Goal: Task Accomplishment & Management: Use online tool/utility

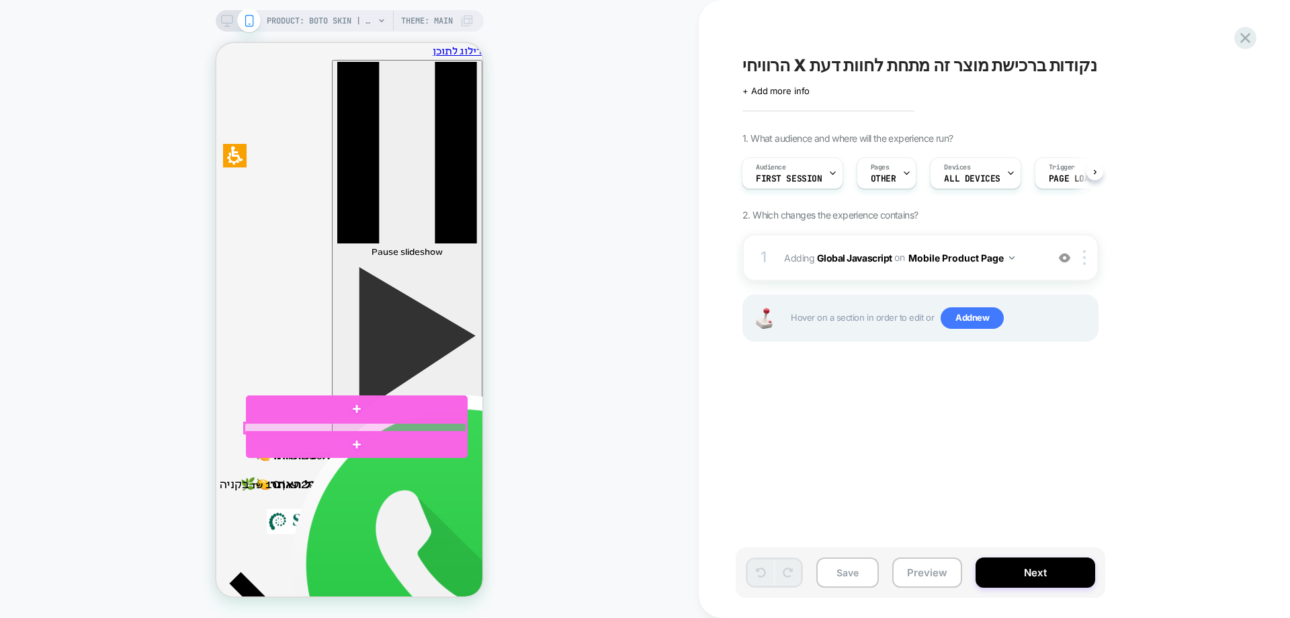
click at [412, 427] on div at bounding box center [356, 428] width 222 height 10
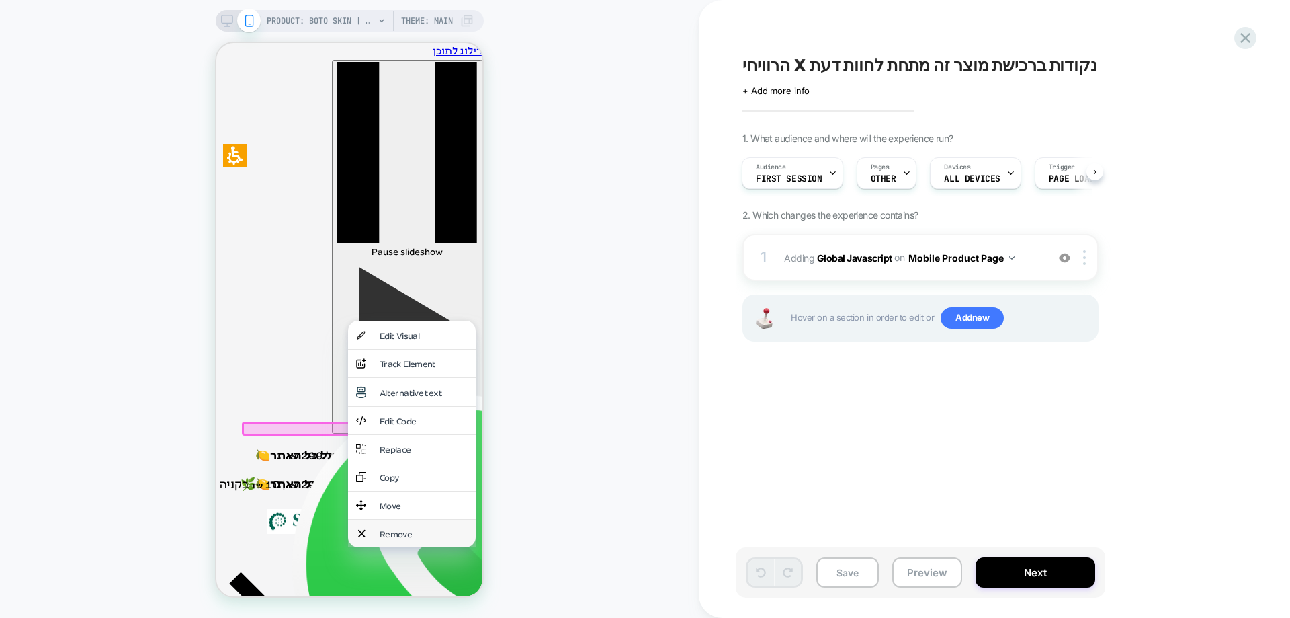
click at [427, 519] on div "Remove" at bounding box center [412, 533] width 128 height 28
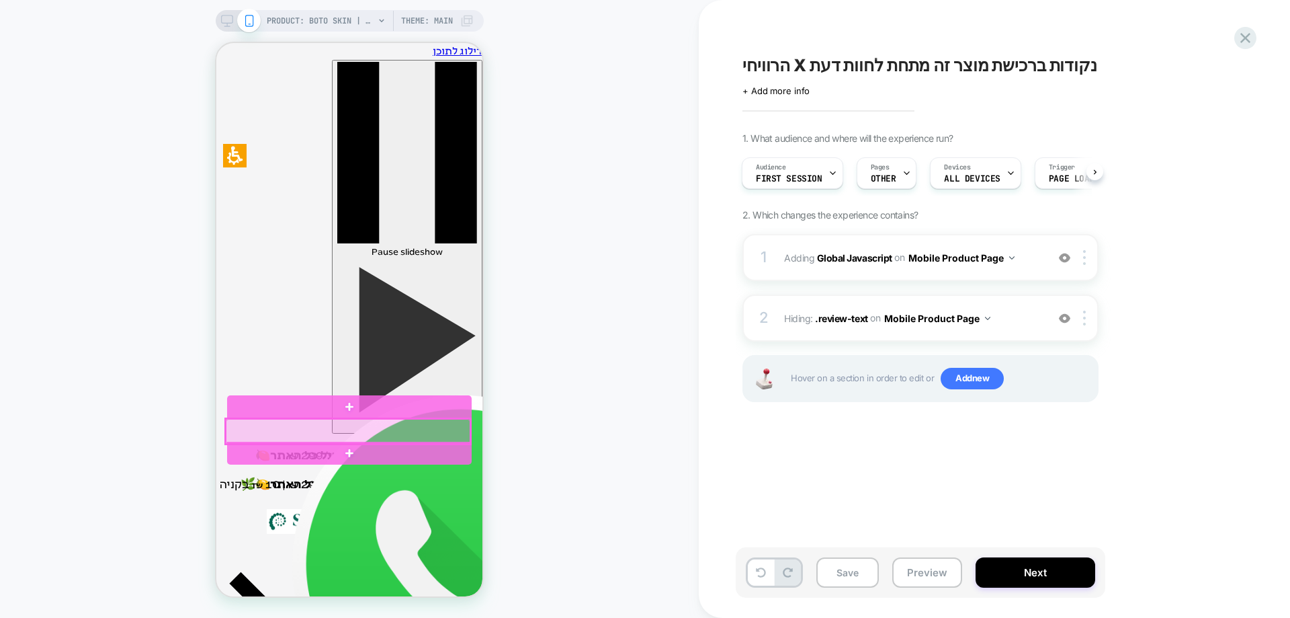
click at [416, 427] on div at bounding box center [348, 431] width 245 height 25
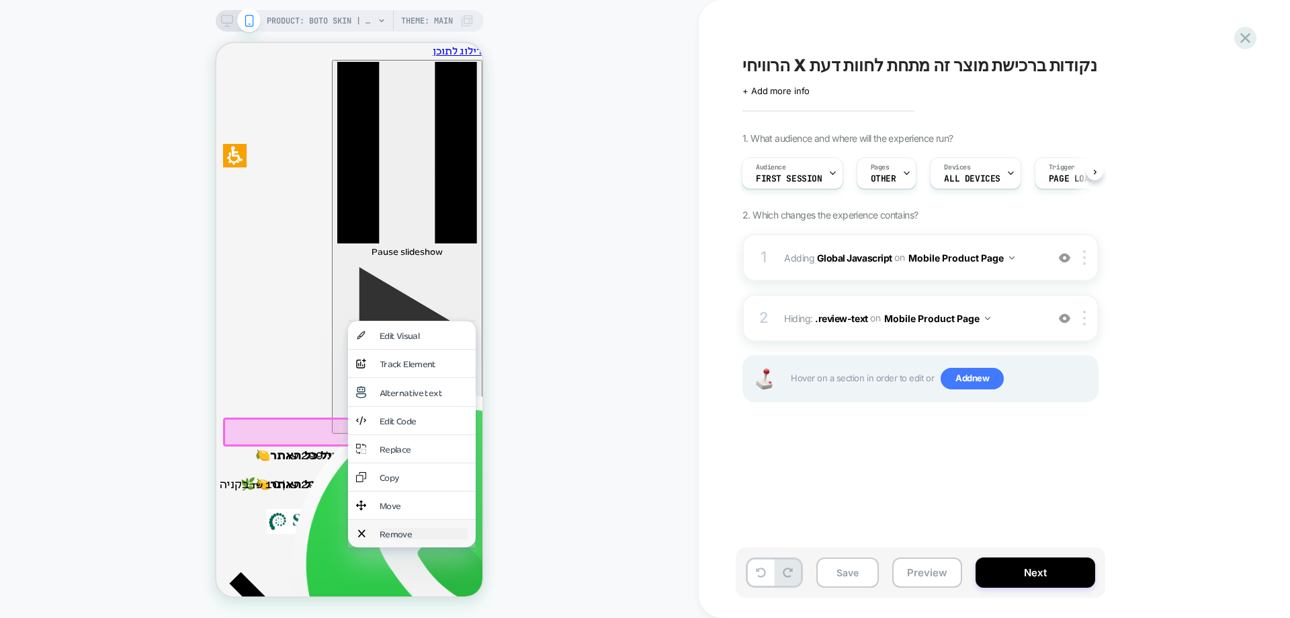
click at [429, 527] on div "Remove" at bounding box center [424, 532] width 88 height 11
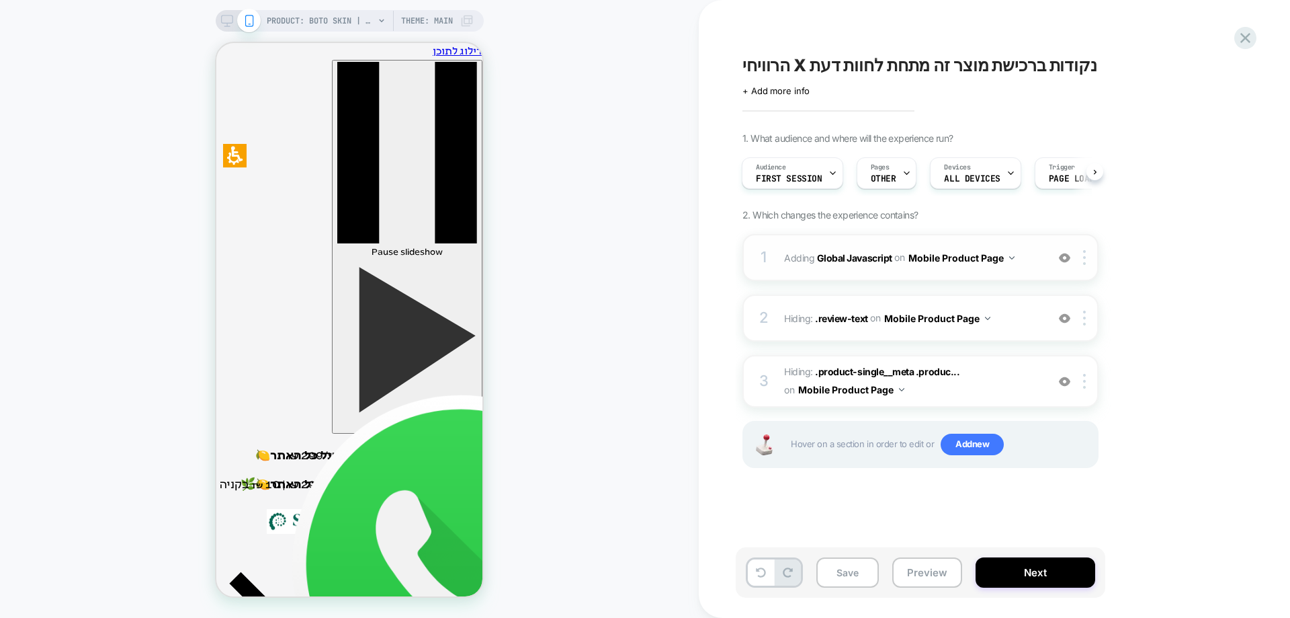
click at [1066, 257] on img at bounding box center [1064, 257] width 11 height 11
click at [1066, 260] on img at bounding box center [1064, 257] width 11 height 11
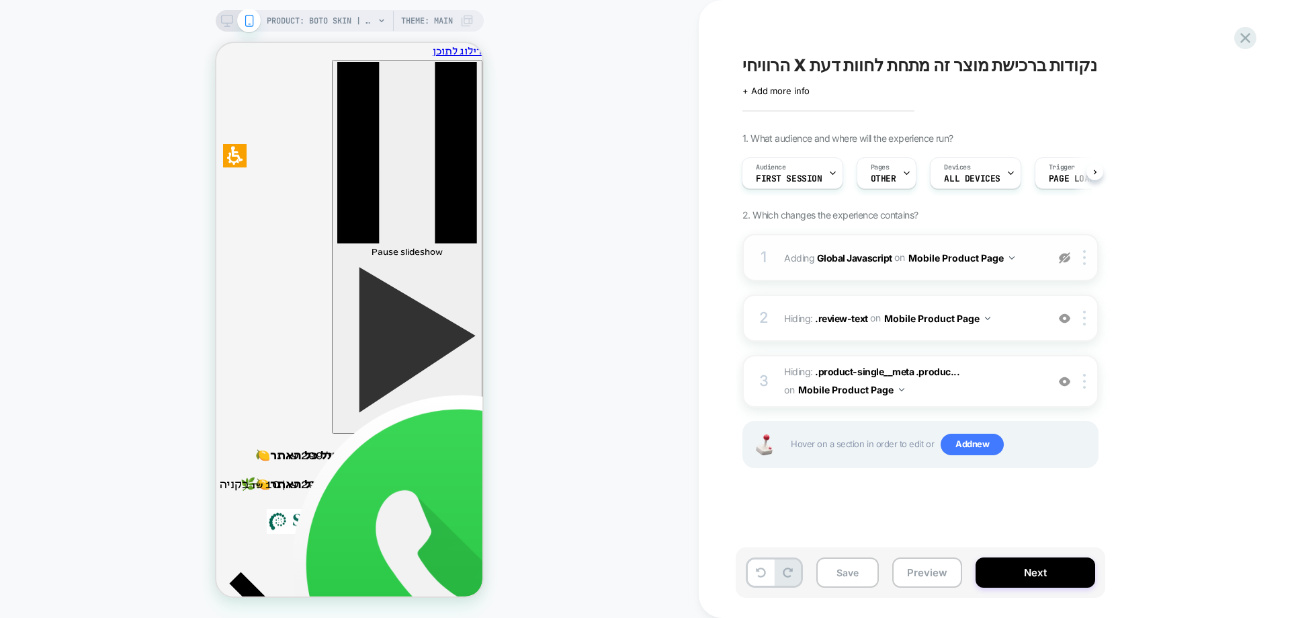
click at [1066, 260] on img at bounding box center [1064, 257] width 11 height 11
drag, startPoint x: 855, startPoint y: 562, endPoint x: 869, endPoint y: 566, distance: 14.7
click at [856, 563] on button "Save" at bounding box center [847, 572] width 62 height 30
click at [945, 583] on button "Preview" at bounding box center [927, 572] width 70 height 30
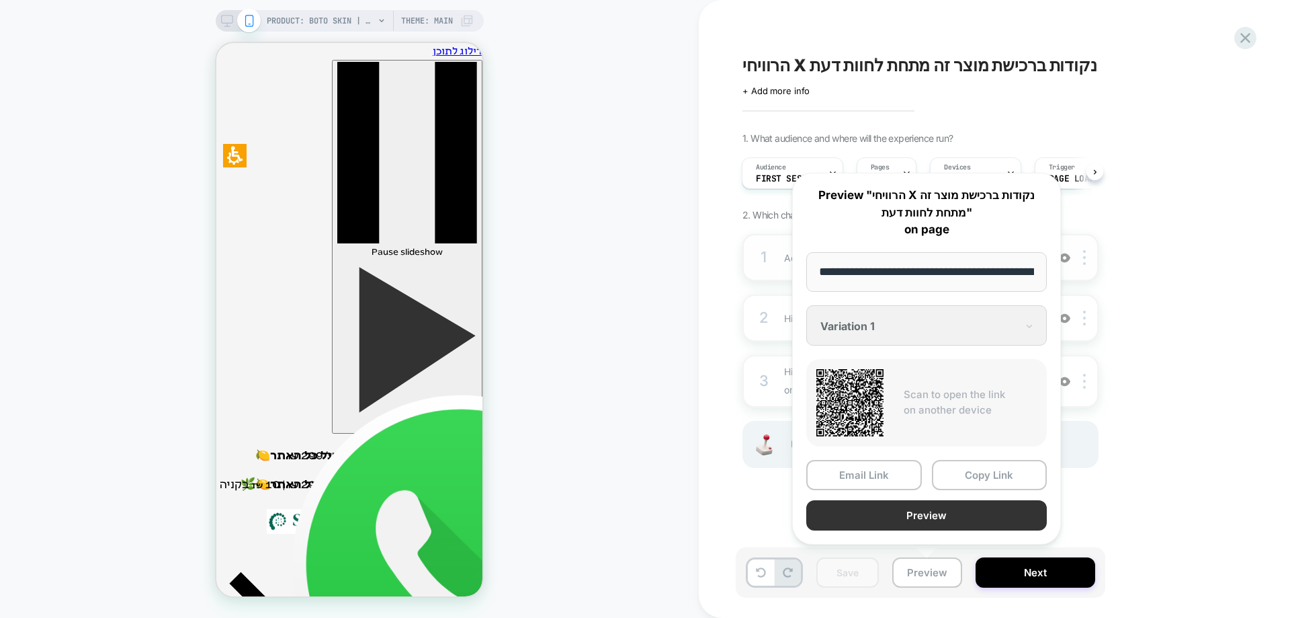
click at [878, 523] on button "Preview" at bounding box center [926, 515] width 241 height 30
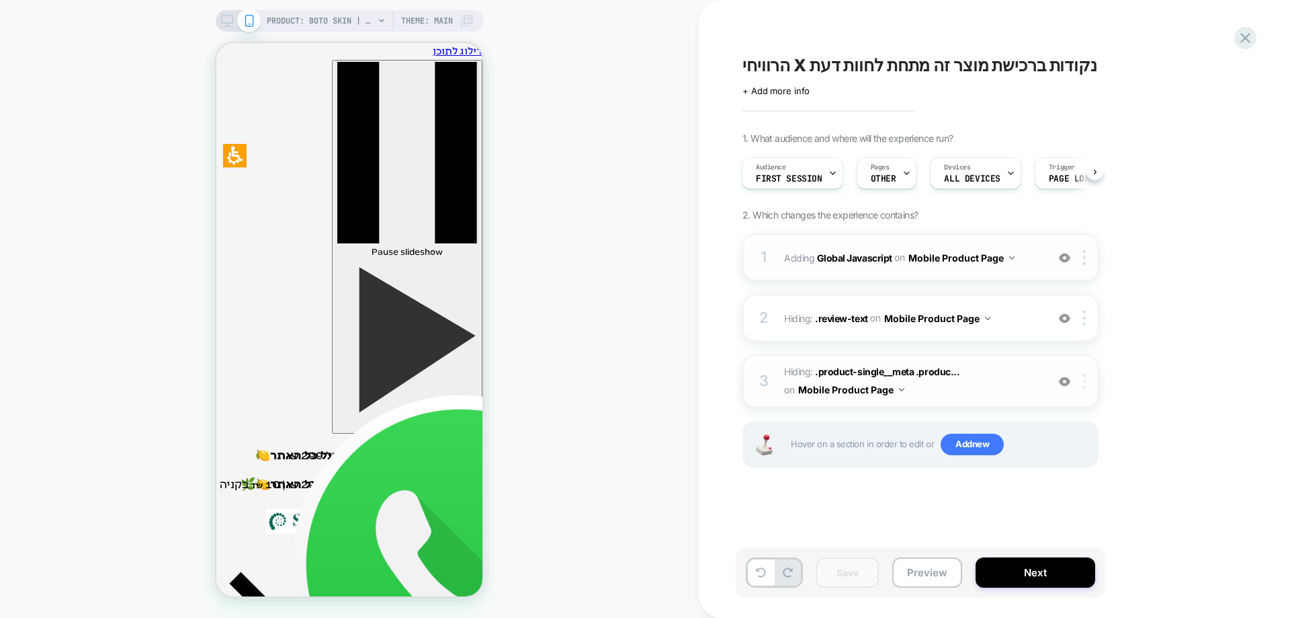
click at [1088, 385] on div at bounding box center [1087, 381] width 22 height 15
click at [1090, 384] on div at bounding box center [1087, 381] width 22 height 15
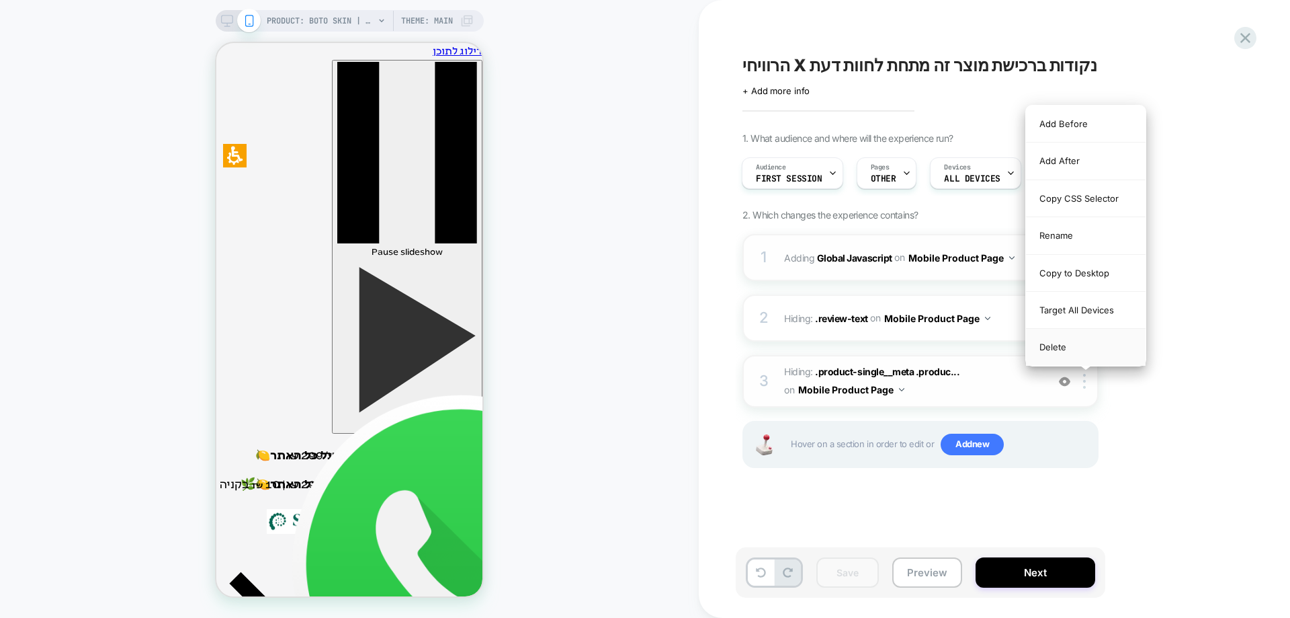
click at [1080, 344] on div "Delete" at bounding box center [1086, 347] width 120 height 36
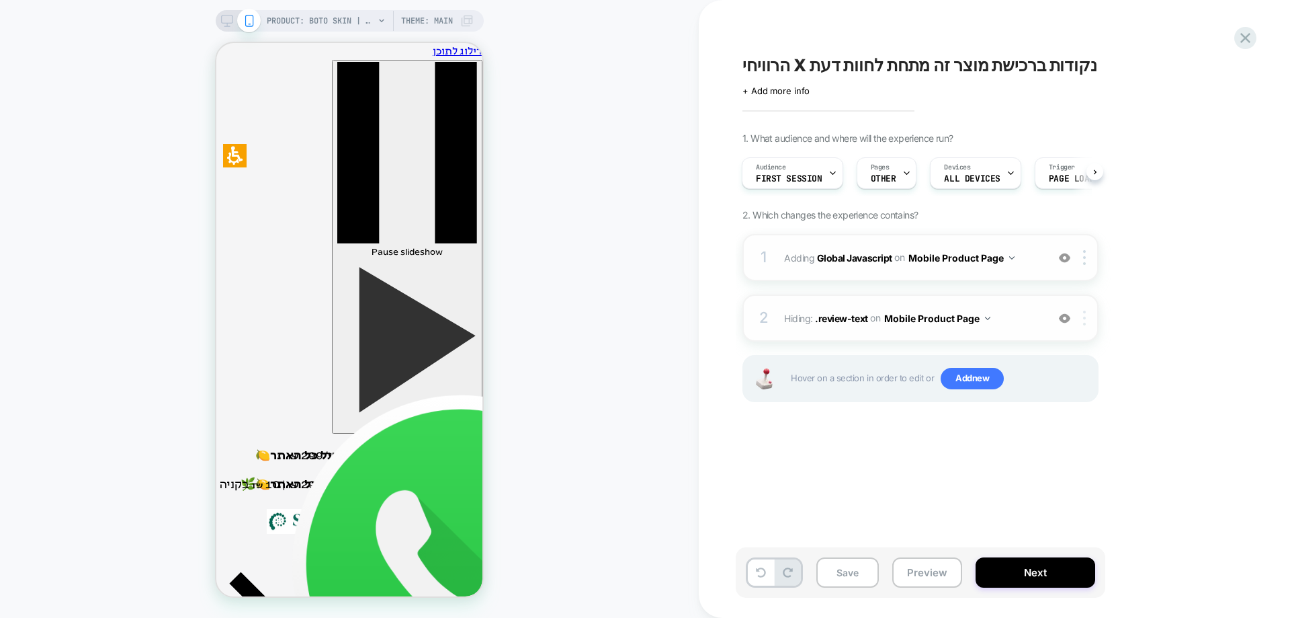
click at [1086, 322] on img at bounding box center [1084, 317] width 3 height 15
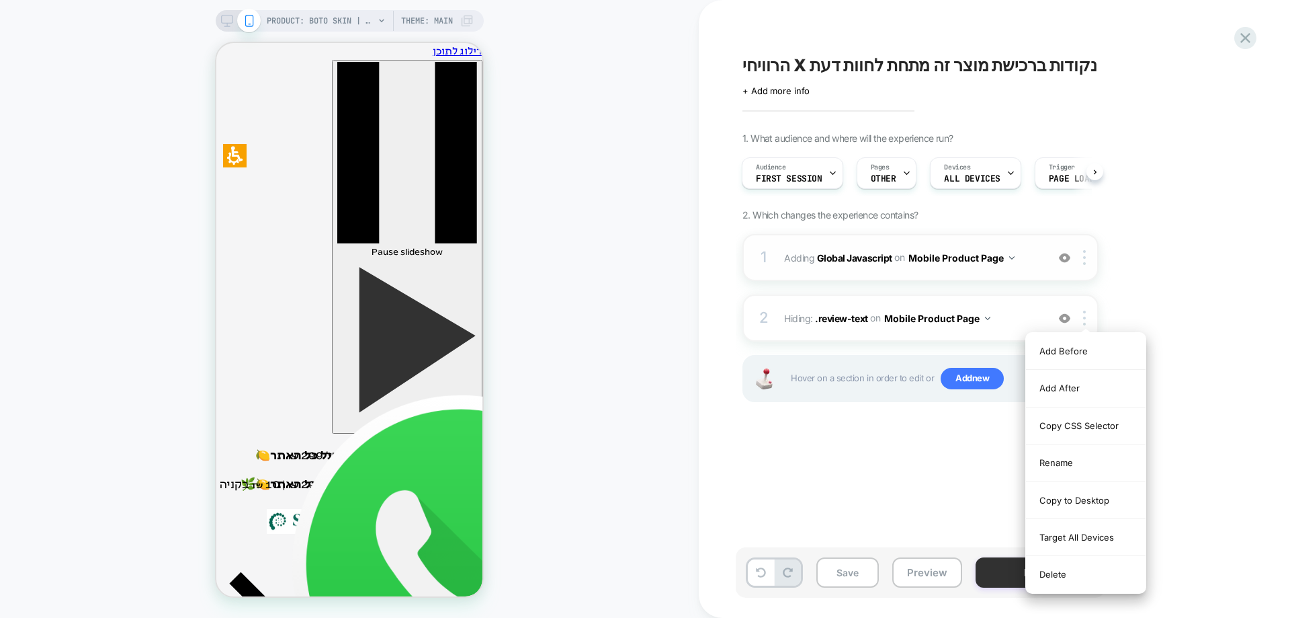
click at [1062, 574] on div "Delete" at bounding box center [1086, 574] width 120 height 36
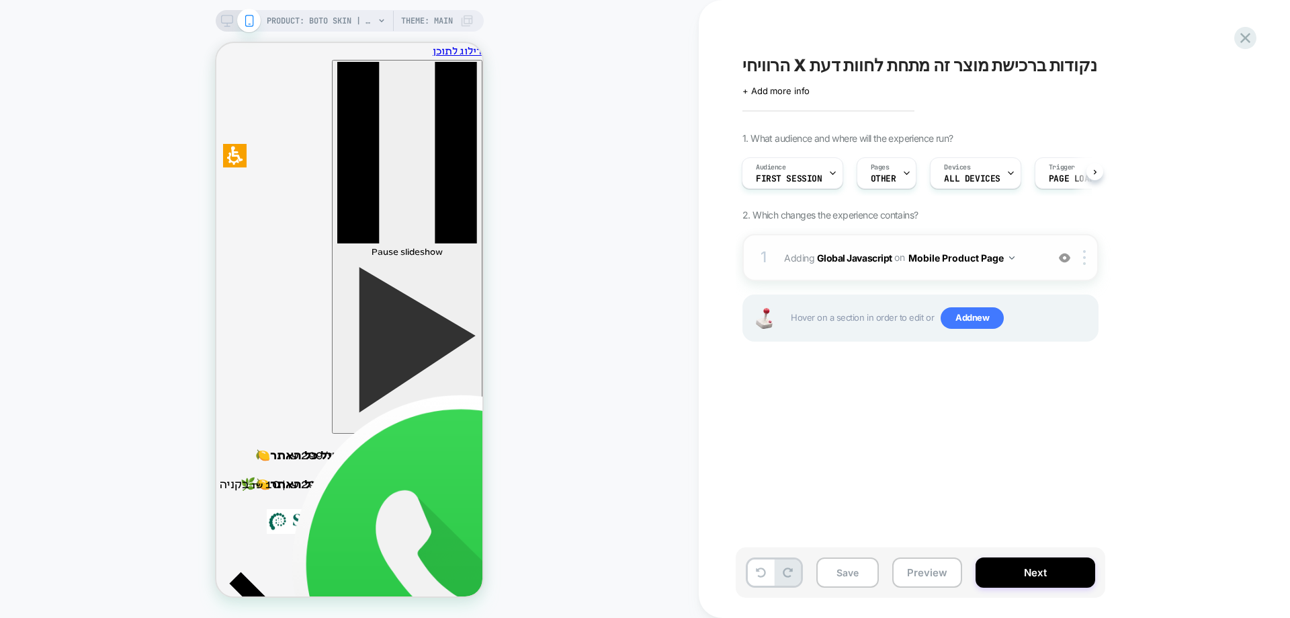
drag, startPoint x: 1088, startPoint y: 255, endPoint x: 1094, endPoint y: 290, distance: 36.1
click at [1088, 257] on div at bounding box center [1087, 257] width 22 height 15
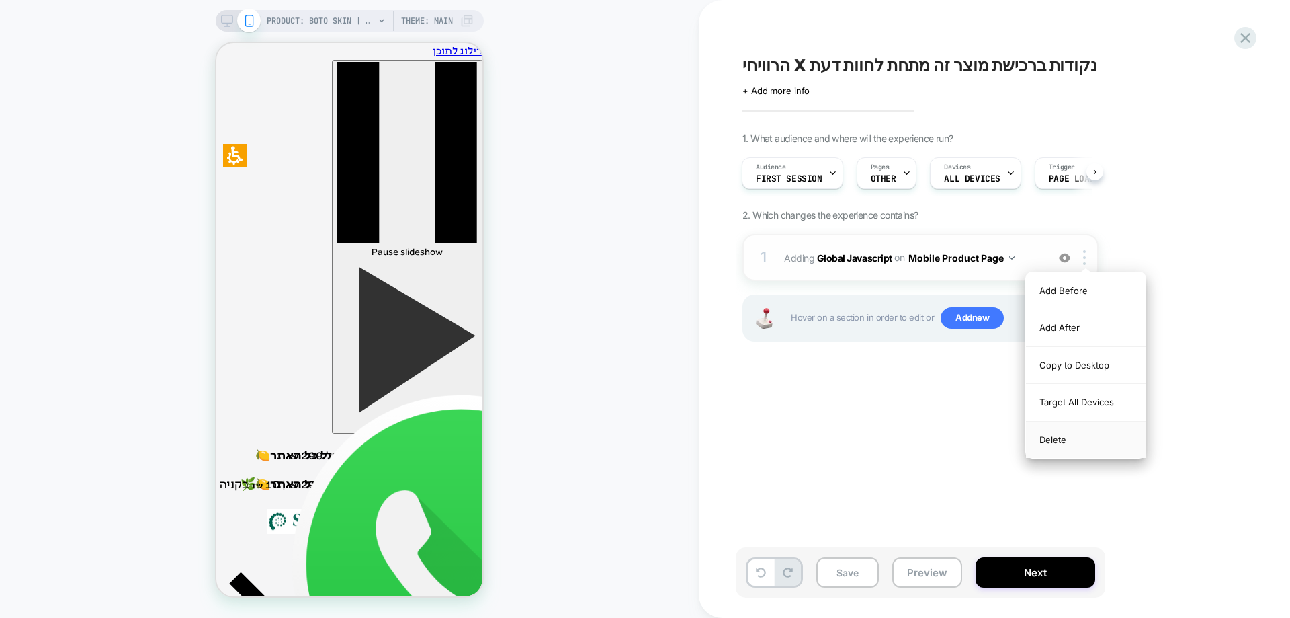
click at [1081, 444] on div "Delete" at bounding box center [1086, 439] width 120 height 36
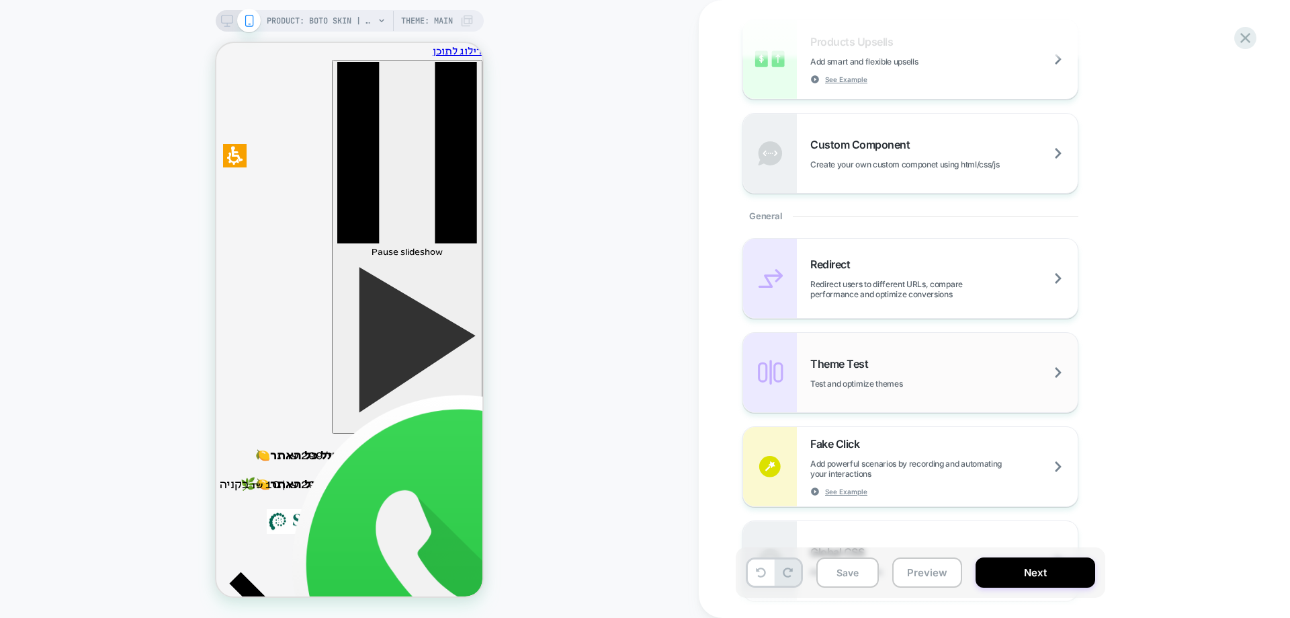
scroll to position [134, 0]
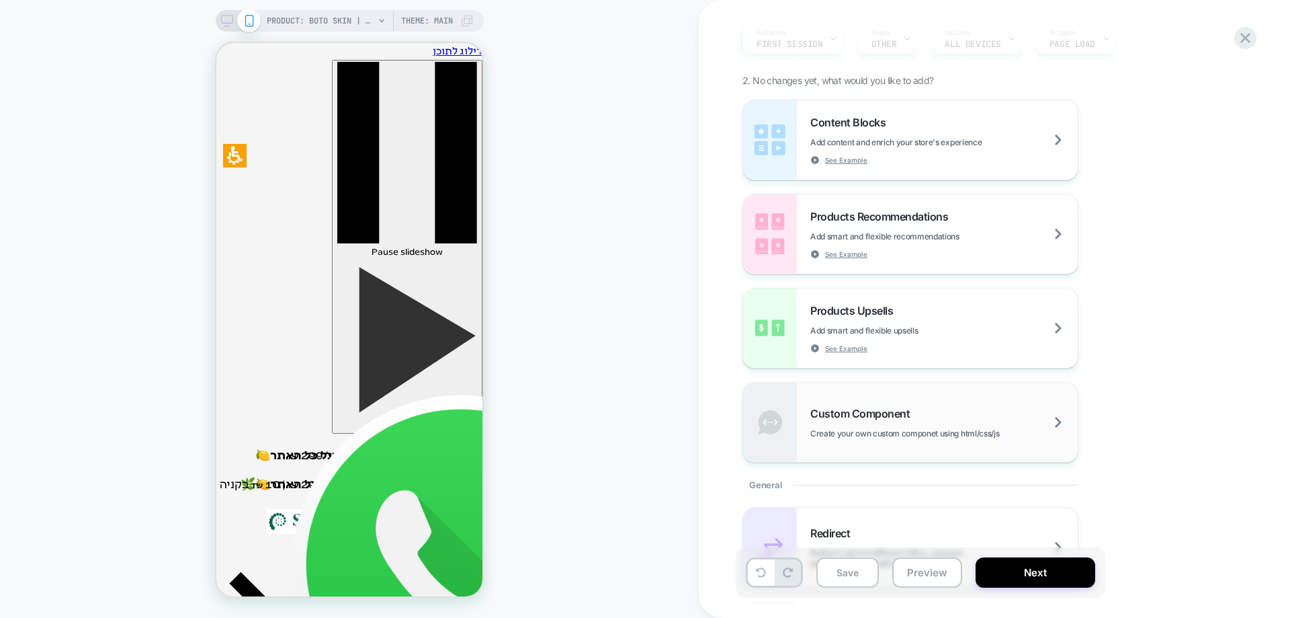
click at [930, 411] on div "Custom Component Create your own custom componet using html/css/js" at bounding box center [943, 423] width 267 height 32
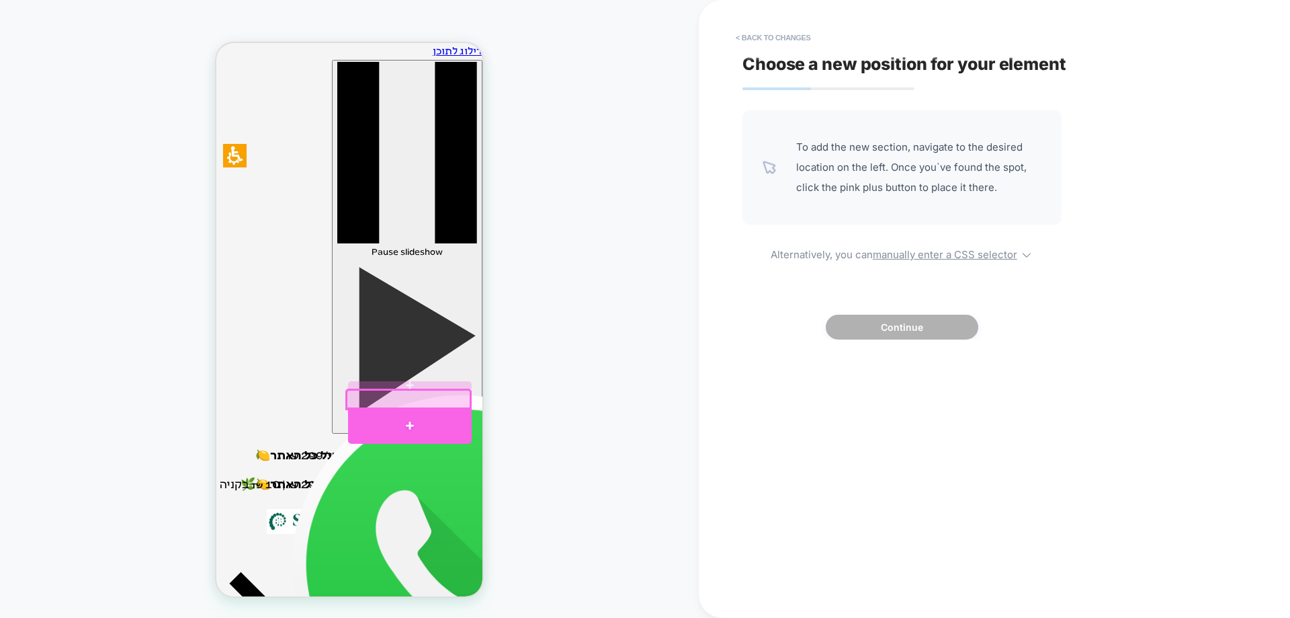
click at [454, 421] on div at bounding box center [410, 425] width 124 height 36
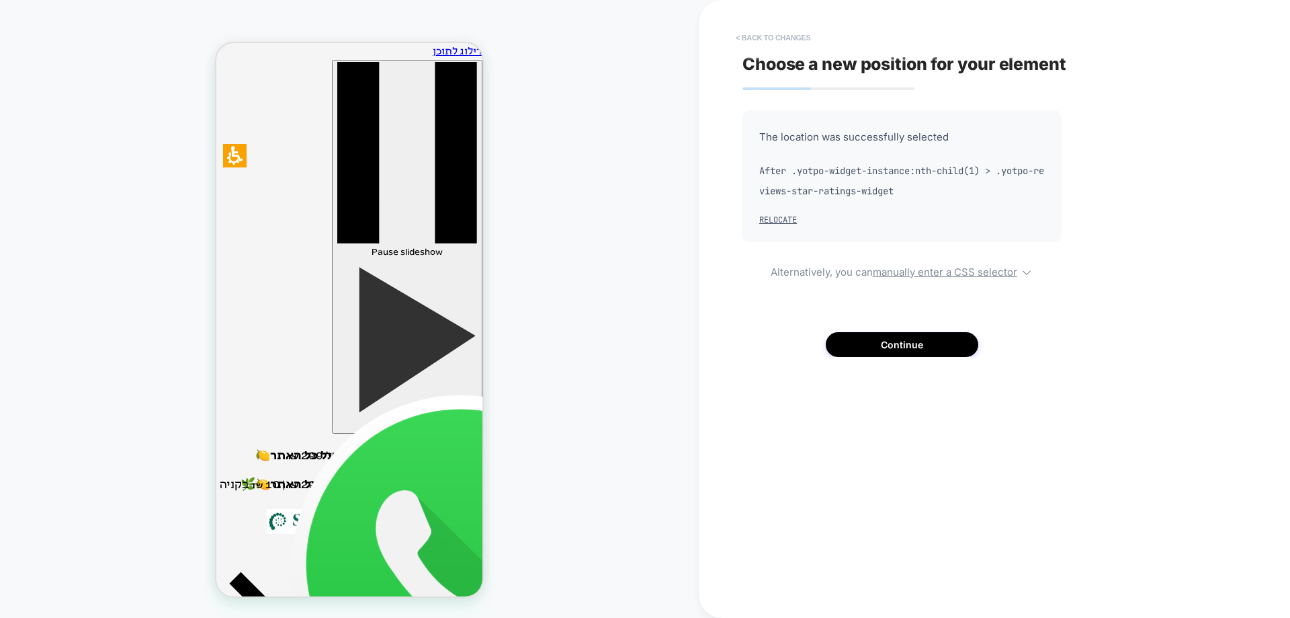
click at [764, 38] on button "< Back to changes" at bounding box center [773, 38] width 89 height 22
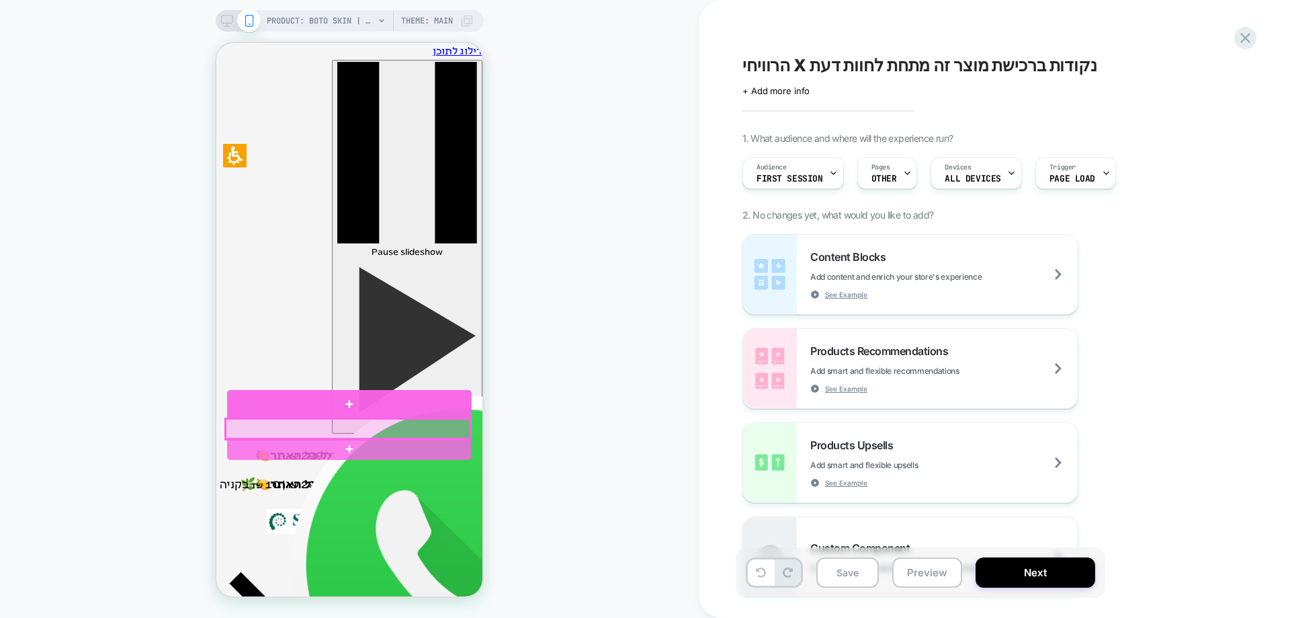
click at [458, 422] on div at bounding box center [348, 429] width 245 height 20
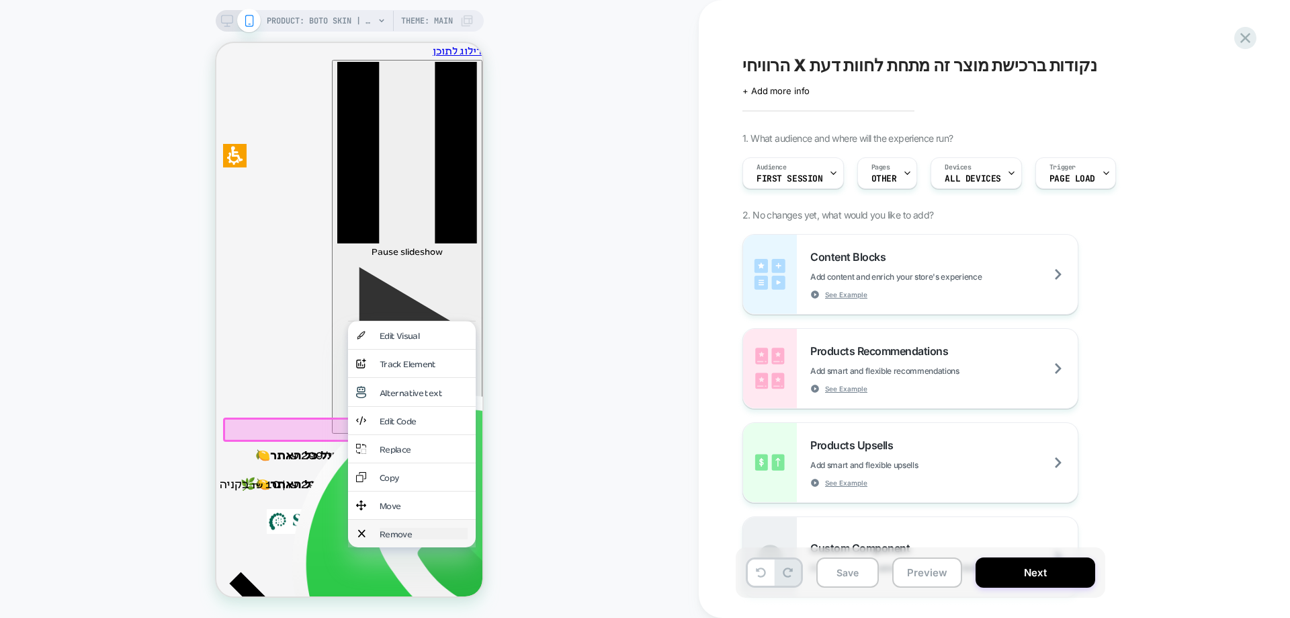
click at [423, 527] on div "Remove" at bounding box center [424, 532] width 88 height 11
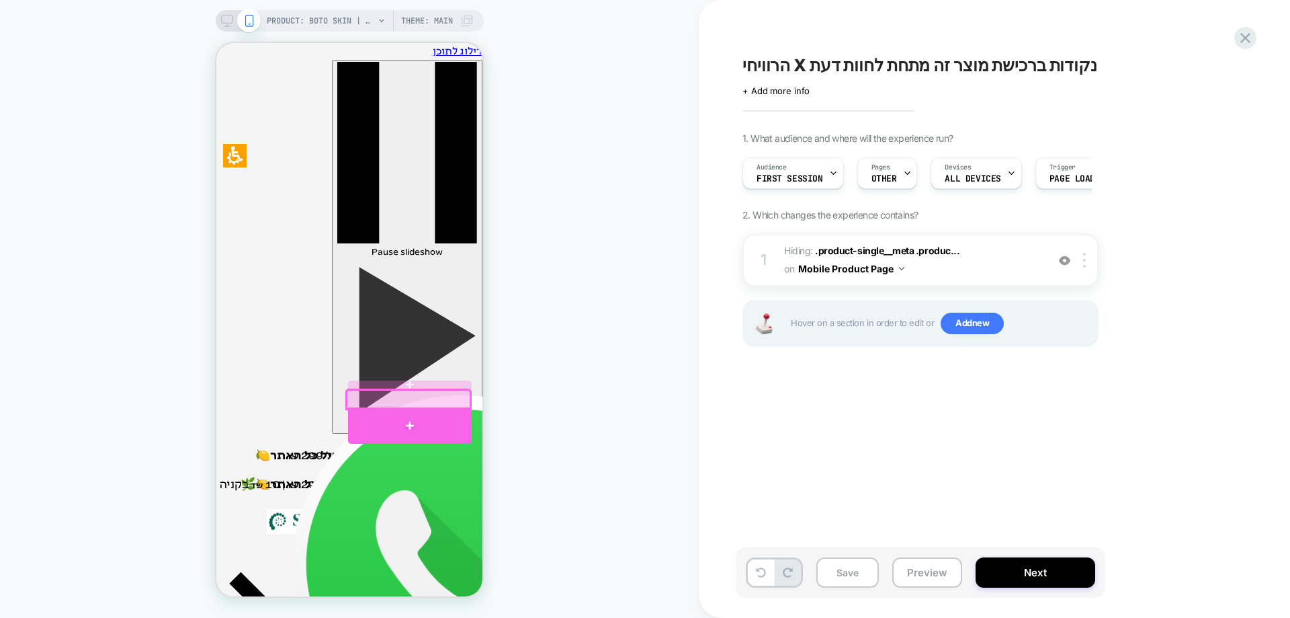
click at [419, 418] on div at bounding box center [410, 425] width 124 height 36
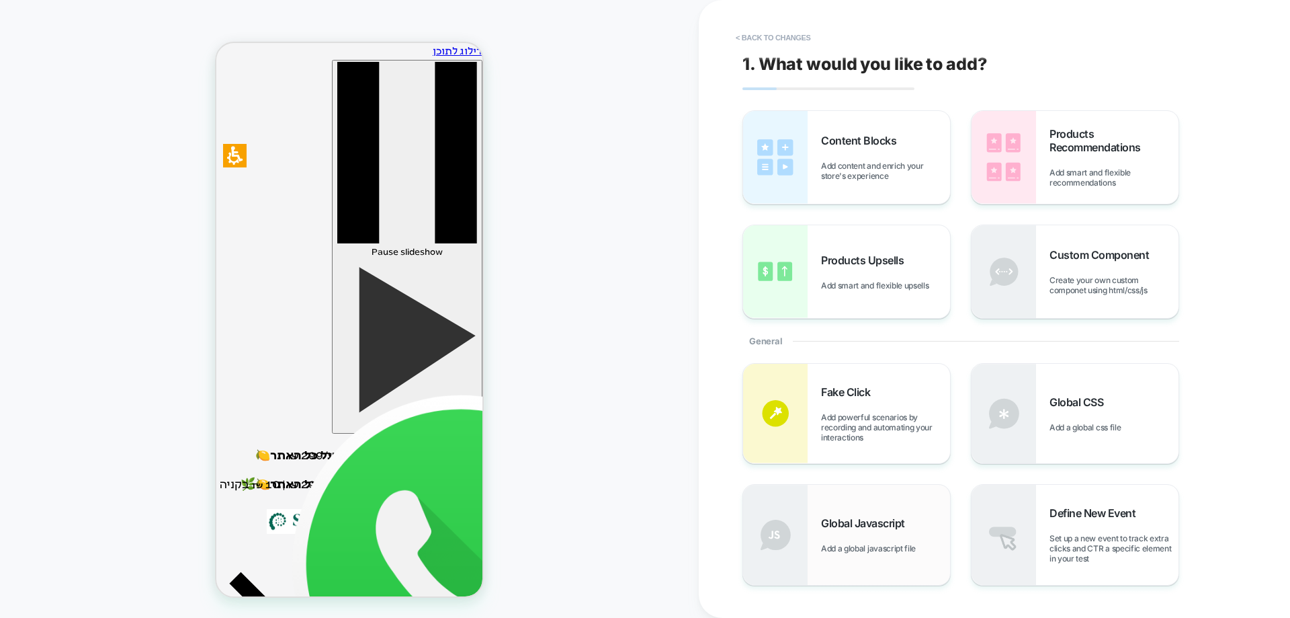
scroll to position [118, 0]
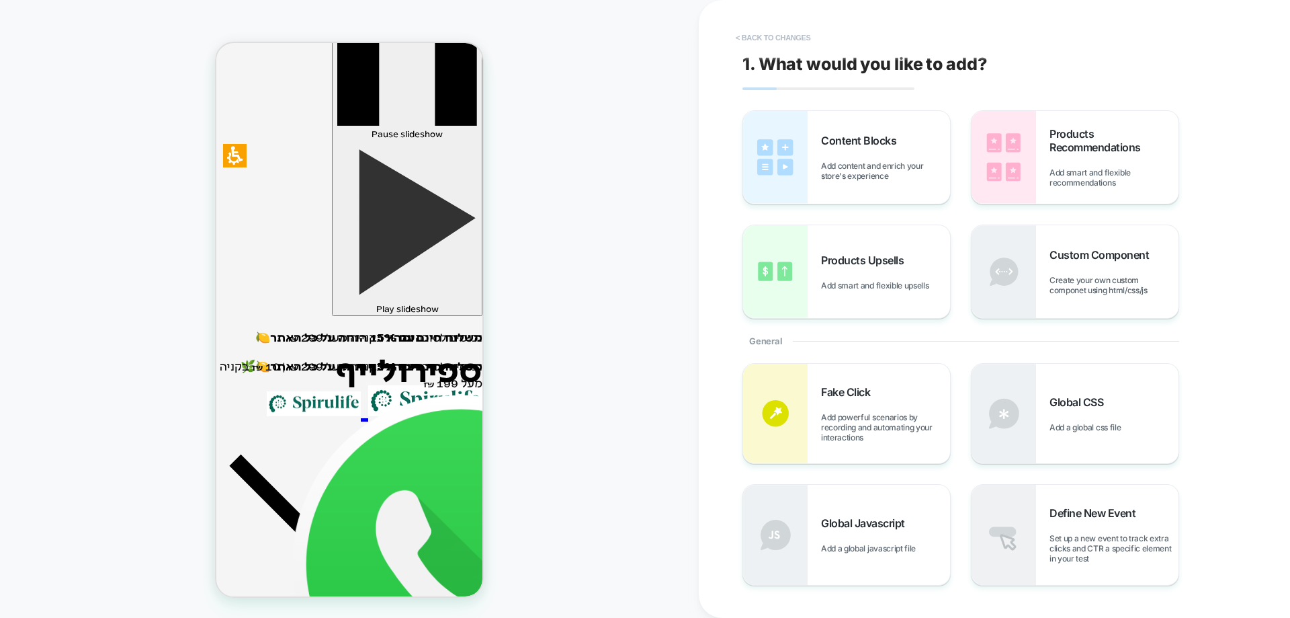
click at [775, 40] on button "< Back to changes" at bounding box center [773, 38] width 89 height 22
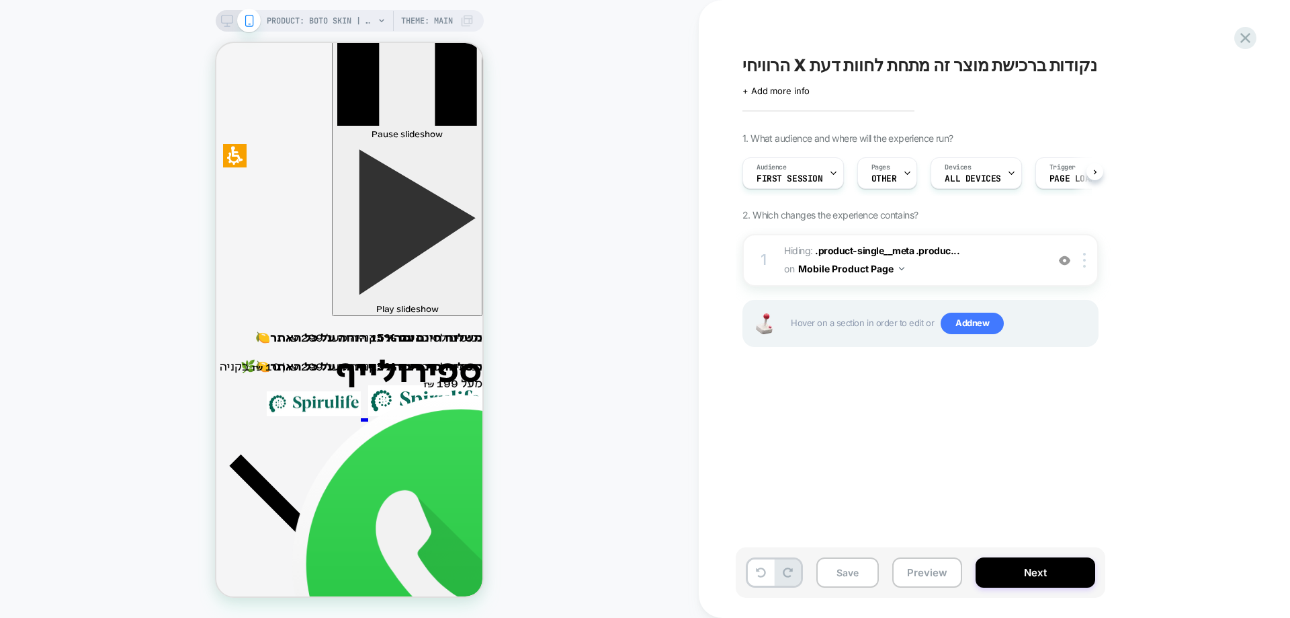
scroll to position [0, 1]
click at [968, 323] on span "Add new" at bounding box center [972, 323] width 63 height 22
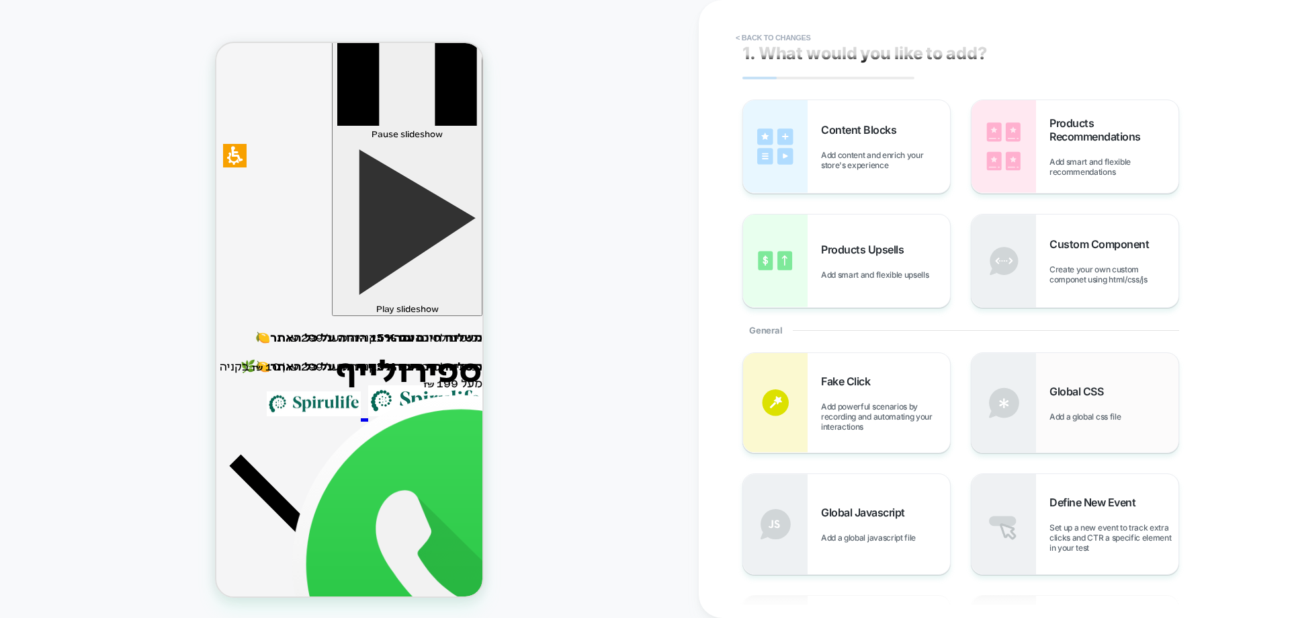
scroll to position [0, 0]
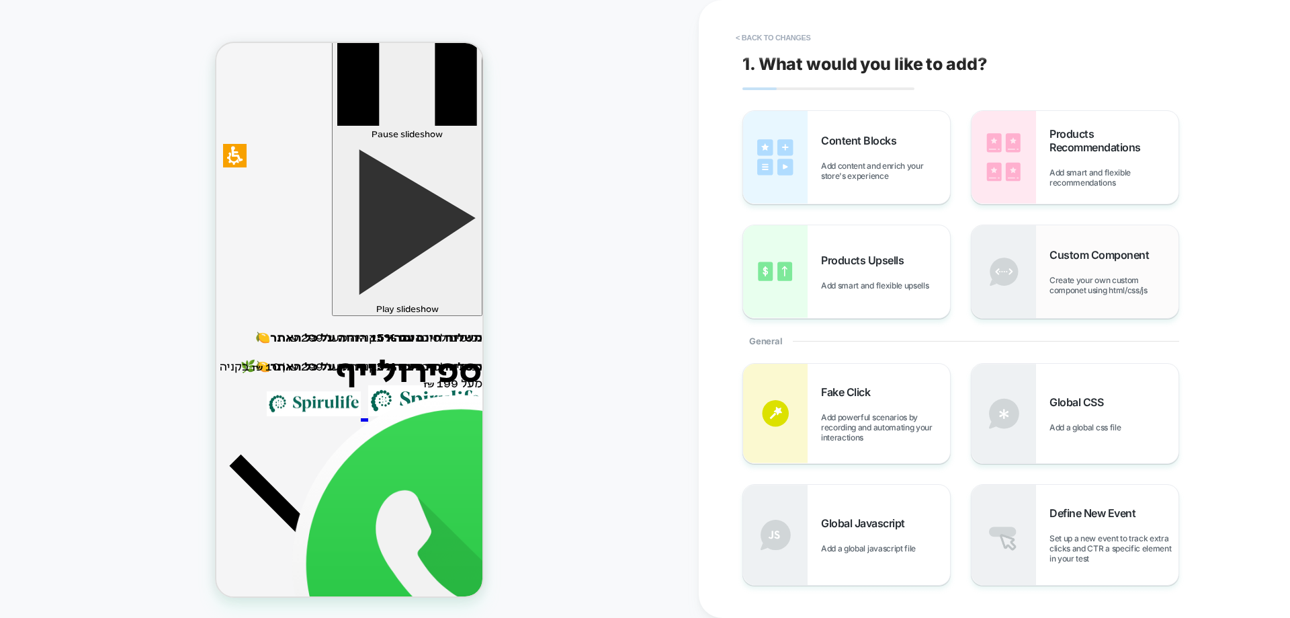
click at [1085, 278] on span "Create your own custom componet using html/css/js" at bounding box center [1114, 285] width 129 height 20
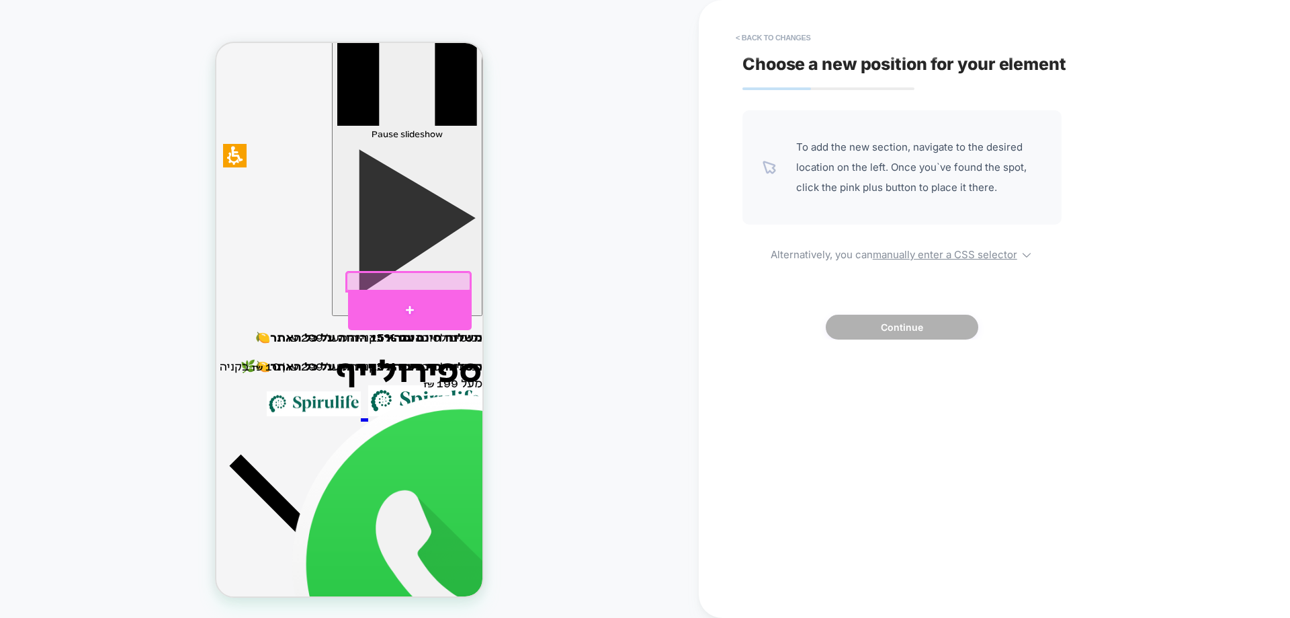
click at [431, 298] on div at bounding box center [410, 310] width 124 height 40
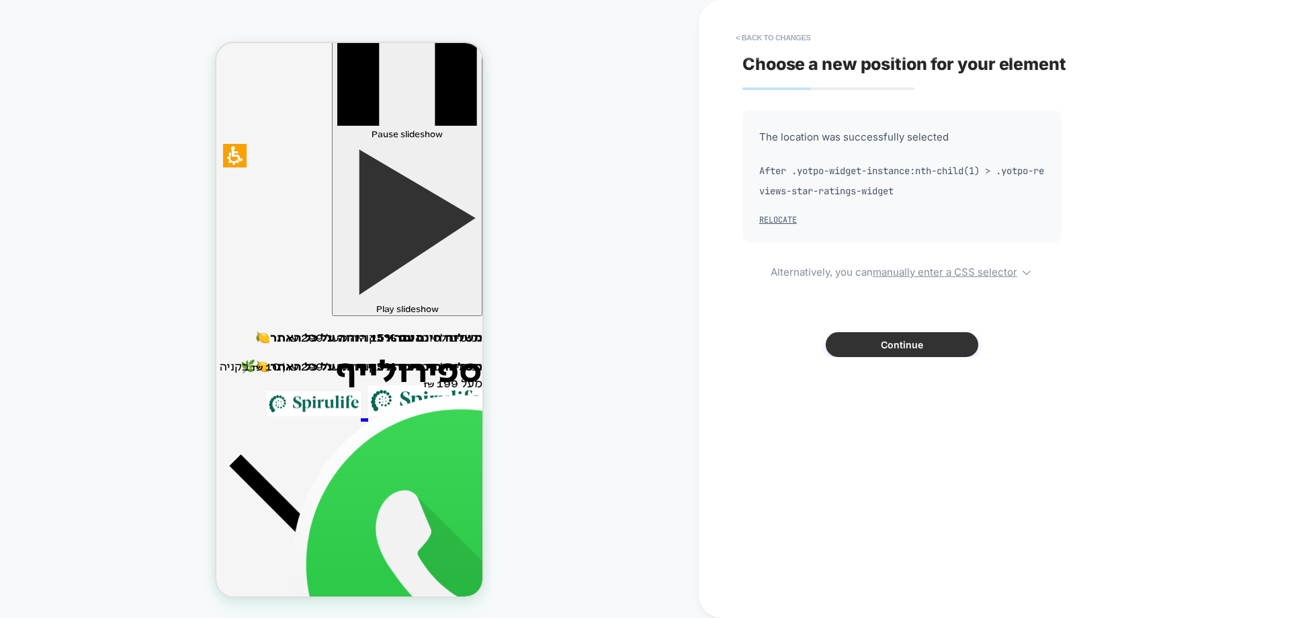
click at [925, 347] on button "Continue" at bounding box center [902, 344] width 153 height 25
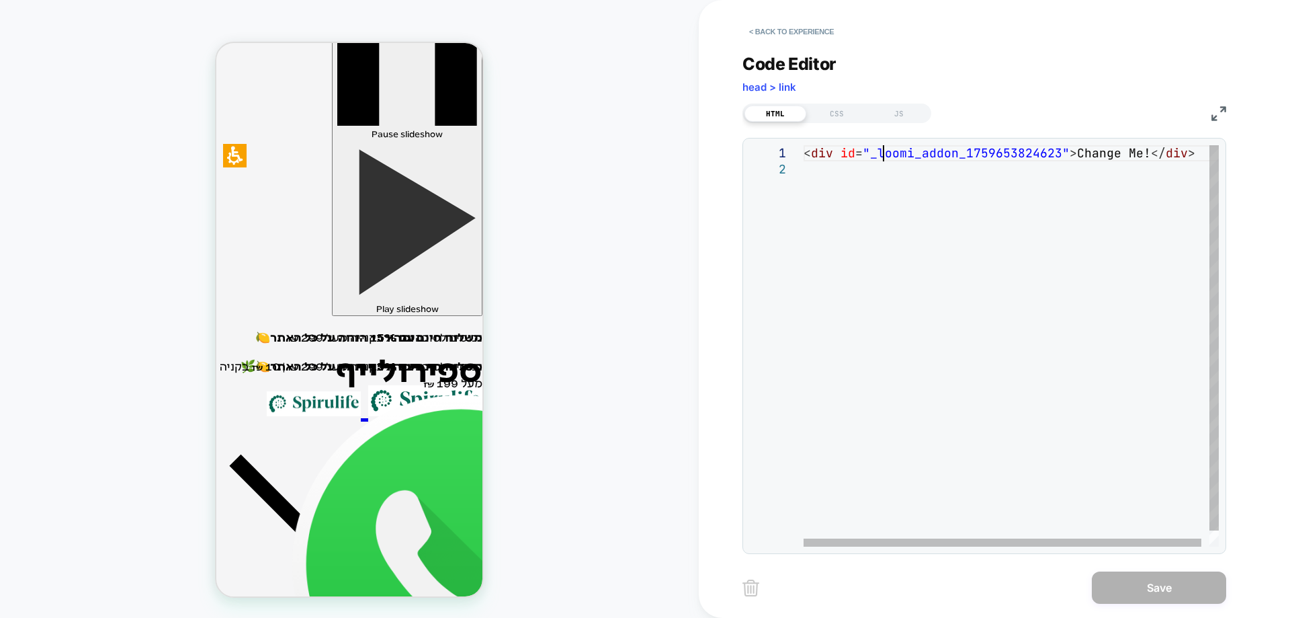
click at [887, 159] on div "< div id = "_loomi_addon_1759653824623" > Change Me! </ div >" at bounding box center [1015, 353] width 423 height 417
click at [863, 183] on div "< div id = "_loomi_addon_1759653824623" > Change Me! </ div >" at bounding box center [1015, 353] width 423 height 417
type textarea "**********"
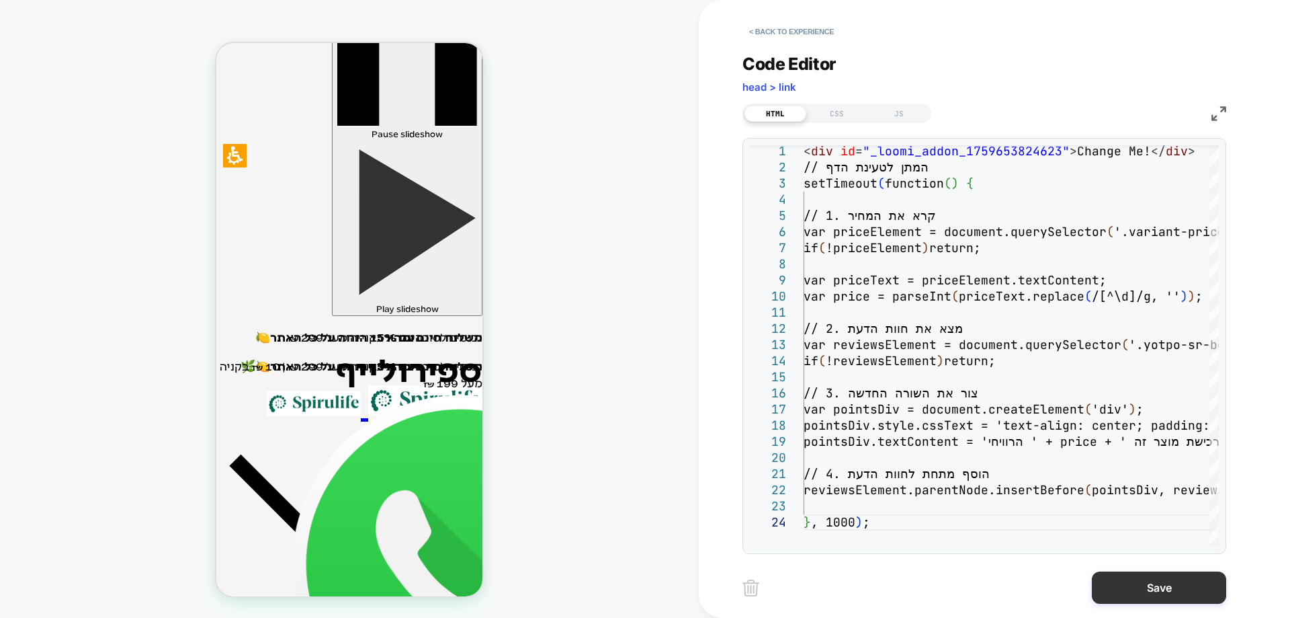
click at [1123, 587] on button "Save" at bounding box center [1159, 587] width 134 height 32
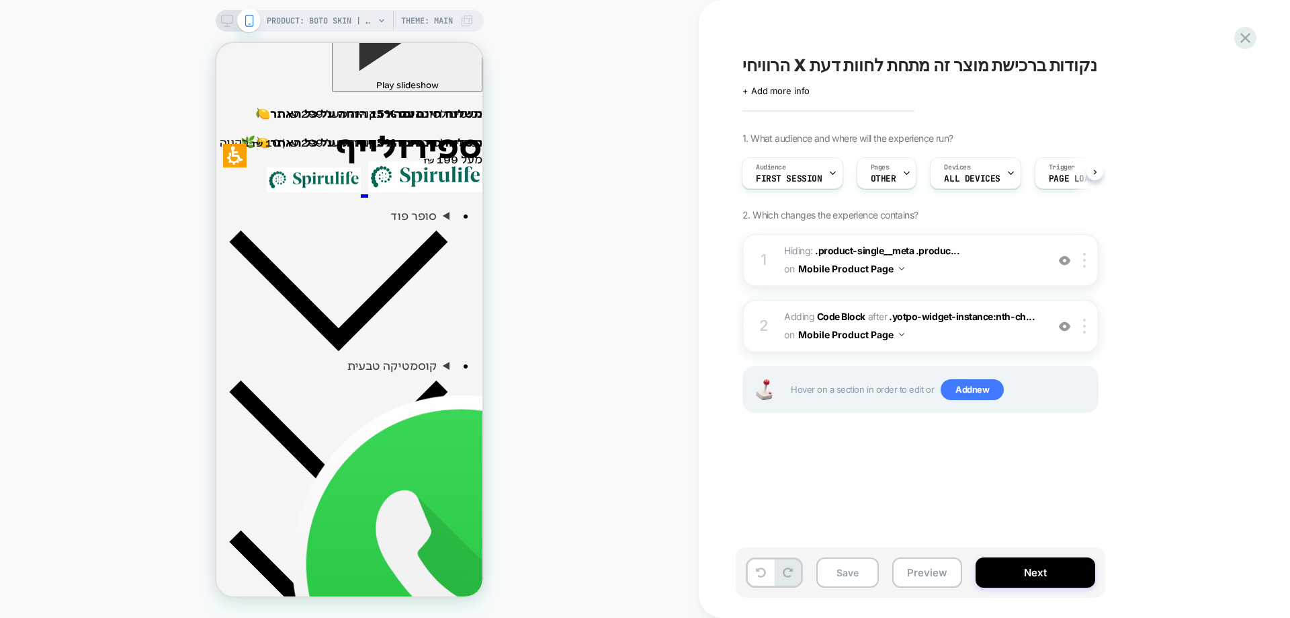
scroll to position [252, 0]
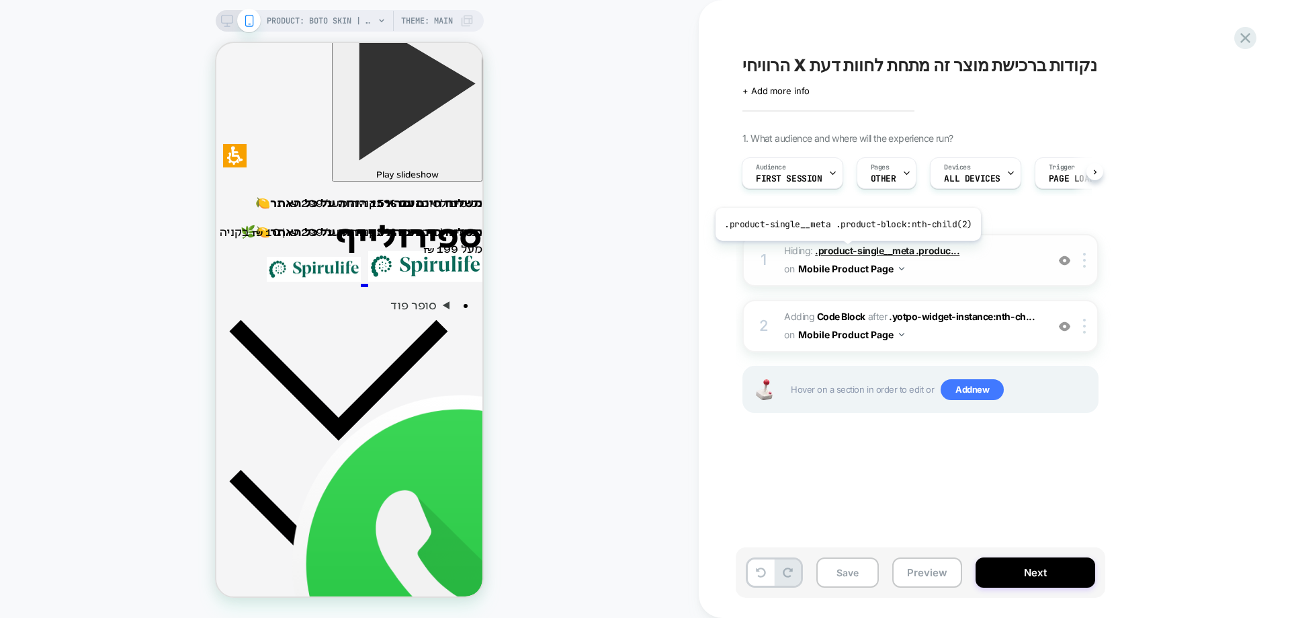
click at [845, 251] on span ".product-single__meta .produc..." at bounding box center [887, 250] width 144 height 11
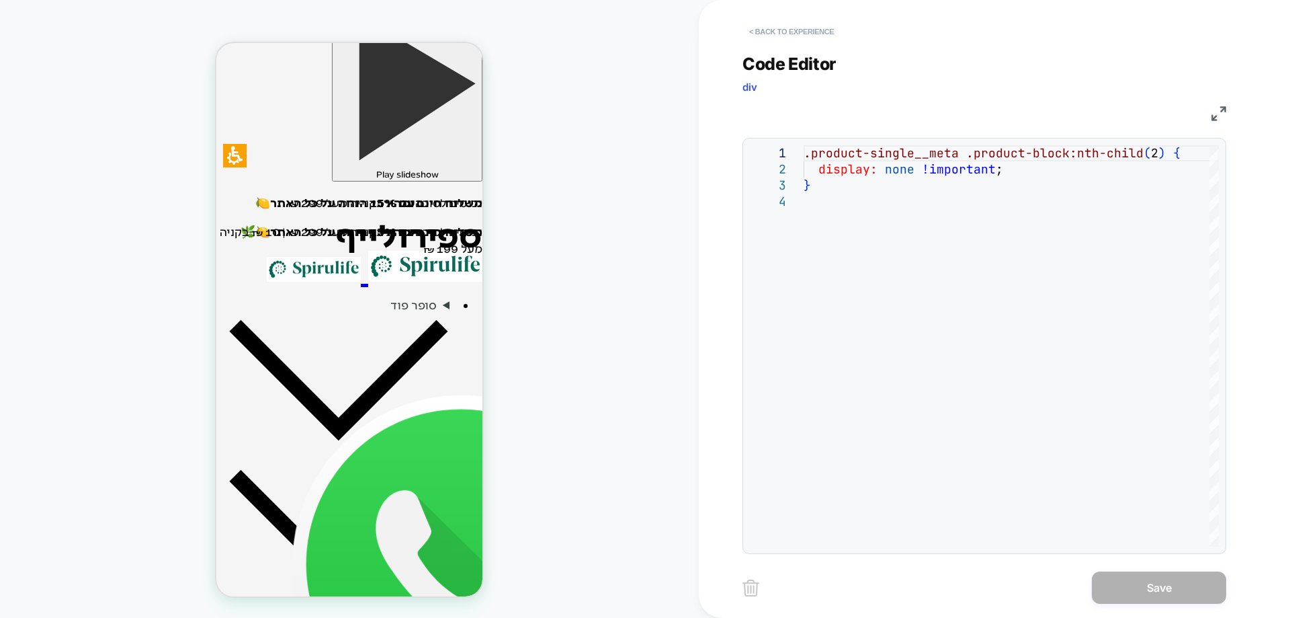
click at [820, 32] on button "< Back to experience" at bounding box center [791, 32] width 98 height 22
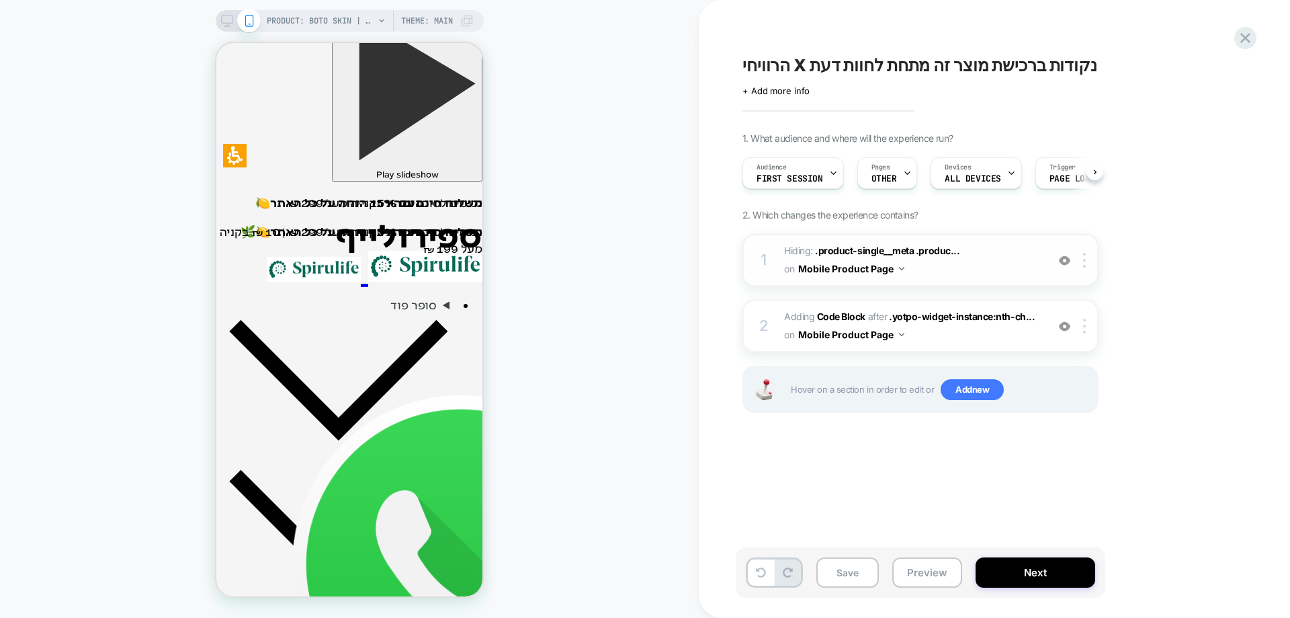
scroll to position [0, 1]
click at [837, 315] on b "Code Block" at bounding box center [841, 315] width 48 height 11
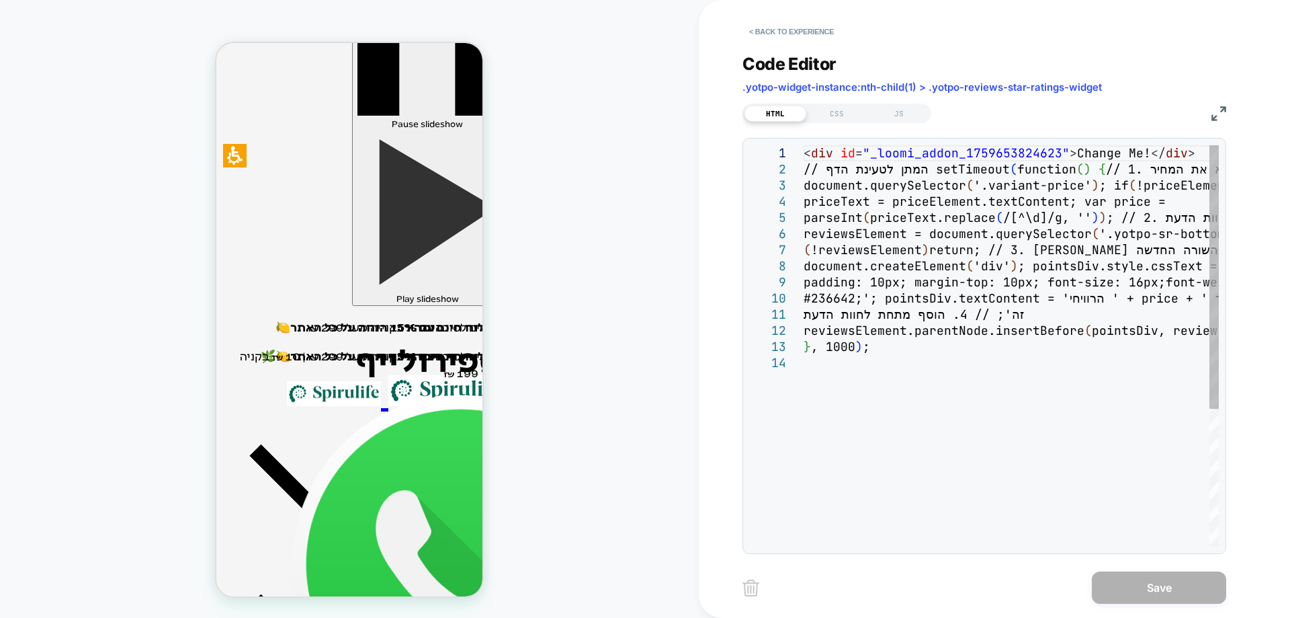
scroll to position [104, -24]
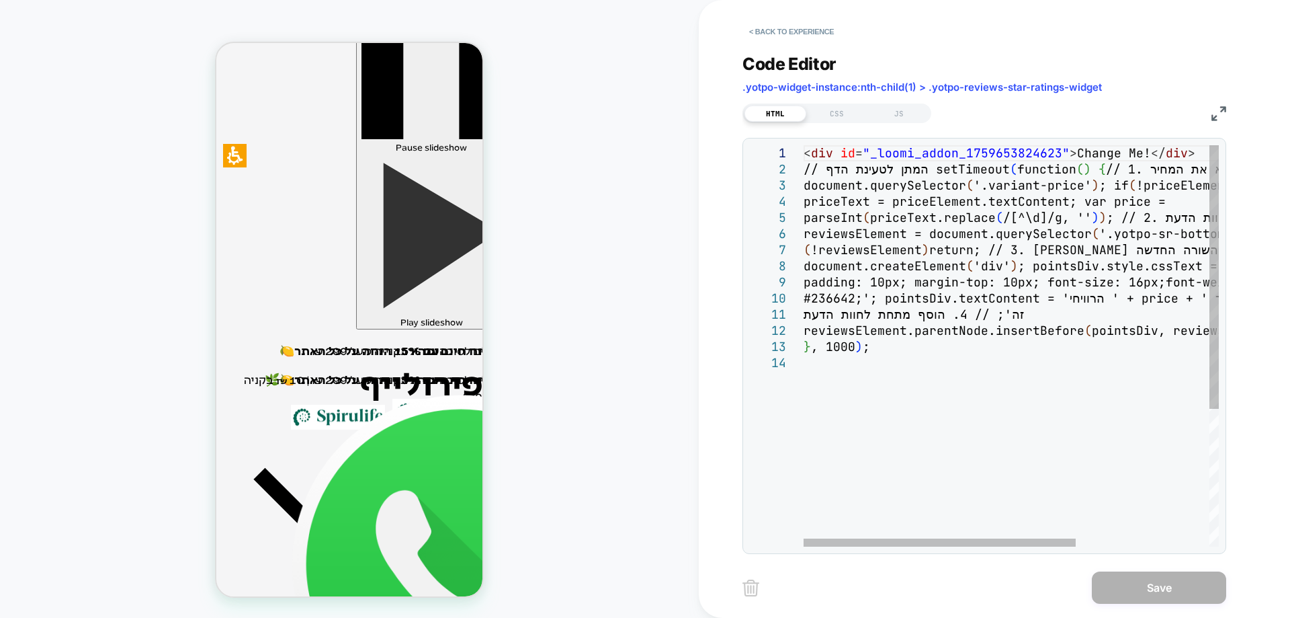
click at [931, 336] on div "< div id = "_loomi_addon_1759653824623" > Change Me! </ div > // המתן לטעינת הד…" at bounding box center [1113, 450] width 619 height 611
type textarea "**********"
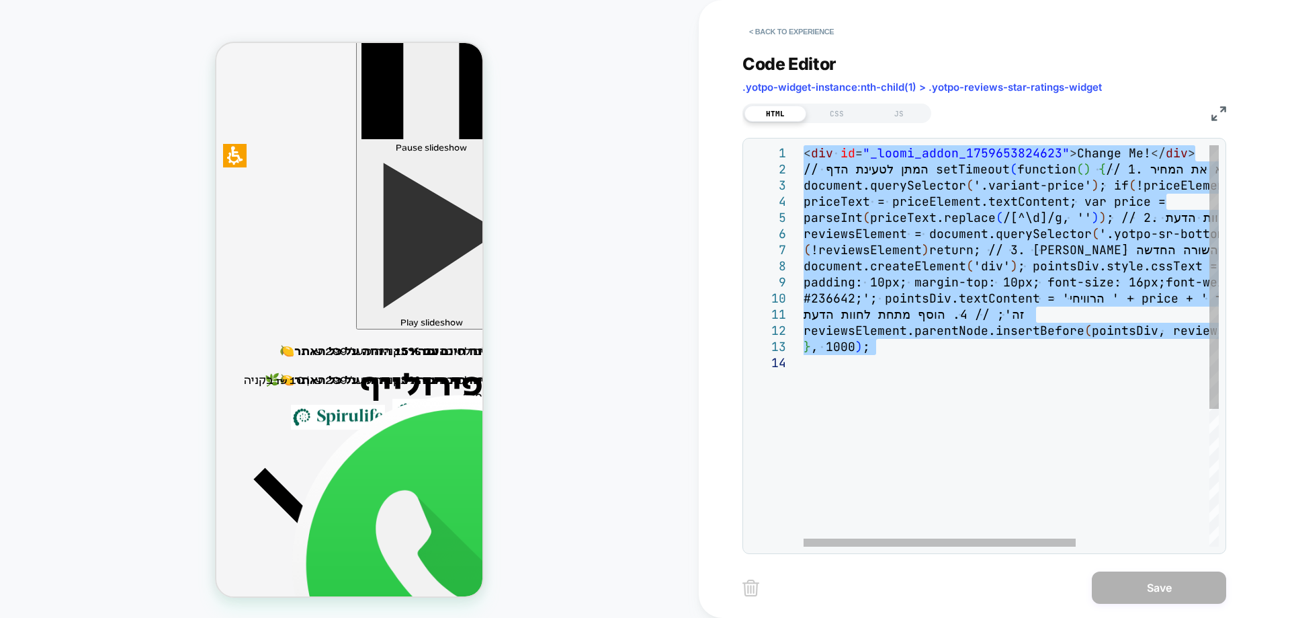
scroll to position [0, 0]
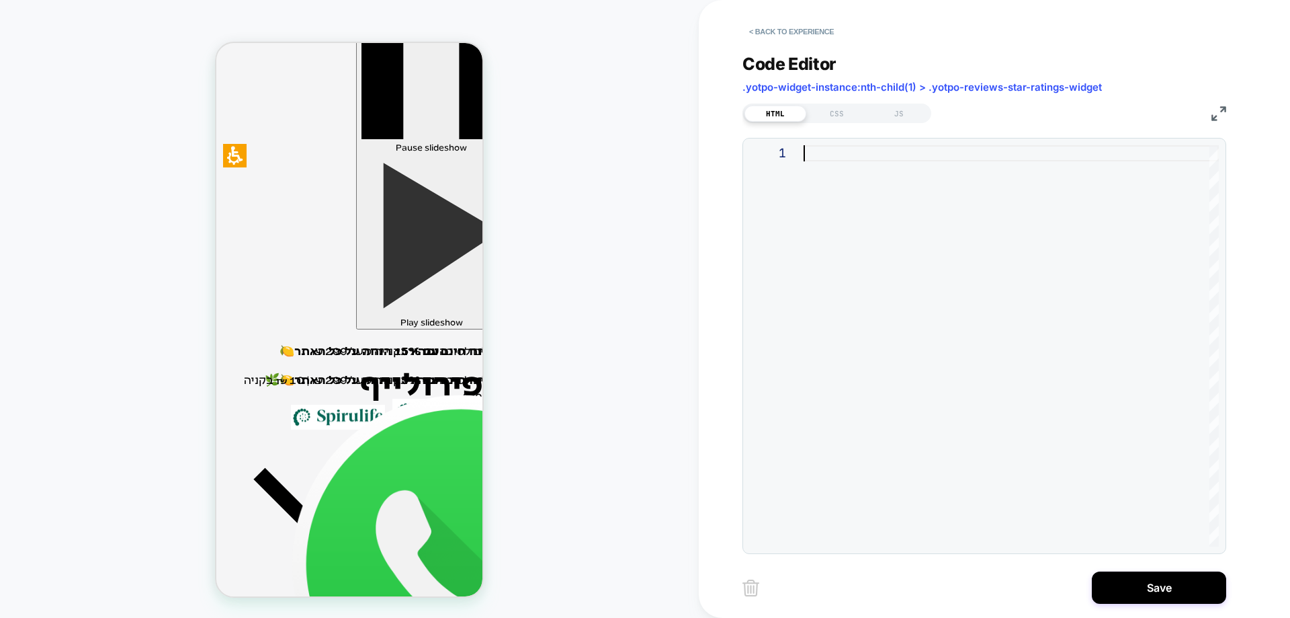
click at [833, 153] on div at bounding box center [1011, 345] width 415 height 401
type textarea "**********"
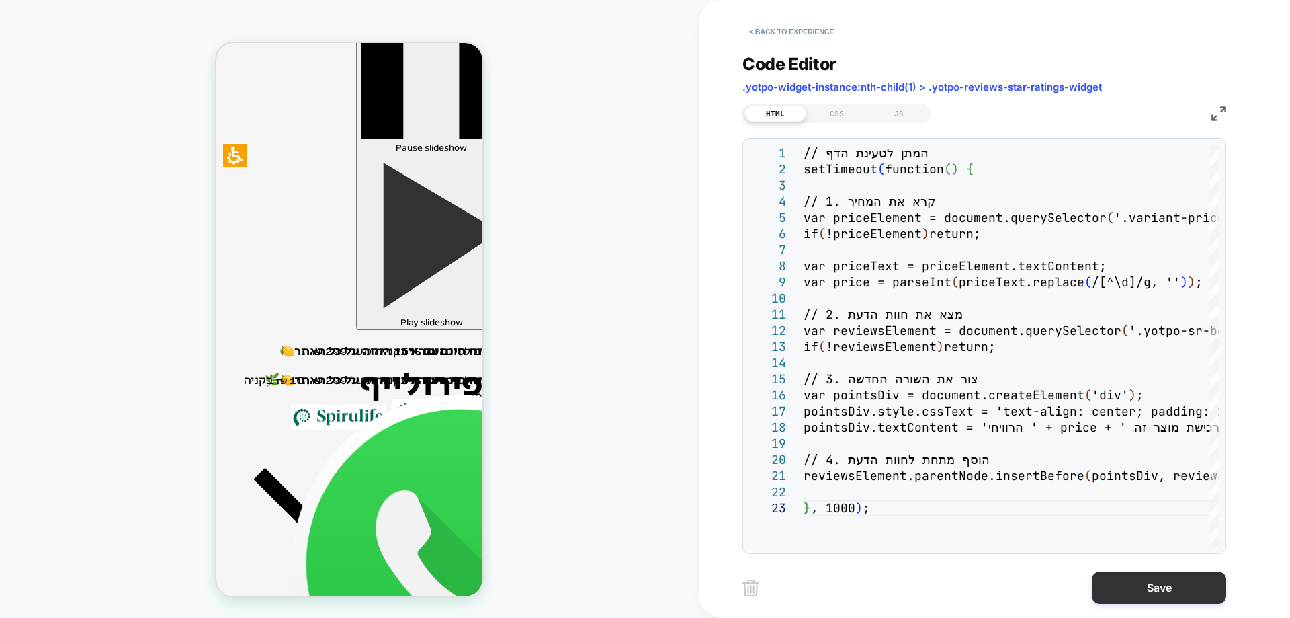
click at [1136, 589] on button "Save" at bounding box center [1159, 587] width 134 height 32
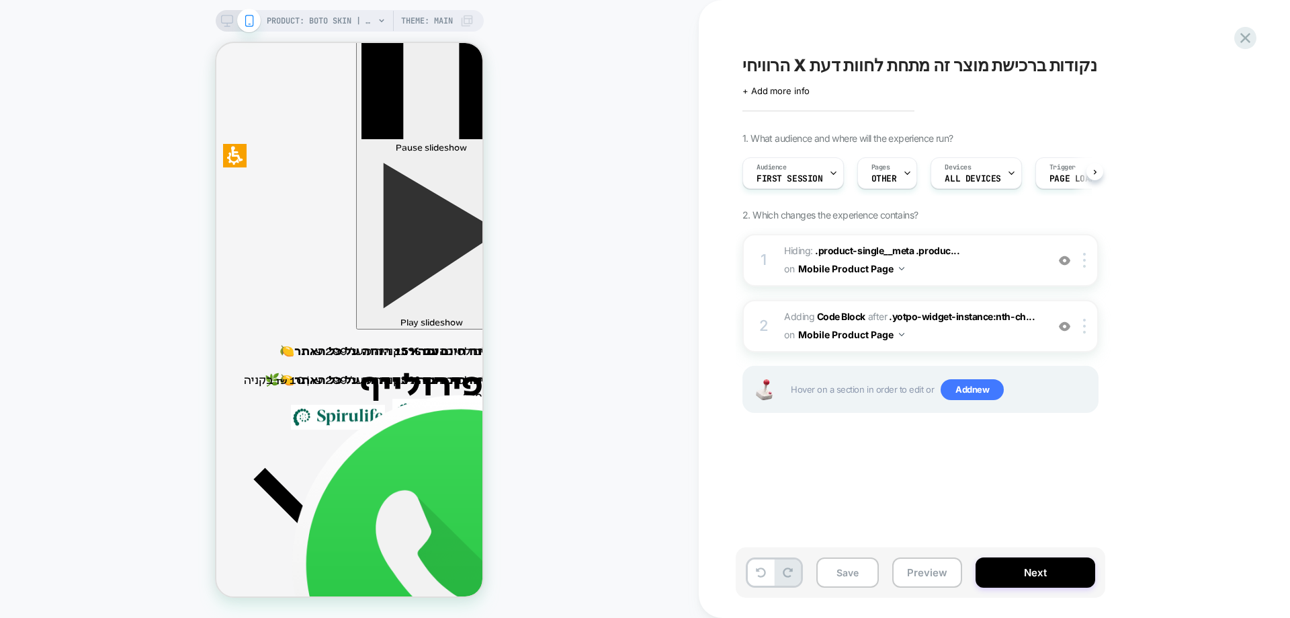
scroll to position [0, 1]
click at [1086, 325] on img at bounding box center [1084, 325] width 3 height 15
click at [1087, 325] on div at bounding box center [1087, 325] width 22 height 15
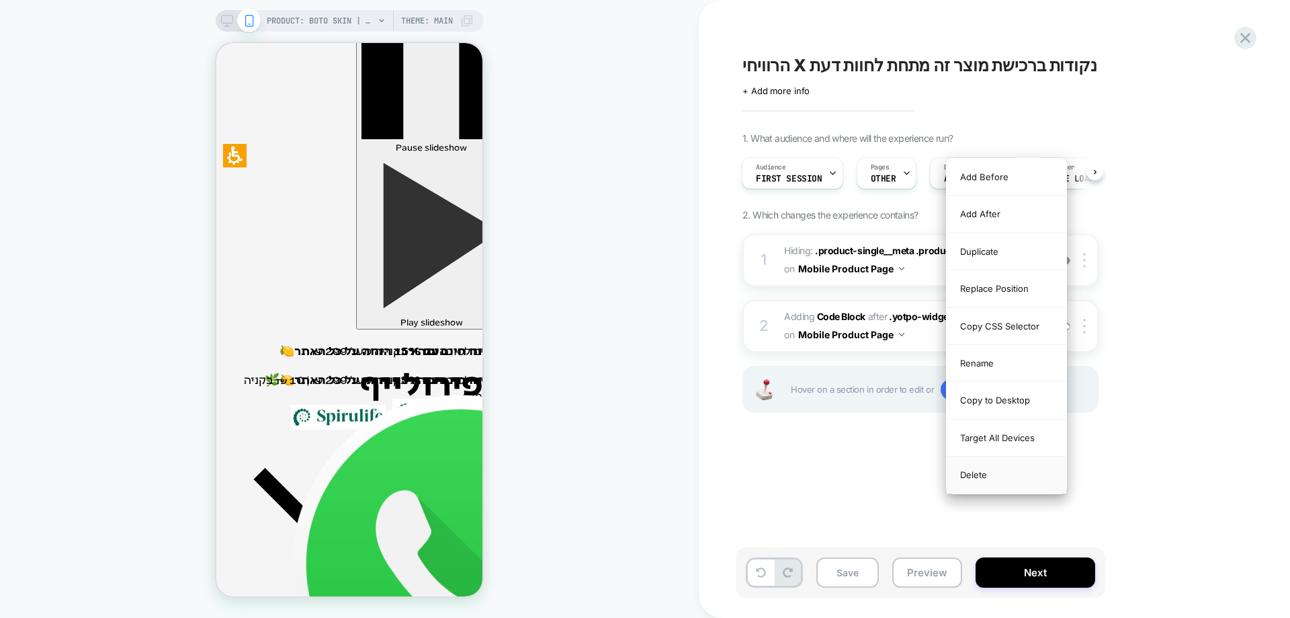
click at [1023, 470] on div "Delete" at bounding box center [1007, 474] width 120 height 36
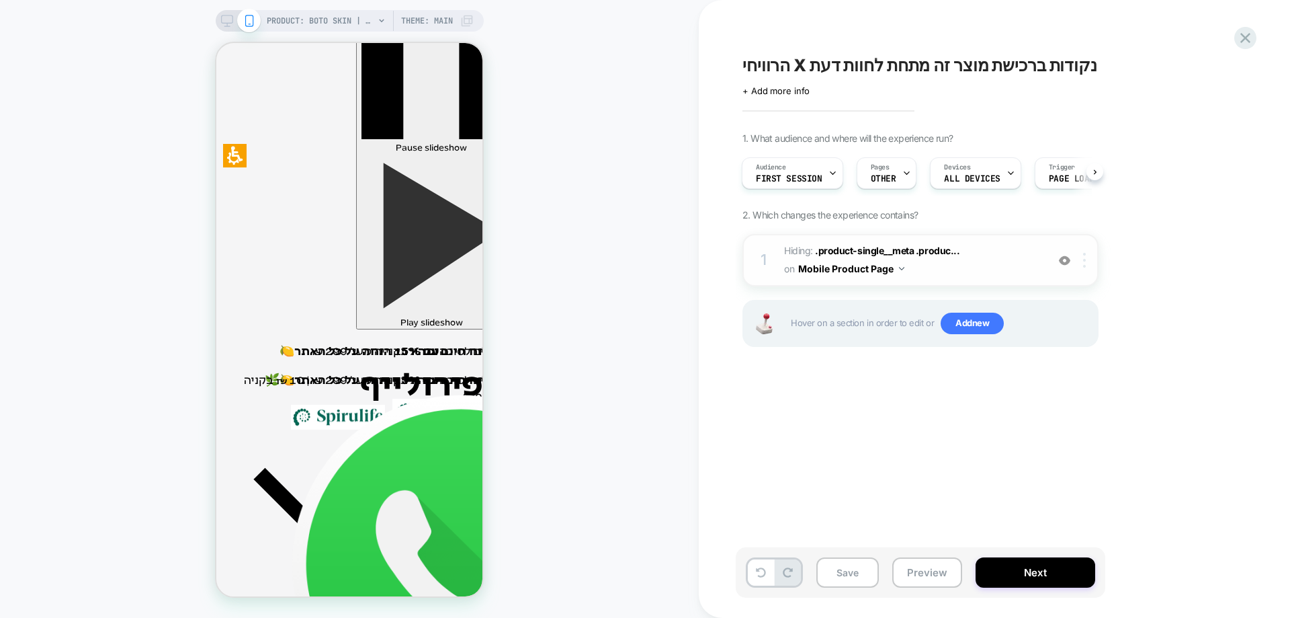
click at [1087, 257] on div at bounding box center [1087, 260] width 22 height 15
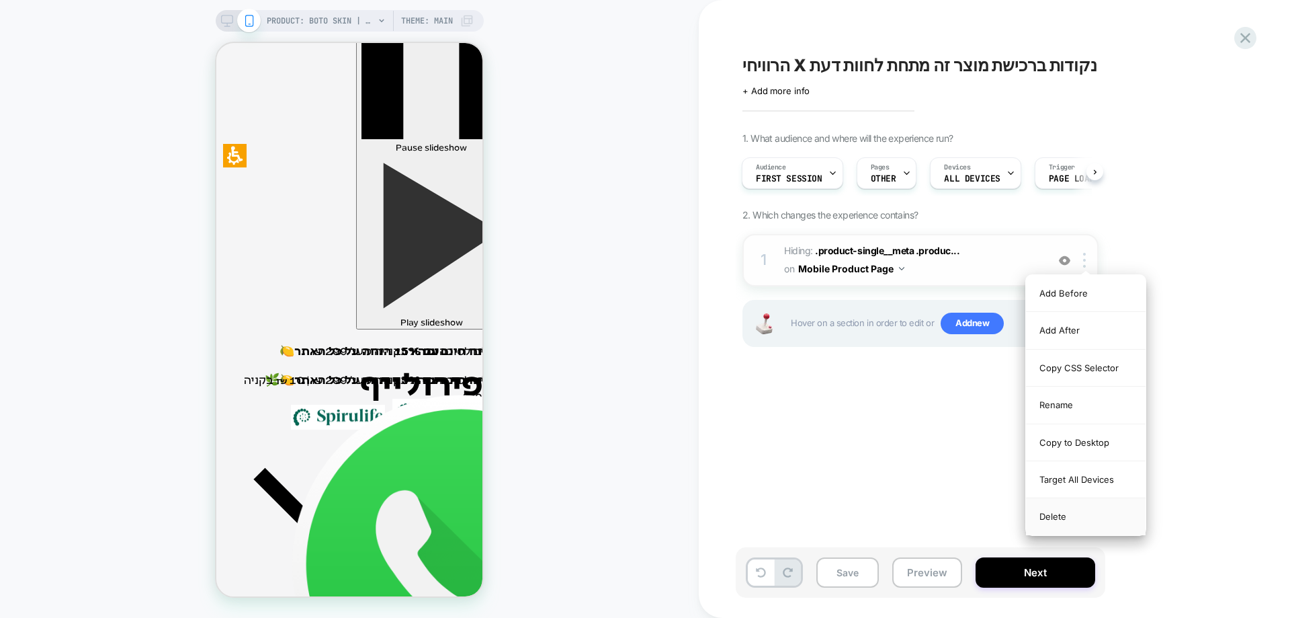
click at [1060, 513] on div "Delete" at bounding box center [1086, 516] width 120 height 36
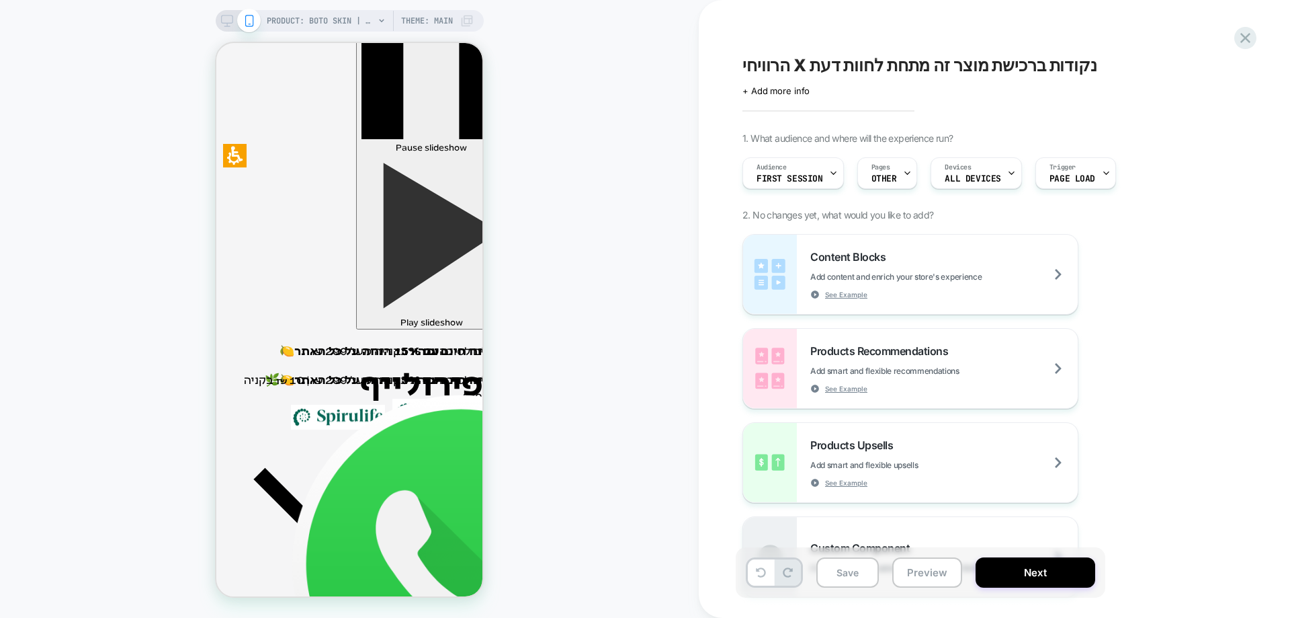
scroll to position [0, 0]
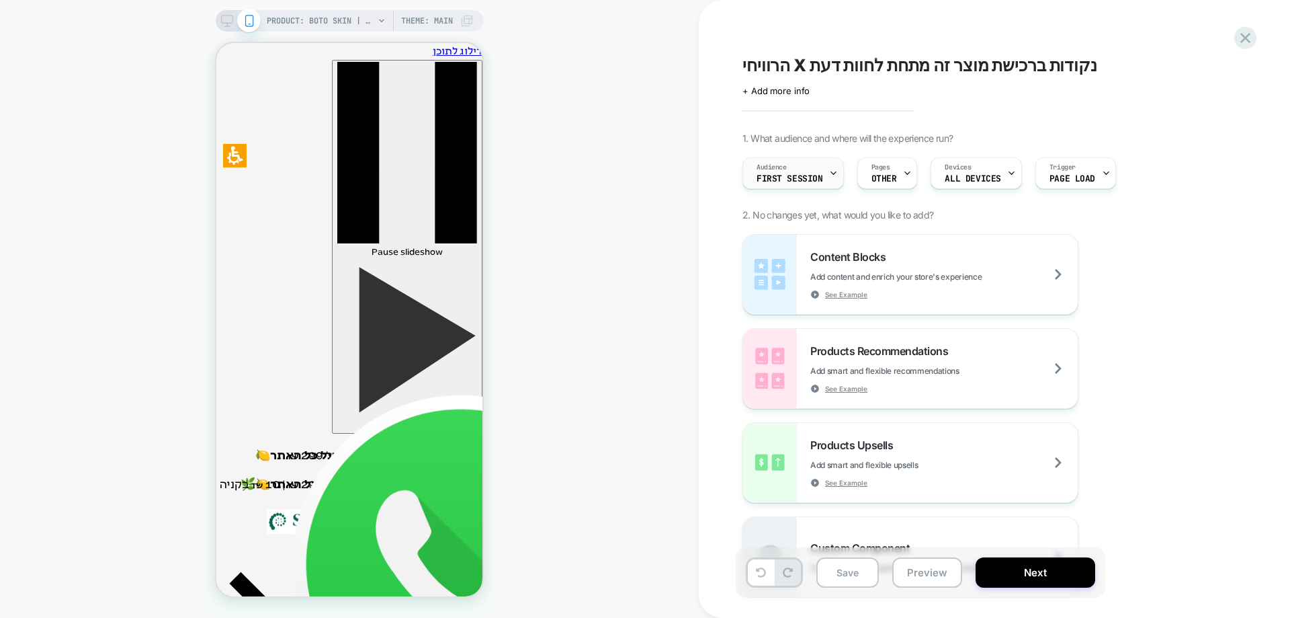
click at [786, 173] on div "Audience First Session" at bounding box center [789, 173] width 93 height 30
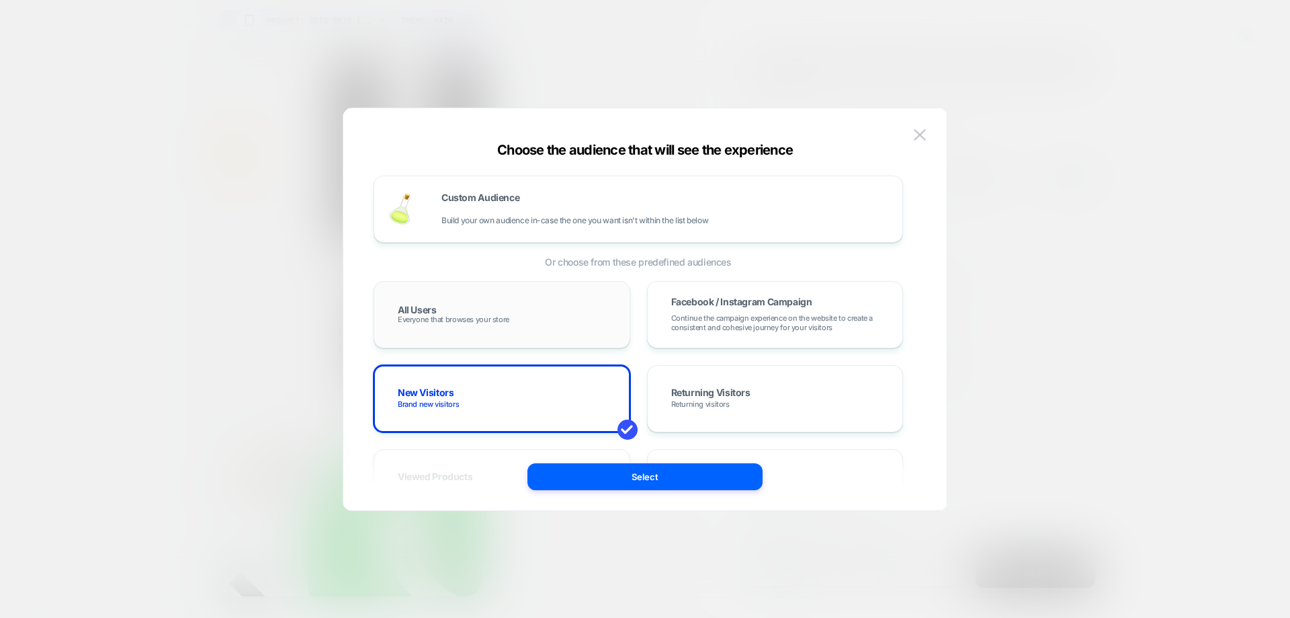
click at [452, 315] on span "Everyone that browses your store" at bounding box center [454, 318] width 112 height 9
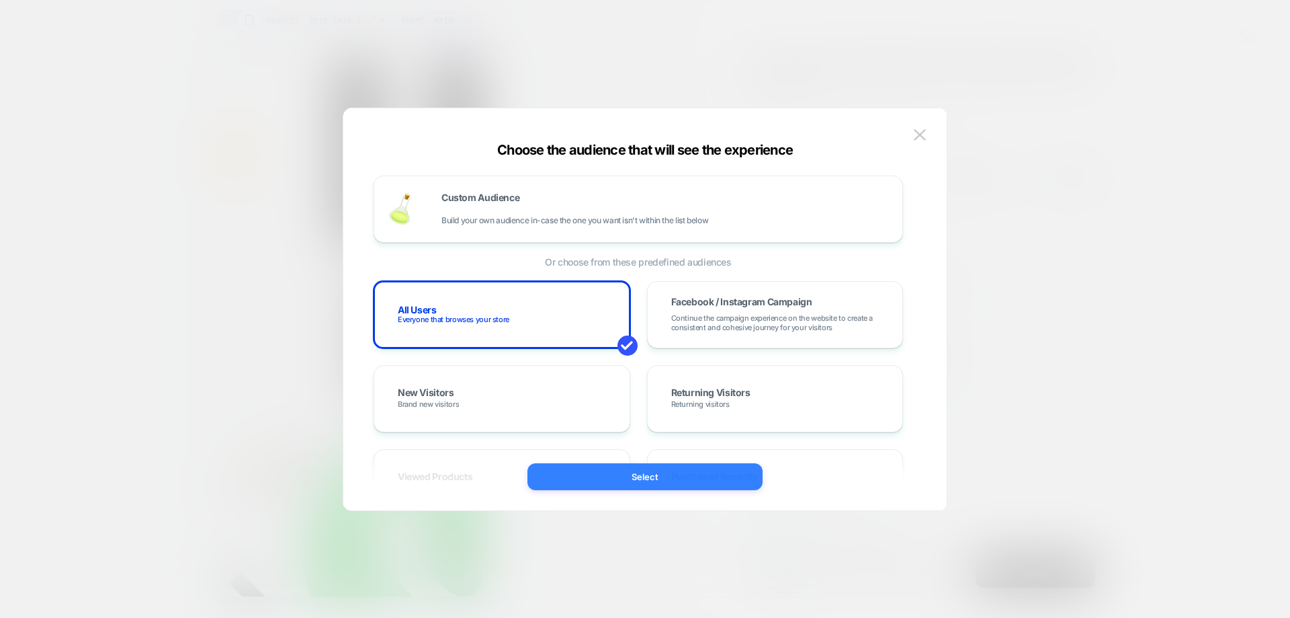
click at [579, 470] on button "Select" at bounding box center [644, 476] width 235 height 27
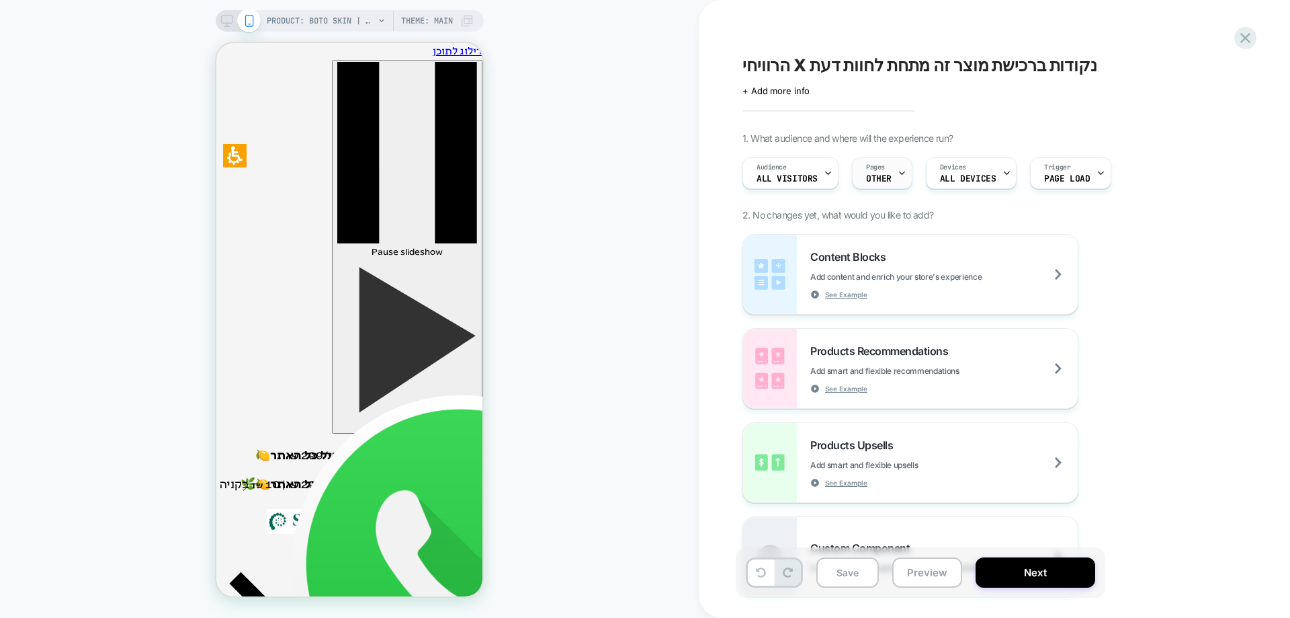
click at [880, 180] on span "OTHER" at bounding box center [879, 178] width 26 height 9
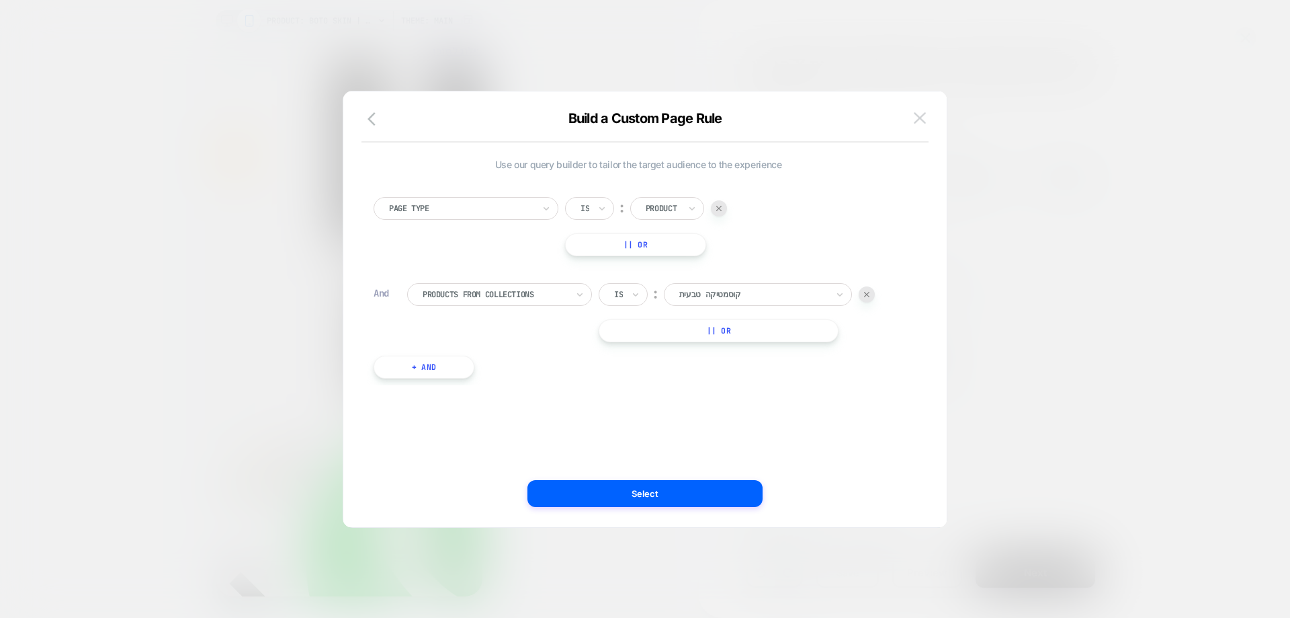
click at [919, 119] on img at bounding box center [920, 117] width 12 height 11
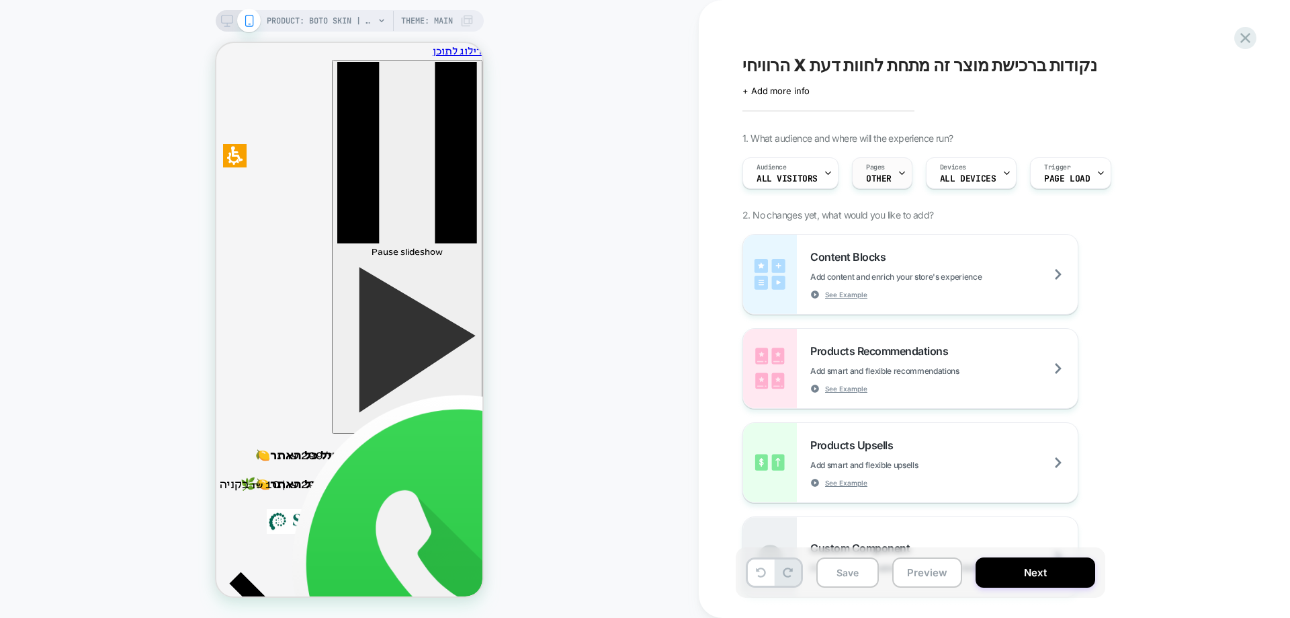
click at [884, 174] on span "OTHER" at bounding box center [879, 178] width 26 height 9
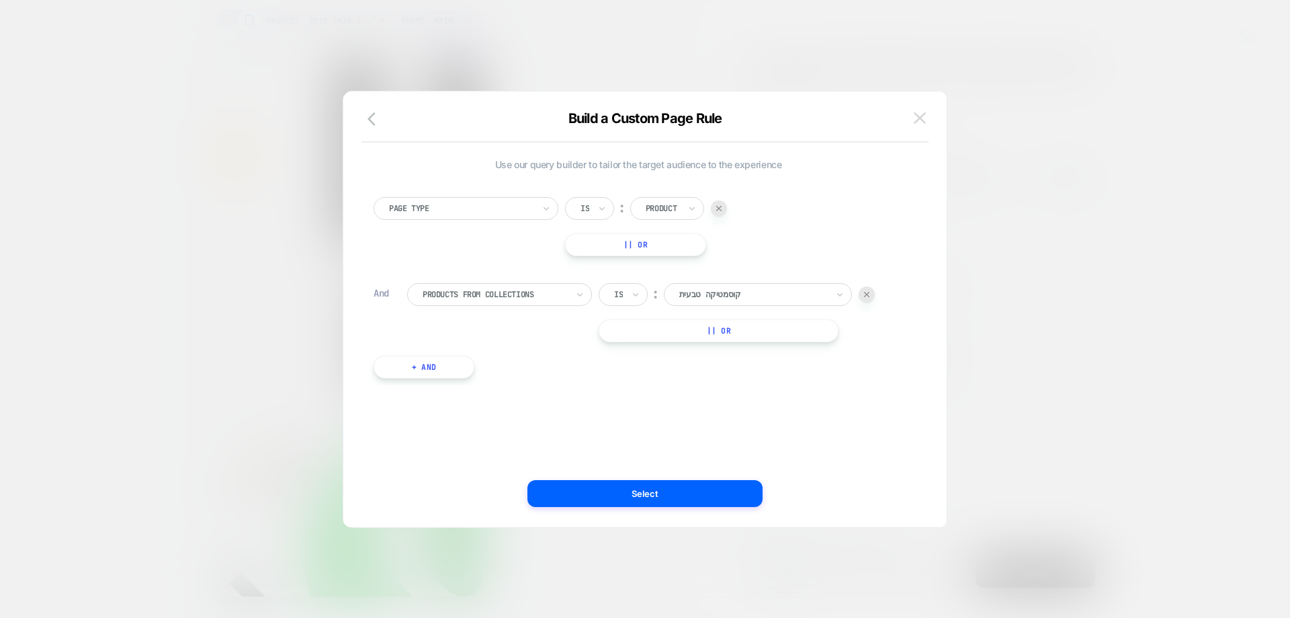
click at [919, 125] on button at bounding box center [920, 118] width 20 height 20
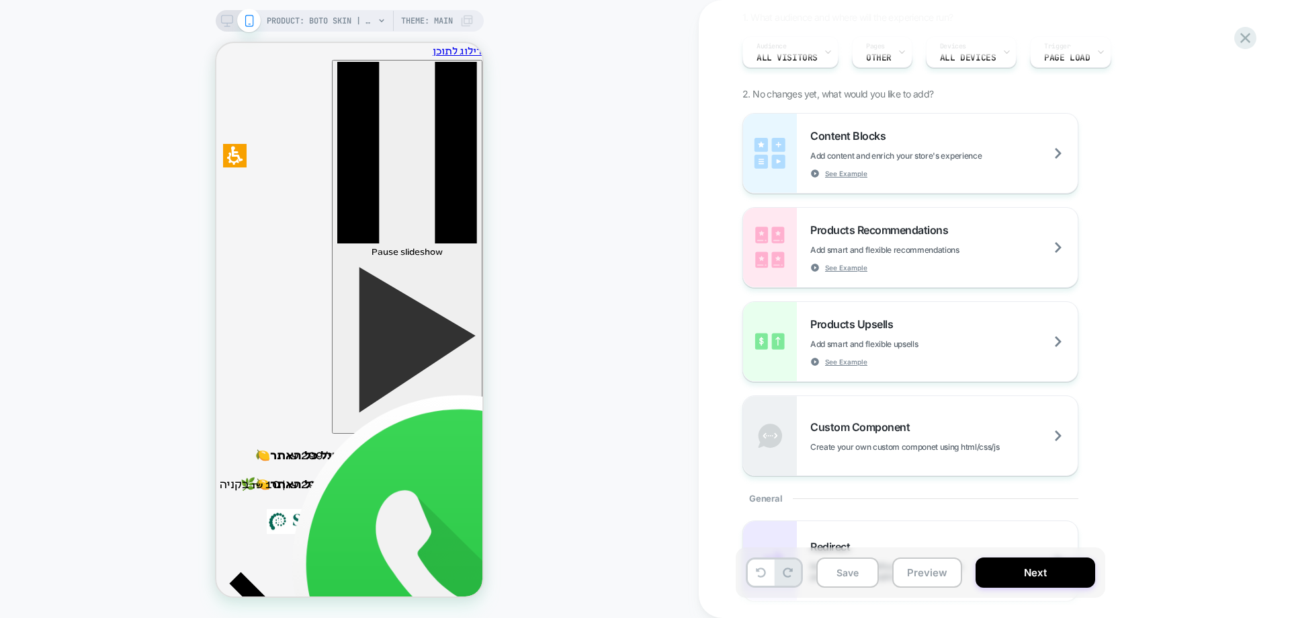
scroll to position [605, 0]
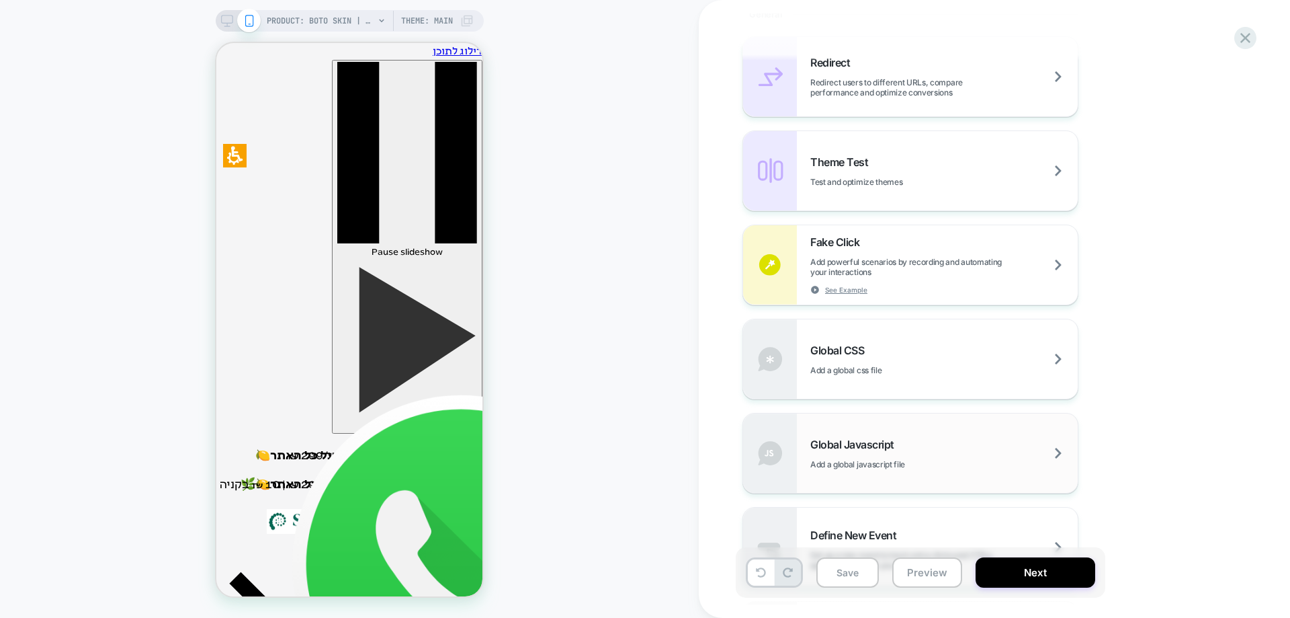
click at [897, 460] on span "Add a global javascript file" at bounding box center [891, 464] width 162 height 10
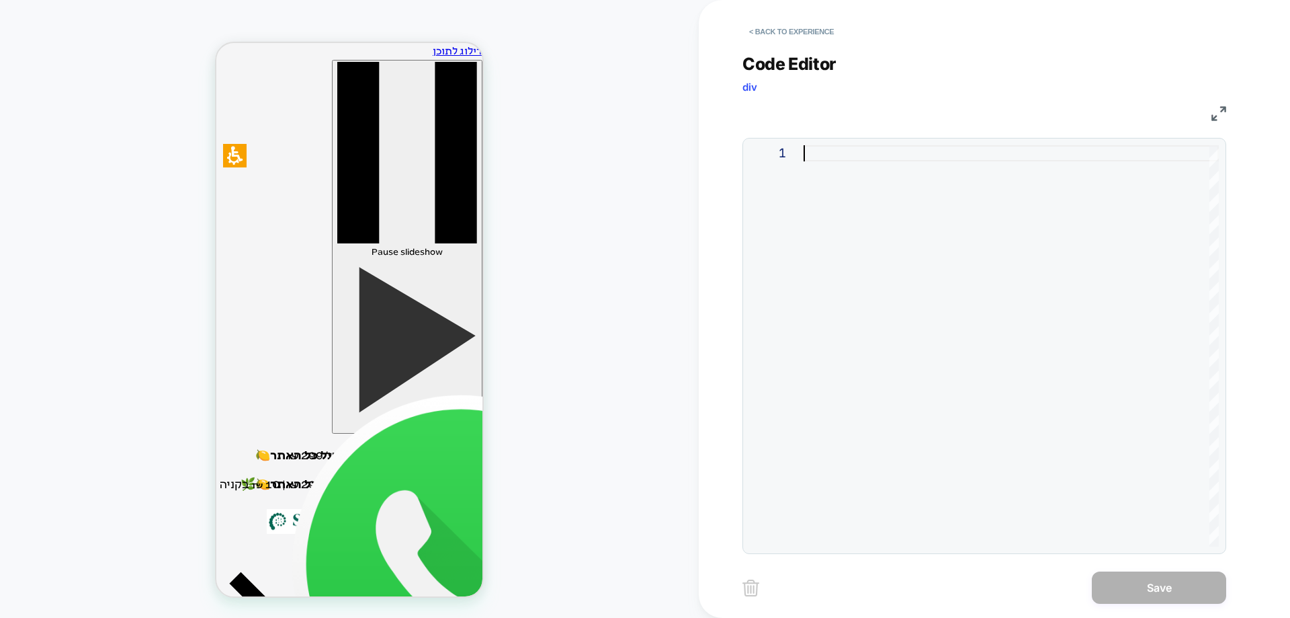
click at [855, 151] on div at bounding box center [1011, 345] width 415 height 401
type textarea "*********"
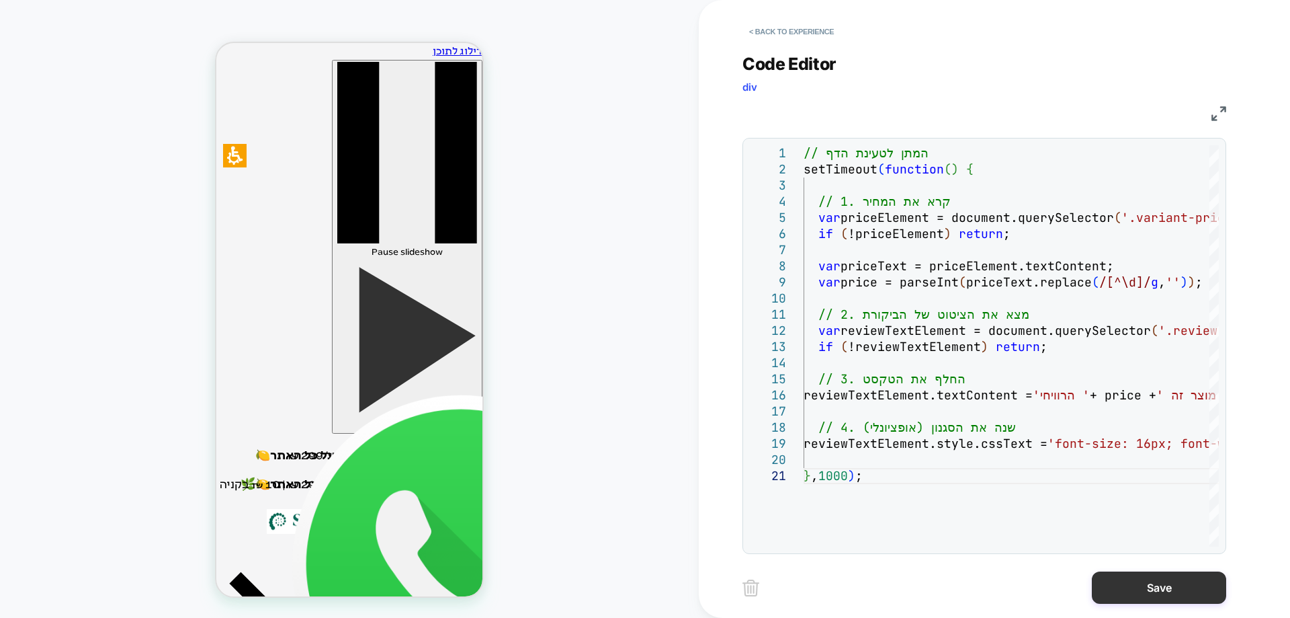
click at [1139, 593] on button "Save" at bounding box center [1159, 587] width 134 height 32
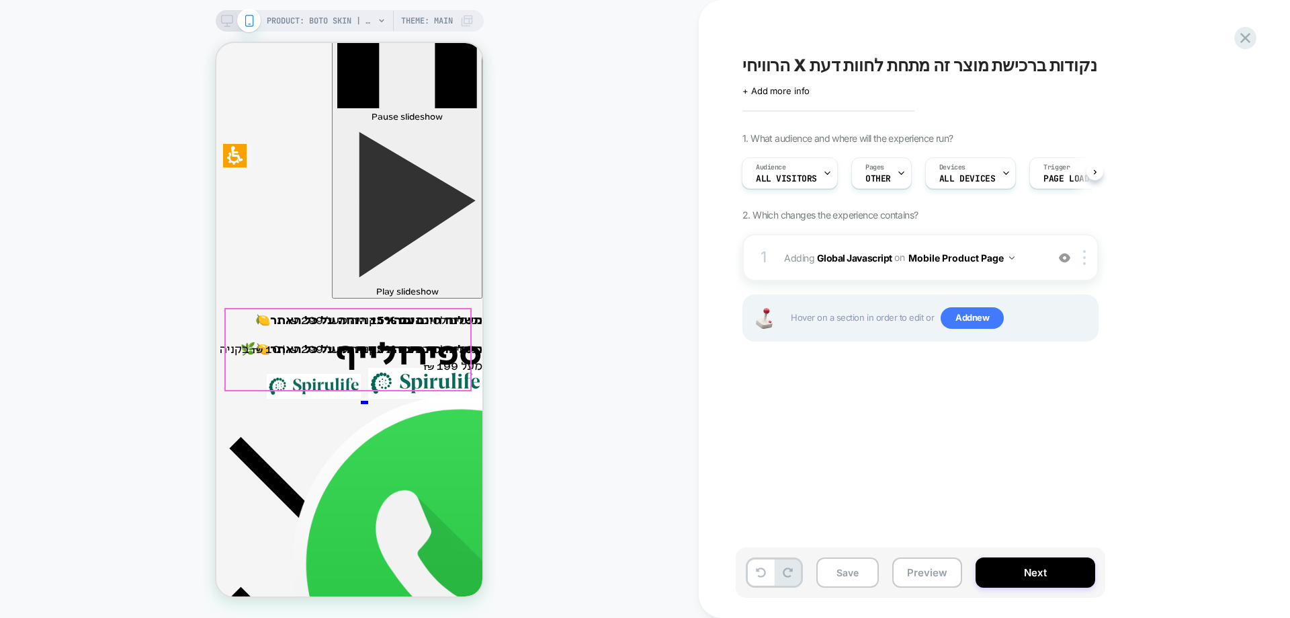
scroll to position [134, 0]
click at [848, 571] on button "Save" at bounding box center [847, 572] width 62 height 30
click at [841, 261] on b "Global Javascript" at bounding box center [854, 256] width 75 height 11
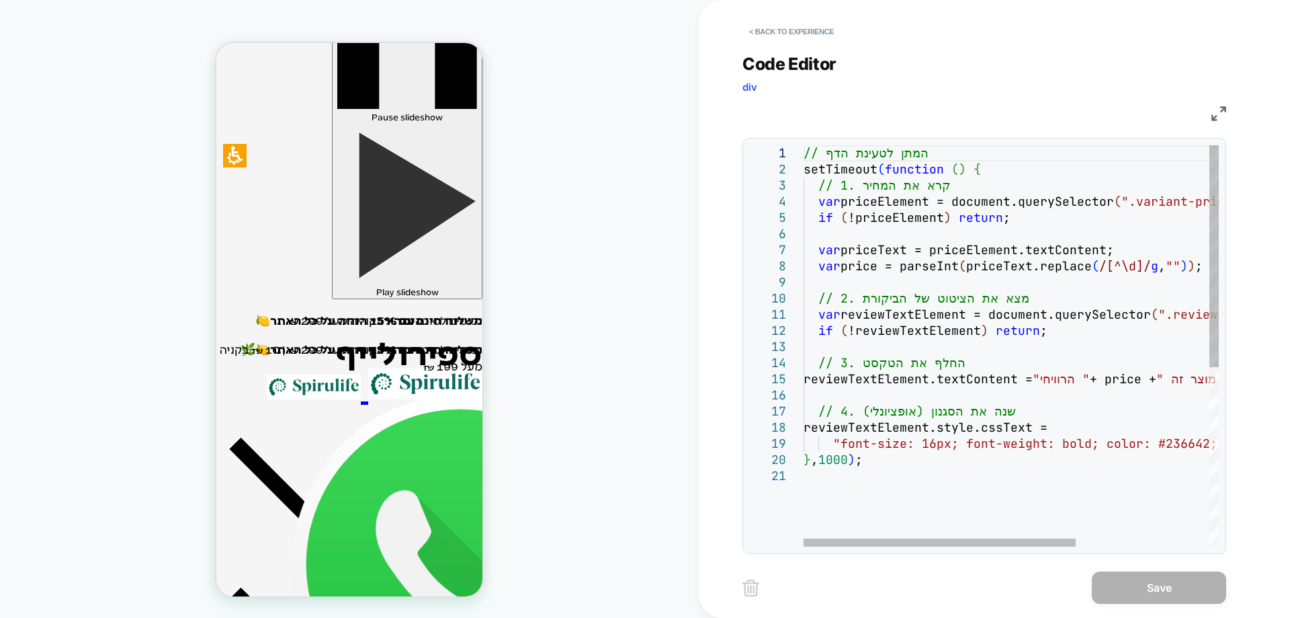
click at [982, 144] on div "1 2 3 4 5 6 7 8 9 10 11 12 13 14 15 16 17 18 19 20 21 // המתן לטעינת הדף setTim…" at bounding box center [984, 346] width 484 height 416
click at [988, 164] on div "// המתן לטעינת הדף setTimeout ( function ( ) { // 1. קרא את המחיר var priceElem…" at bounding box center [1113, 507] width 619 height 724
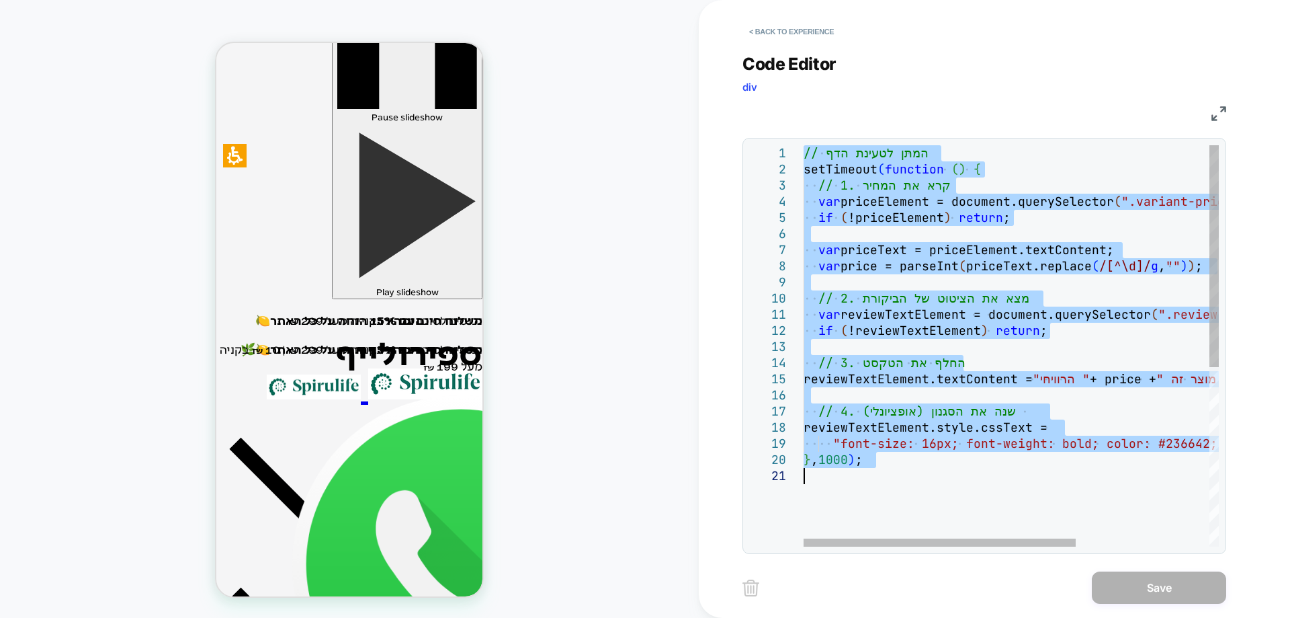
type textarea "**********"
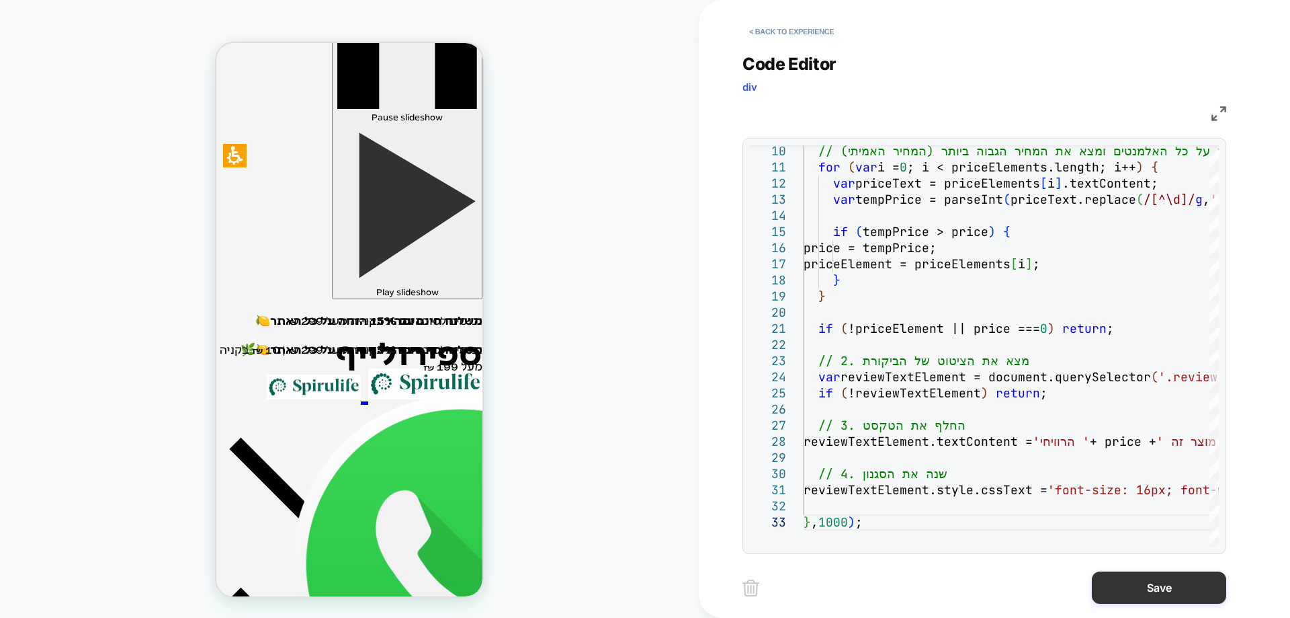
click at [1192, 587] on button "Save" at bounding box center [1159, 587] width 134 height 32
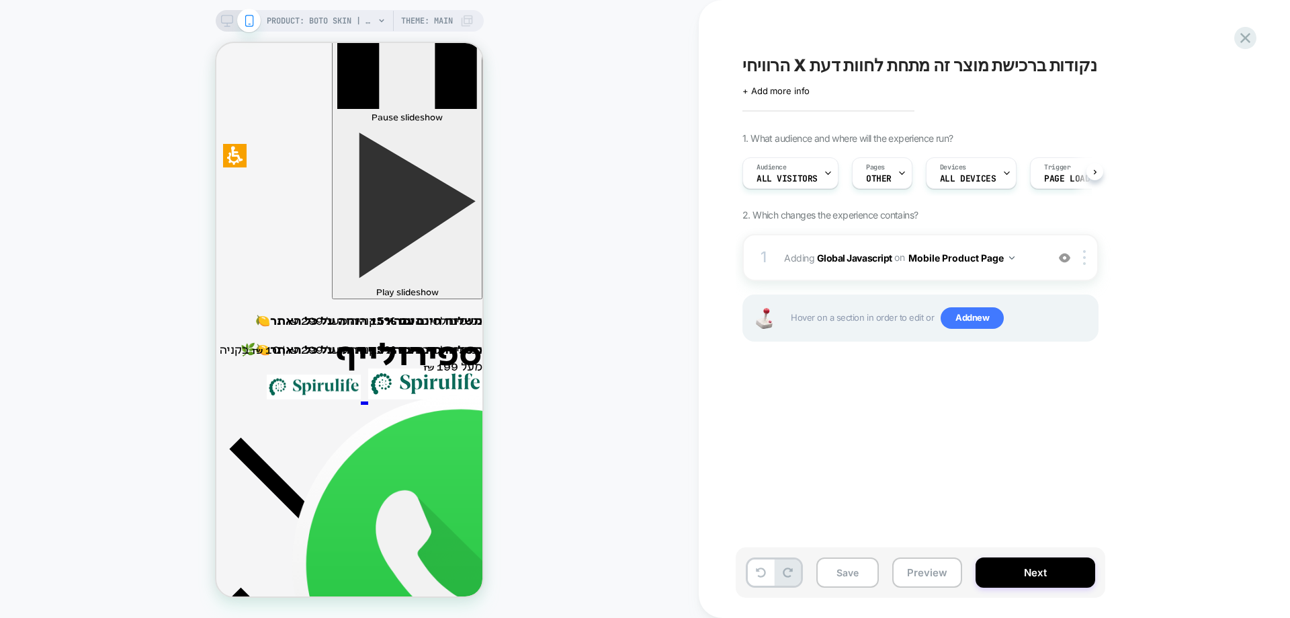
scroll to position [0, 1]
click at [839, 581] on button "Save" at bounding box center [847, 572] width 62 height 30
click at [910, 564] on button "Preview" at bounding box center [927, 572] width 70 height 30
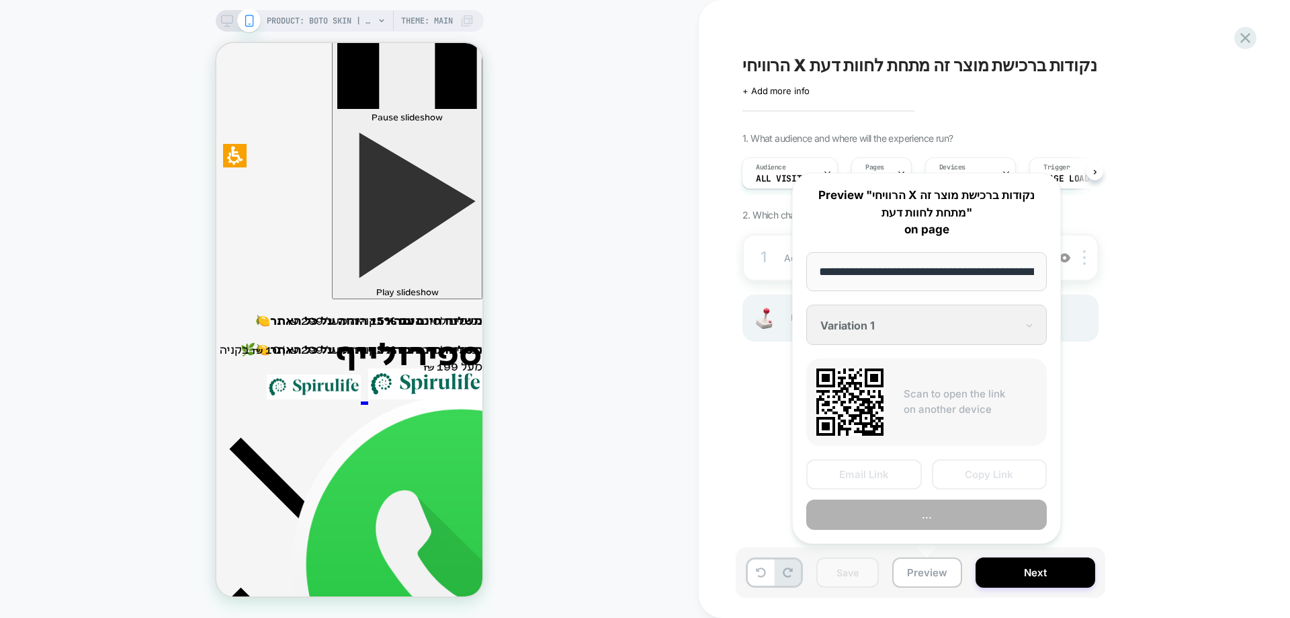
scroll to position [0, 1184]
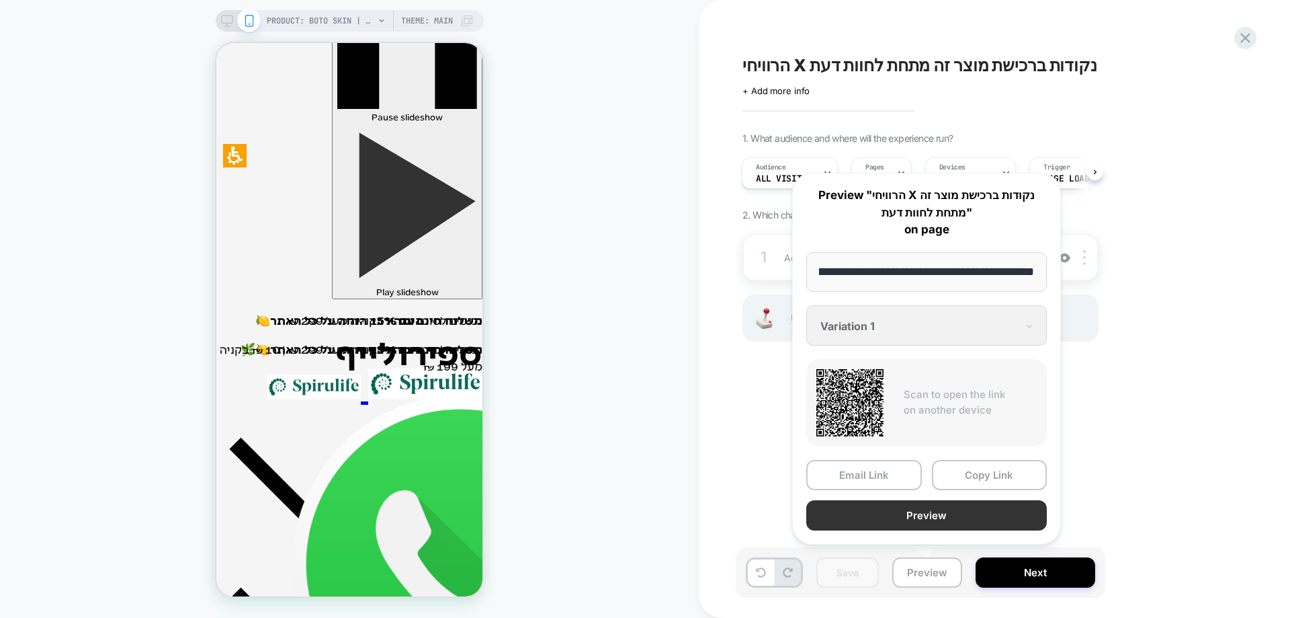
click at [888, 513] on button "Preview" at bounding box center [926, 515] width 241 height 30
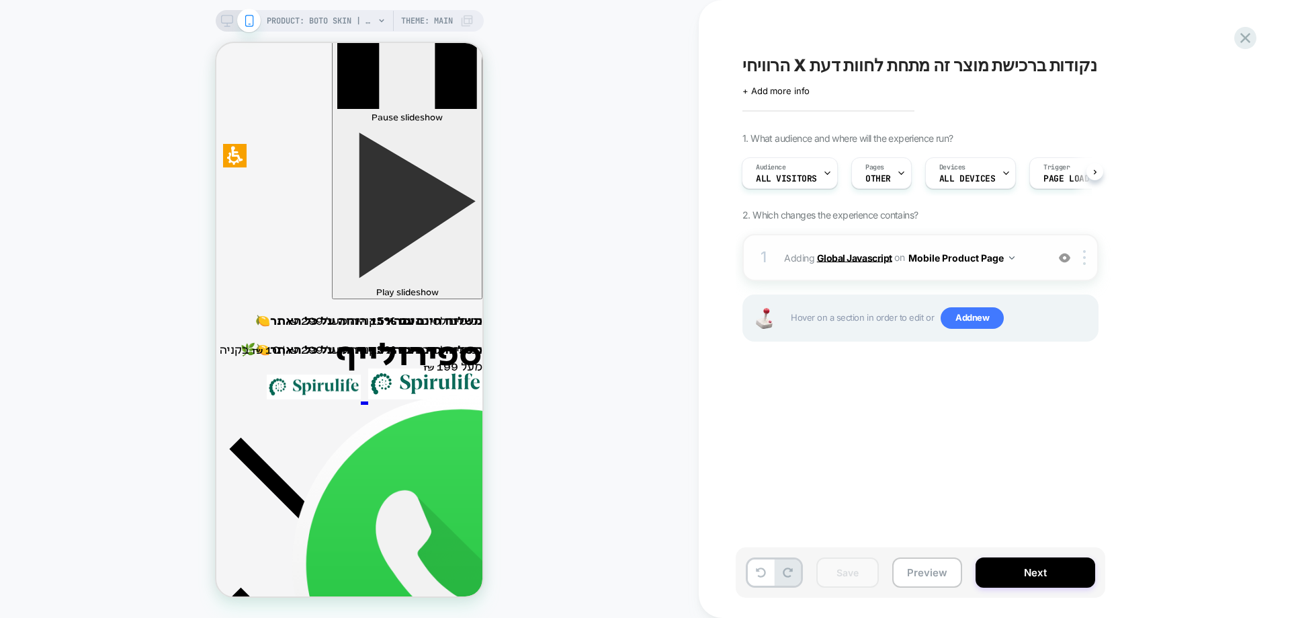
click at [853, 257] on b "Global Javascript" at bounding box center [854, 256] width 75 height 11
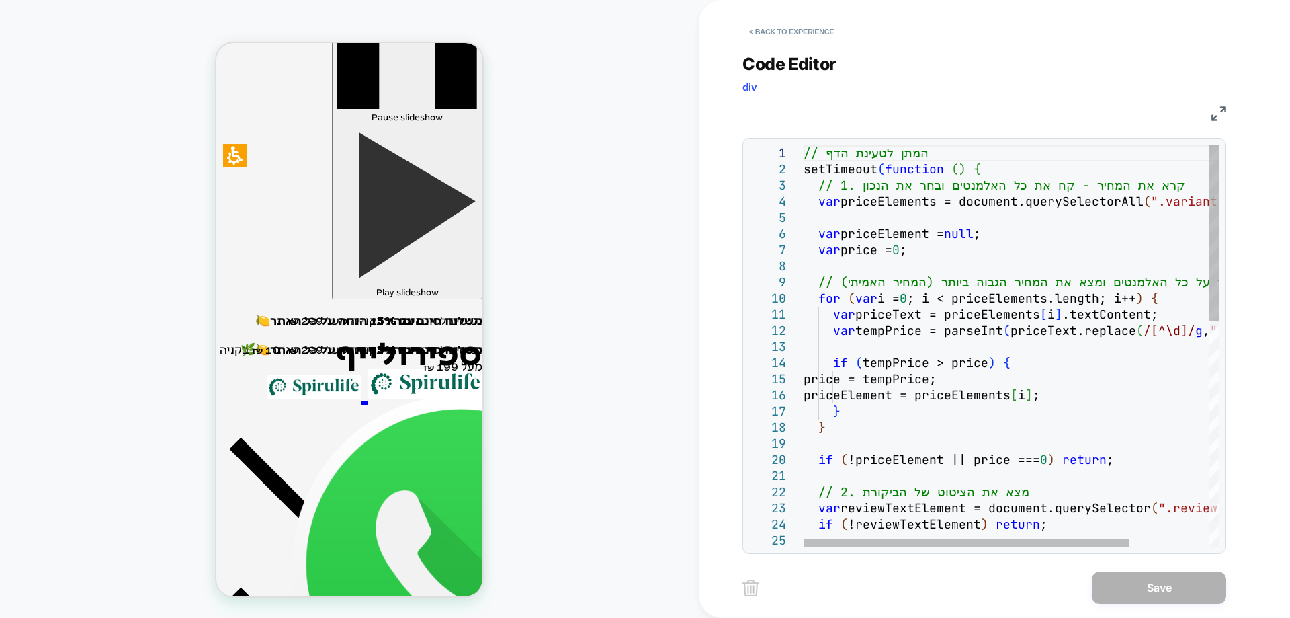
click at [1031, 212] on div "// המתן לטעינת הדף setTimeout ( function ( ) { // 1. קרא את המחיר - קח את כל הא…" at bounding box center [1062, 603] width 517 height 917
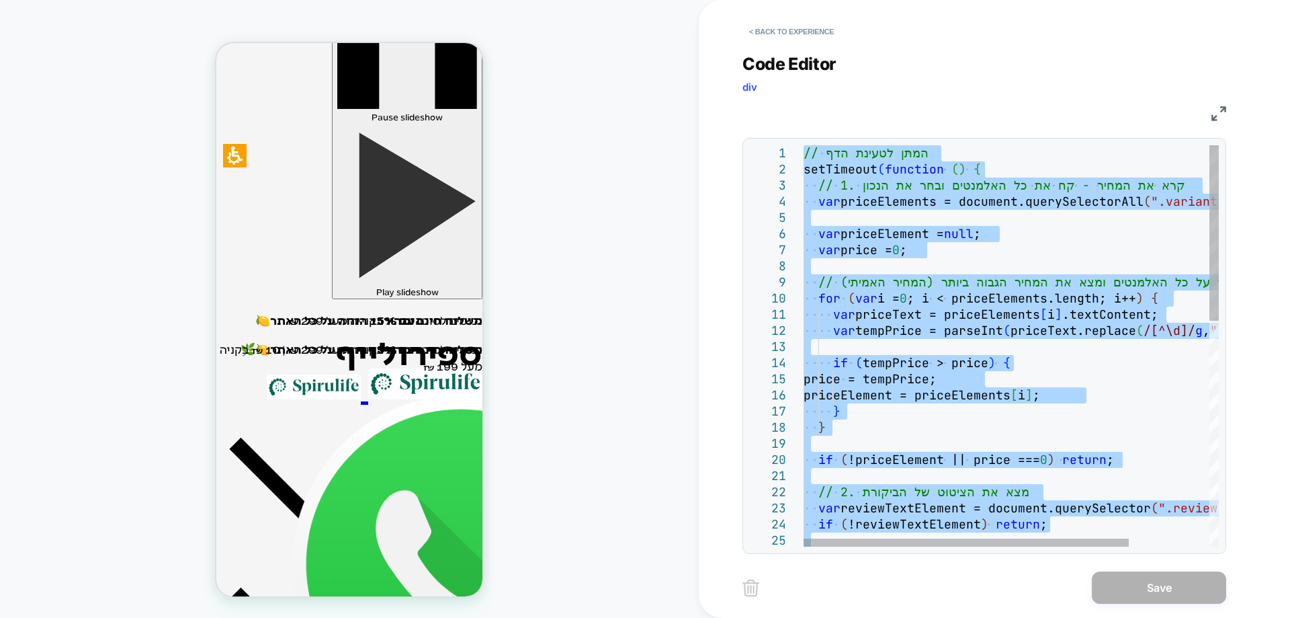
type textarea "**********"
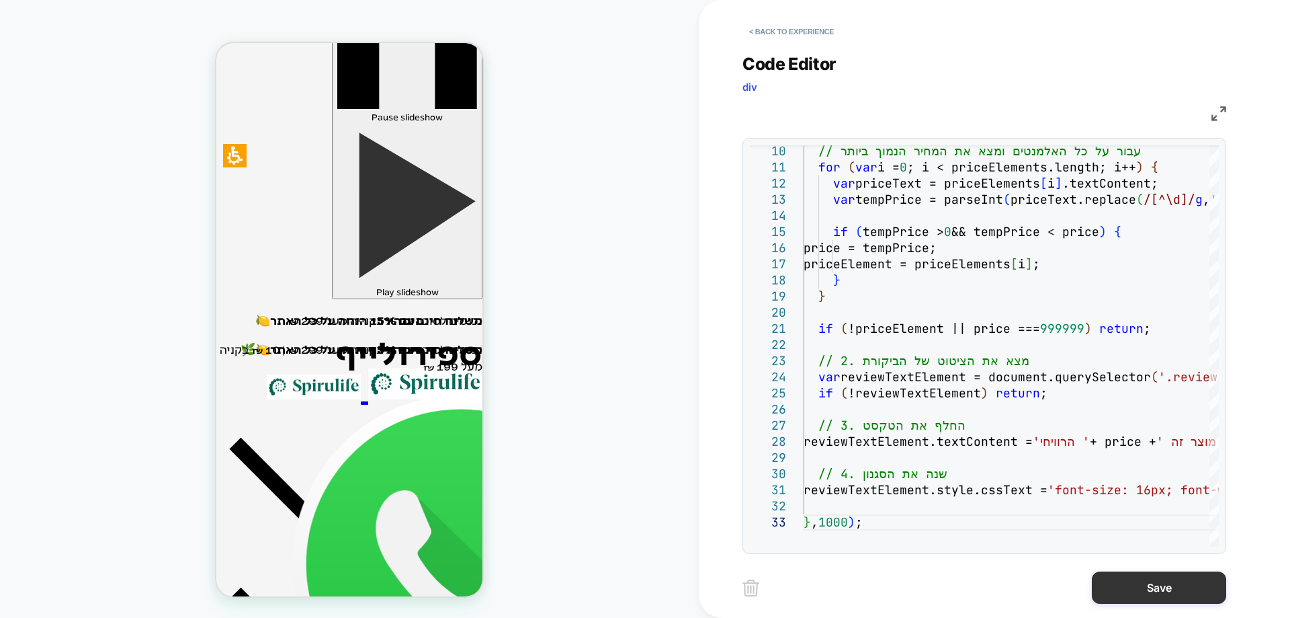
click at [1161, 586] on button "Save" at bounding box center [1159, 587] width 134 height 32
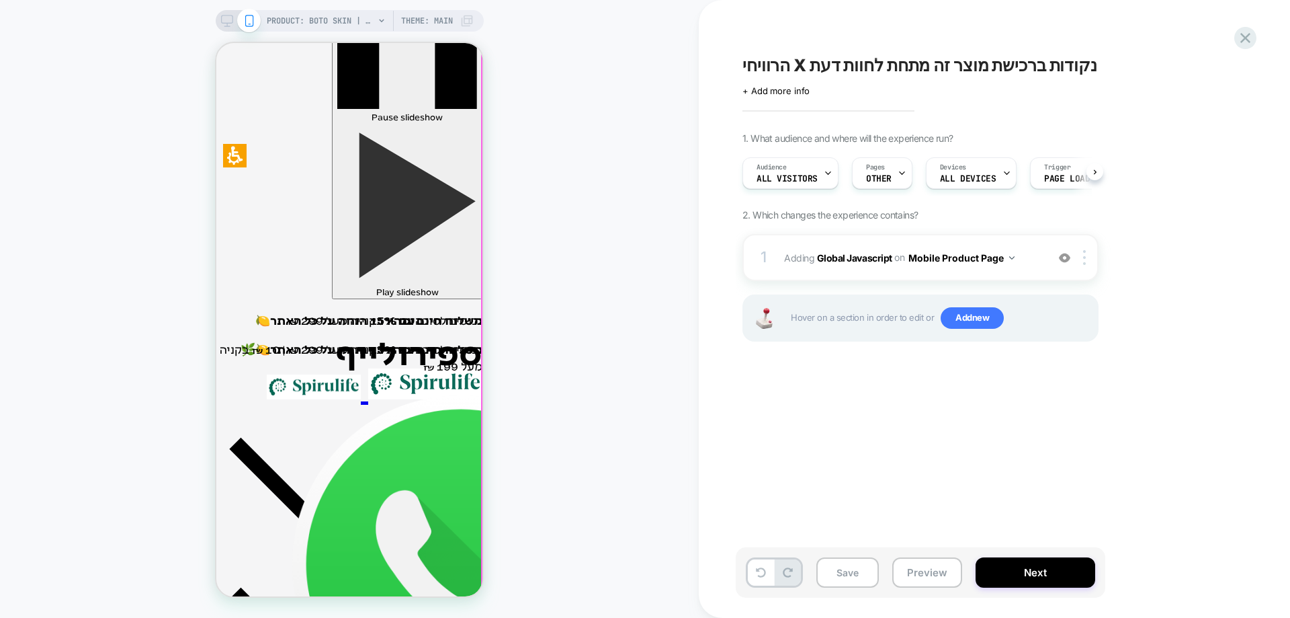
scroll to position [0, 1]
click at [839, 569] on button "Save" at bounding box center [847, 572] width 62 height 30
click at [911, 576] on button "Preview" at bounding box center [927, 572] width 70 height 30
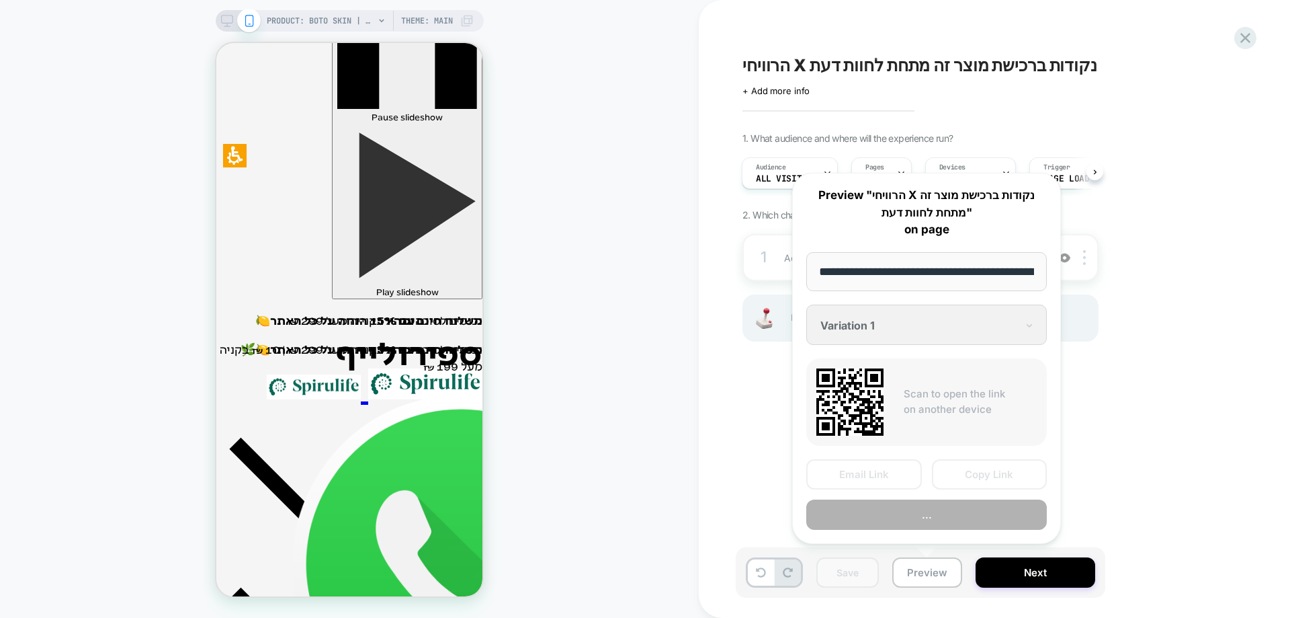
scroll to position [0, 1184]
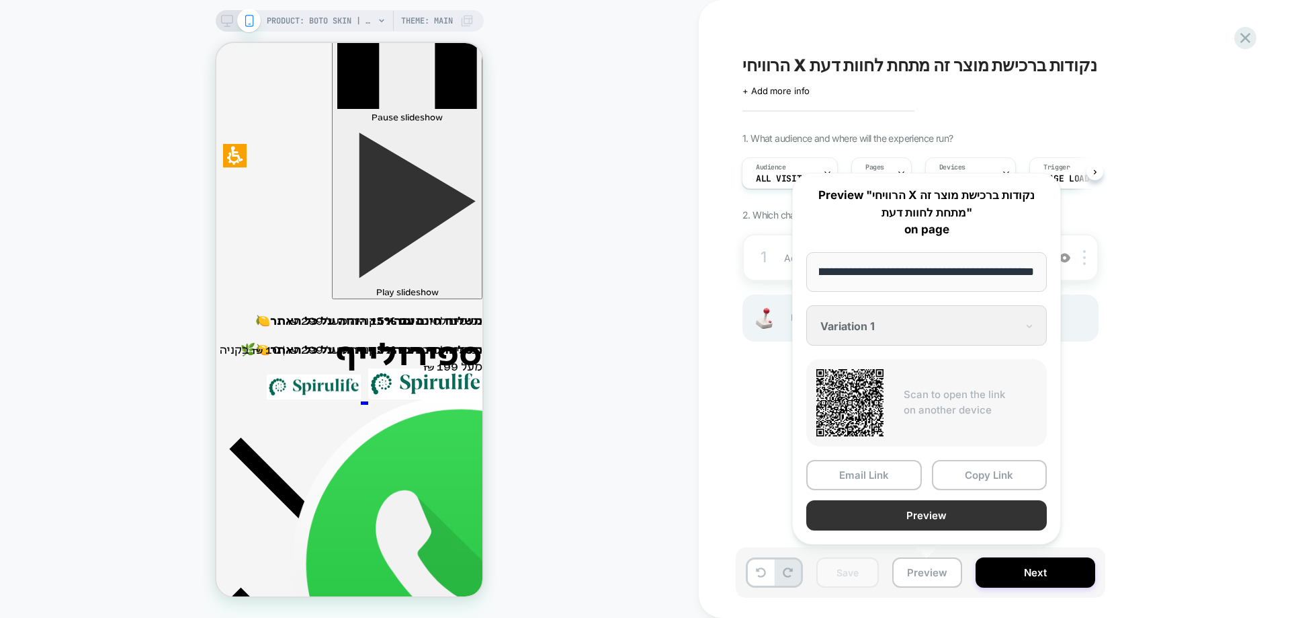
click at [867, 511] on button "Preview" at bounding box center [926, 515] width 241 height 30
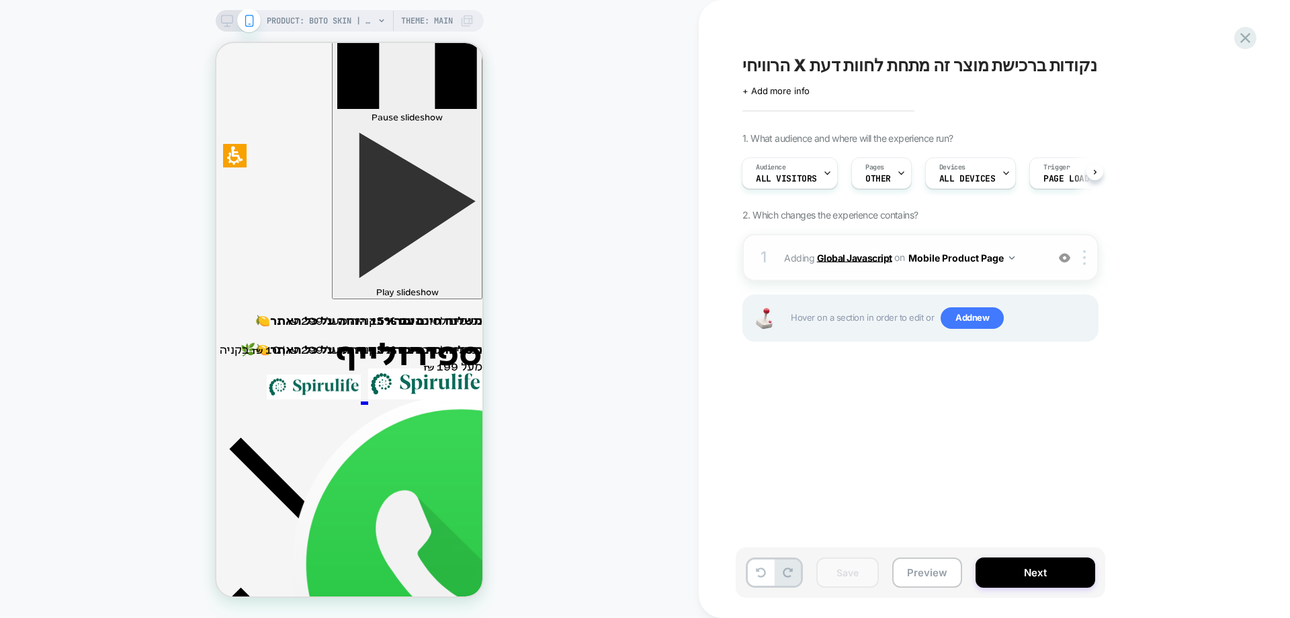
click at [855, 258] on b "Global Javascript" at bounding box center [854, 256] width 75 height 11
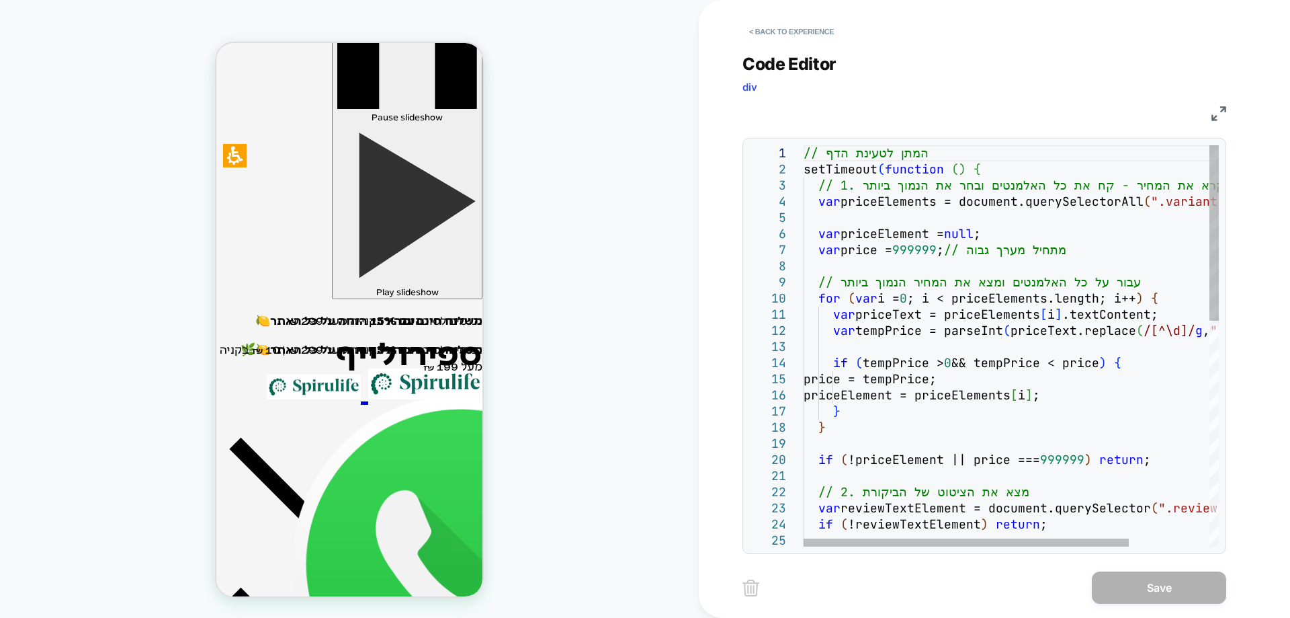
click at [994, 308] on div "// המתן לטעינת הדף setTimeout ( function ( ) { // 1. קרא את המחיר - קח את כל הא…" at bounding box center [1062, 603] width 517 height 917
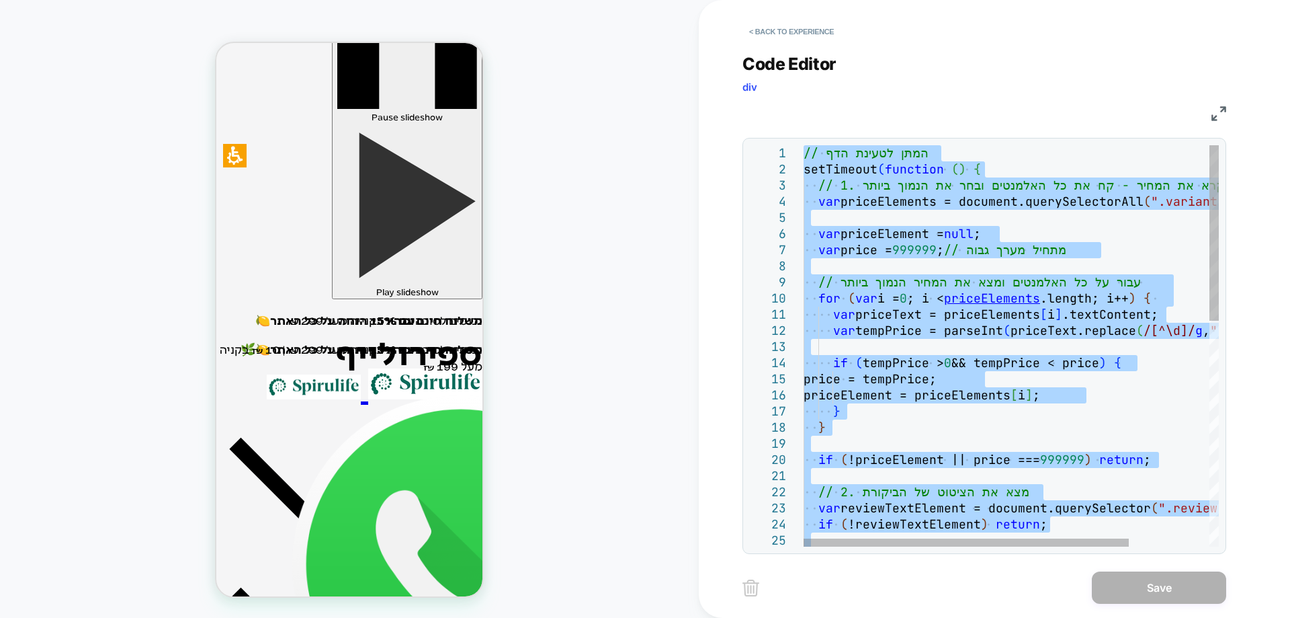
type textarea "**********"
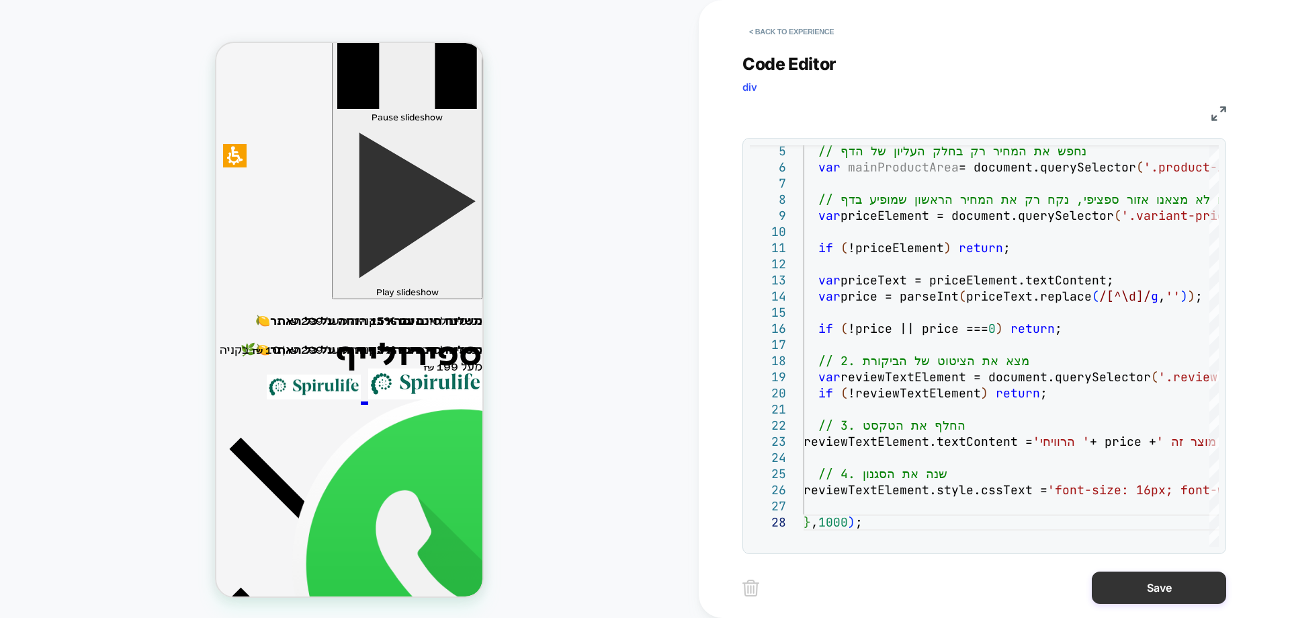
click at [1141, 583] on button "Save" at bounding box center [1159, 587] width 134 height 32
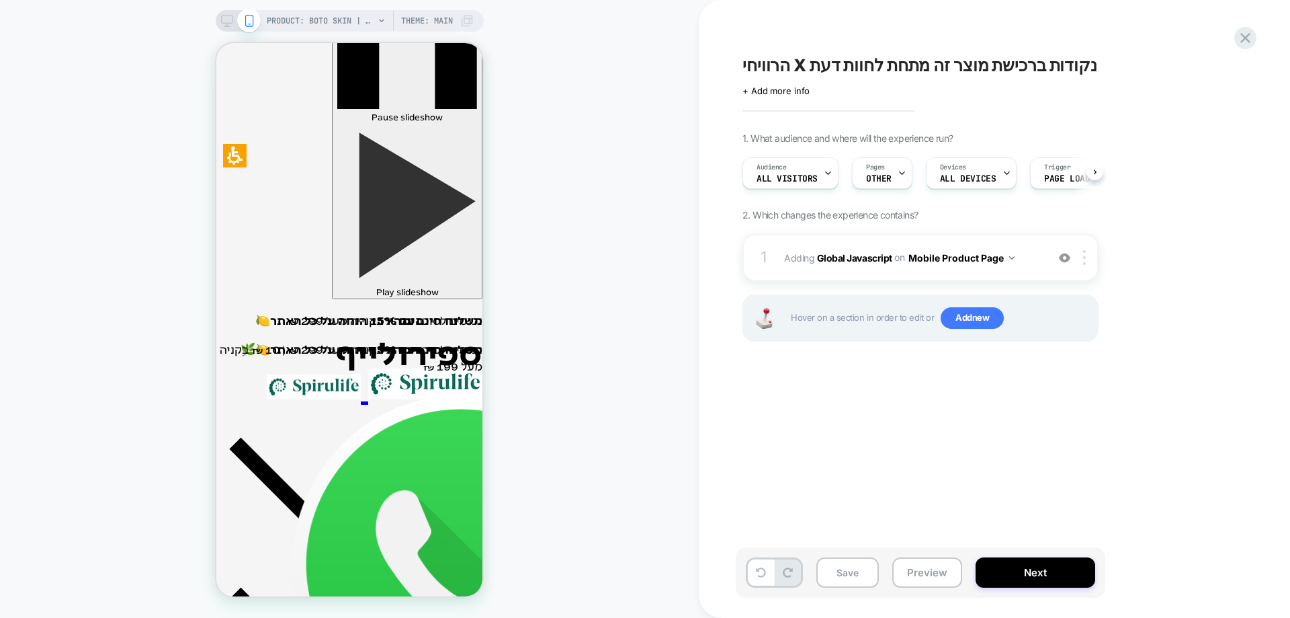
scroll to position [0, 1]
click at [853, 580] on button "Save" at bounding box center [847, 572] width 62 height 30
click at [907, 575] on button "Preview" at bounding box center [927, 572] width 70 height 30
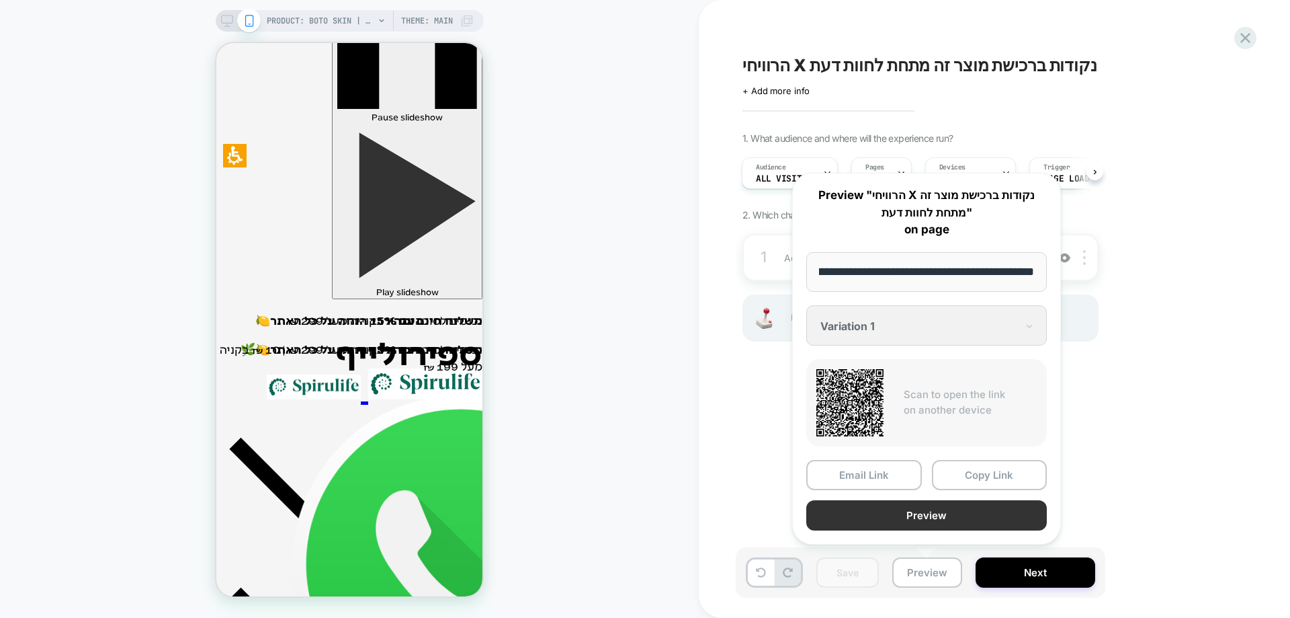
scroll to position [0, 0]
click at [887, 515] on button "Preview" at bounding box center [926, 515] width 241 height 30
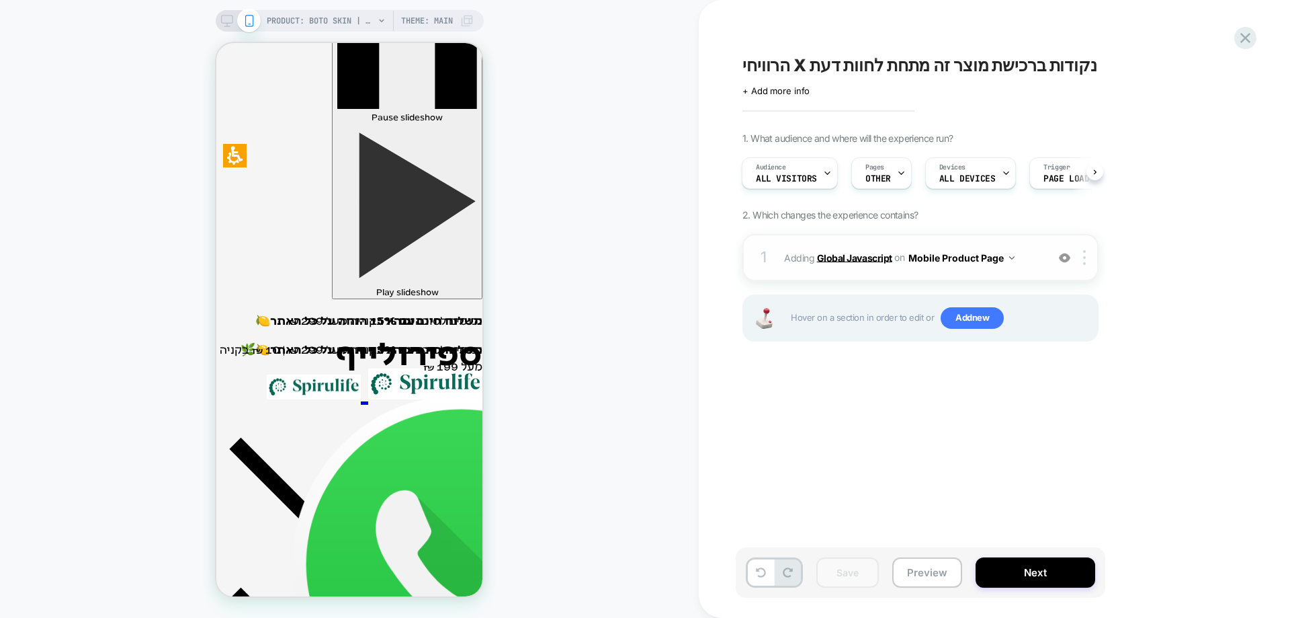
click at [848, 254] on b "Global Javascript" at bounding box center [854, 256] width 75 height 11
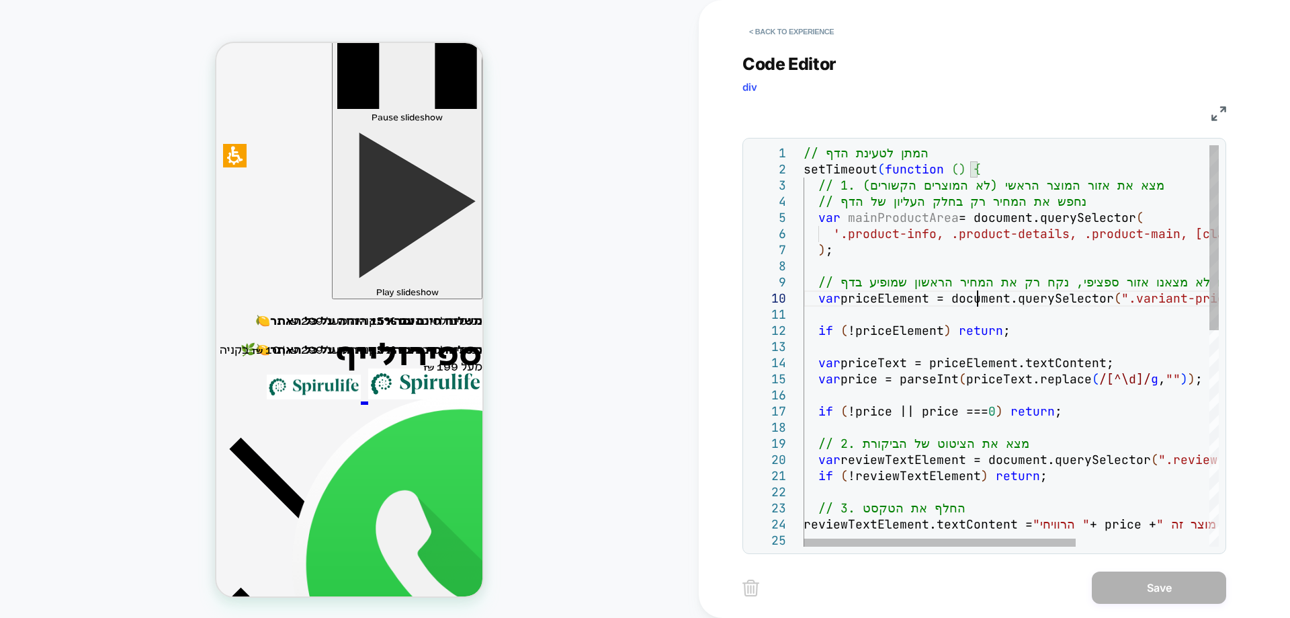
click at [980, 292] on div "// המתן לטעינת הדף setTimeout ( function ( ) { // 1. מצא את אזור המוצר הראשי (ל…" at bounding box center [1113, 579] width 619 height 869
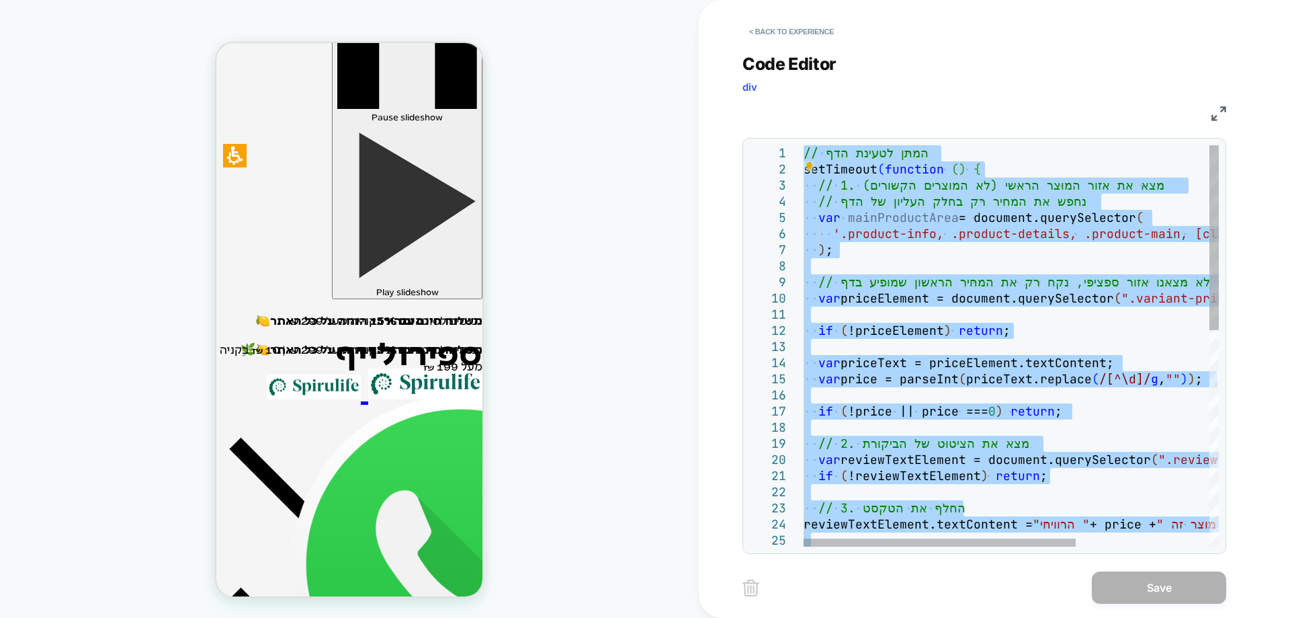
type textarea "**********"
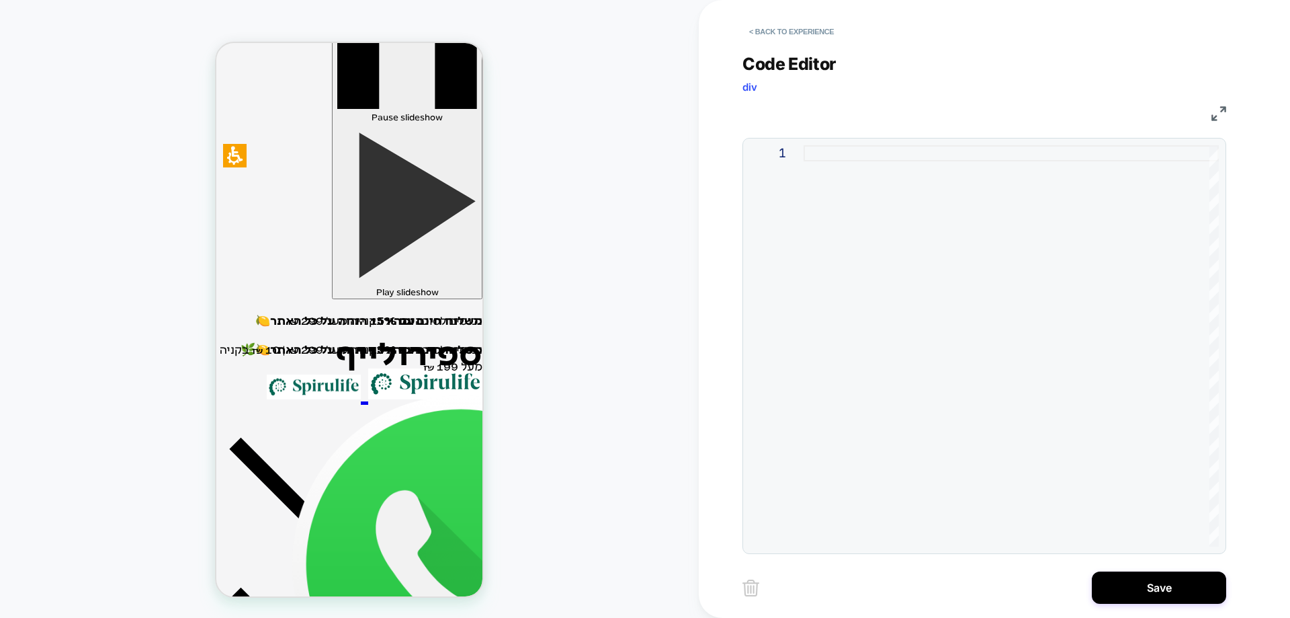
click at [898, 156] on div at bounding box center [1011, 345] width 415 height 401
type textarea "**********"
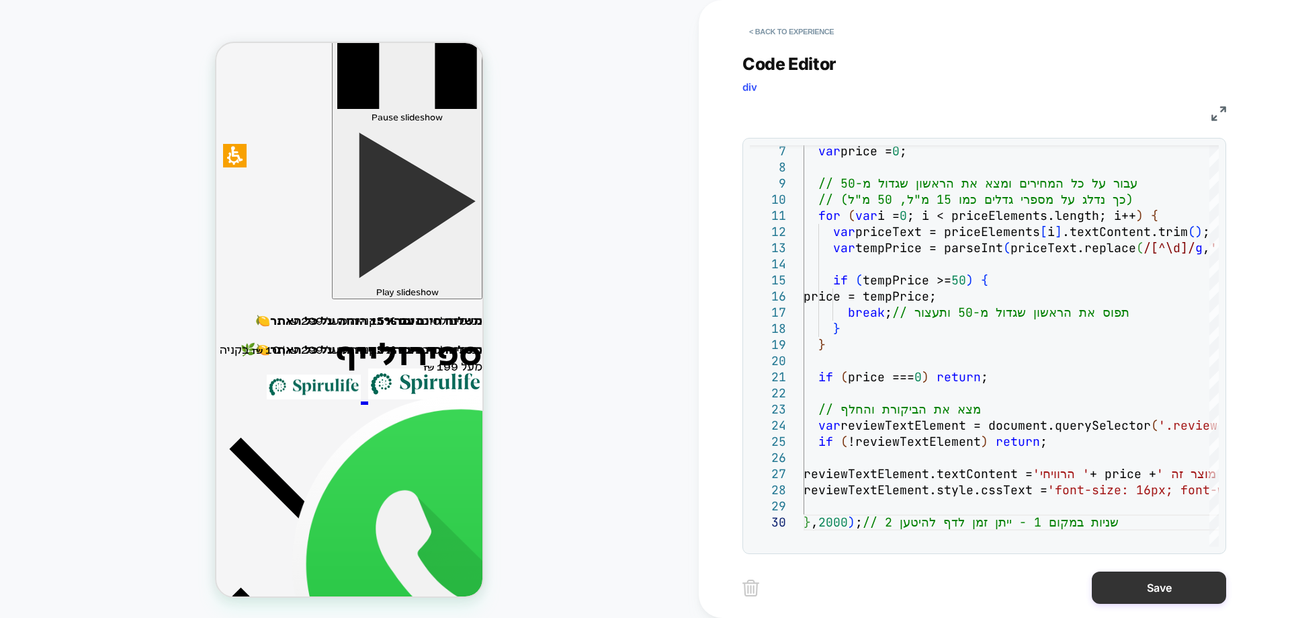
drag, startPoint x: 1164, startPoint y: 583, endPoint x: 1150, endPoint y: 580, distance: 15.2
click at [1162, 583] on button "Save" at bounding box center [1159, 587] width 134 height 32
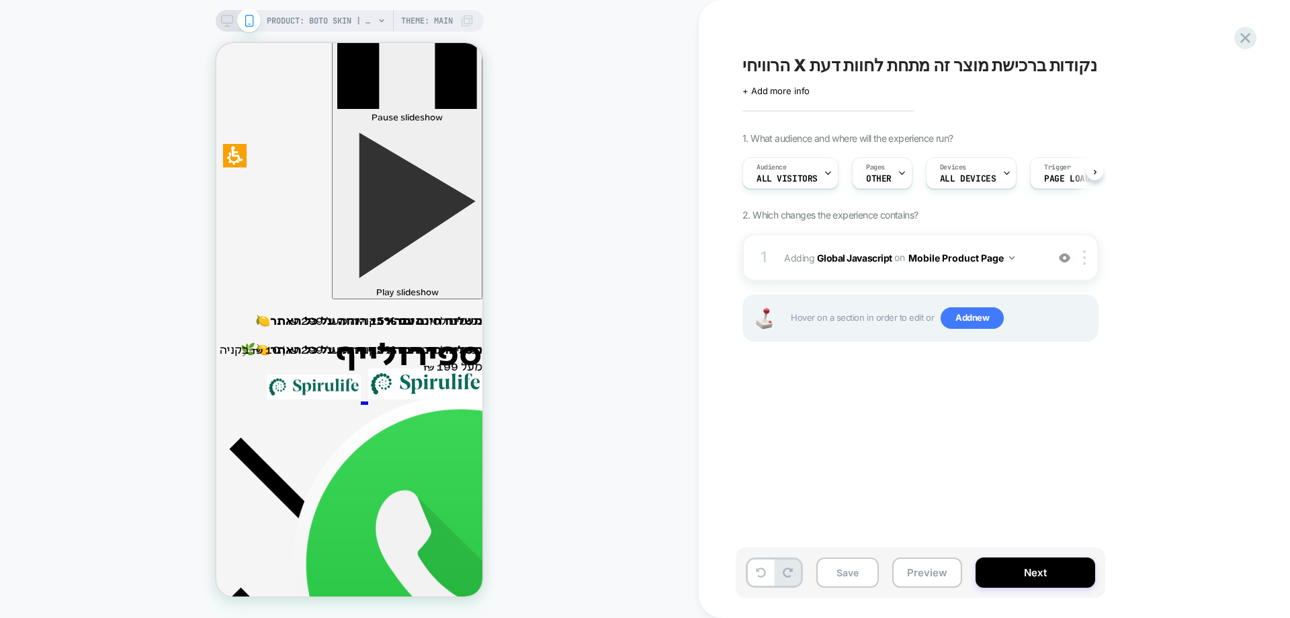
scroll to position [0, 1]
click at [830, 573] on button "Save" at bounding box center [847, 572] width 62 height 30
click at [845, 259] on b "Global Javascript" at bounding box center [854, 256] width 75 height 11
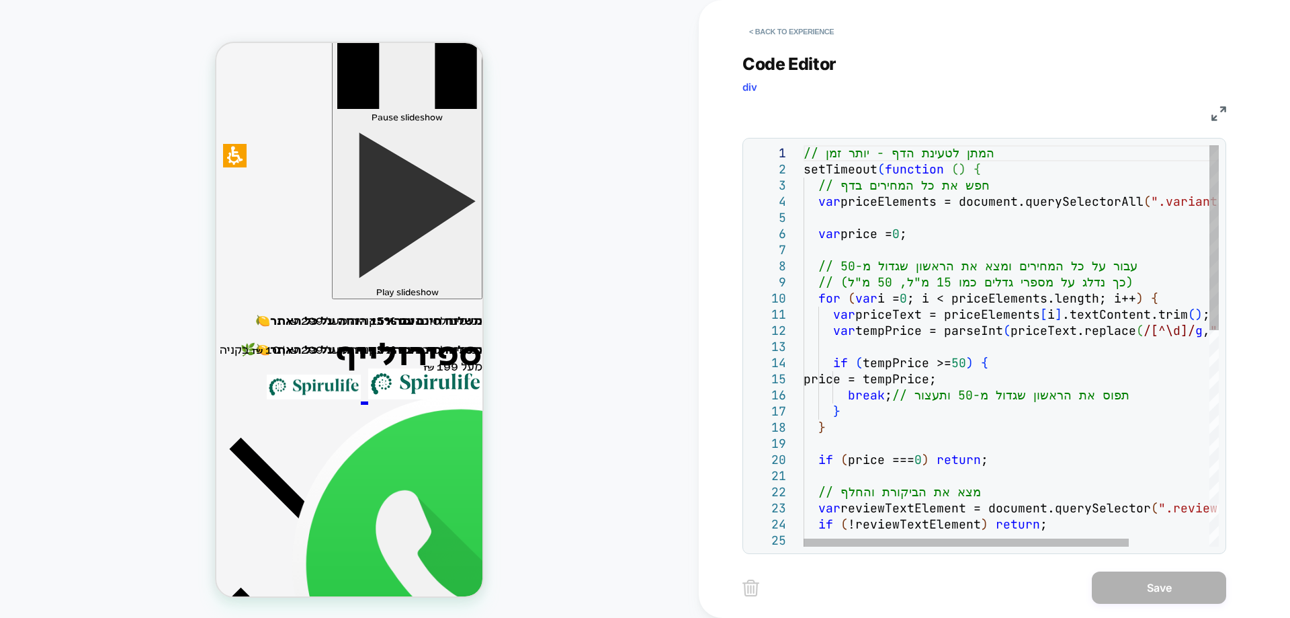
click at [1009, 240] on div "// המתן לטעינת הדף - יותר זמן setTimeout ( function ( ) { // חפש את כל המחירים …" at bounding box center [1062, 579] width 517 height 869
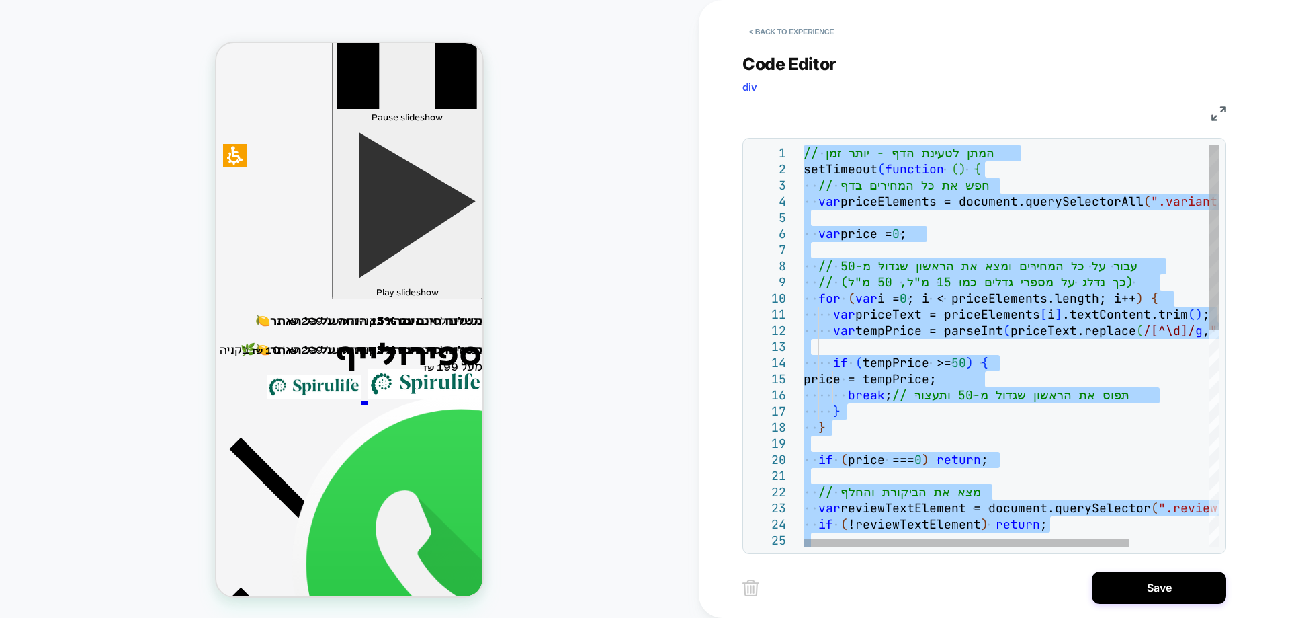
type textarea "**********"
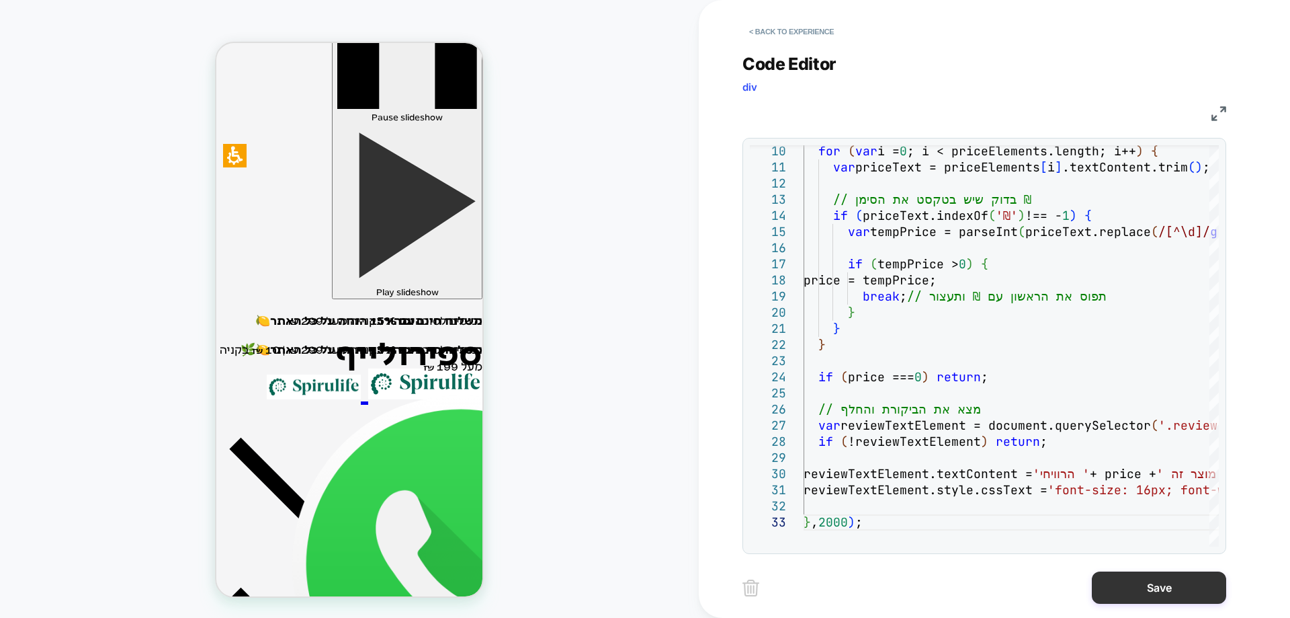
click at [1150, 596] on button "Save" at bounding box center [1159, 587] width 134 height 32
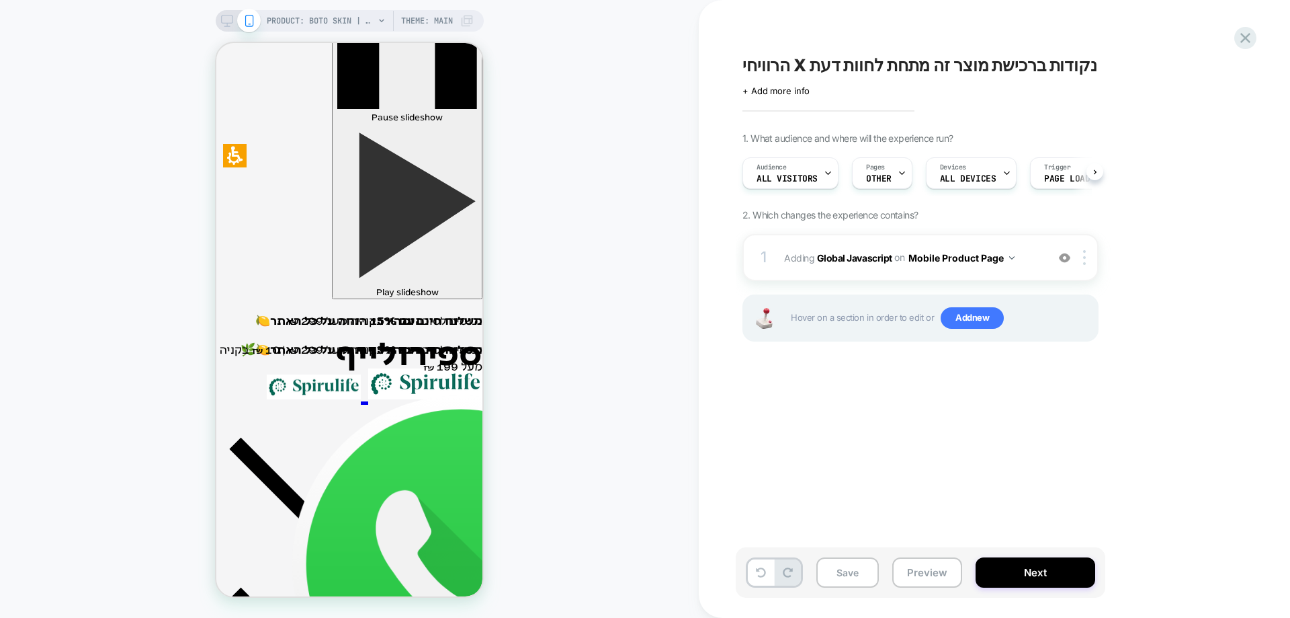
scroll to position [0, 1]
click at [1247, 36] on icon at bounding box center [1245, 38] width 10 height 10
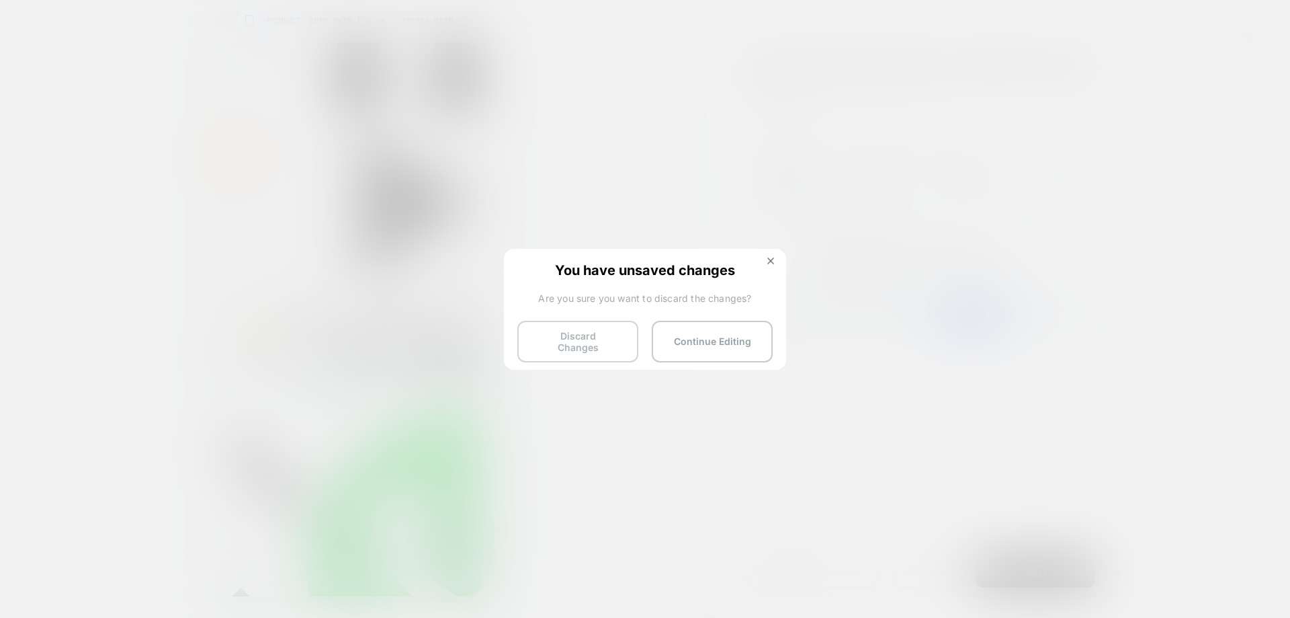
click at [602, 335] on button "Discard Changes" at bounding box center [577, 342] width 121 height 42
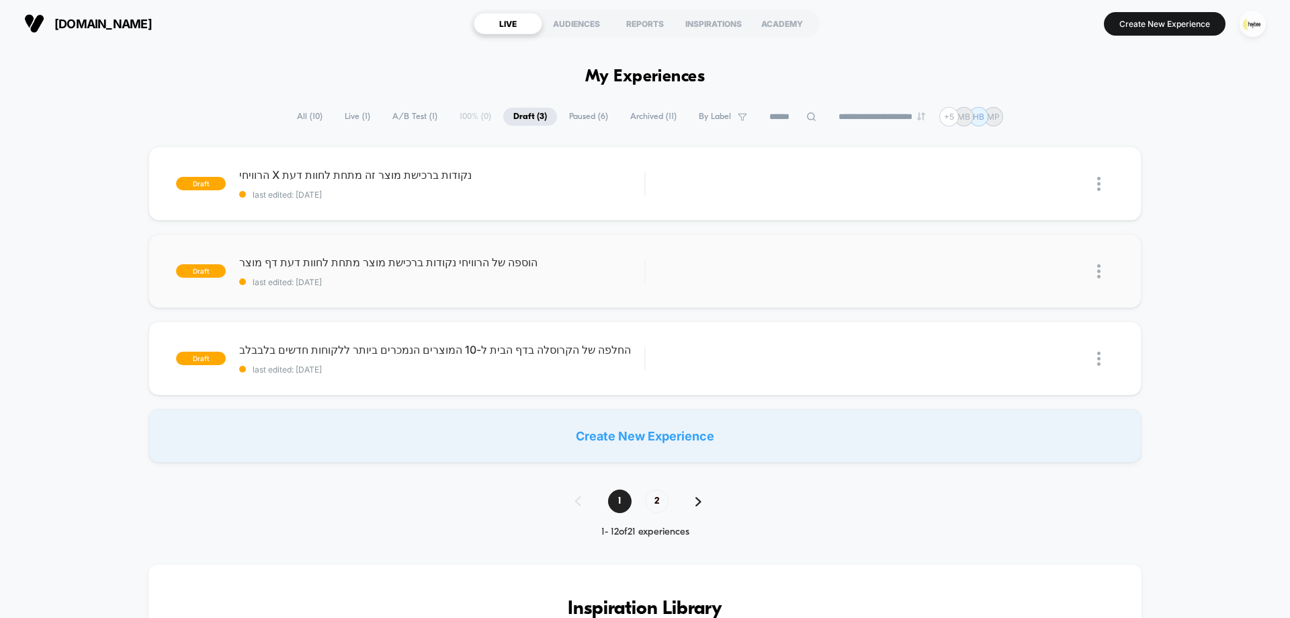
click at [1099, 274] on img at bounding box center [1098, 271] width 3 height 14
click at [1041, 341] on div "Delete" at bounding box center [1030, 333] width 121 height 30
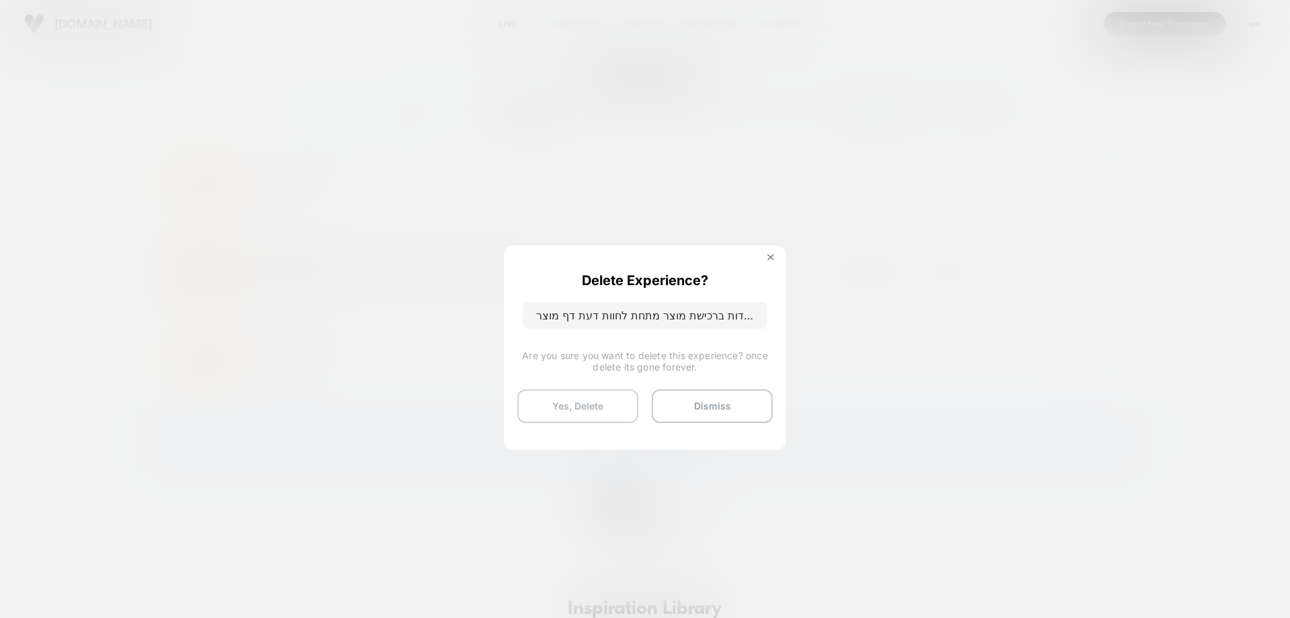
click at [593, 402] on button "Yes, Delete" at bounding box center [577, 406] width 121 height 34
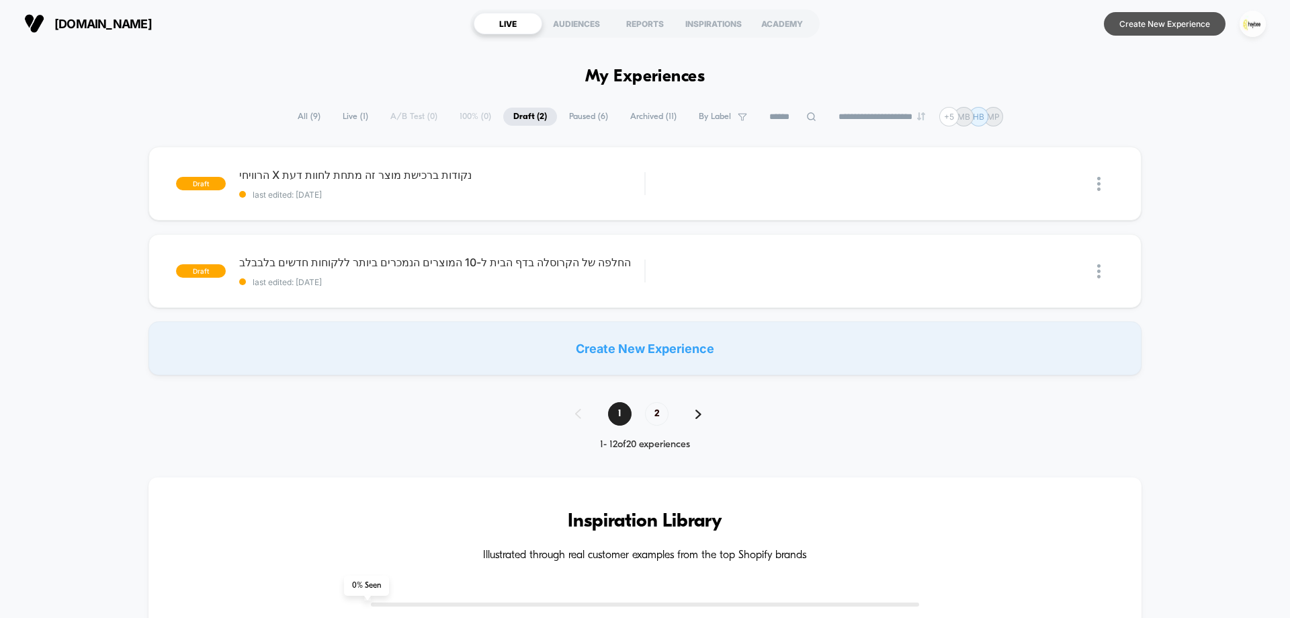
click at [1171, 28] on button "Create New Experience" at bounding box center [1165, 24] width 122 height 24
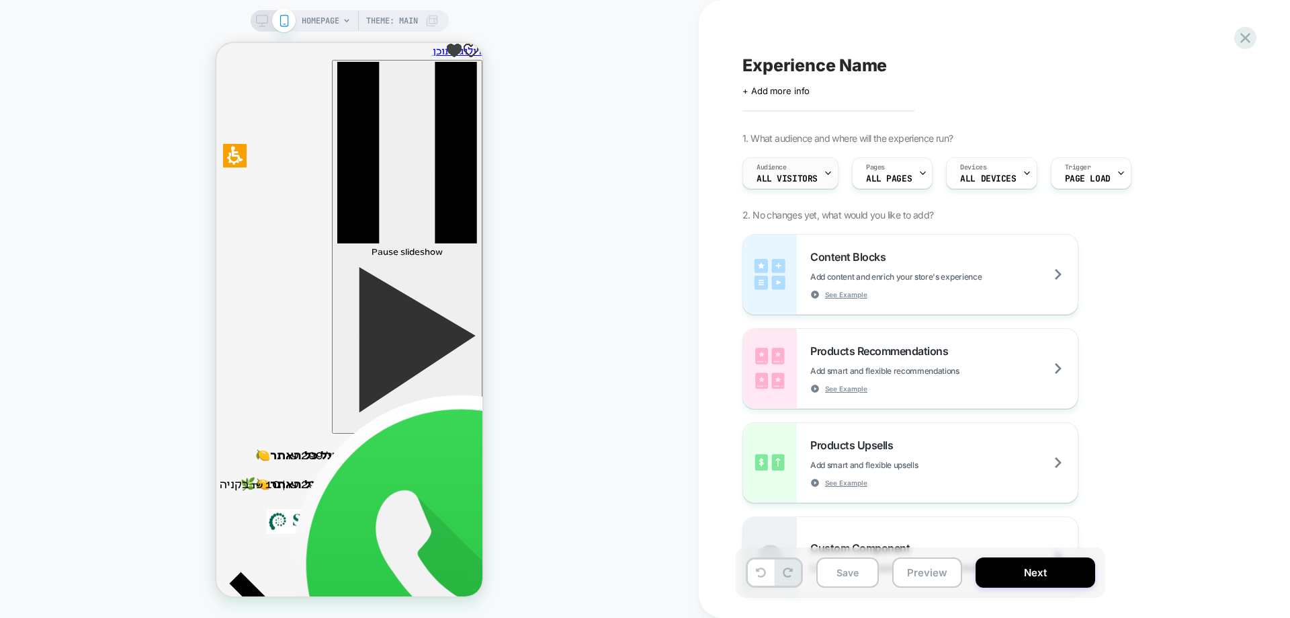
click at [793, 181] on span "All Visitors" at bounding box center [787, 178] width 61 height 9
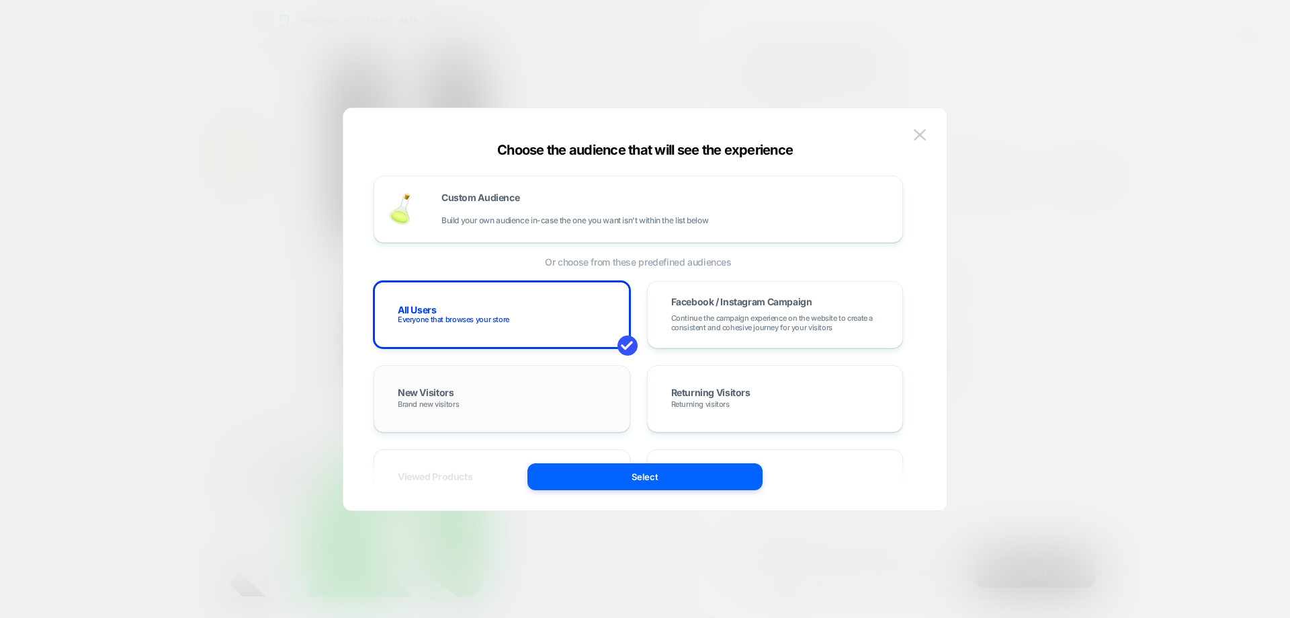
click at [509, 407] on div "New Visitors Brand new visitors" at bounding box center [502, 398] width 228 height 39
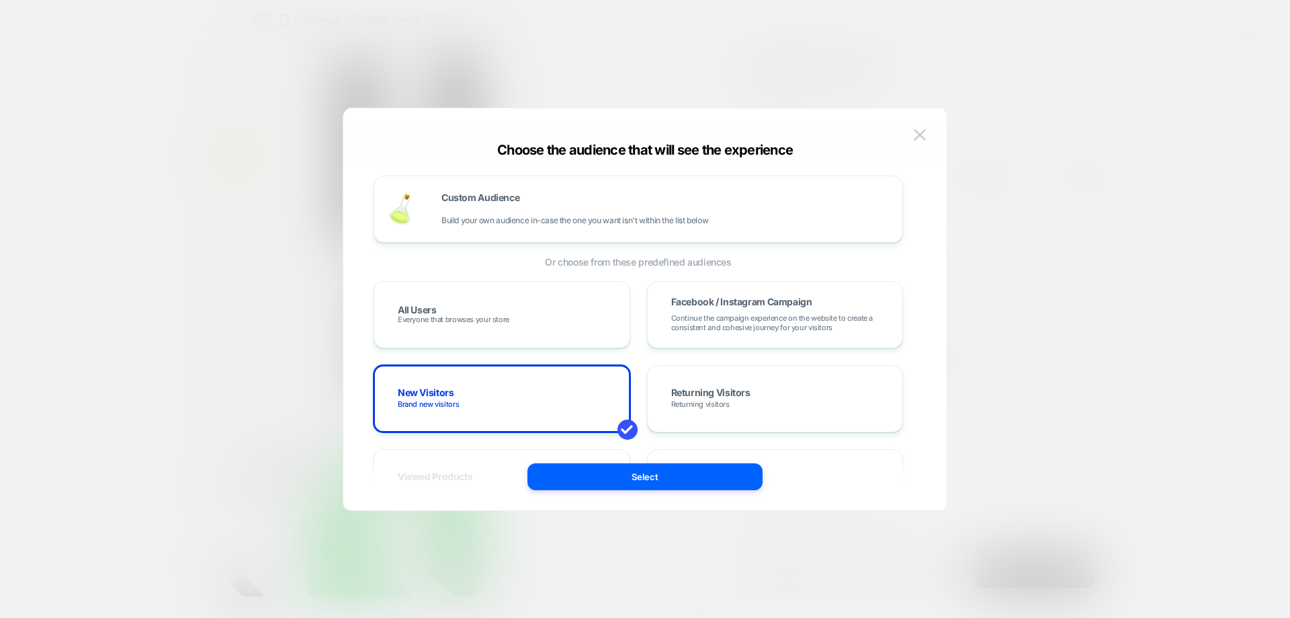
drag, startPoint x: 589, startPoint y: 482, endPoint x: 607, endPoint y: 482, distance: 18.8
click at [590, 482] on button "Select" at bounding box center [644, 476] width 235 height 27
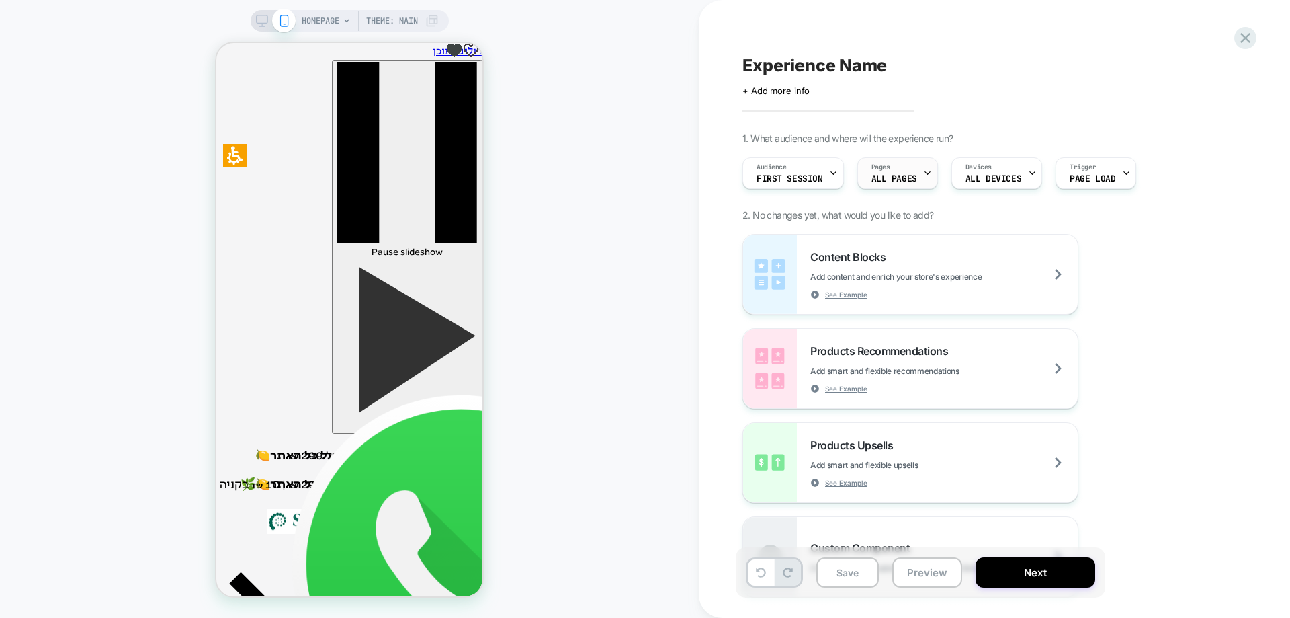
click at [886, 177] on span "ALL PAGES" at bounding box center [894, 178] width 46 height 9
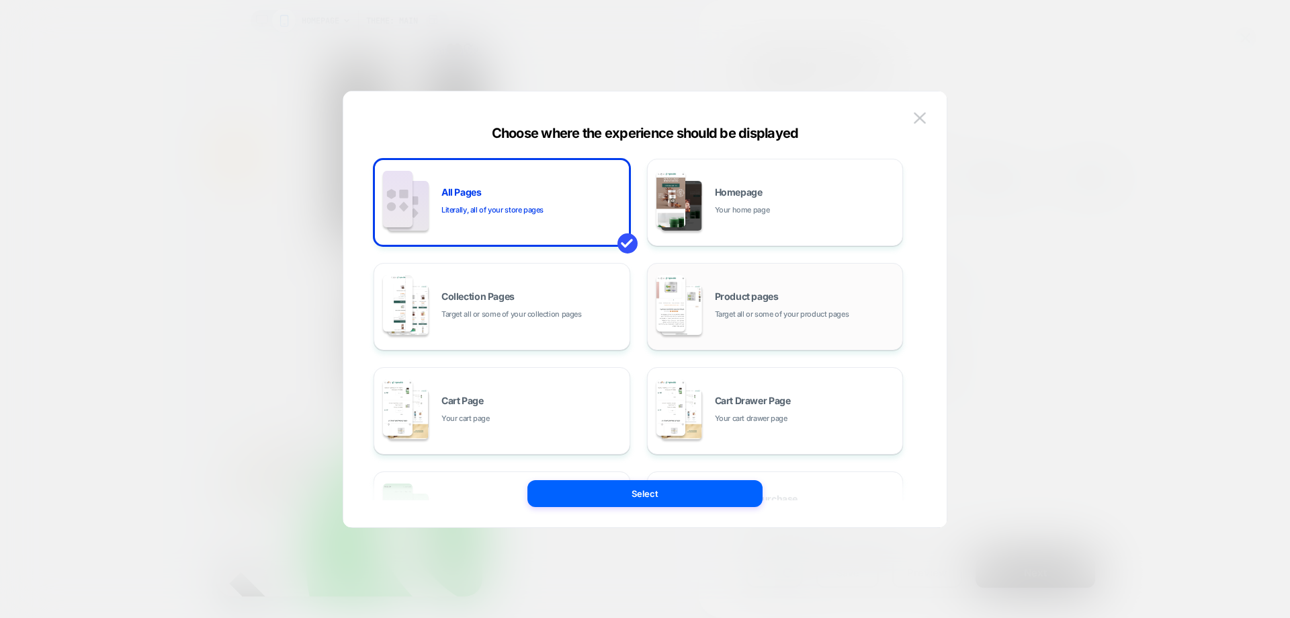
click at [797, 300] on div "Product pages Target all or some of your product pages" at bounding box center [805, 306] width 181 height 29
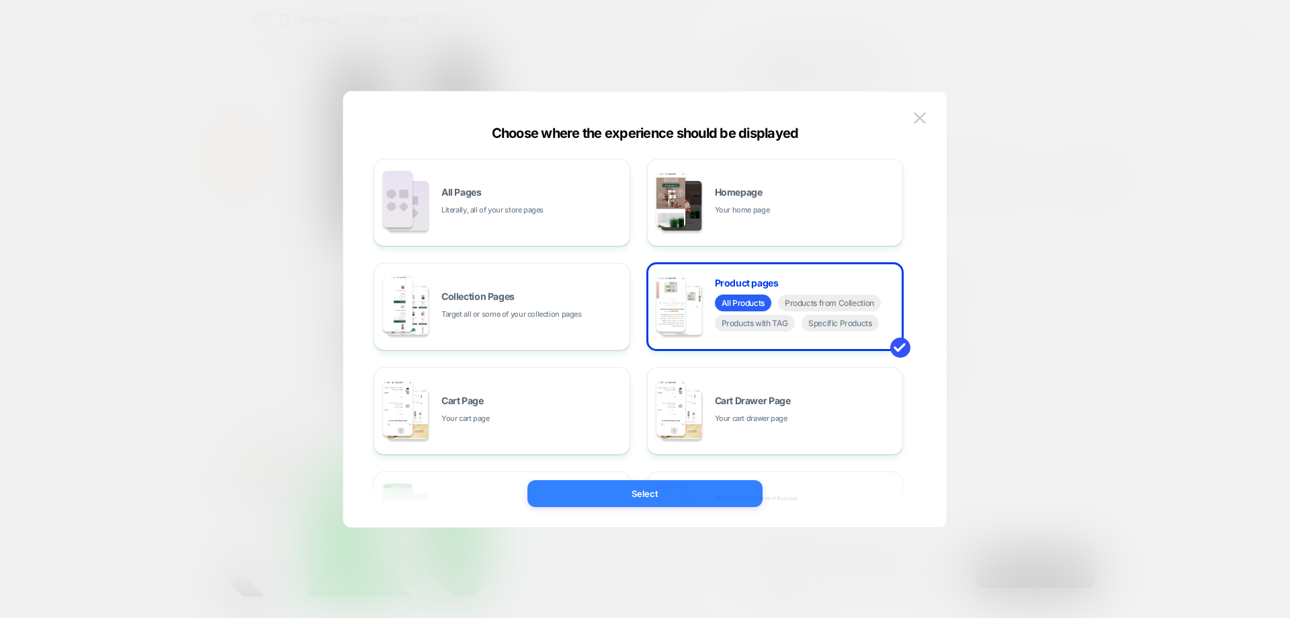
click at [695, 488] on button "Select" at bounding box center [644, 493] width 235 height 27
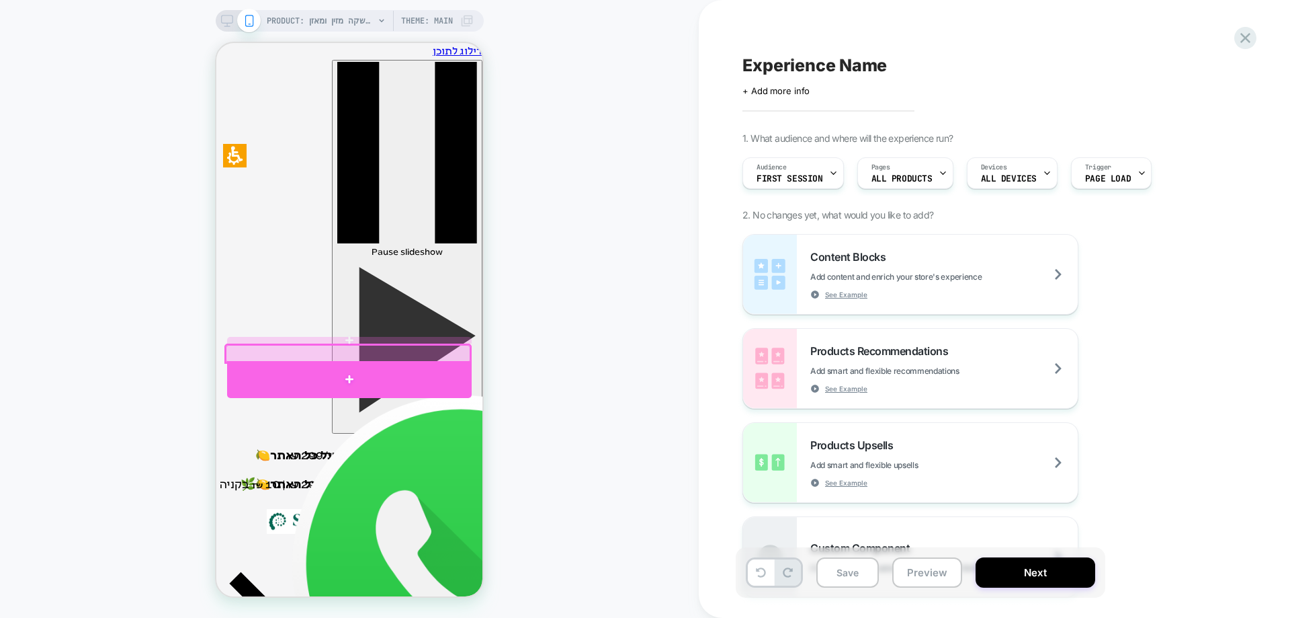
click at [357, 372] on div at bounding box center [349, 379] width 245 height 37
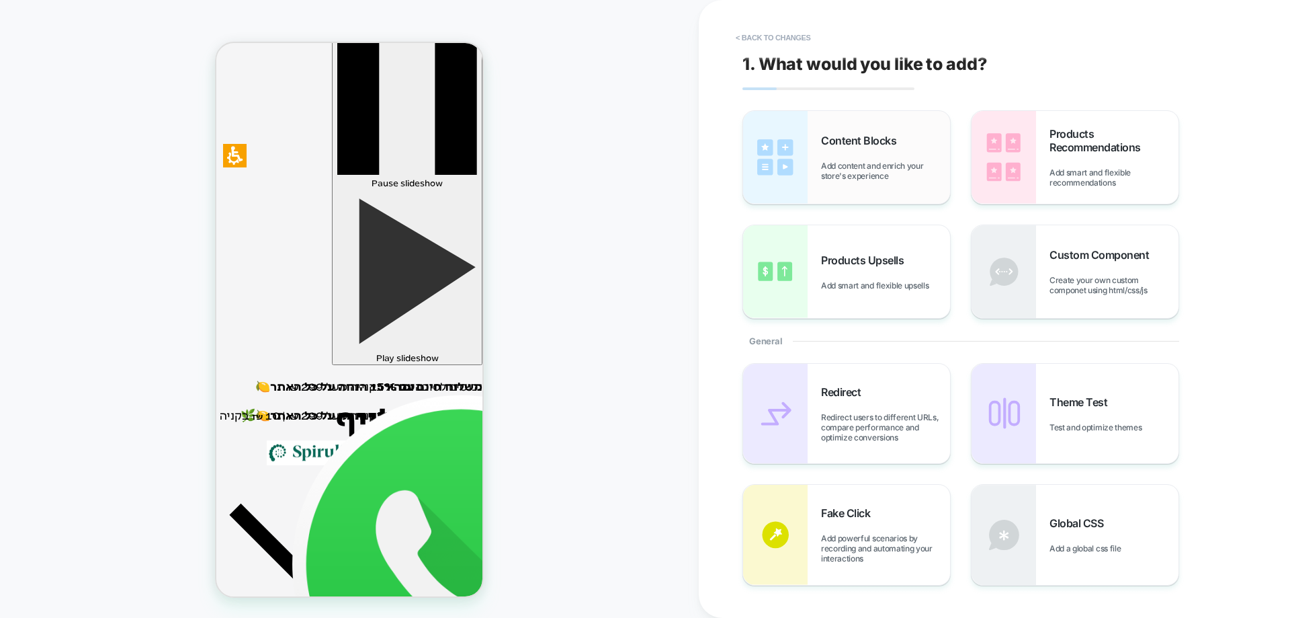
click at [845, 165] on span "Add content and enrich your store's experience" at bounding box center [885, 171] width 129 height 20
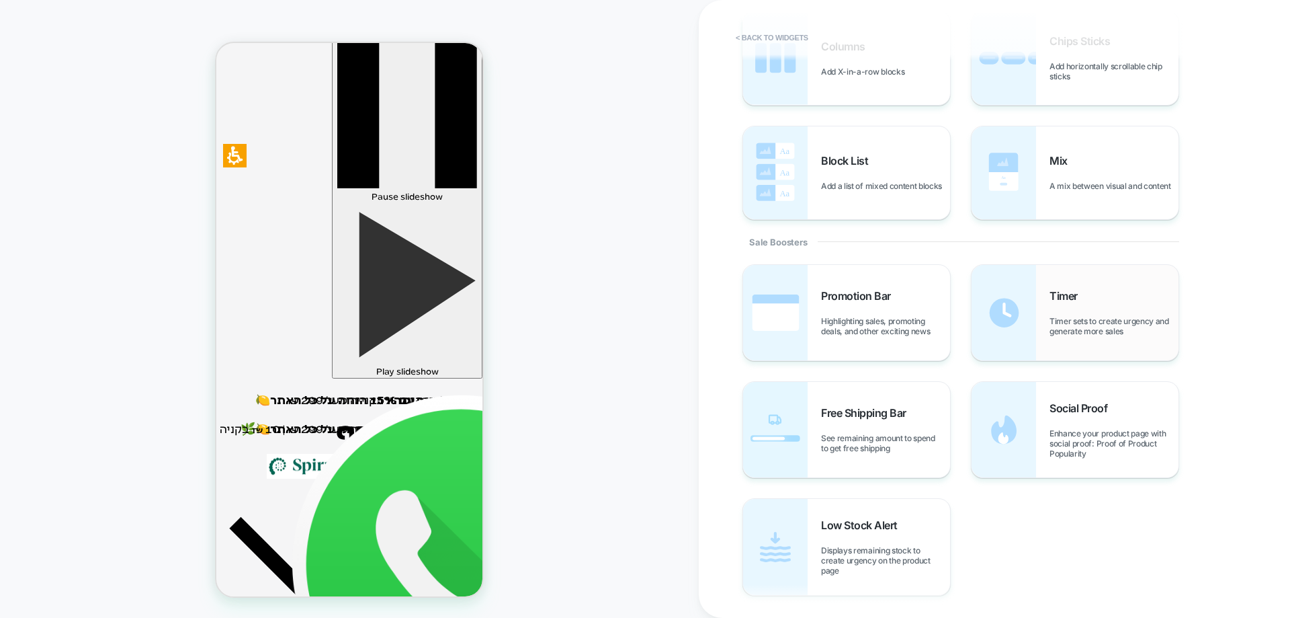
scroll to position [470, 0]
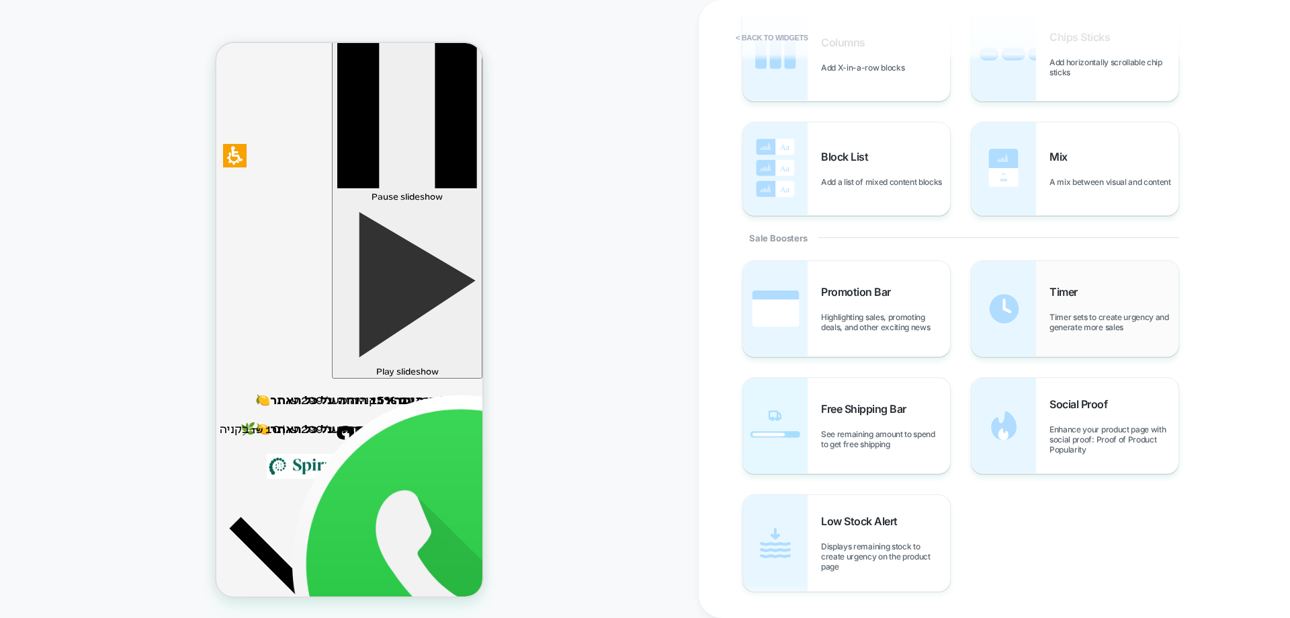
click at [1058, 305] on div "Timer Timer sets to create urgency and generate more sales" at bounding box center [1114, 308] width 129 height 47
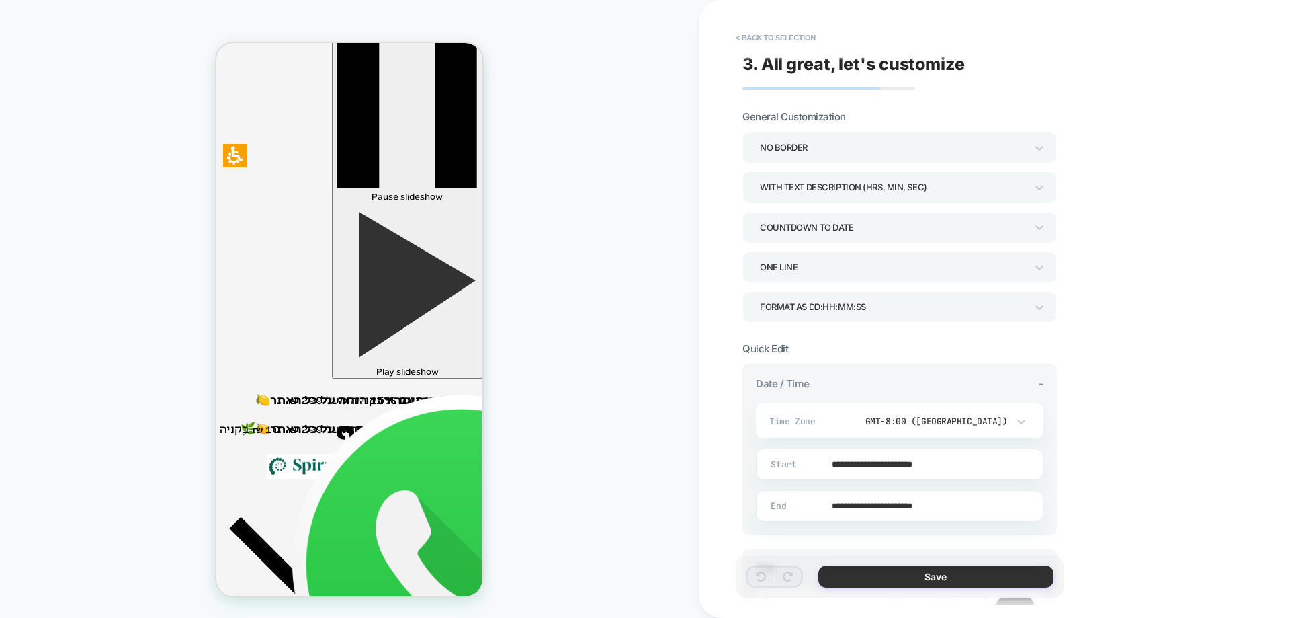
click at [904, 570] on button "Save" at bounding box center [935, 576] width 235 height 22
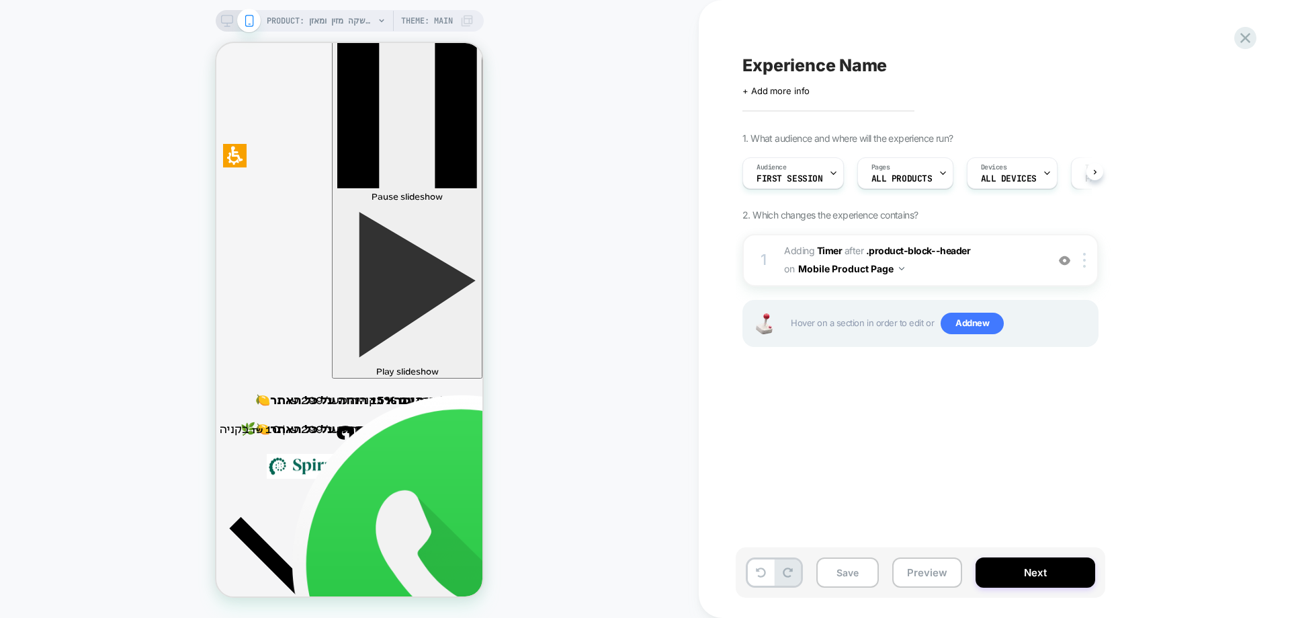
scroll to position [0, 1]
click at [792, 94] on span "+ Add more info" at bounding box center [775, 90] width 67 height 11
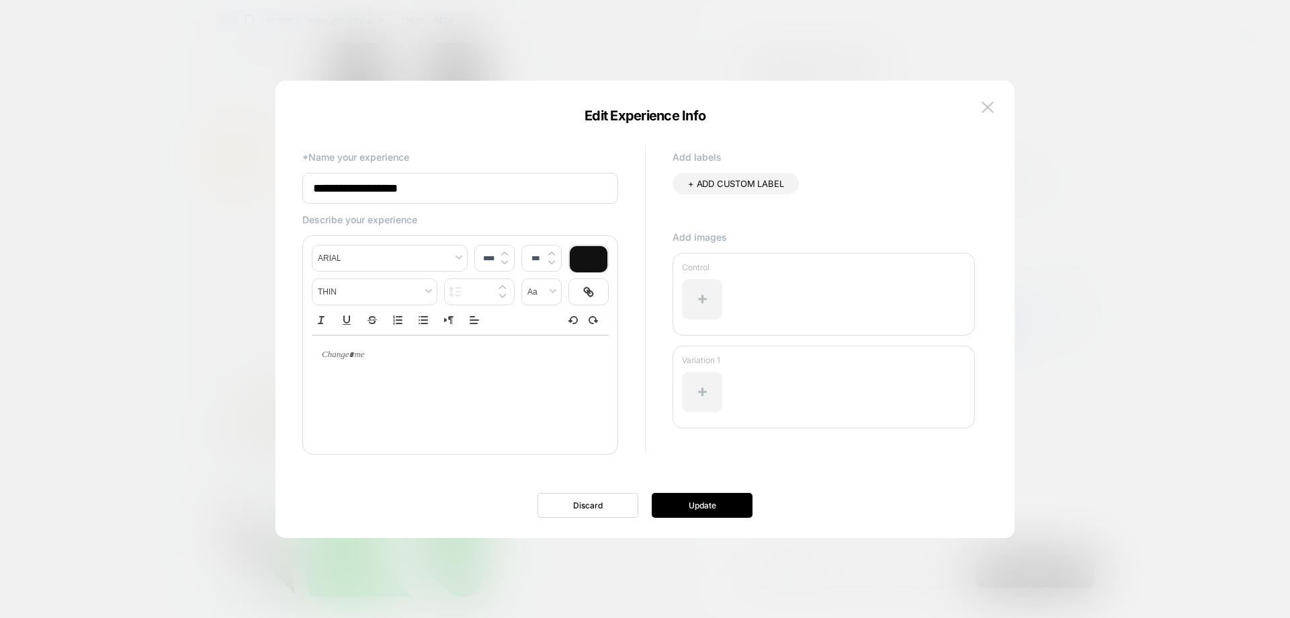
click at [545, 196] on input "**********" at bounding box center [460, 188] width 316 height 31
click at [544, 196] on input "**********" at bounding box center [460, 188] width 316 height 31
click at [546, 196] on input "**********" at bounding box center [460, 188] width 316 height 31
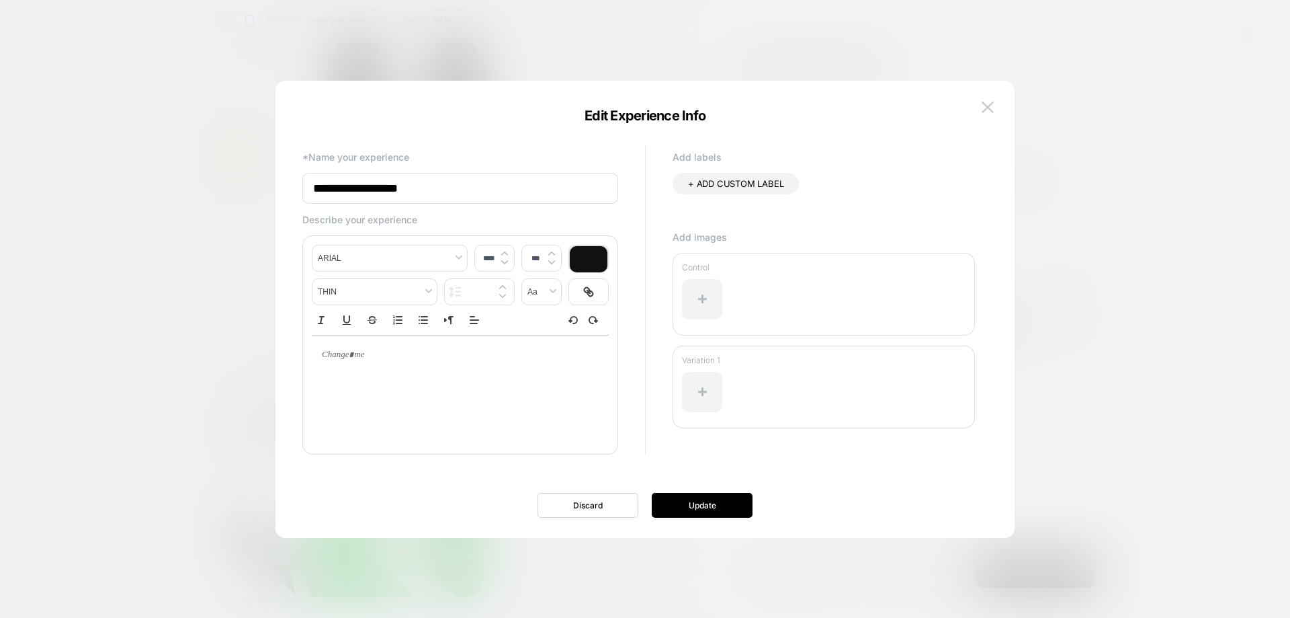
click at [547, 196] on input "**********" at bounding box center [460, 188] width 316 height 31
type input "**********"
click at [713, 499] on button "Update" at bounding box center [702, 505] width 101 height 25
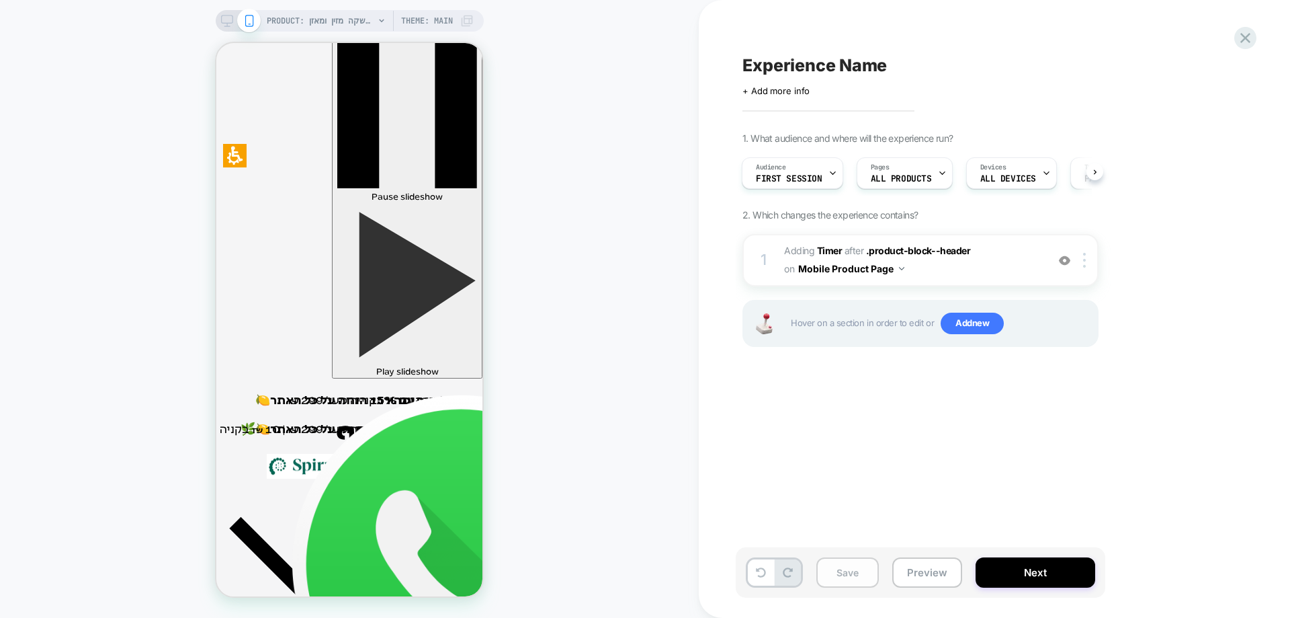
click at [837, 565] on button "Save" at bounding box center [847, 572] width 62 height 30
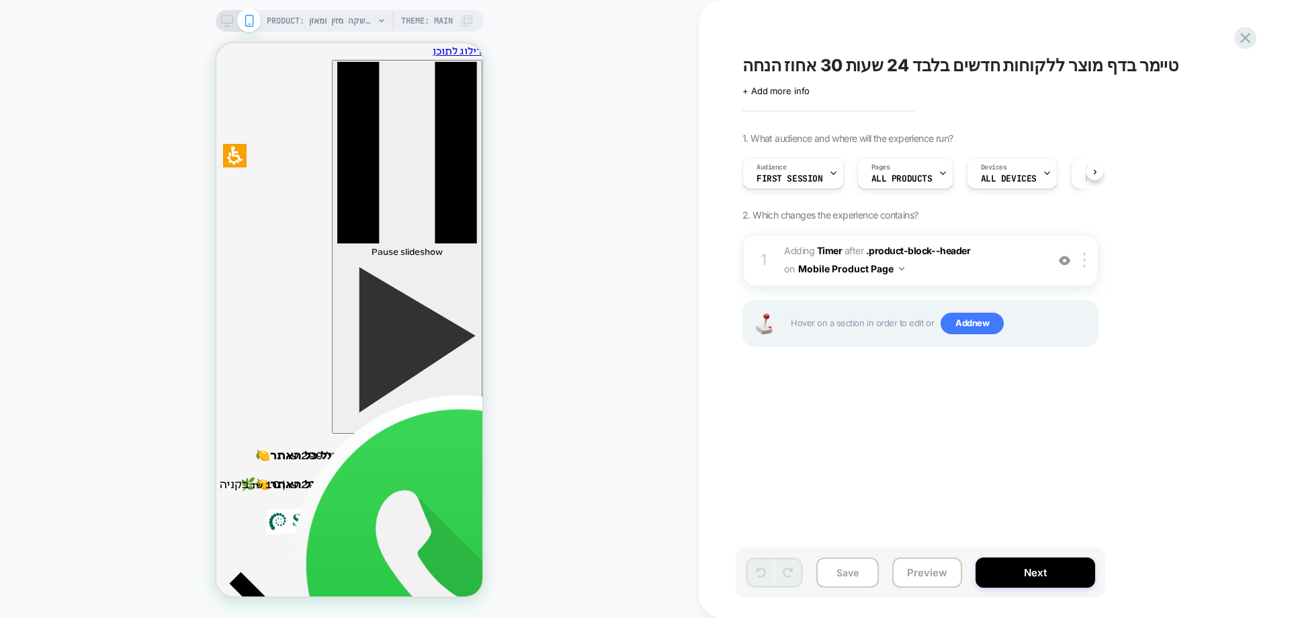
scroll to position [0, 1]
click at [827, 245] on b "Timer" at bounding box center [830, 250] width 26 height 11
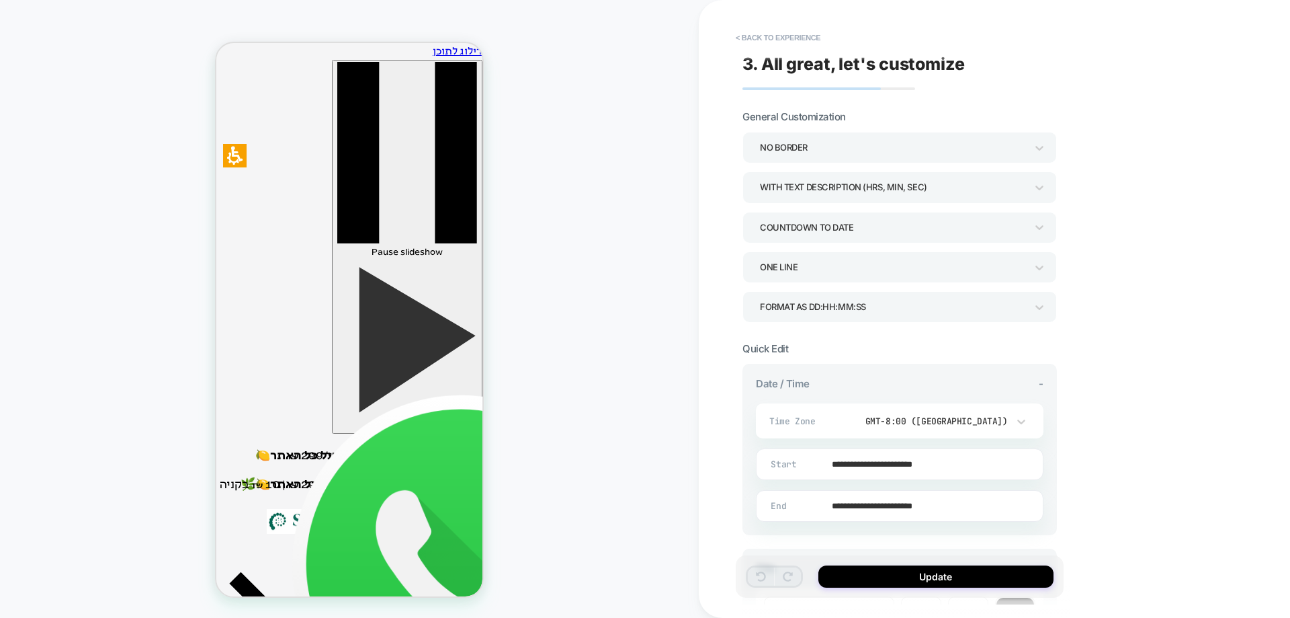
scroll to position [58, 0]
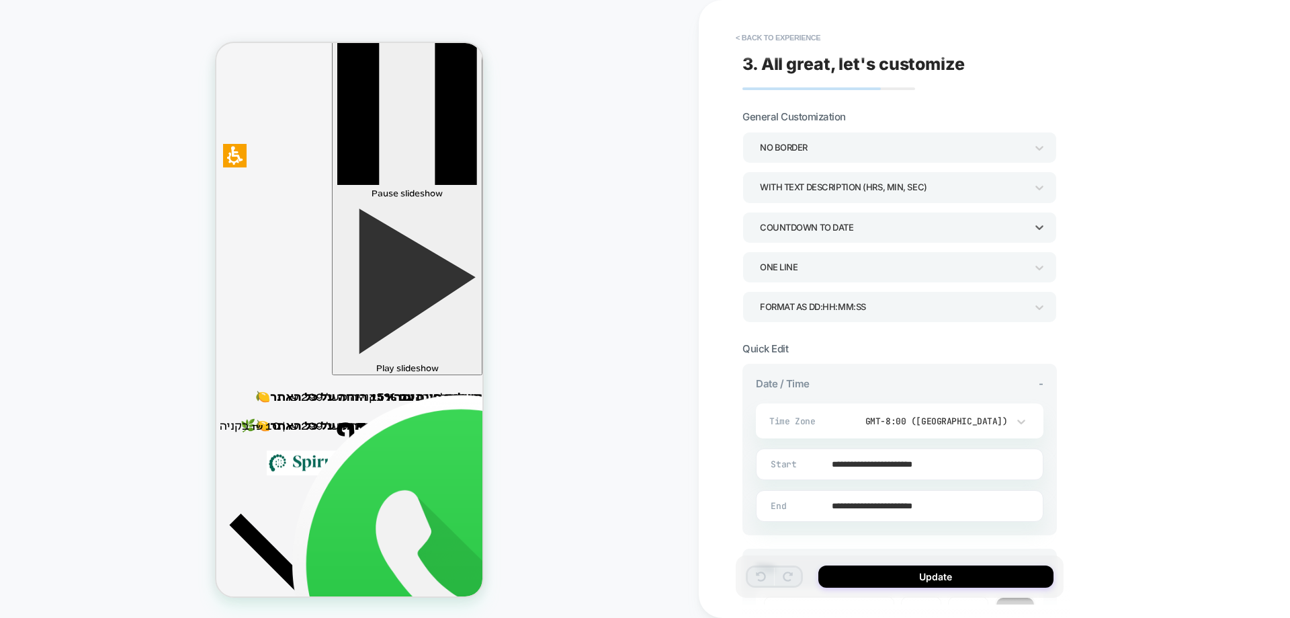
click at [883, 229] on div "COUNTDOWN TO DATE" at bounding box center [893, 227] width 266 height 18
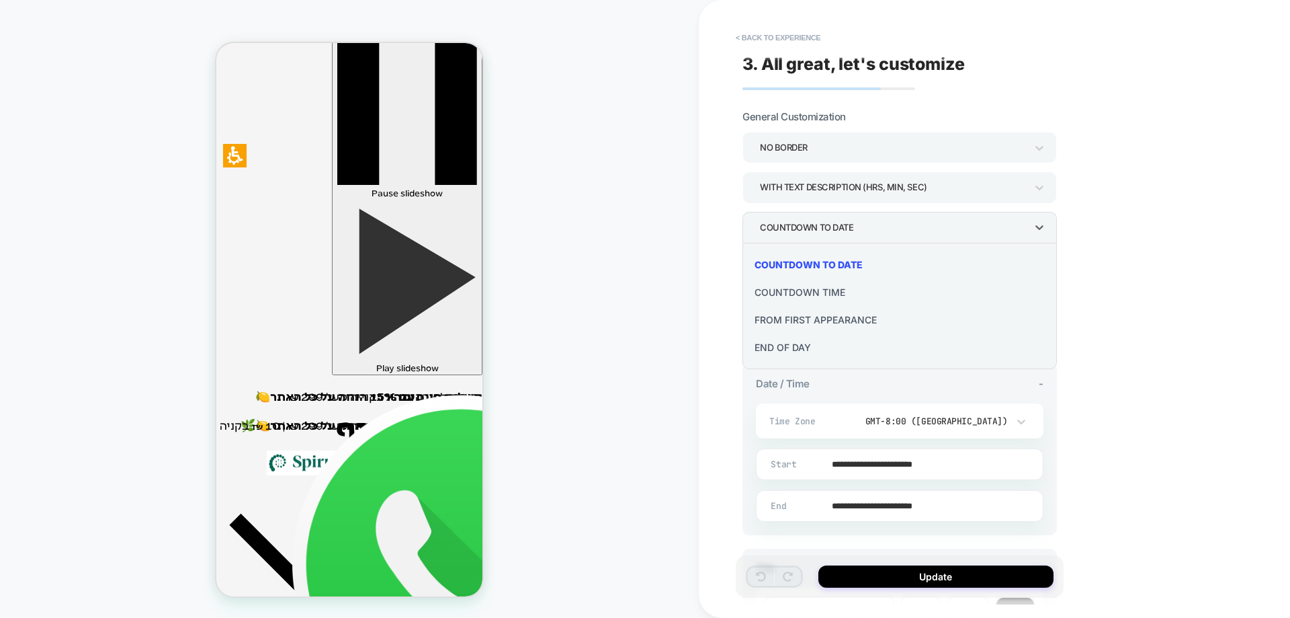
click at [845, 291] on div "COUNTDOWN TIME" at bounding box center [900, 292] width 304 height 28
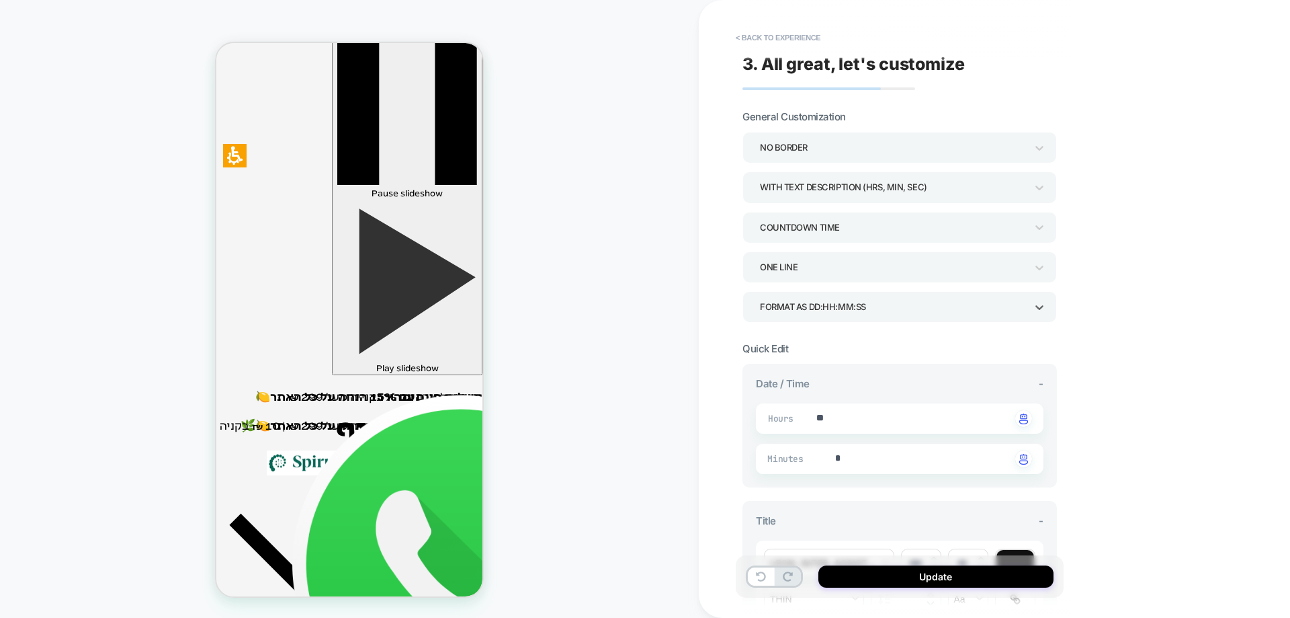
click at [837, 307] on div "Format as DD:HH:MM:SS" at bounding box center [893, 307] width 266 height 18
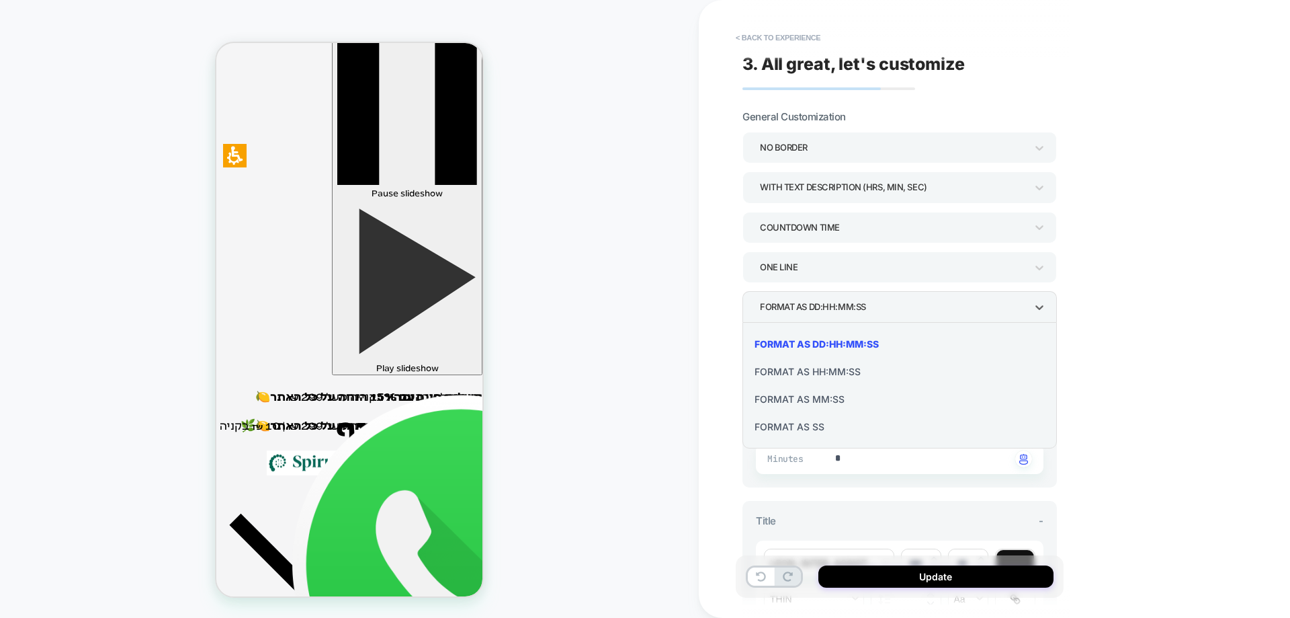
click at [837, 307] on div at bounding box center [645, 309] width 1290 height 618
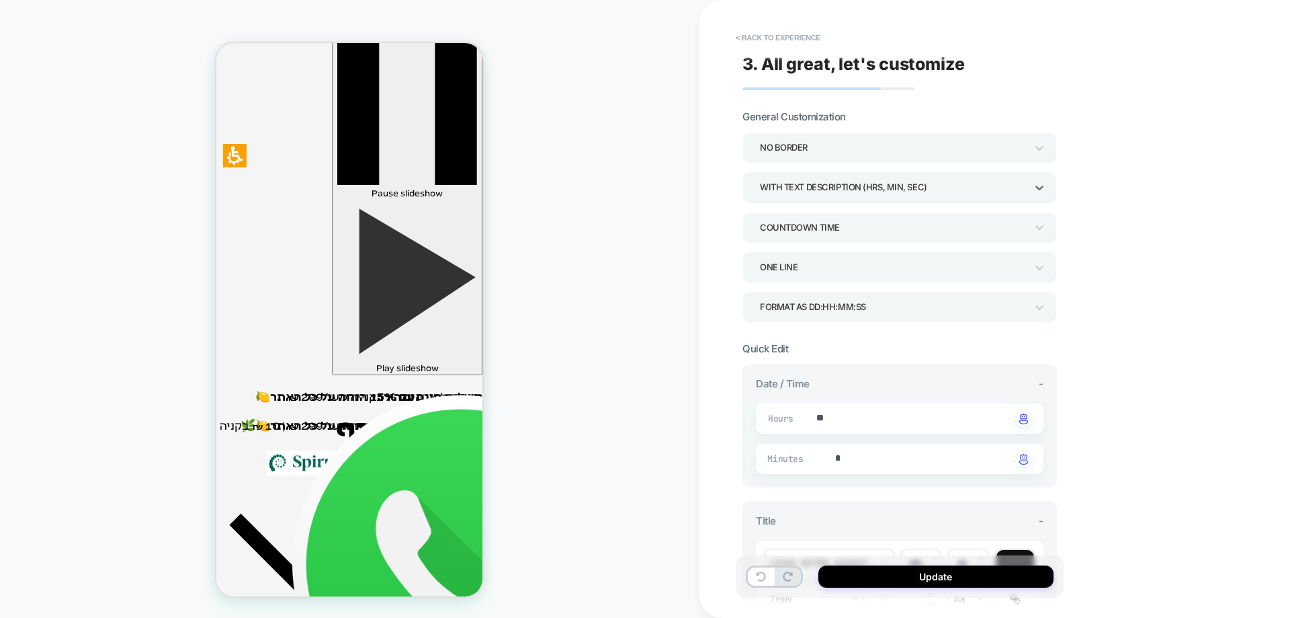
click at [864, 186] on div "WITH TEXT DESCRIPTION (HRS, MIN, SEC)" at bounding box center [893, 187] width 266 height 18
click at [864, 186] on div at bounding box center [645, 309] width 1290 height 618
click at [859, 187] on div "WITH TEXT DESCRIPTION (HRS, MIN, SEC)" at bounding box center [893, 187] width 266 height 18
click at [840, 247] on div "WITHOUT TEXT DESCRIPTION" at bounding box center [900, 253] width 304 height 28
click at [856, 195] on div "WITHOUT TEXT DESCRIPTION" at bounding box center [893, 187] width 266 height 18
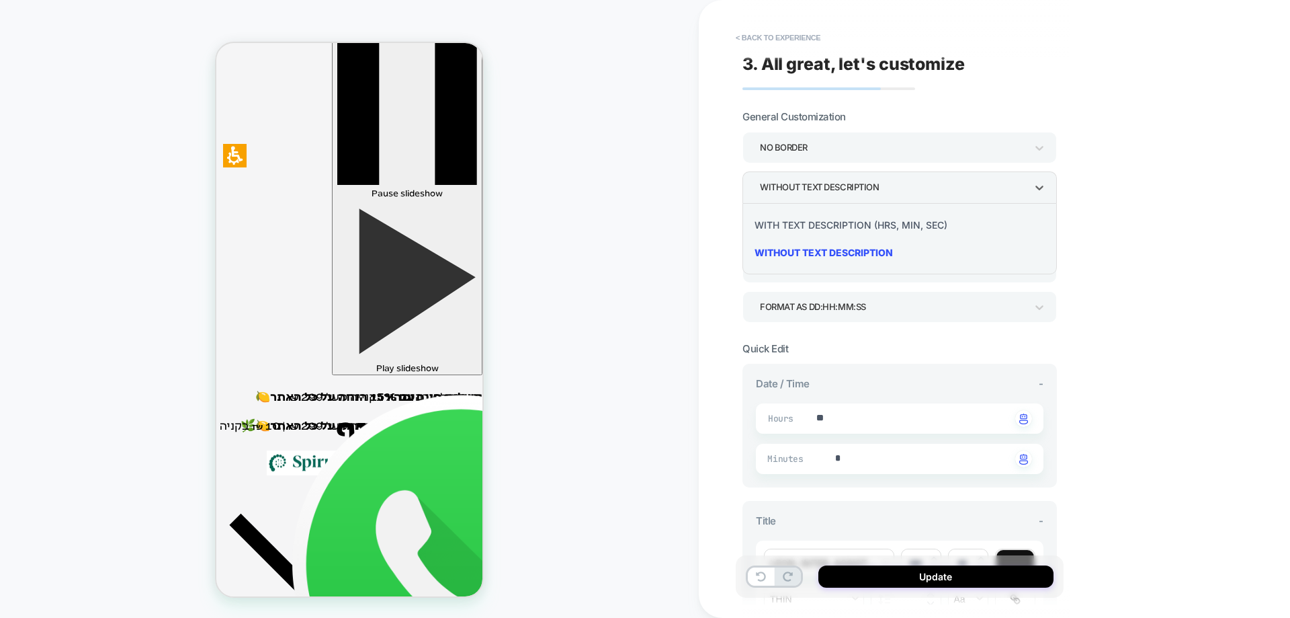
click at [856, 195] on div at bounding box center [645, 309] width 1290 height 618
click at [840, 421] on textarea "**" at bounding box center [913, 418] width 196 height 15
type textarea "*"
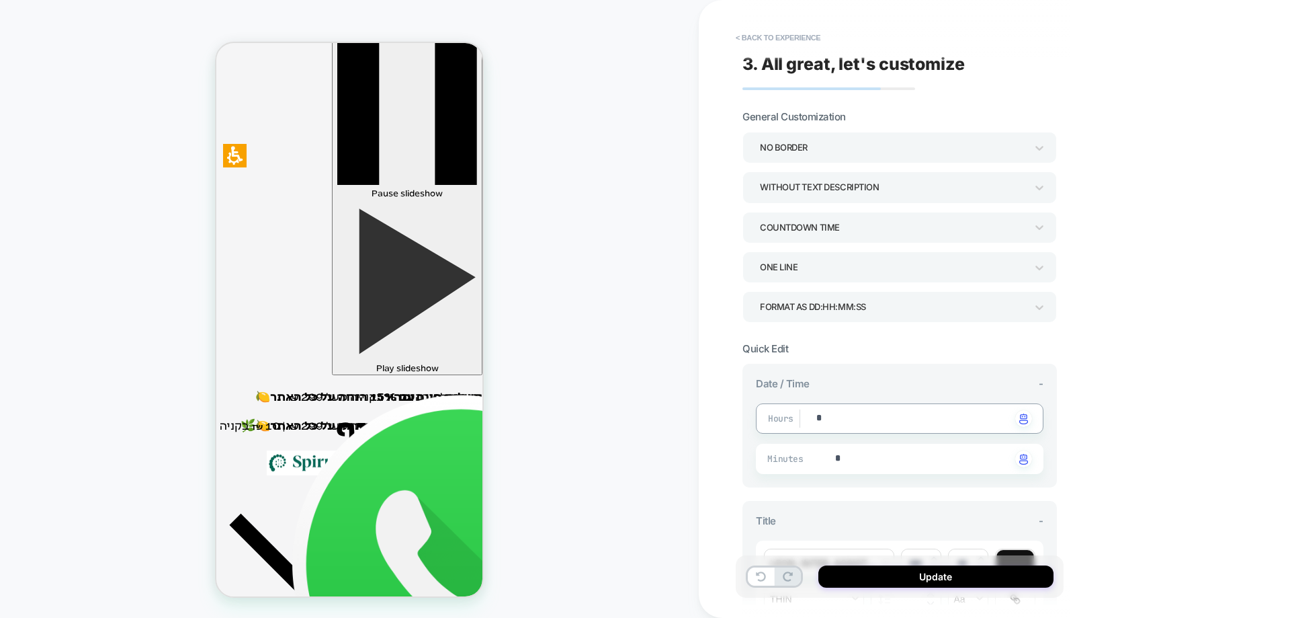
type textarea "**"
type textarea "*"
type textarea "**"
click at [931, 577] on button "Update" at bounding box center [935, 576] width 235 height 22
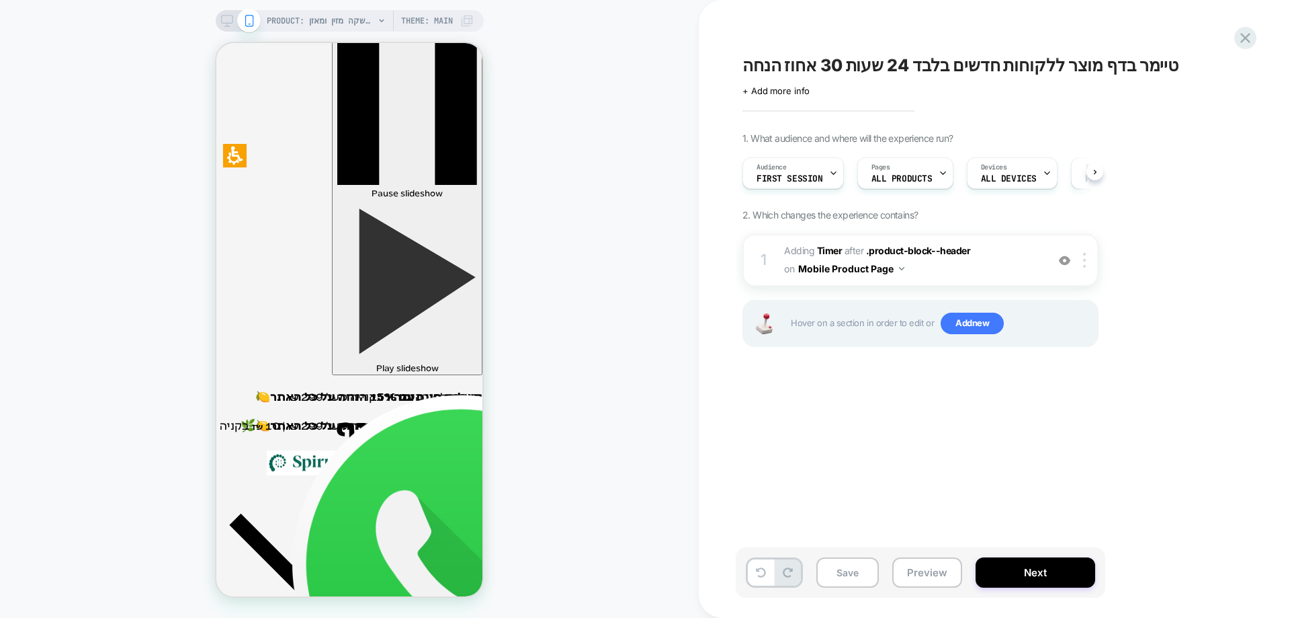
scroll to position [0, 1]
click at [833, 247] on b "Timer" at bounding box center [830, 250] width 26 height 11
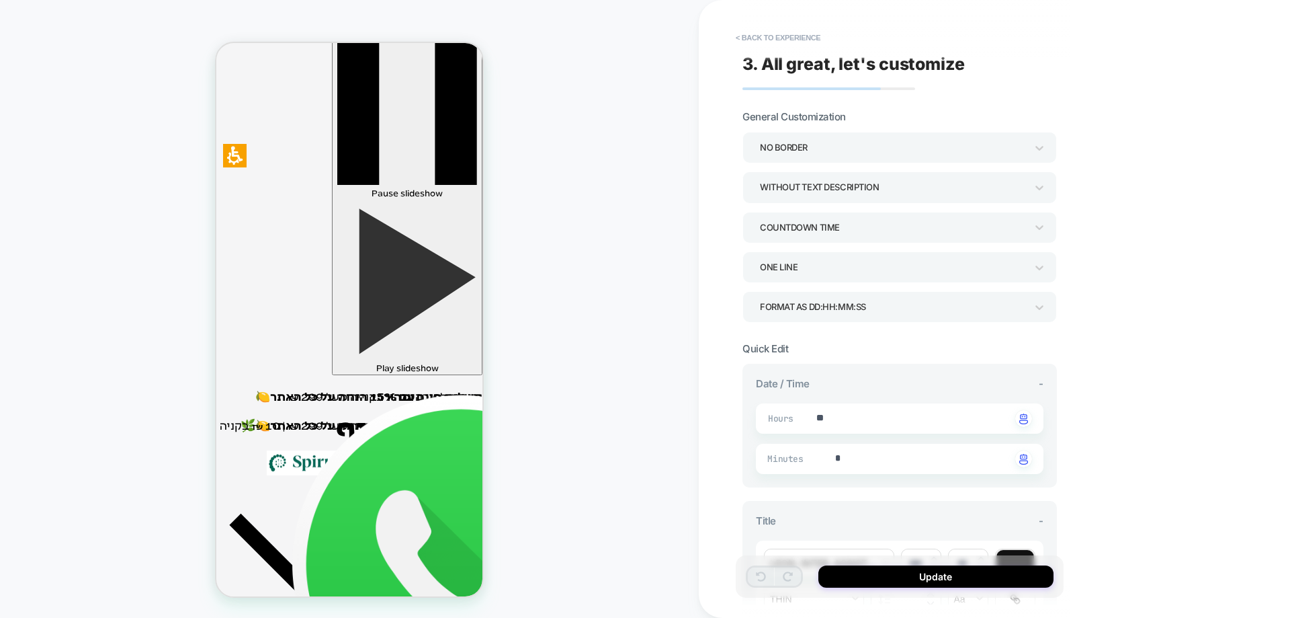
type textarea "*"
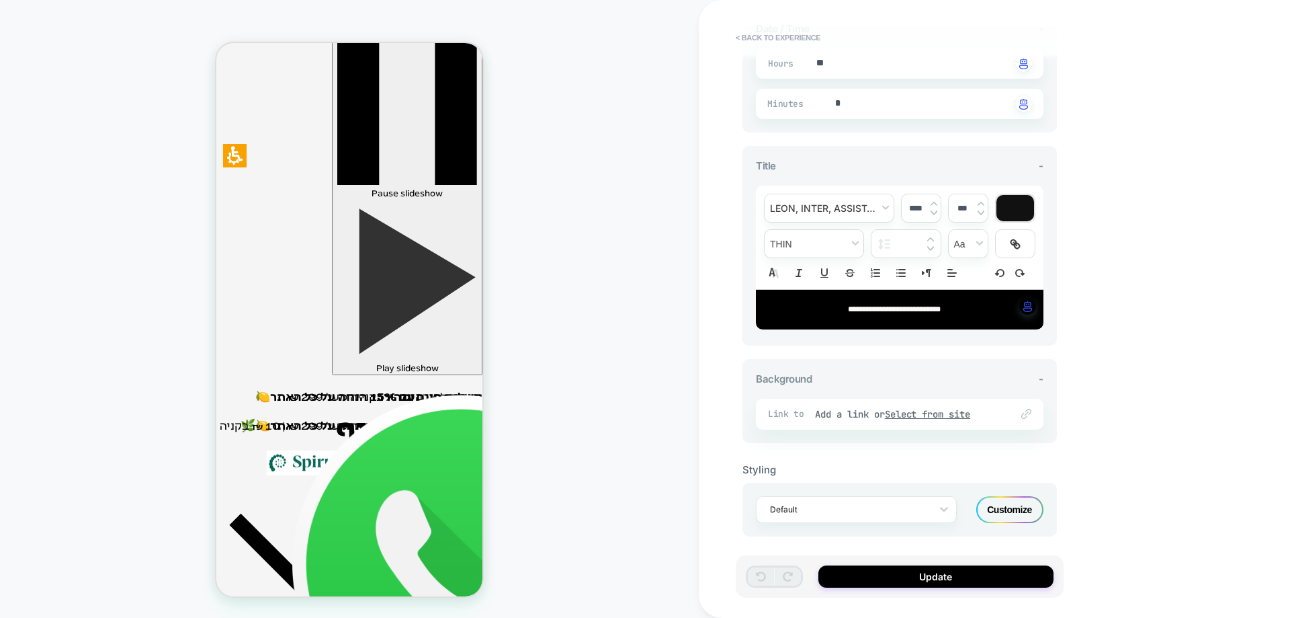
scroll to position [361, 0]
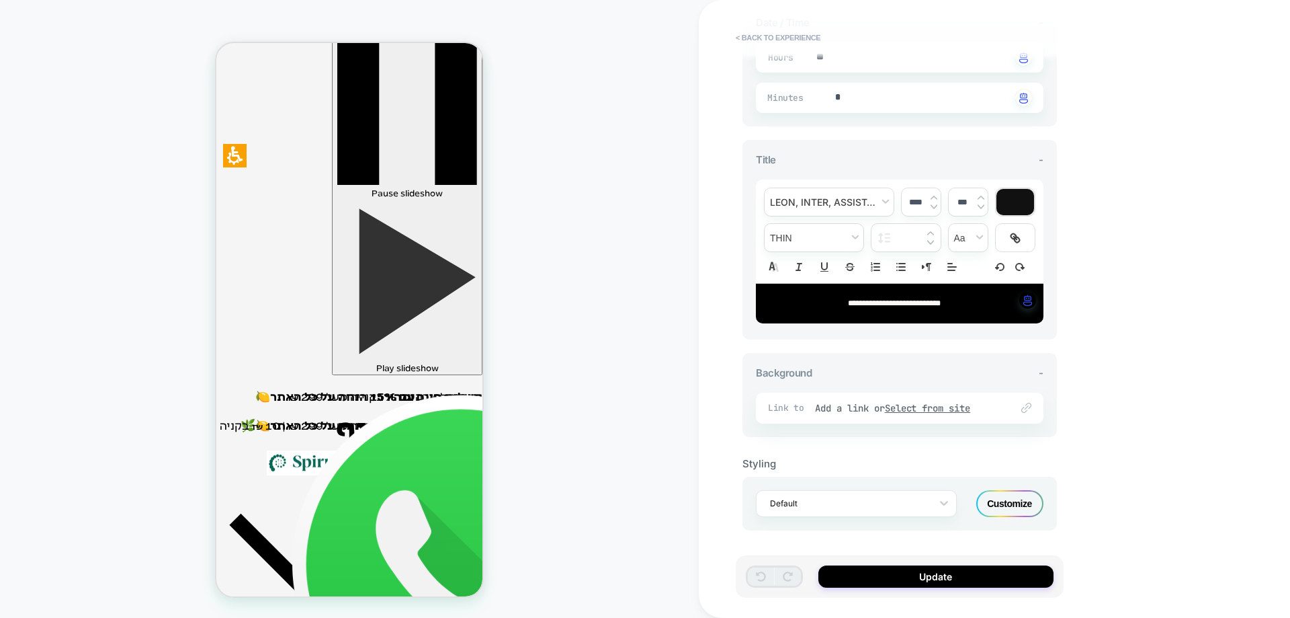
click at [898, 301] on span "**********" at bounding box center [894, 303] width 93 height 8
type input "****"
click at [898, 301] on span "**********" at bounding box center [894, 303] width 93 height 8
click at [891, 301] on span "**********" at bounding box center [869, 303] width 43 height 8
type textarea "*"
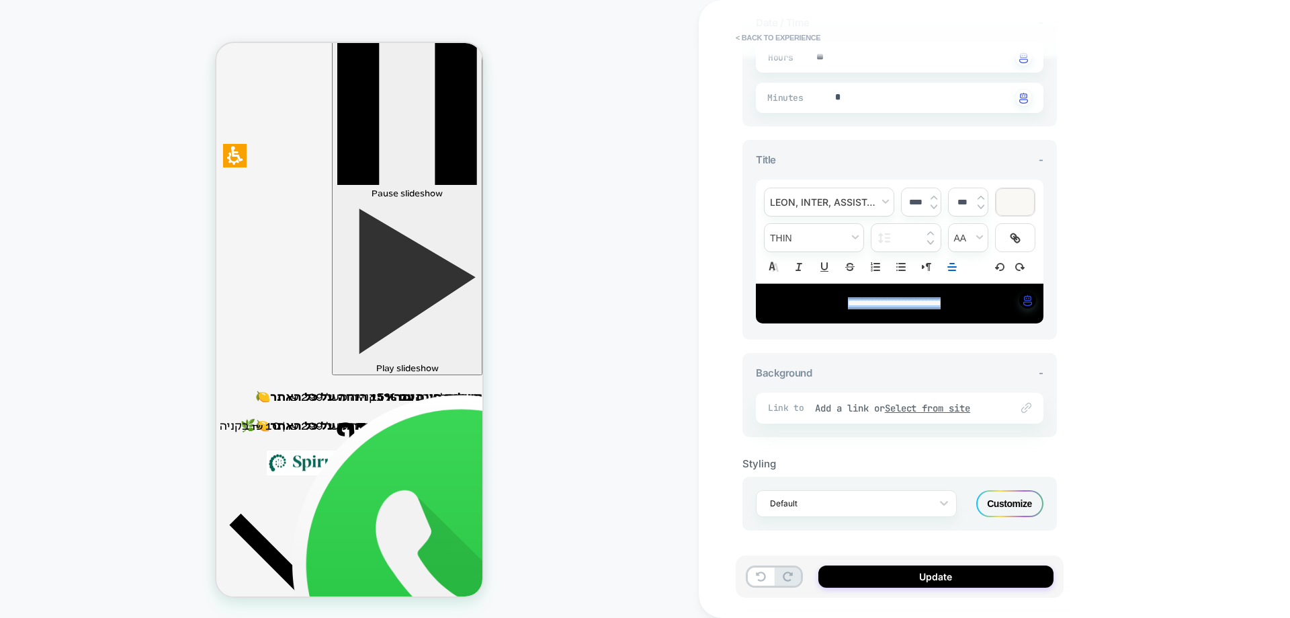
click at [1010, 208] on div at bounding box center [1015, 202] width 38 height 26
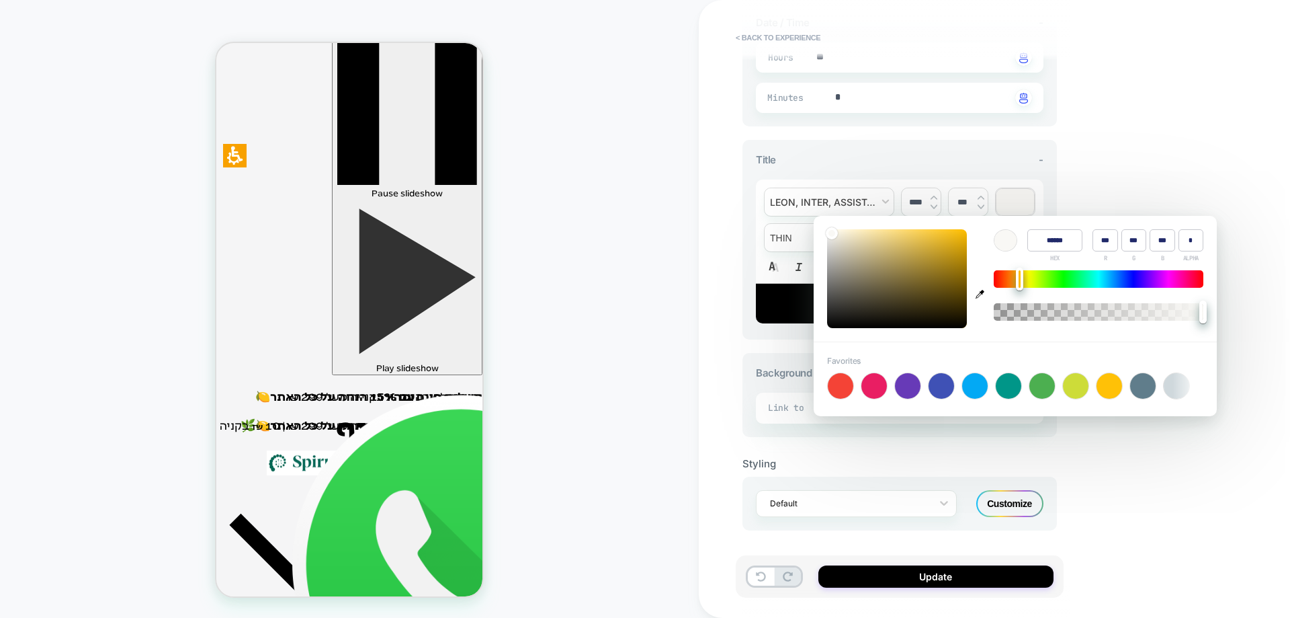
click at [982, 296] on icon "button" at bounding box center [980, 294] width 9 height 9
type input "******"
type input "*"
type input "***"
type input "**"
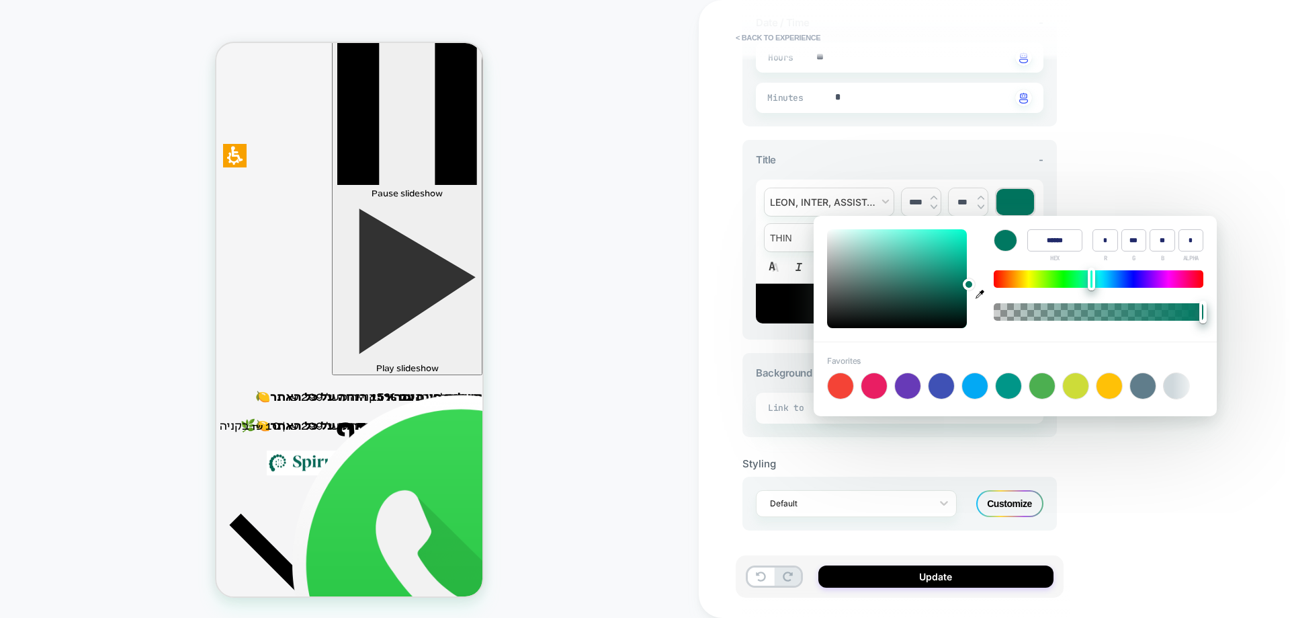
click at [691, 288] on div "PRODUCT: שוקומאקה | משקה מזין ומאזן PRODUCT: שוקומאקה | משקה מזין ומאזן Theme: …" at bounding box center [349, 308] width 699 height 591
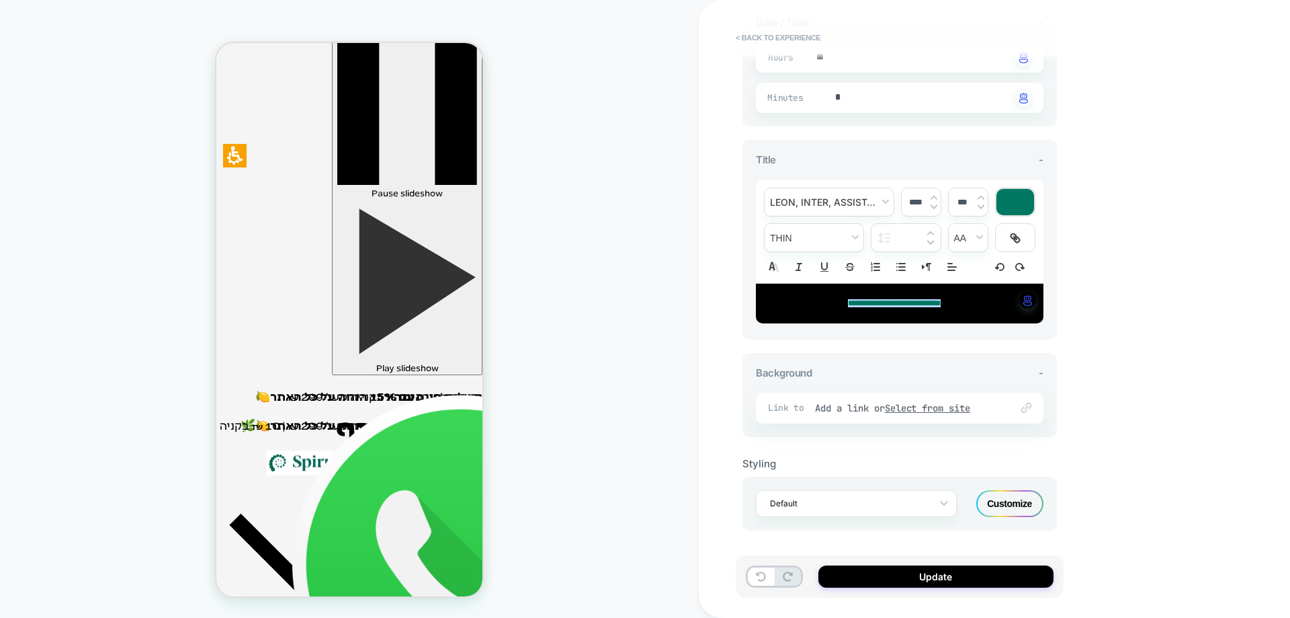
click at [996, 310] on div "**********" at bounding box center [900, 303] width 288 height 39
click at [1009, 508] on div "Customize" at bounding box center [1009, 503] width 67 height 27
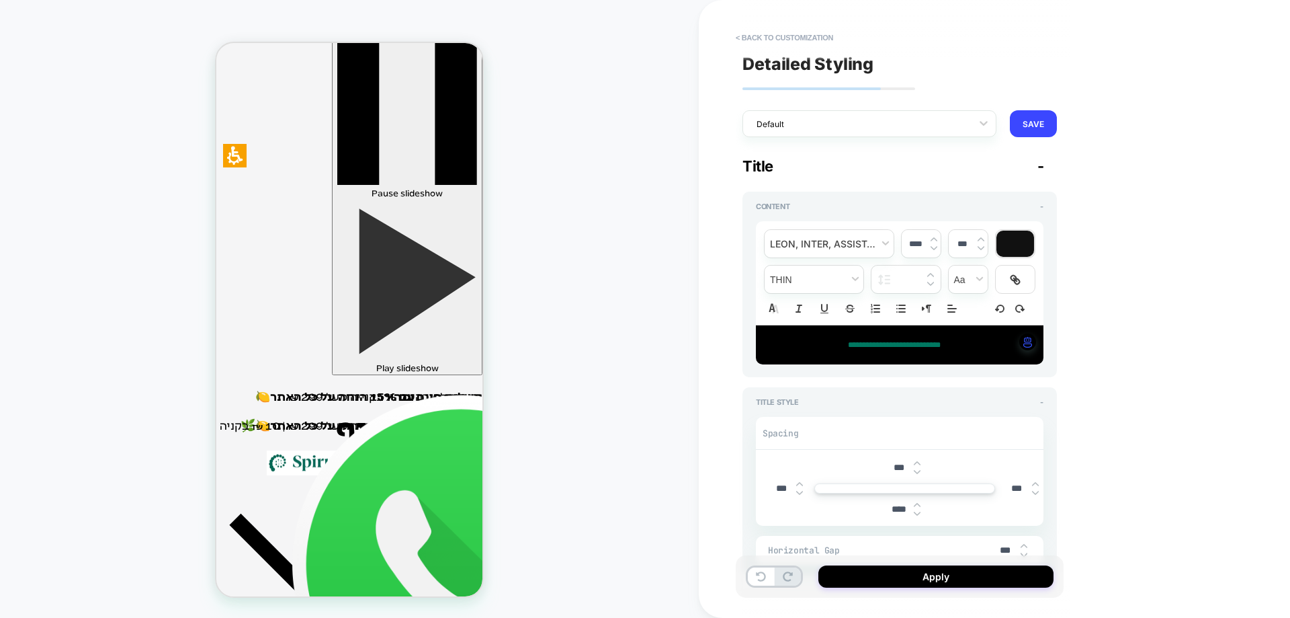
click at [892, 142] on div "**********" at bounding box center [900, 308] width 328 height 591
click at [890, 132] on div "Default" at bounding box center [861, 124] width 222 height 18
click at [857, 177] on div "M Timer (LATEST EDIT)" at bounding box center [869, 181] width 254 height 24
click at [1029, 134] on button "SAVE" at bounding box center [1033, 123] width 47 height 27
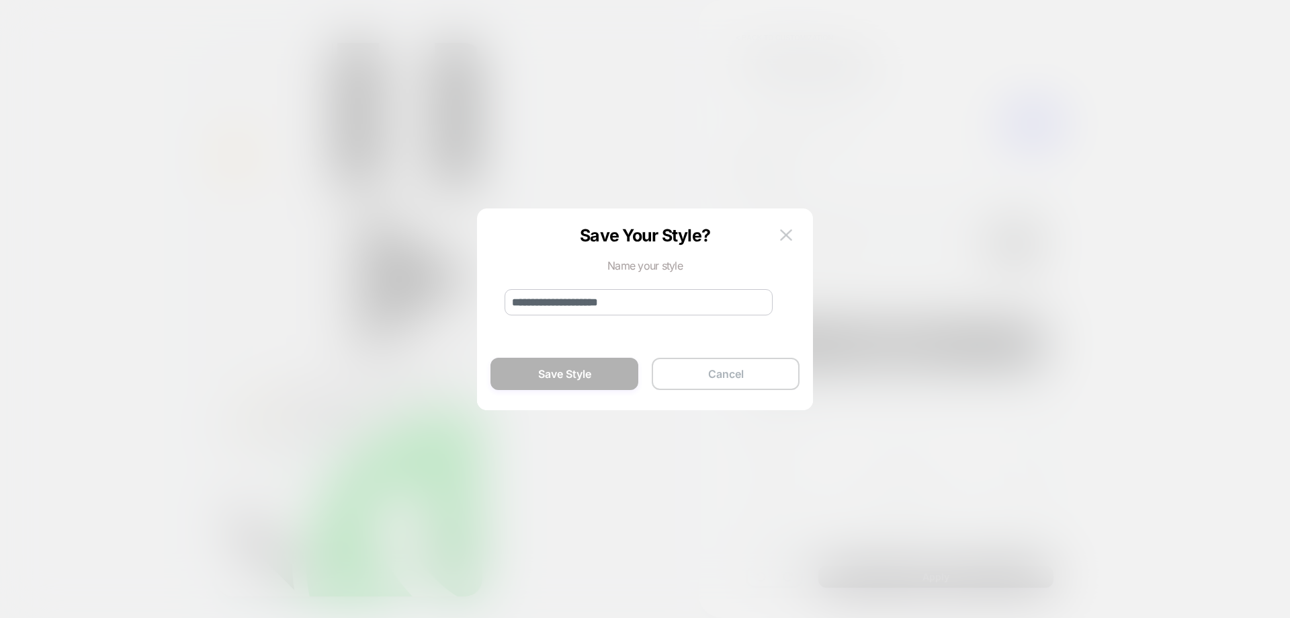
click at [688, 372] on button "Cancel" at bounding box center [726, 373] width 148 height 32
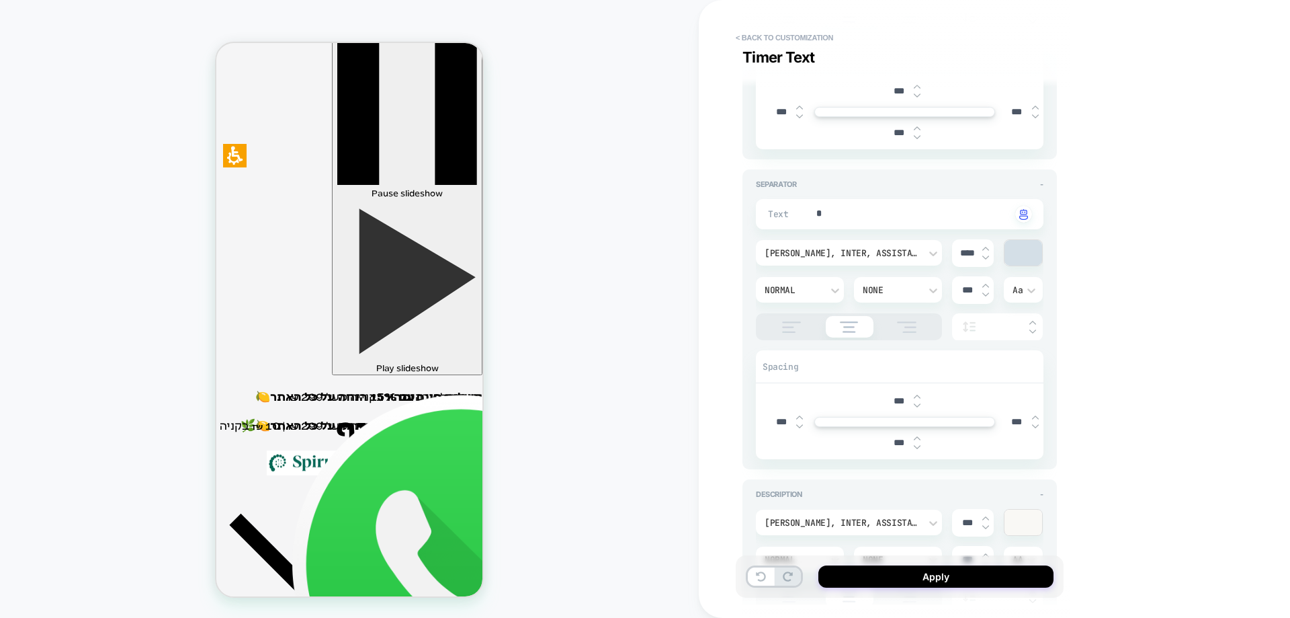
scroll to position [739, 0]
click at [861, 216] on textarea "*" at bounding box center [913, 215] width 196 height 15
click at [908, 324] on img at bounding box center [907, 327] width 34 height 11
click at [840, 327] on img at bounding box center [849, 327] width 32 height 11
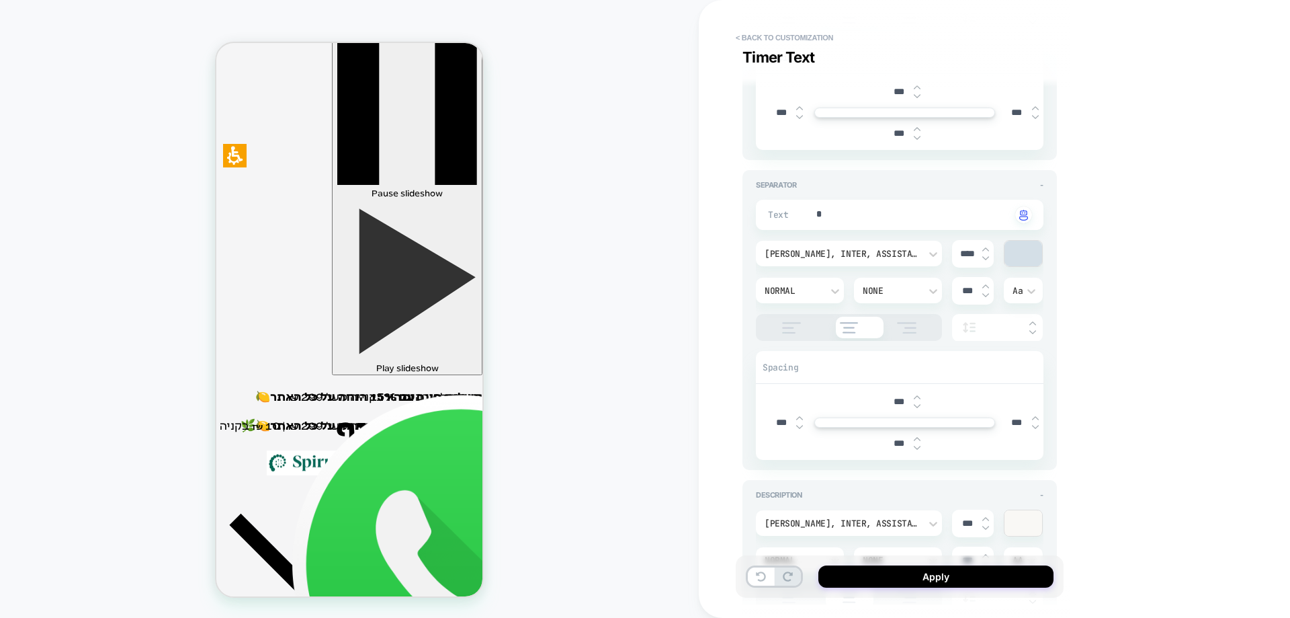
click at [786, 328] on img at bounding box center [792, 327] width 34 height 11
click at [917, 333] on img at bounding box center [907, 327] width 34 height 11
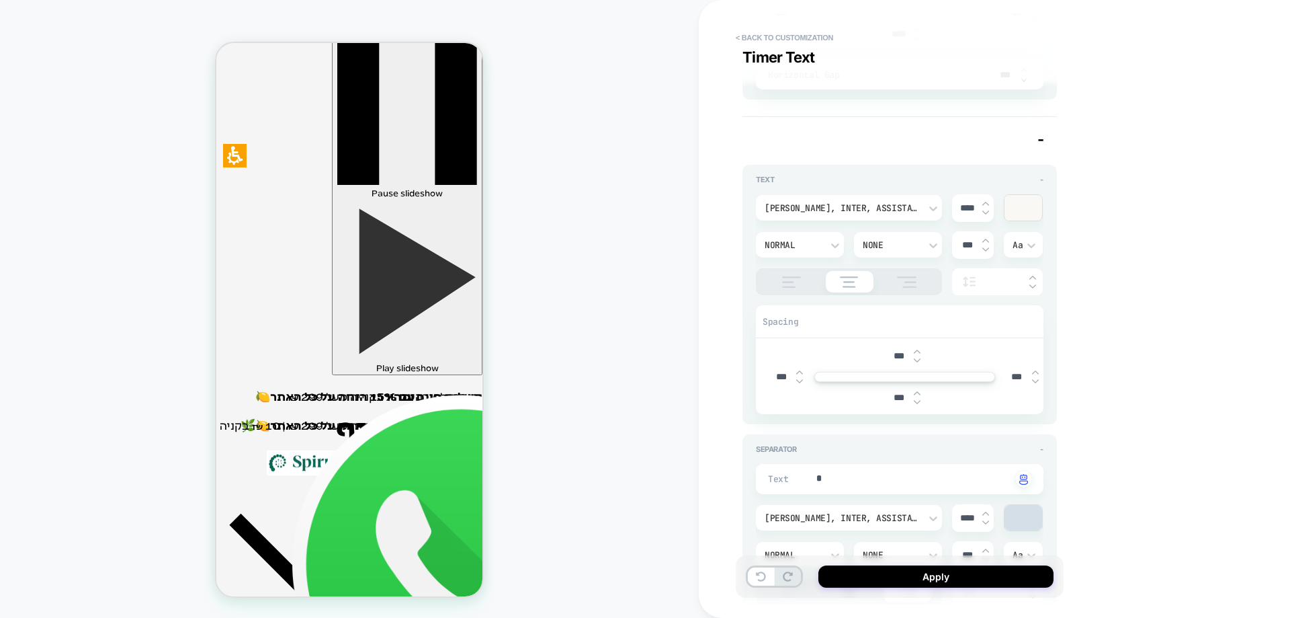
scroll to position [403, 0]
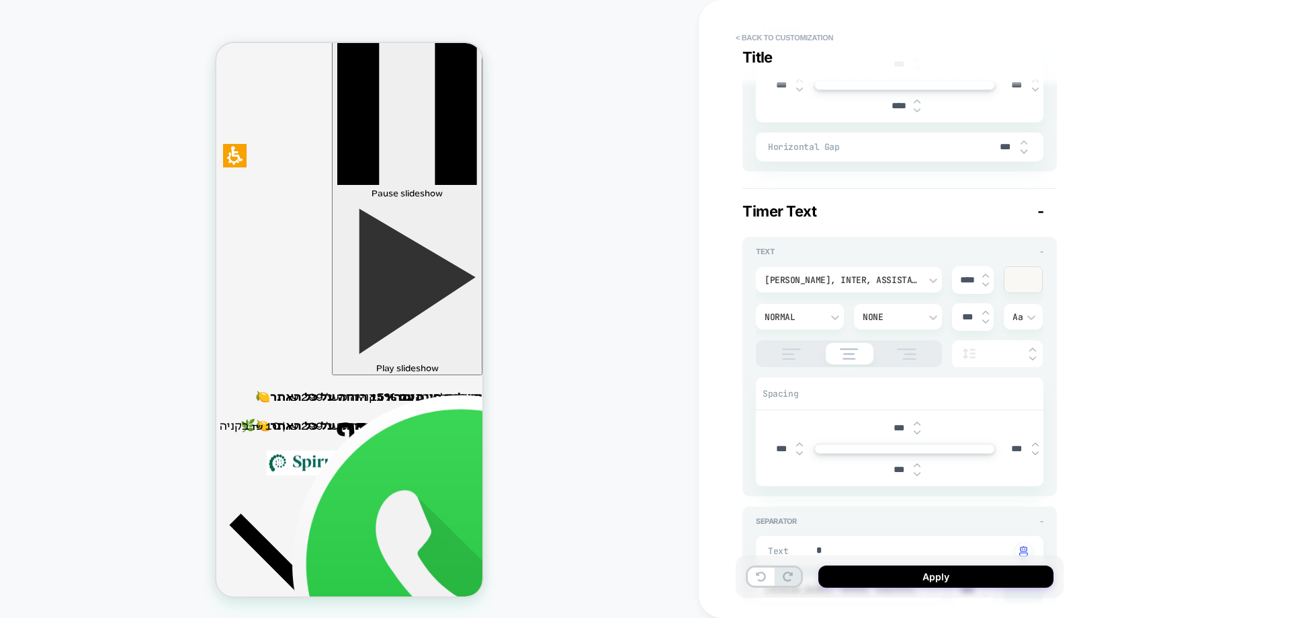
click at [917, 354] on img at bounding box center [907, 353] width 34 height 11
click at [841, 348] on img at bounding box center [849, 353] width 32 height 11
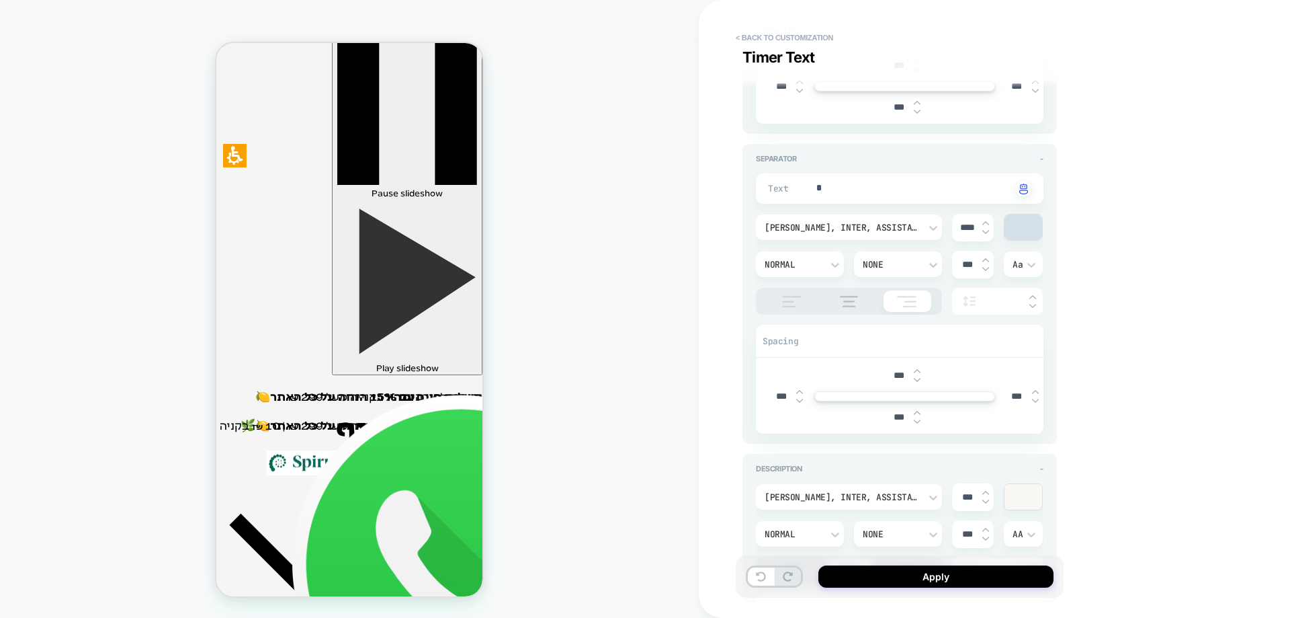
scroll to position [941, 0]
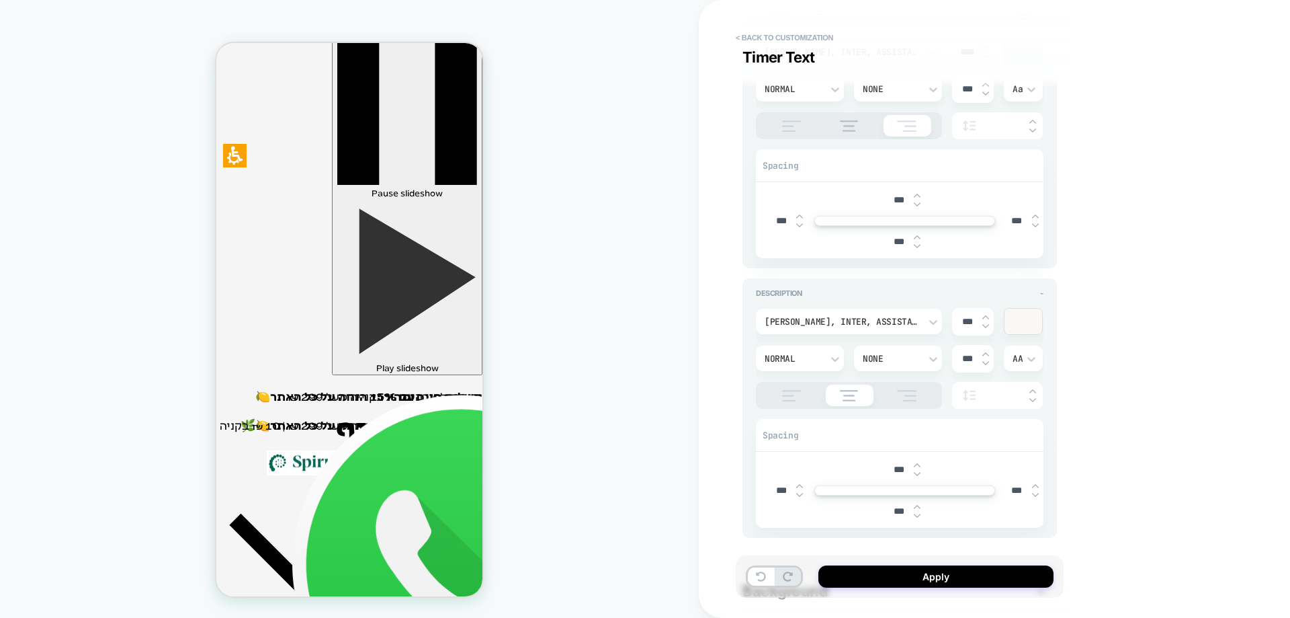
click at [904, 396] on img at bounding box center [907, 395] width 34 height 11
click at [863, 394] on img at bounding box center [849, 395] width 32 height 11
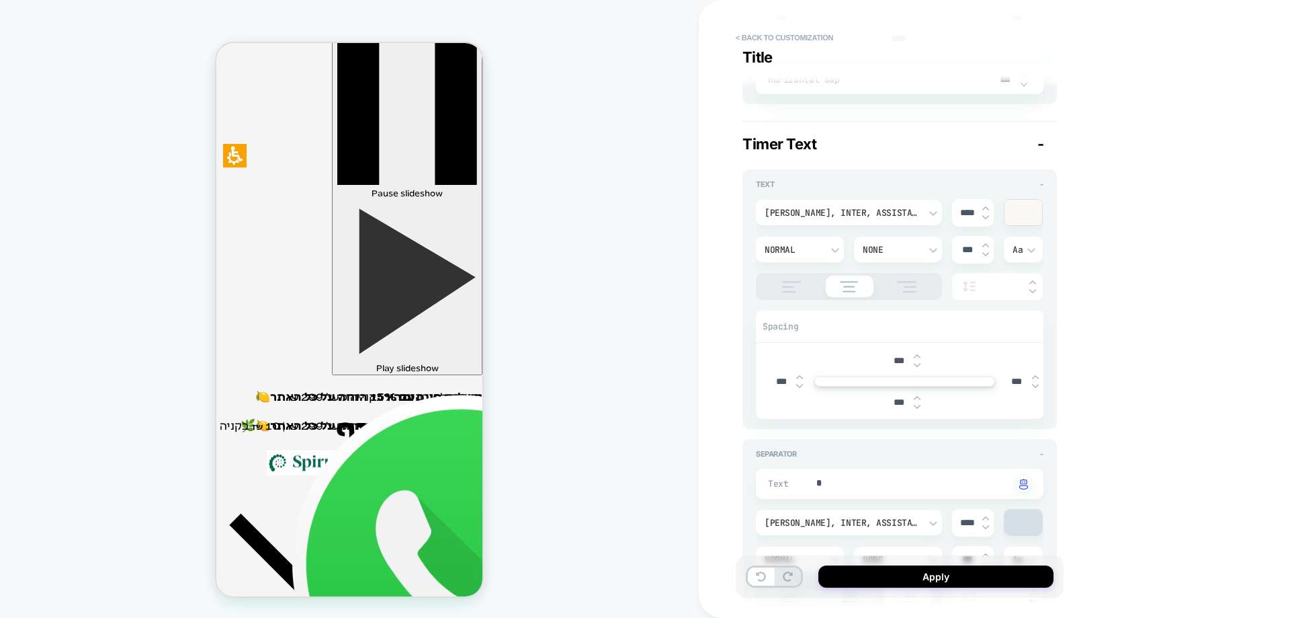
scroll to position [0, 0]
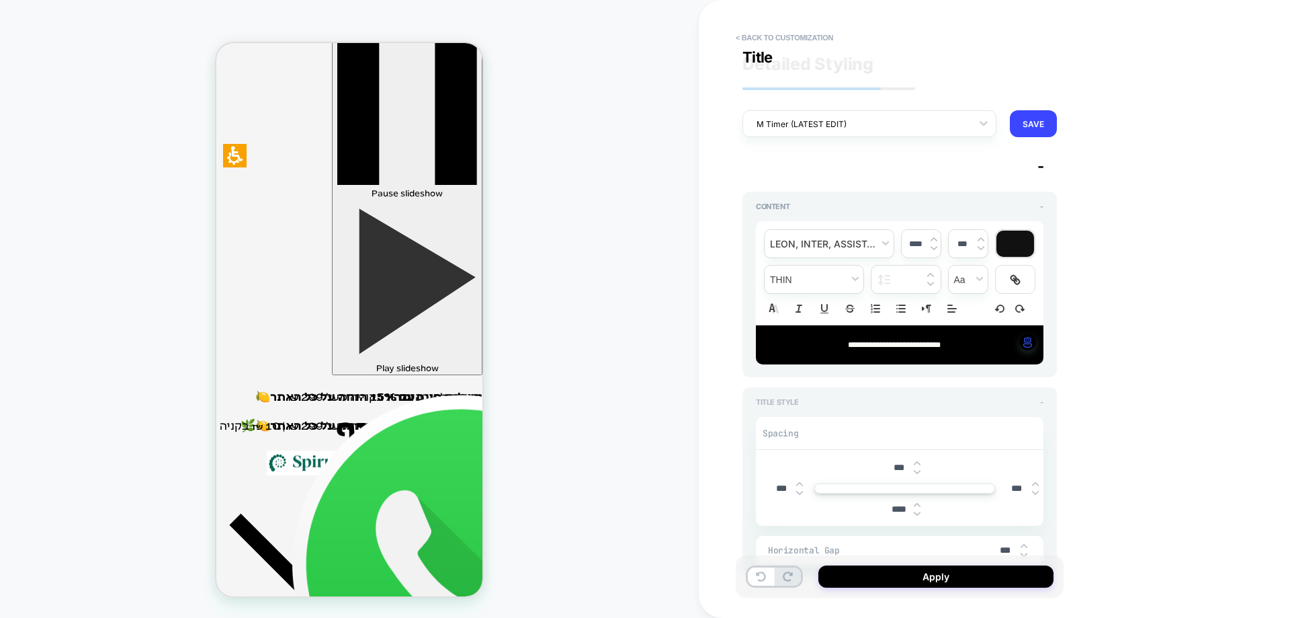
type textarea "*"
click at [792, 30] on button "< Back to customization" at bounding box center [784, 38] width 111 height 22
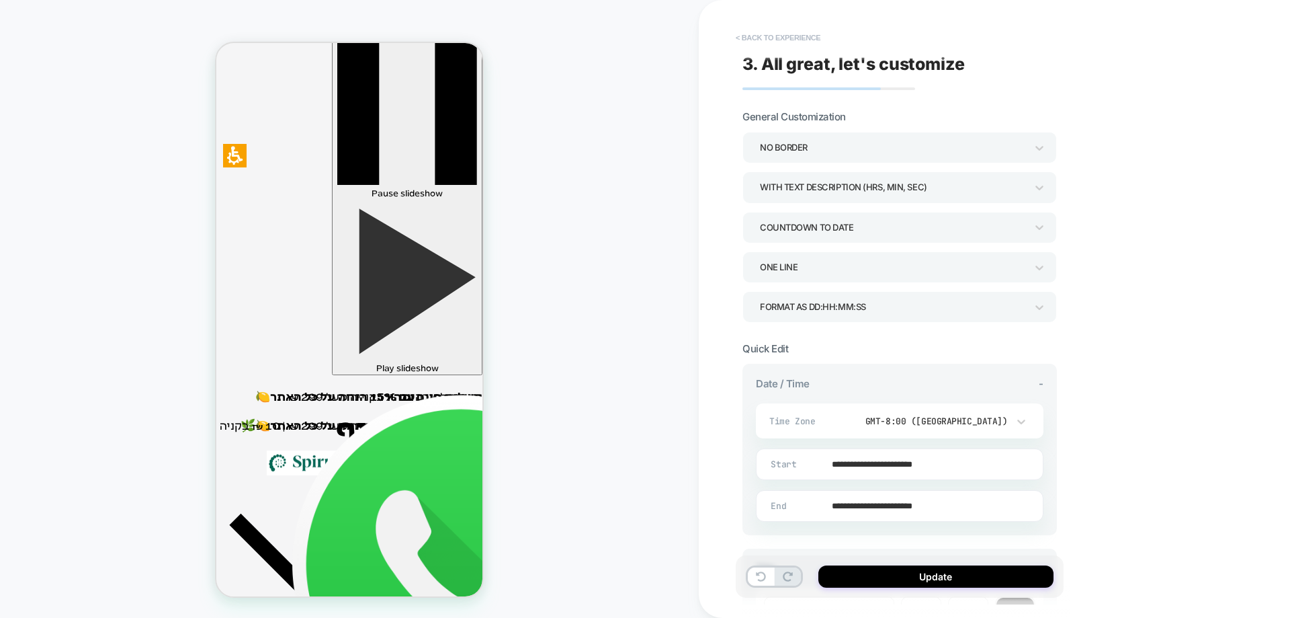
click at [801, 40] on button "< Back to experience" at bounding box center [778, 38] width 98 height 22
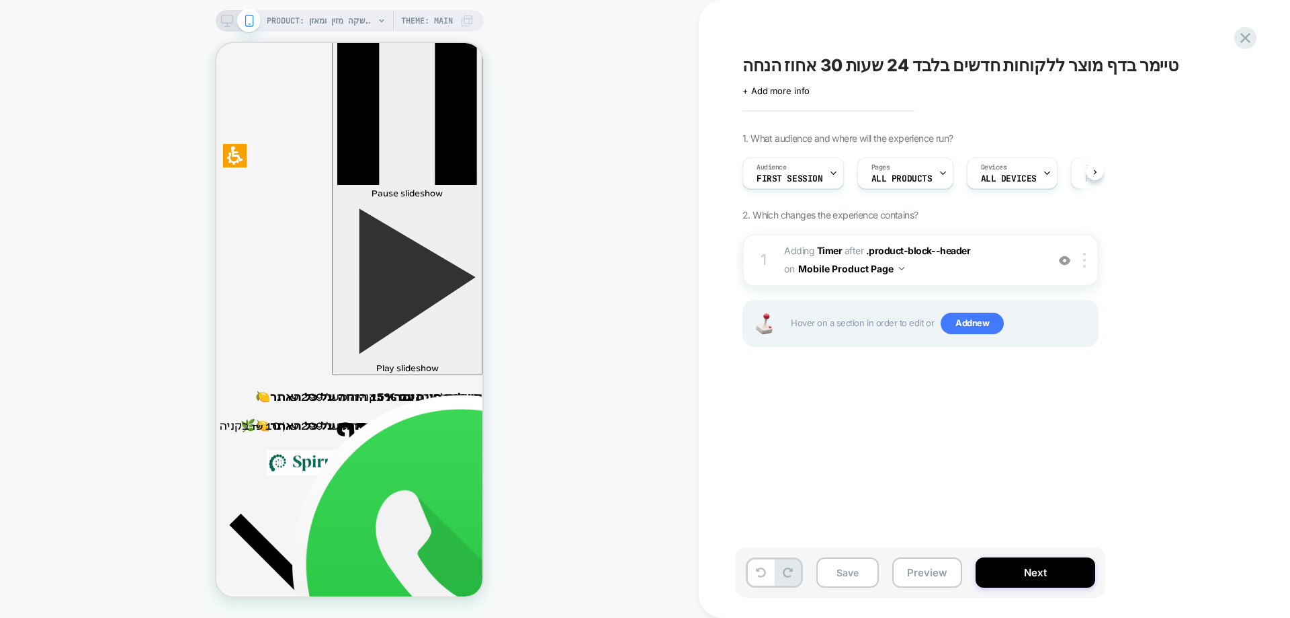
scroll to position [0, 1]
click at [1101, 163] on div "1. What audience and where will the experience run? Audience First Session Page…" at bounding box center [987, 256] width 491 height 248
click at [1099, 169] on button at bounding box center [1095, 171] width 17 height 17
click at [1099, 169] on div "1. What audience and where will the experience run? Audience First Session Page…" at bounding box center [987, 256] width 491 height 248
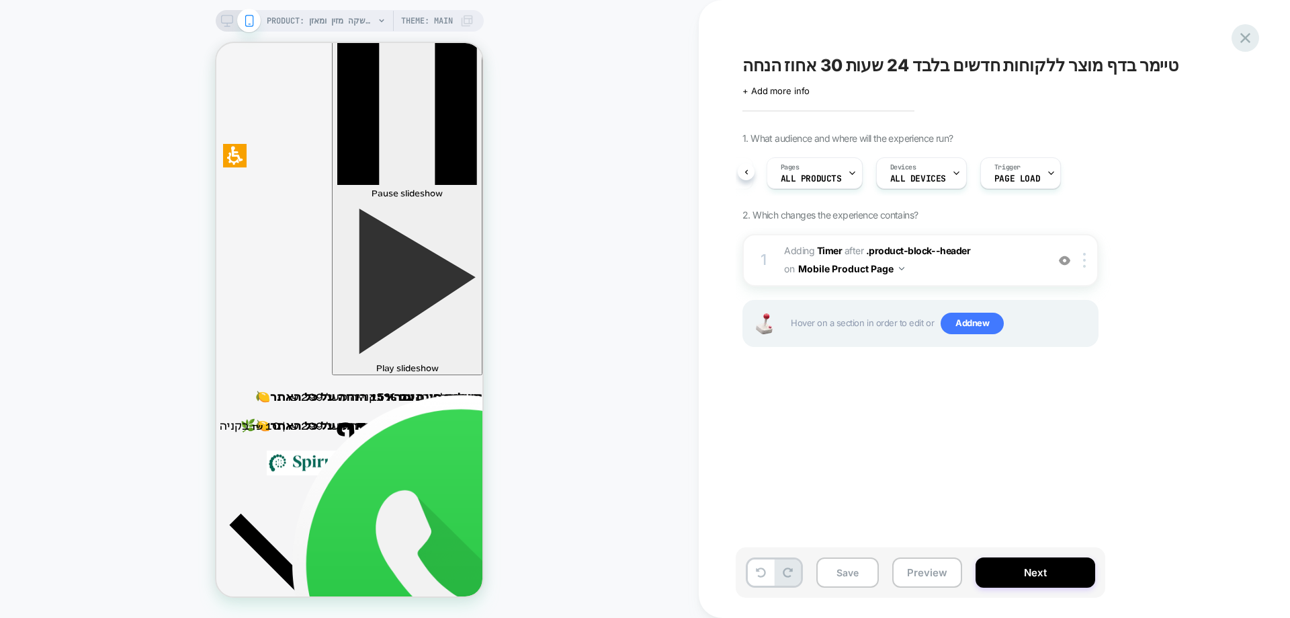
click at [1234, 36] on div at bounding box center [1246, 38] width 28 height 28
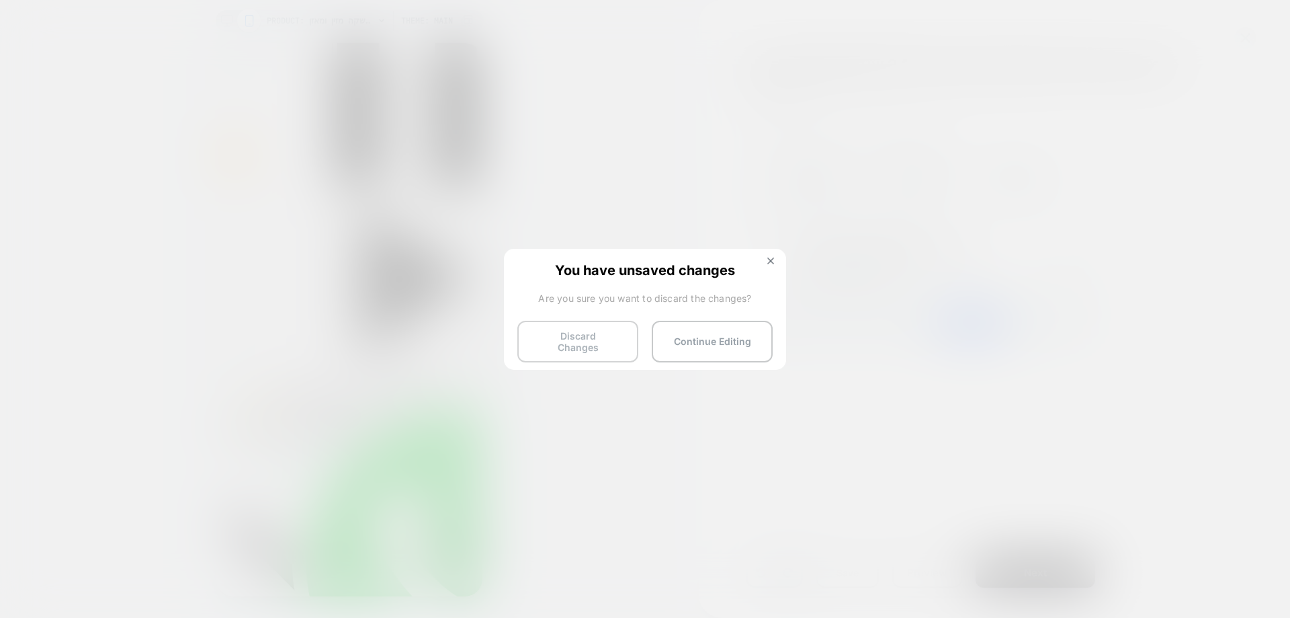
click at [607, 333] on button "Discard Changes" at bounding box center [577, 342] width 121 height 42
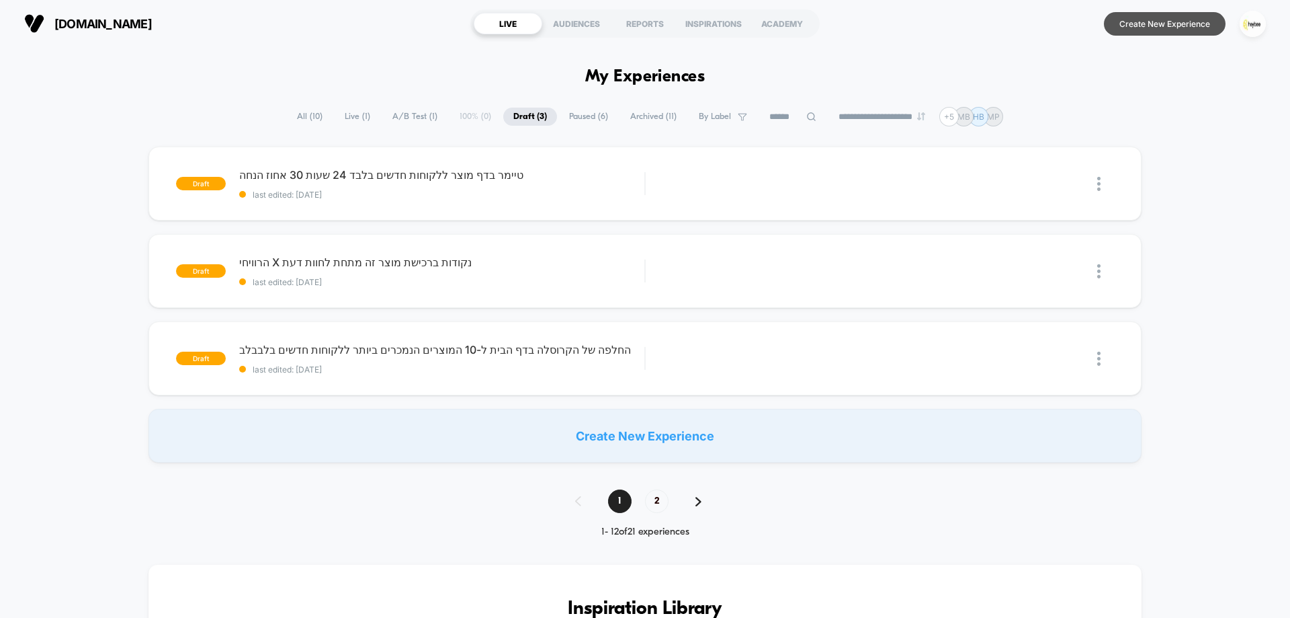
click at [1183, 19] on button "Create New Experience" at bounding box center [1165, 24] width 122 height 24
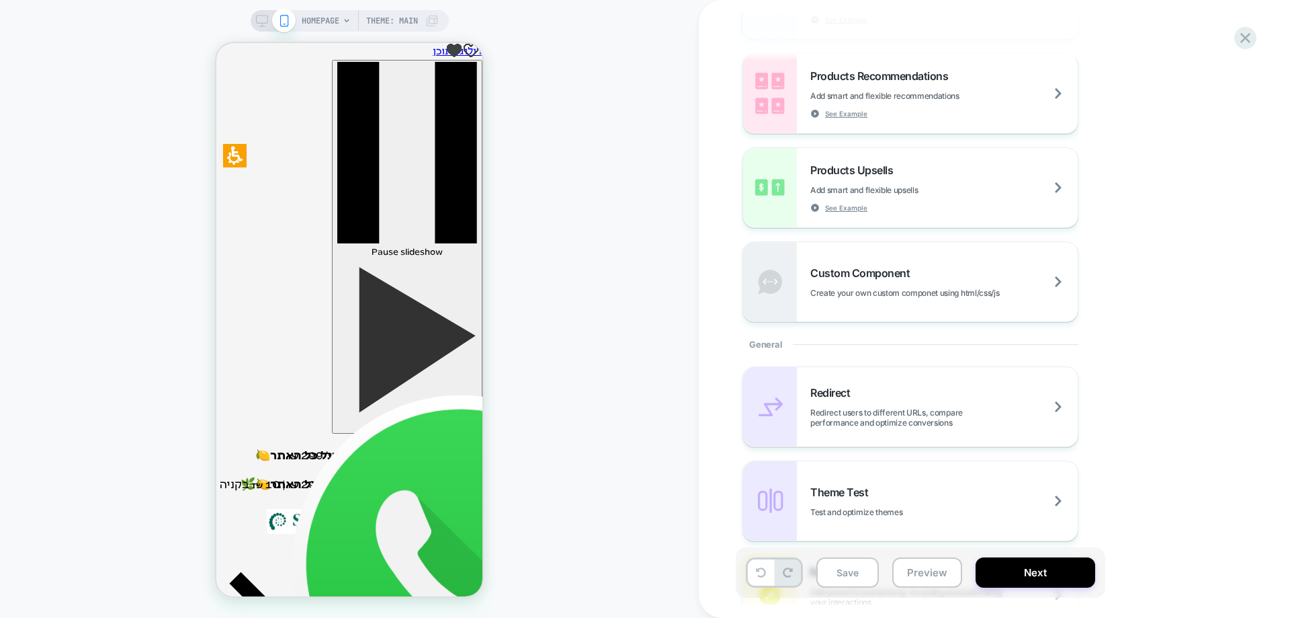
scroll to position [269, 0]
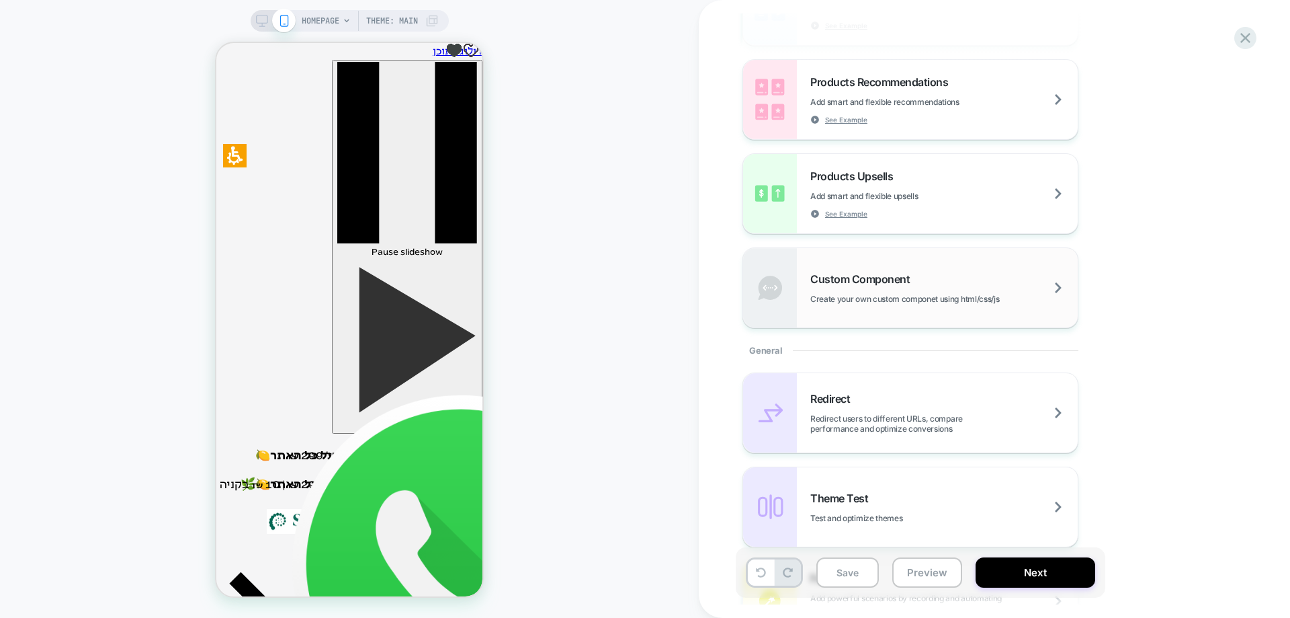
click at [890, 288] on div "Custom Component Create your own custom componet using html/css/js" at bounding box center [943, 288] width 267 height 32
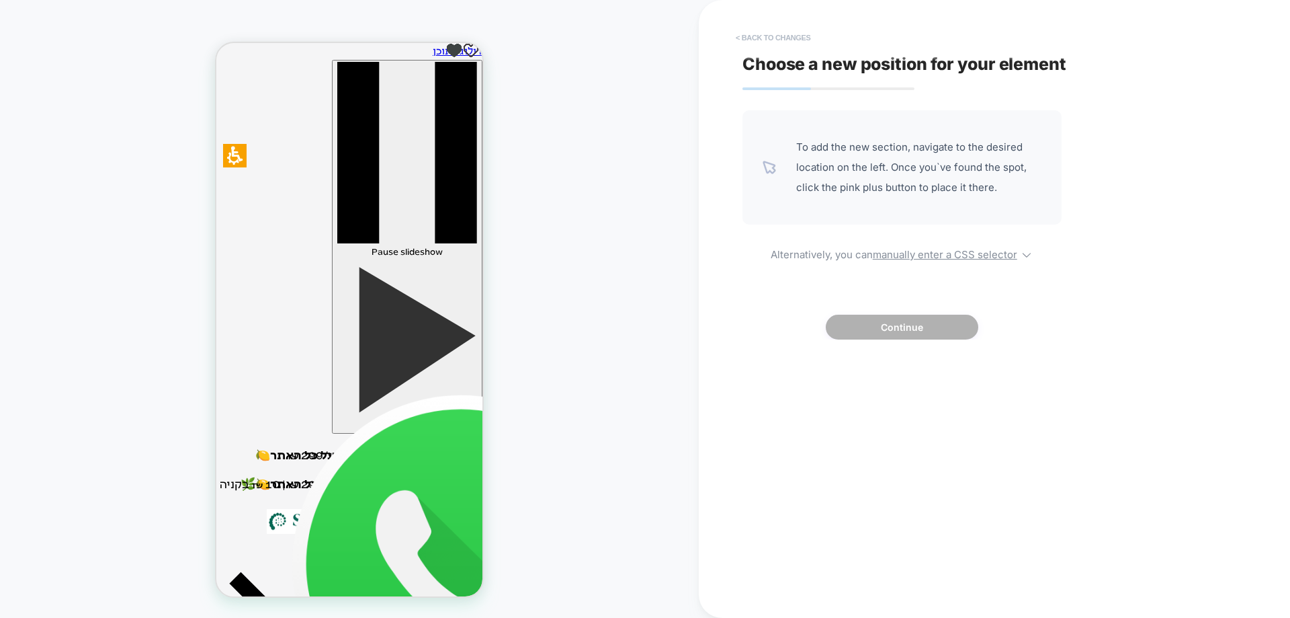
click at [789, 37] on button "< Back to changes" at bounding box center [773, 38] width 89 height 22
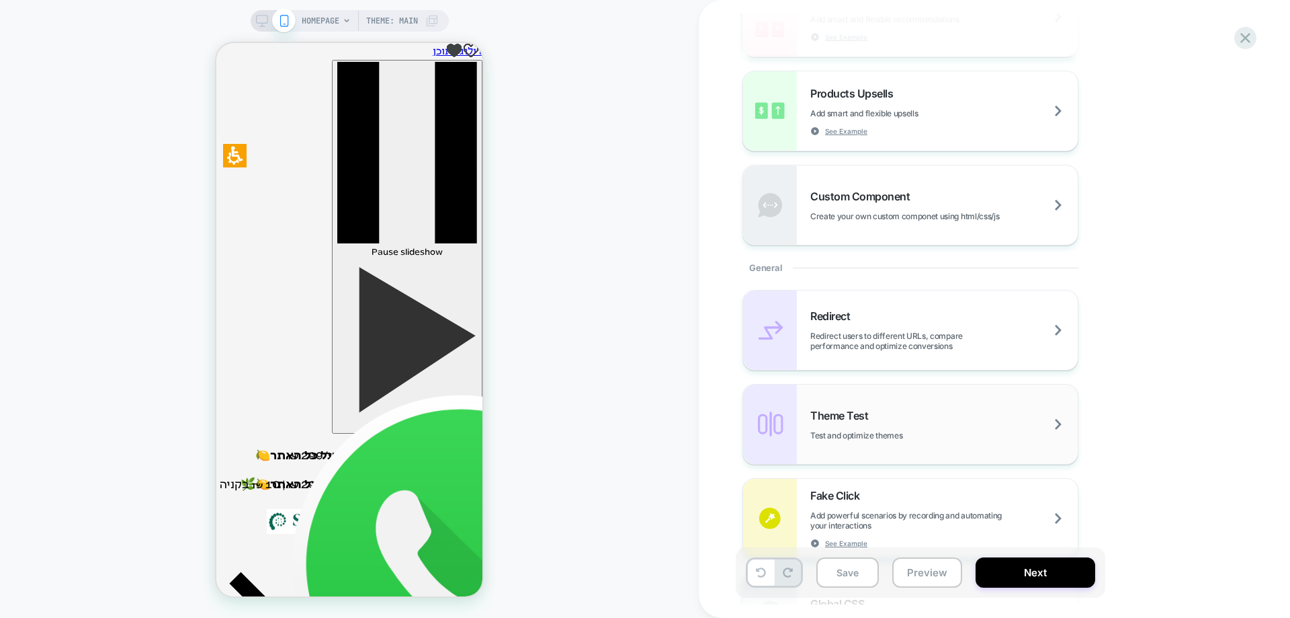
scroll to position [470, 0]
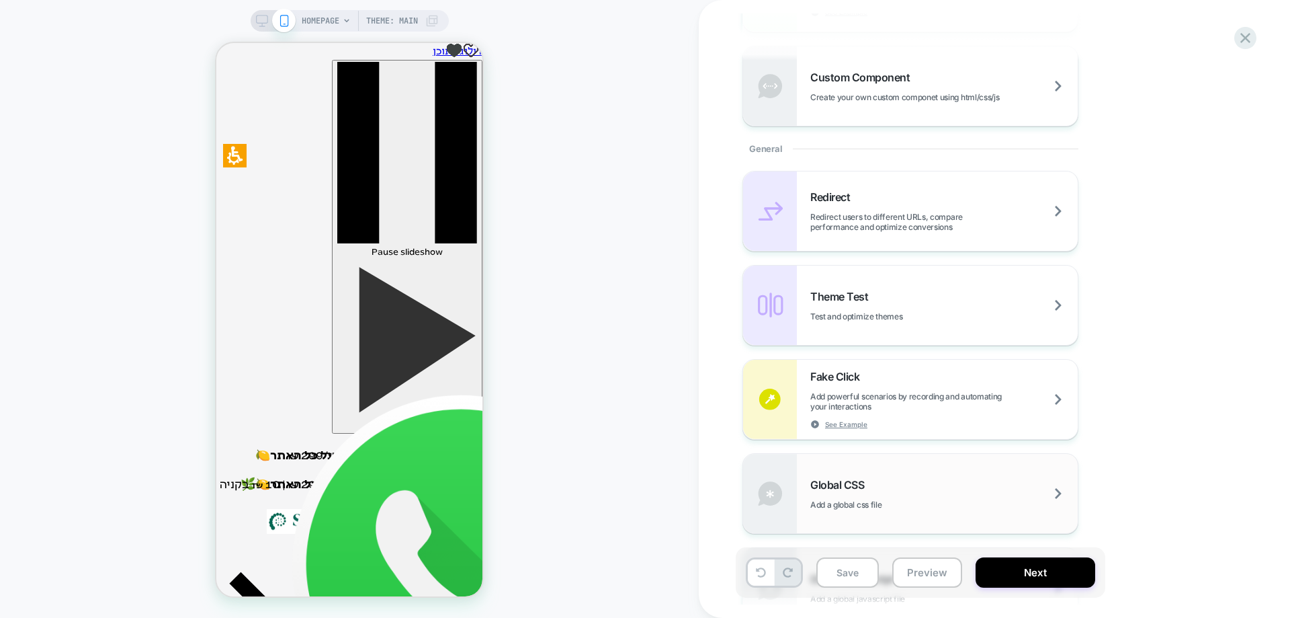
drag, startPoint x: 861, startPoint y: 481, endPoint x: 1257, endPoint y: 513, distance: 396.4
click at [861, 482] on span "Global CSS" at bounding box center [840, 484] width 60 height 13
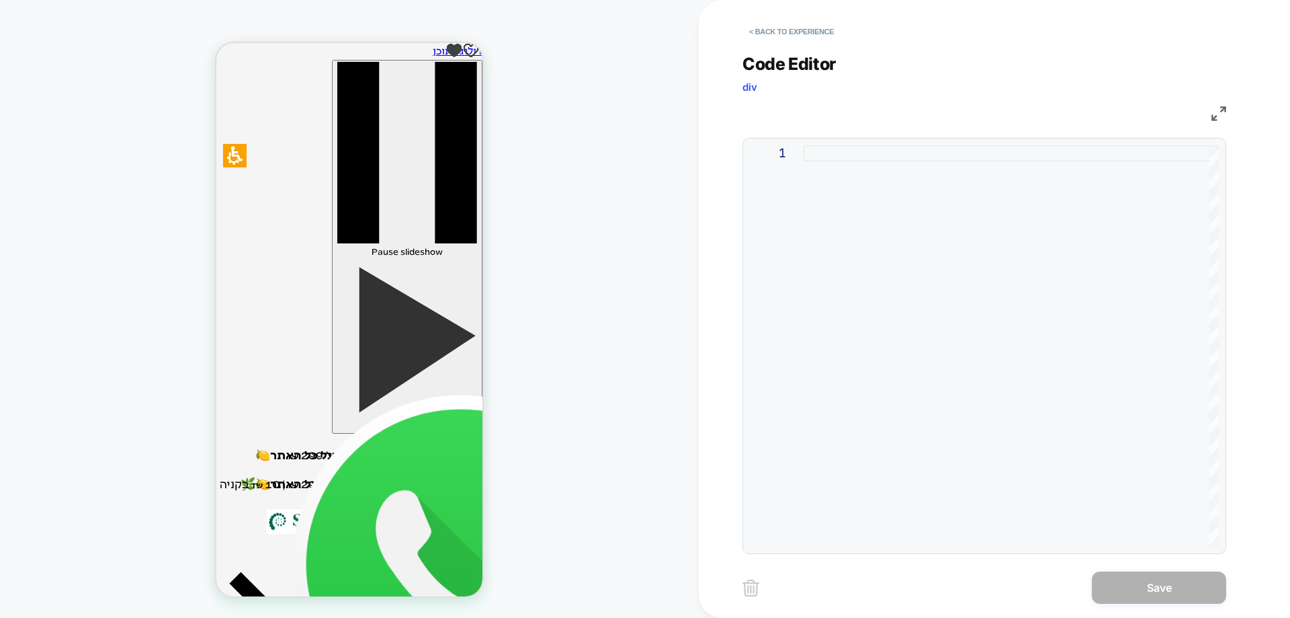
click at [1017, 148] on div at bounding box center [1011, 345] width 415 height 401
type textarea "**********"
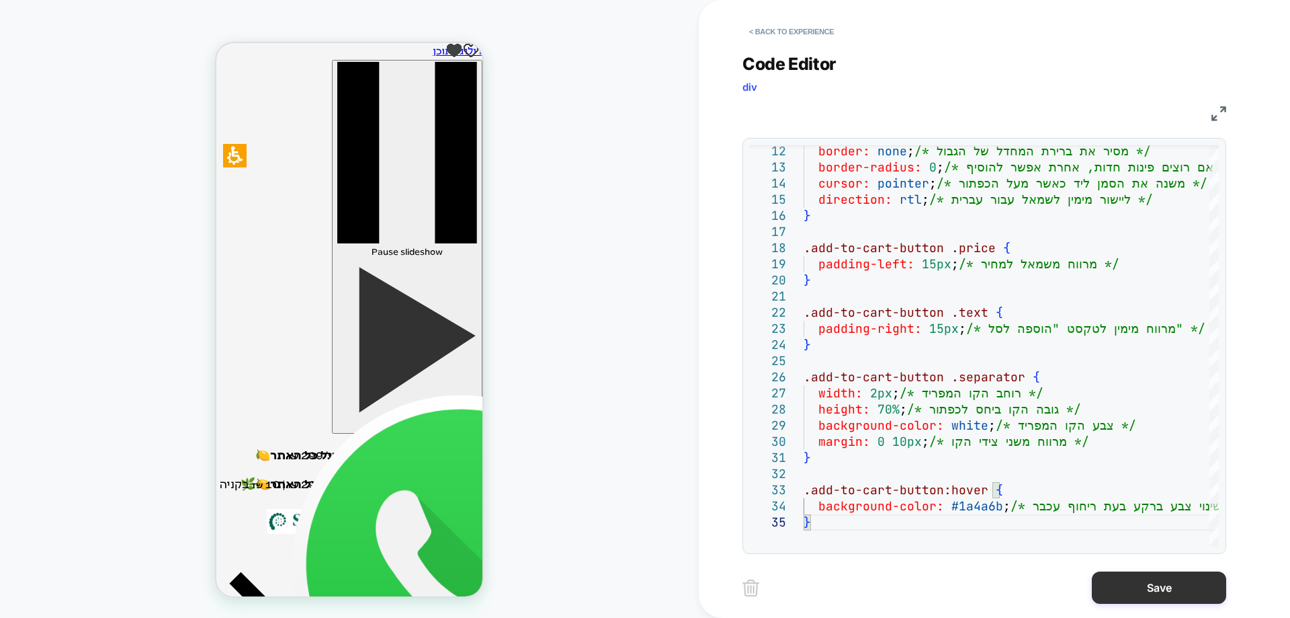
click at [1156, 597] on button "Save" at bounding box center [1159, 587] width 134 height 32
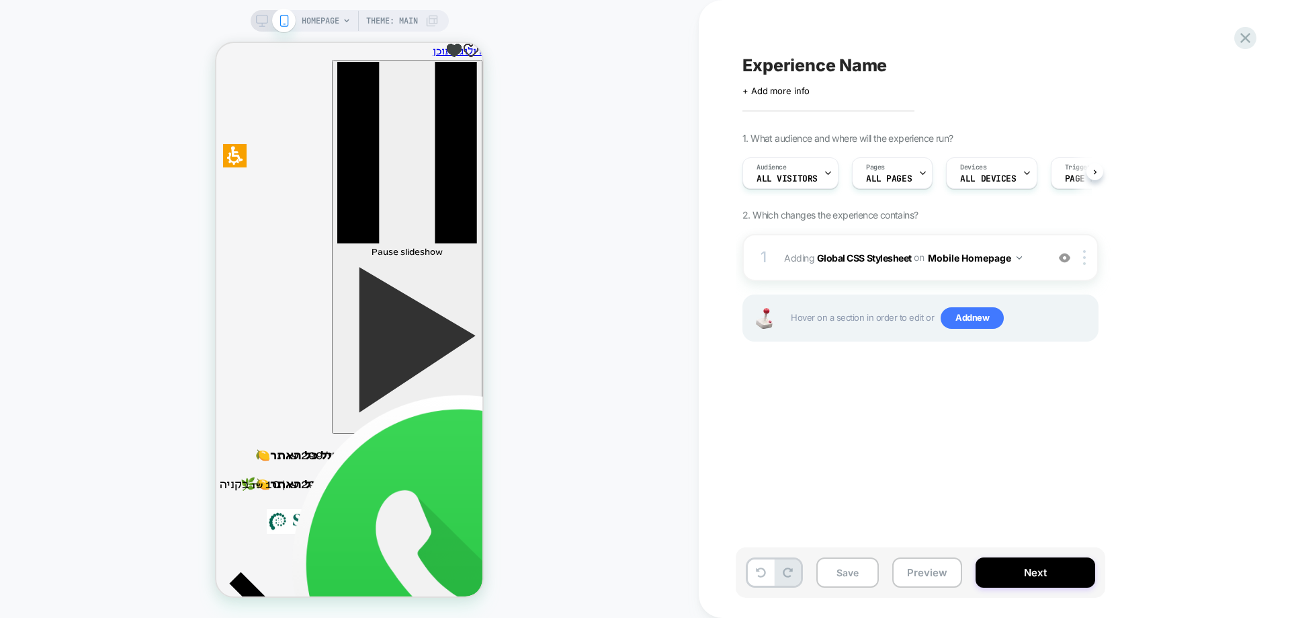
scroll to position [0, 1]
click at [963, 318] on span "Add new" at bounding box center [972, 318] width 63 height 22
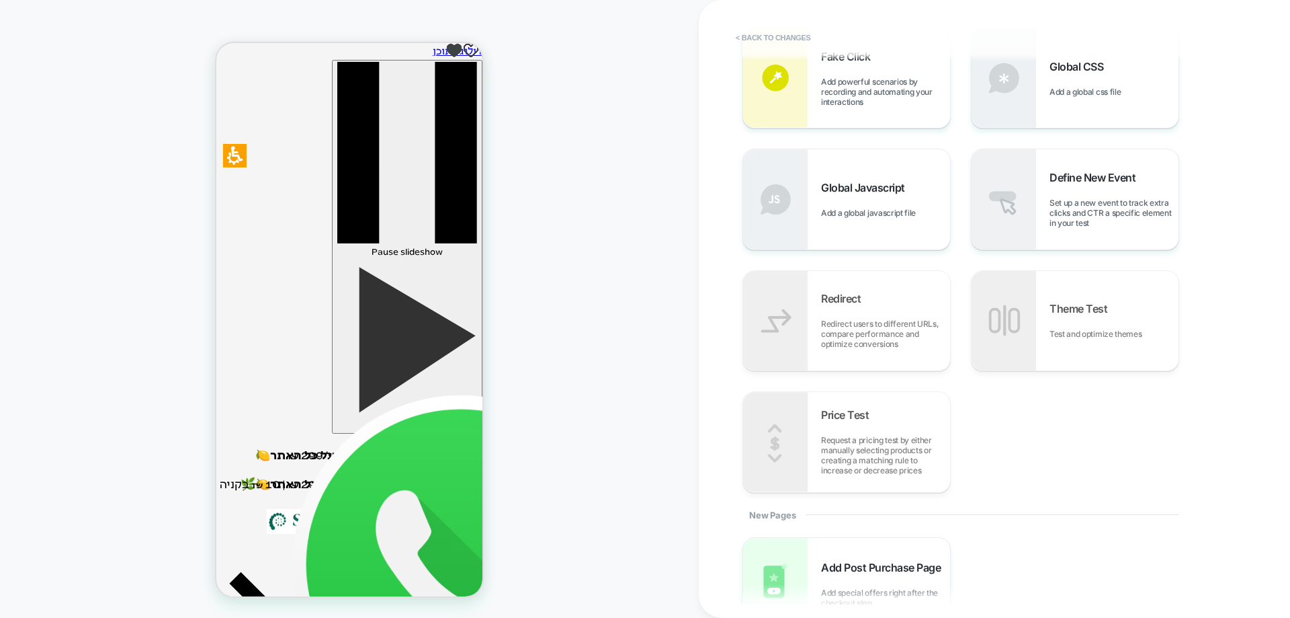
scroll to position [268, 0]
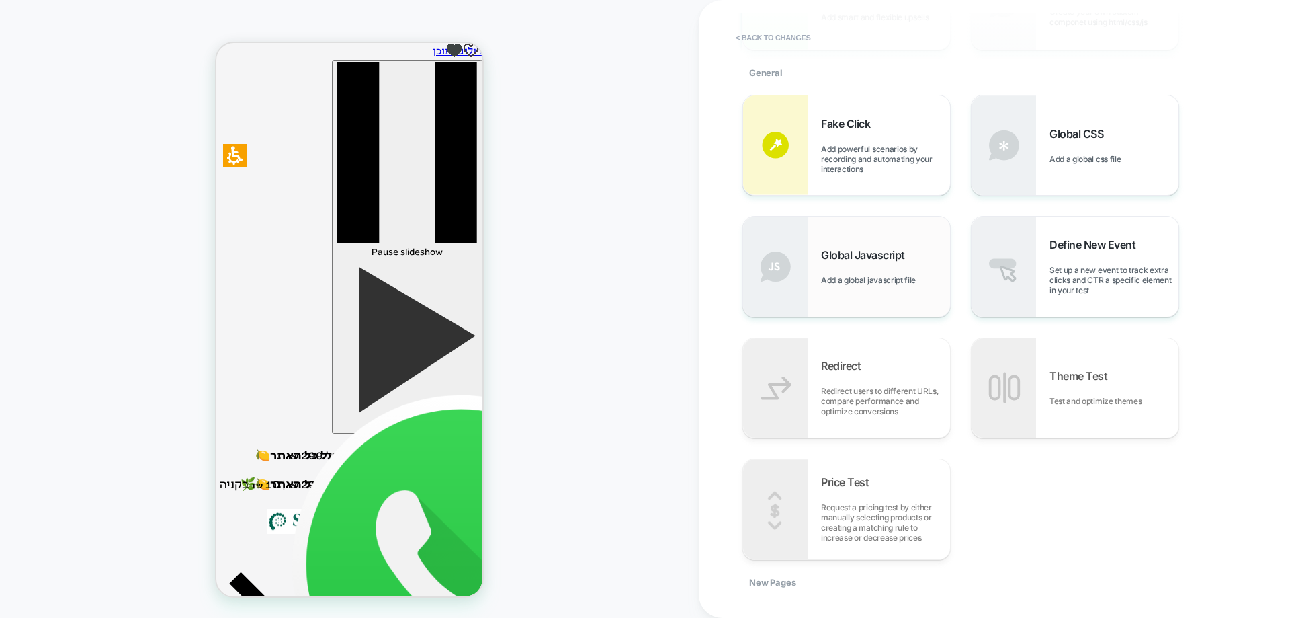
click at [859, 279] on span "Add a global javascript file" at bounding box center [871, 280] width 101 height 10
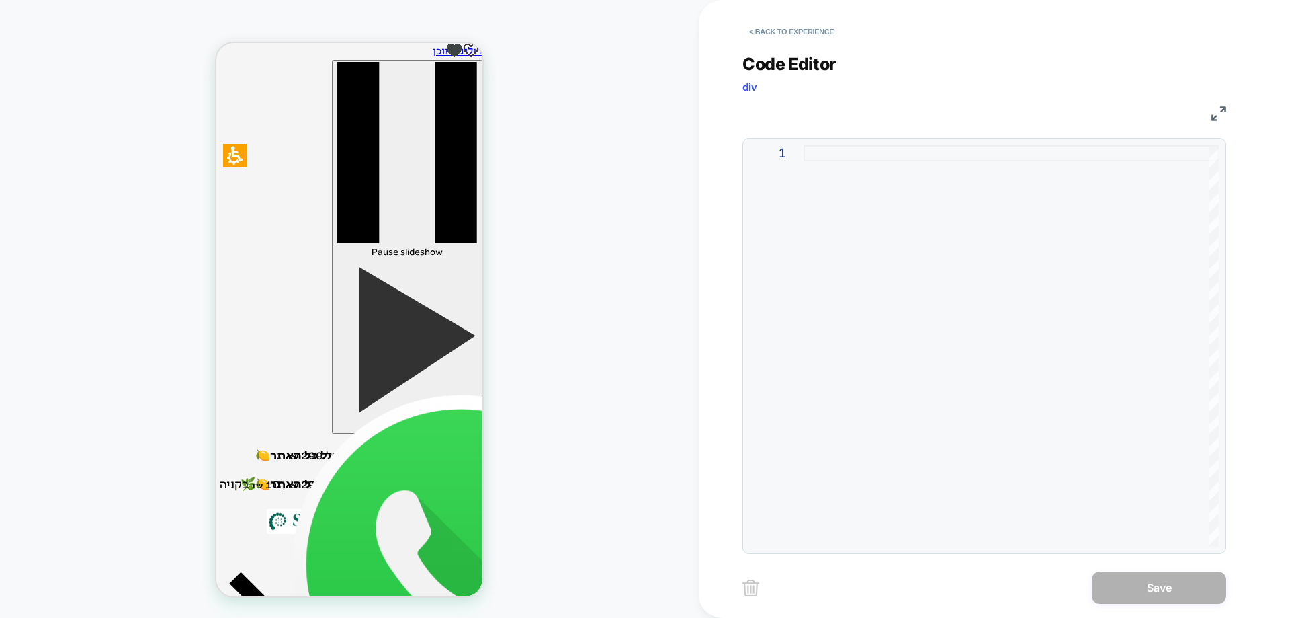
click at [868, 152] on div at bounding box center [1011, 345] width 415 height 401
type textarea "**********"
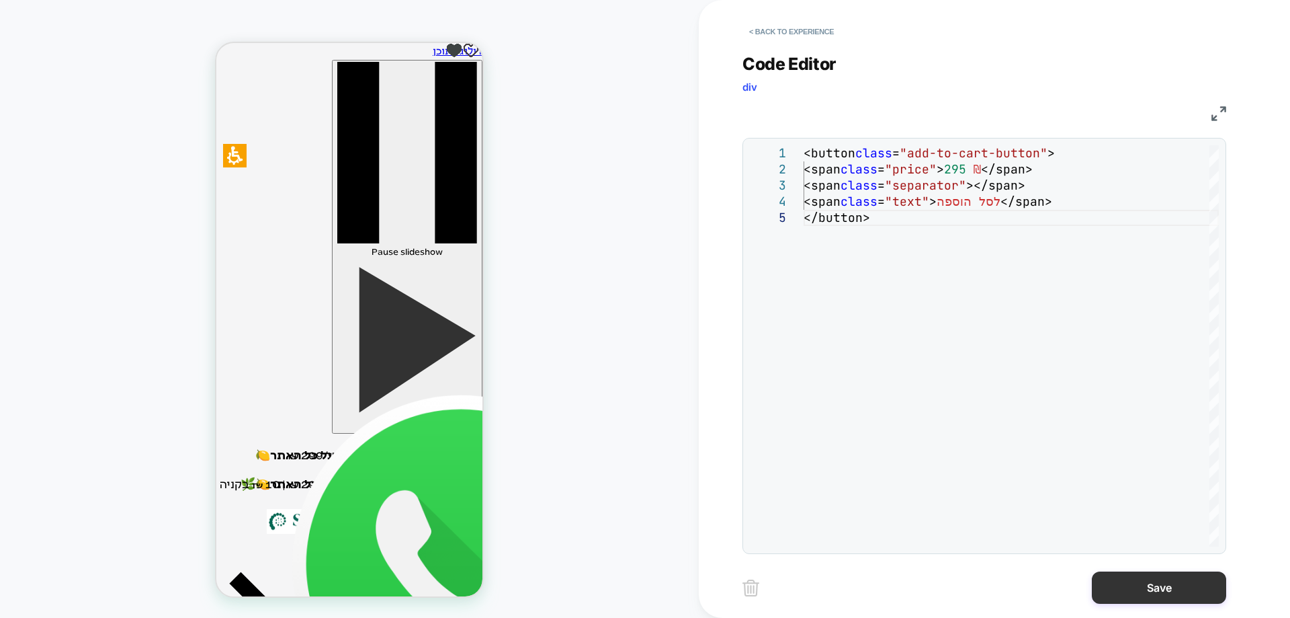
click at [1116, 578] on button "Save" at bounding box center [1159, 587] width 134 height 32
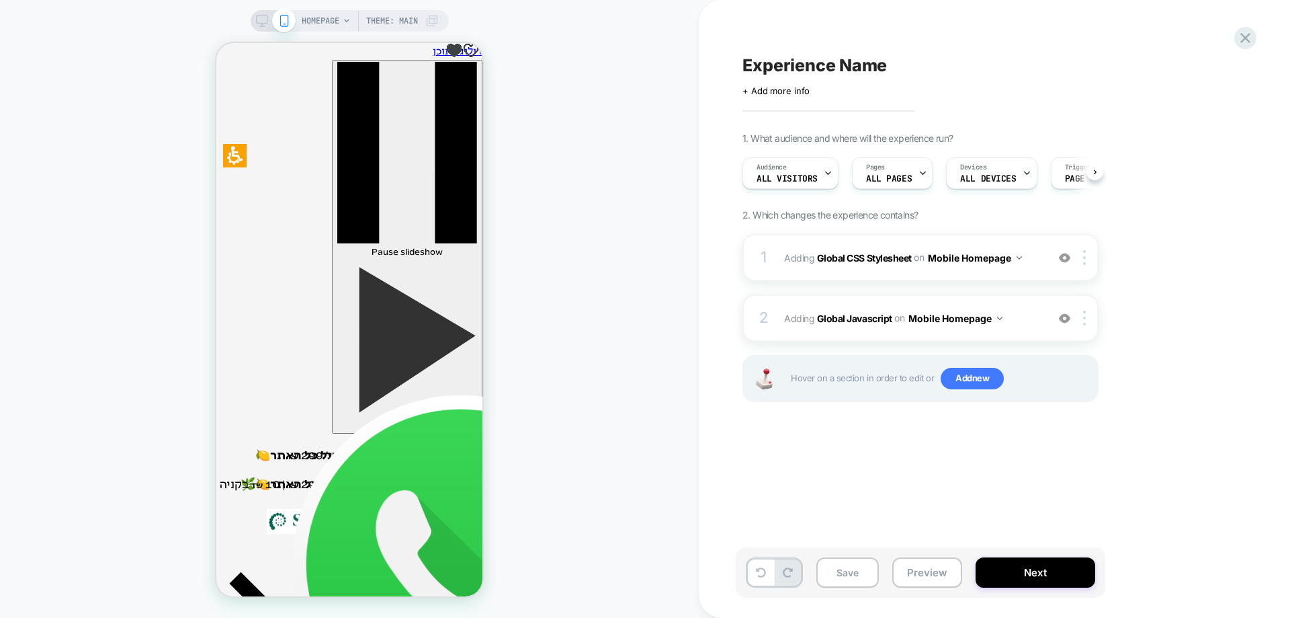
scroll to position [0, 1]
click at [881, 171] on span "Pages" at bounding box center [874, 167] width 19 height 9
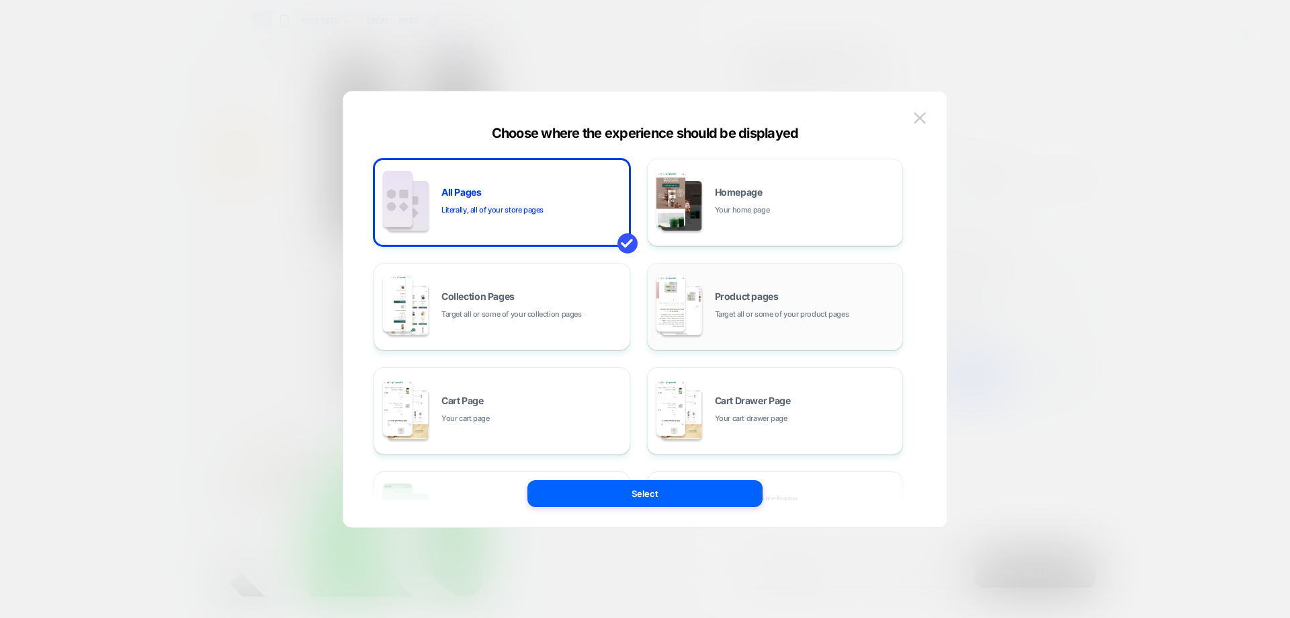
click at [756, 304] on div "Product pages Target all or some of your product pages" at bounding box center [805, 306] width 181 height 29
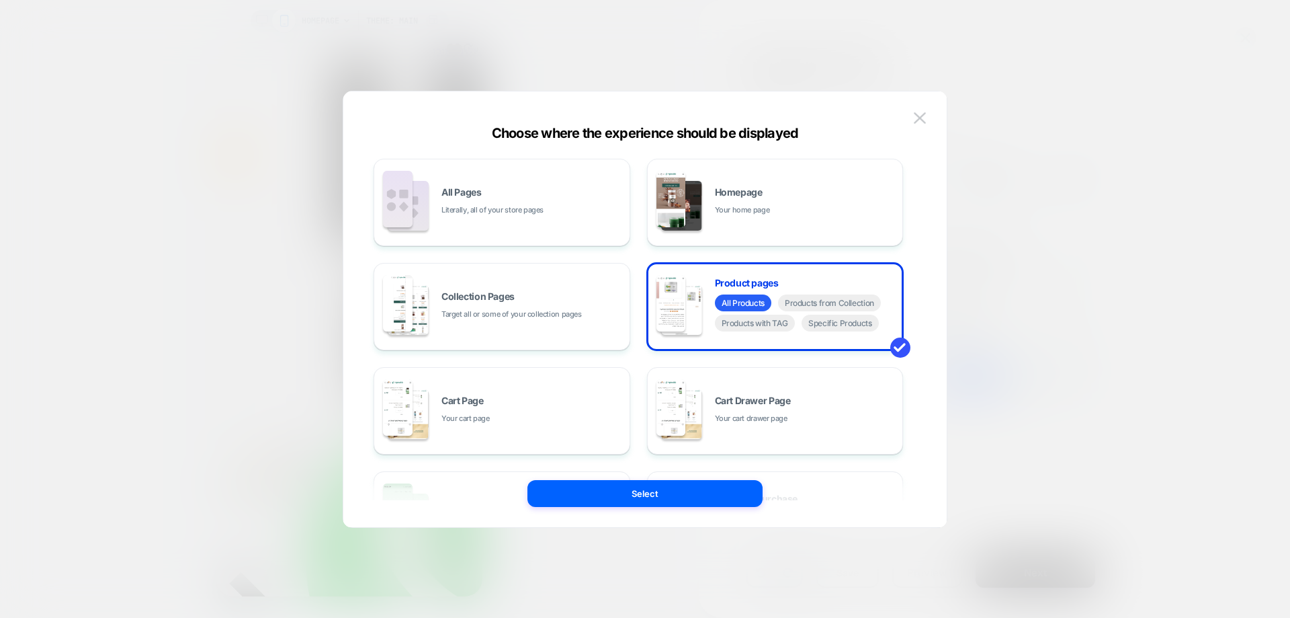
click at [688, 498] on button "Select" at bounding box center [644, 493] width 235 height 27
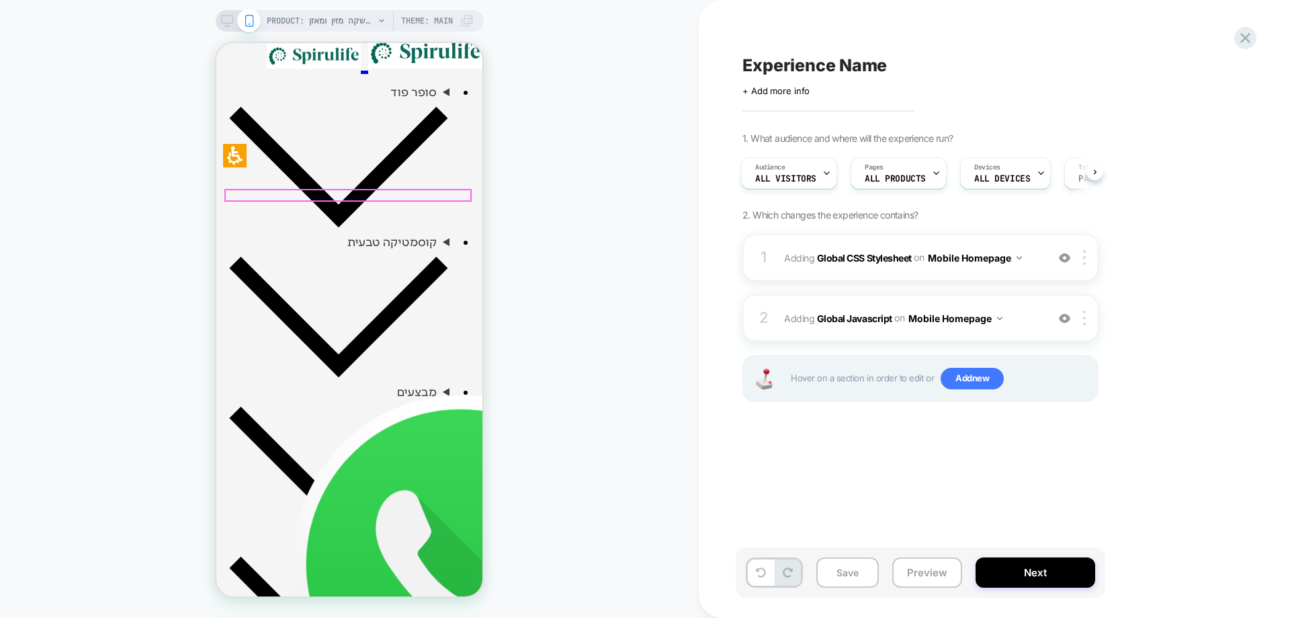
scroll to position [470, 0]
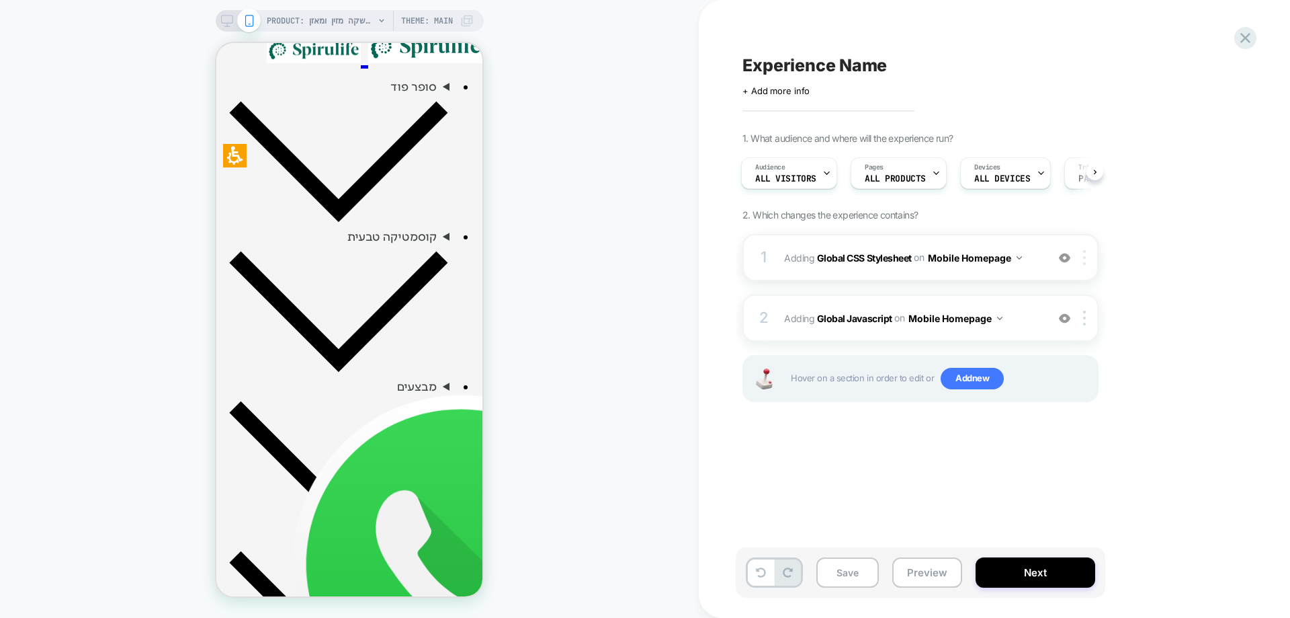
click at [1087, 255] on div at bounding box center [1087, 257] width 22 height 15
click at [1062, 363] on div "Delete" at bounding box center [1086, 365] width 120 height 36
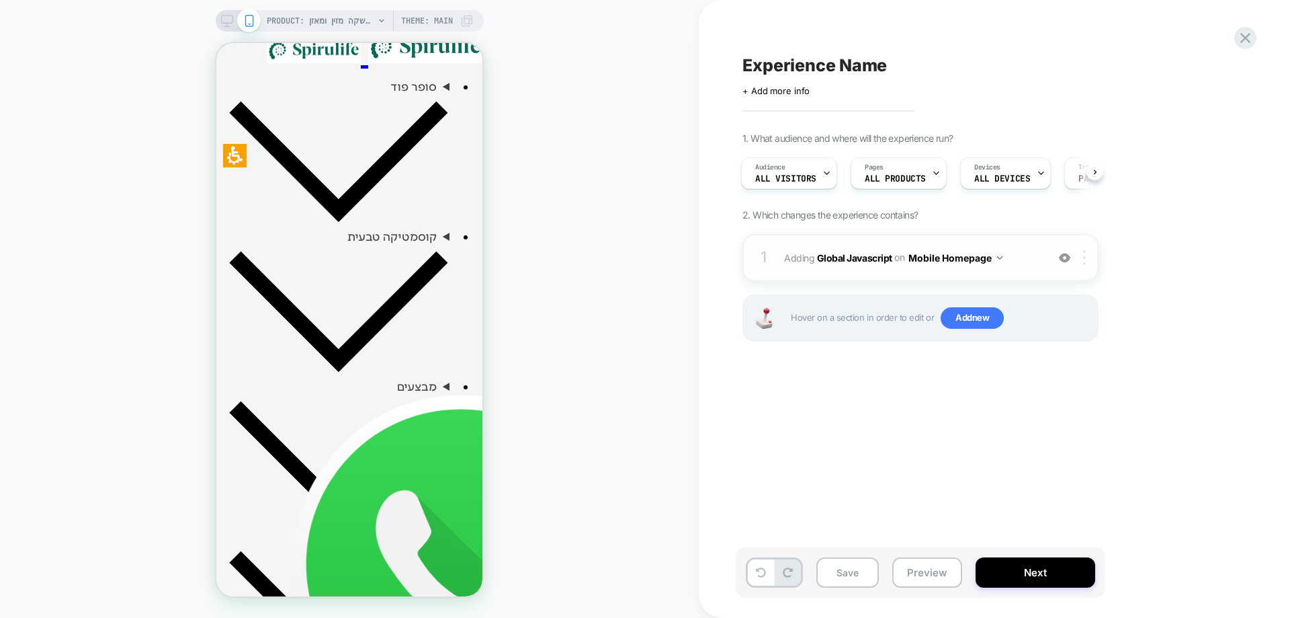
click at [1083, 260] on img at bounding box center [1084, 257] width 3 height 15
click at [1055, 371] on div "Delete" at bounding box center [1086, 365] width 120 height 36
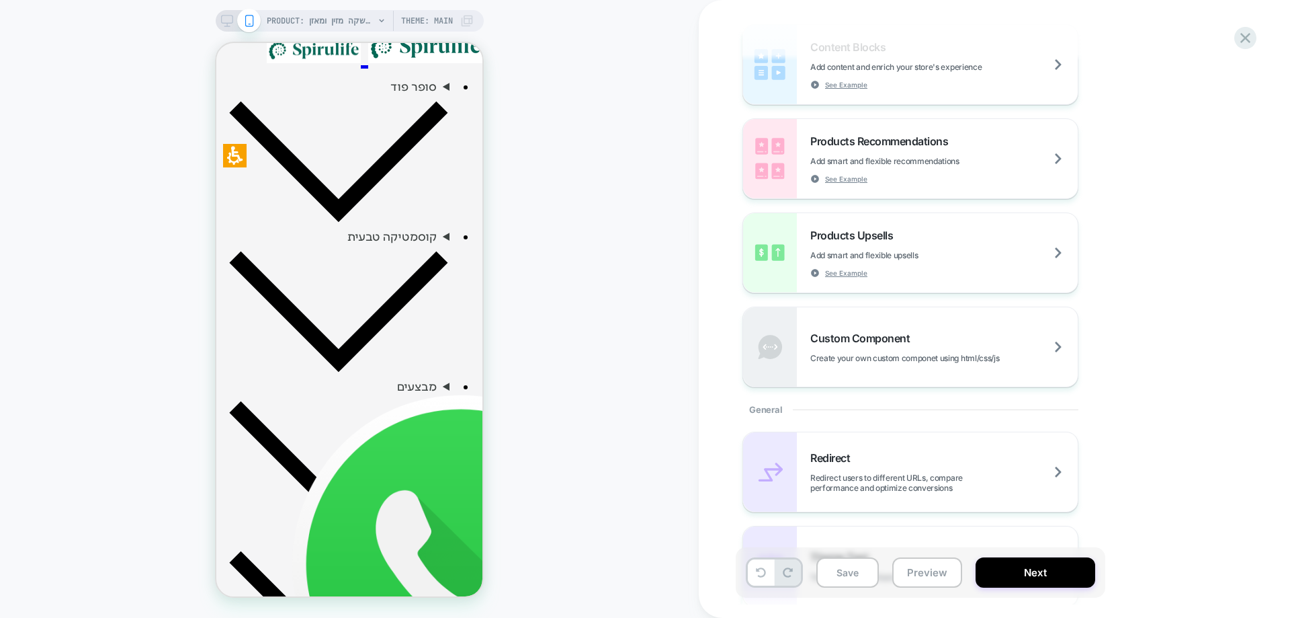
scroll to position [209, 0]
click at [901, 335] on span "Custom Component" at bounding box center [863, 338] width 106 height 13
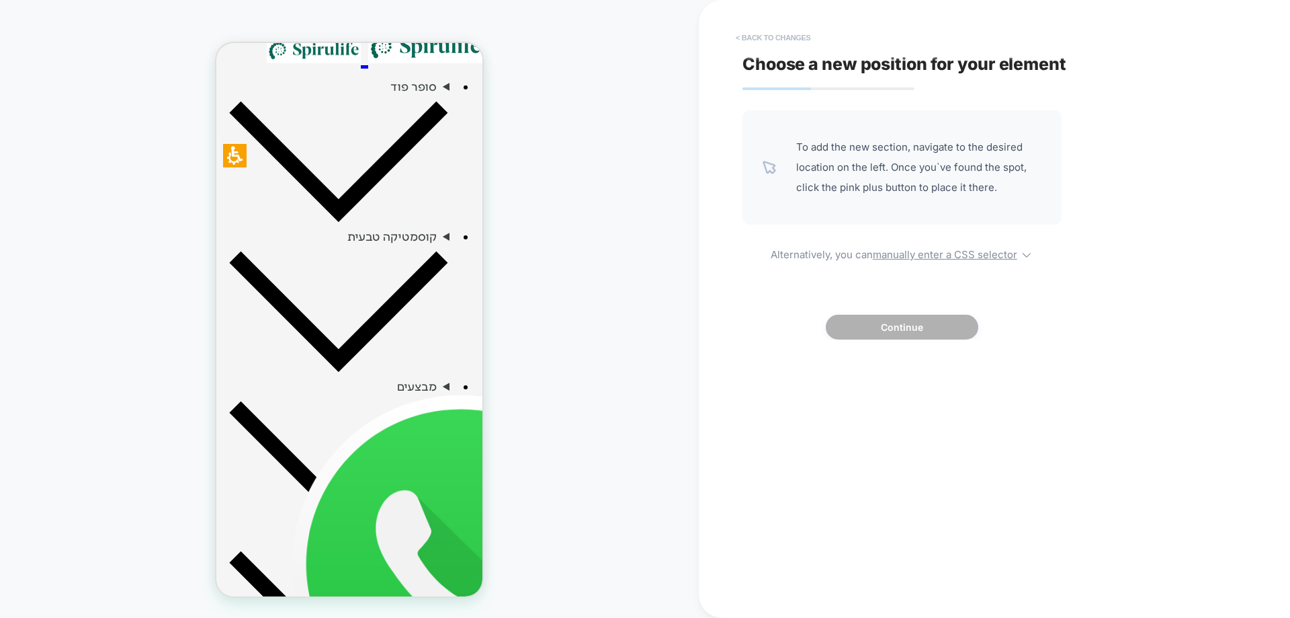
click at [776, 36] on button "< Back to changes" at bounding box center [773, 38] width 89 height 22
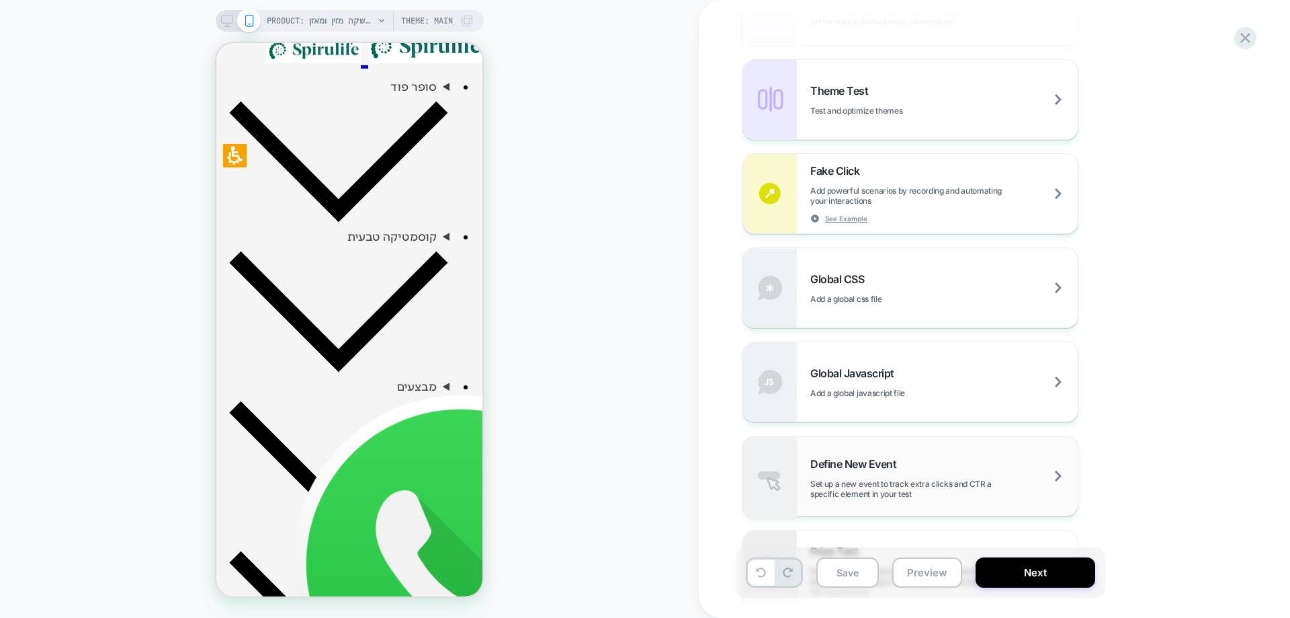
scroll to position [739, 0]
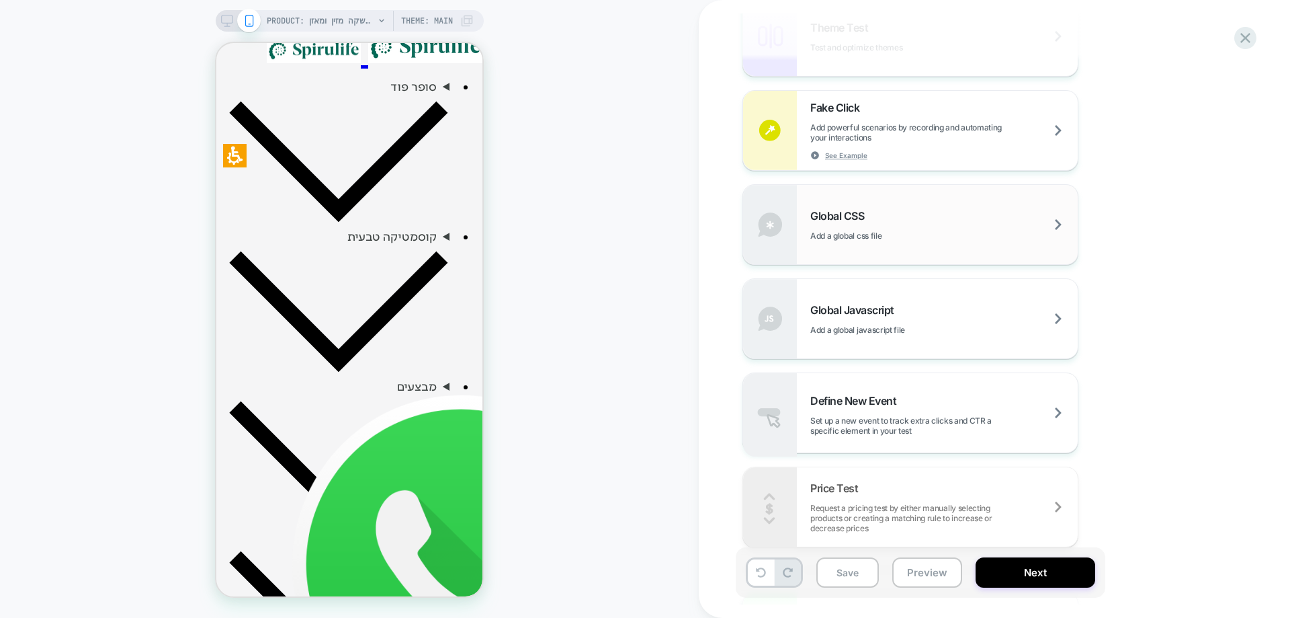
click at [876, 214] on div "Global CSS Add a global css file" at bounding box center [943, 225] width 267 height 32
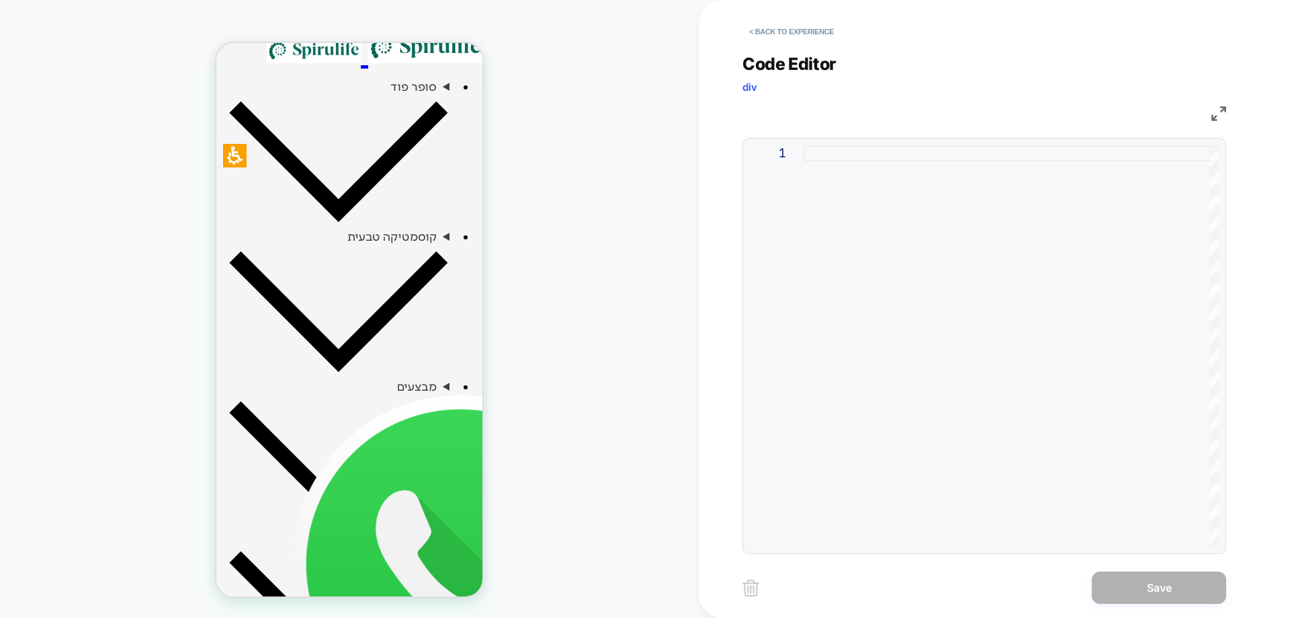
click at [876, 159] on div at bounding box center [1011, 345] width 415 height 401
type textarea "*"
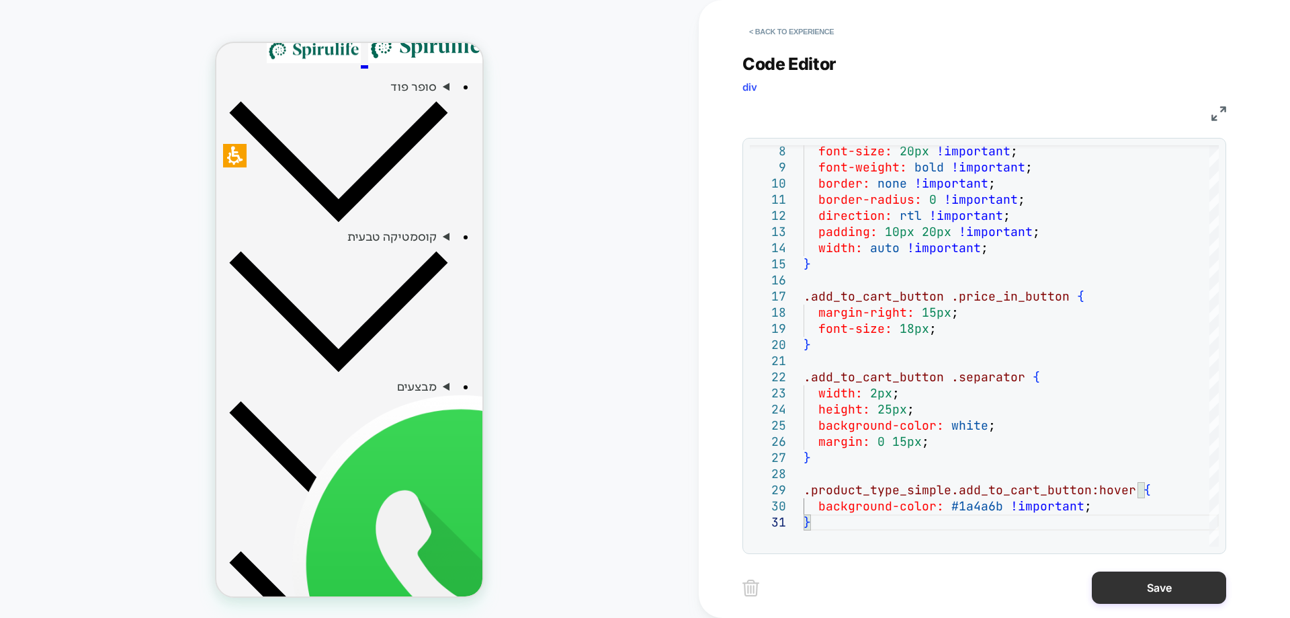
click at [1143, 595] on button "Save" at bounding box center [1159, 587] width 134 height 32
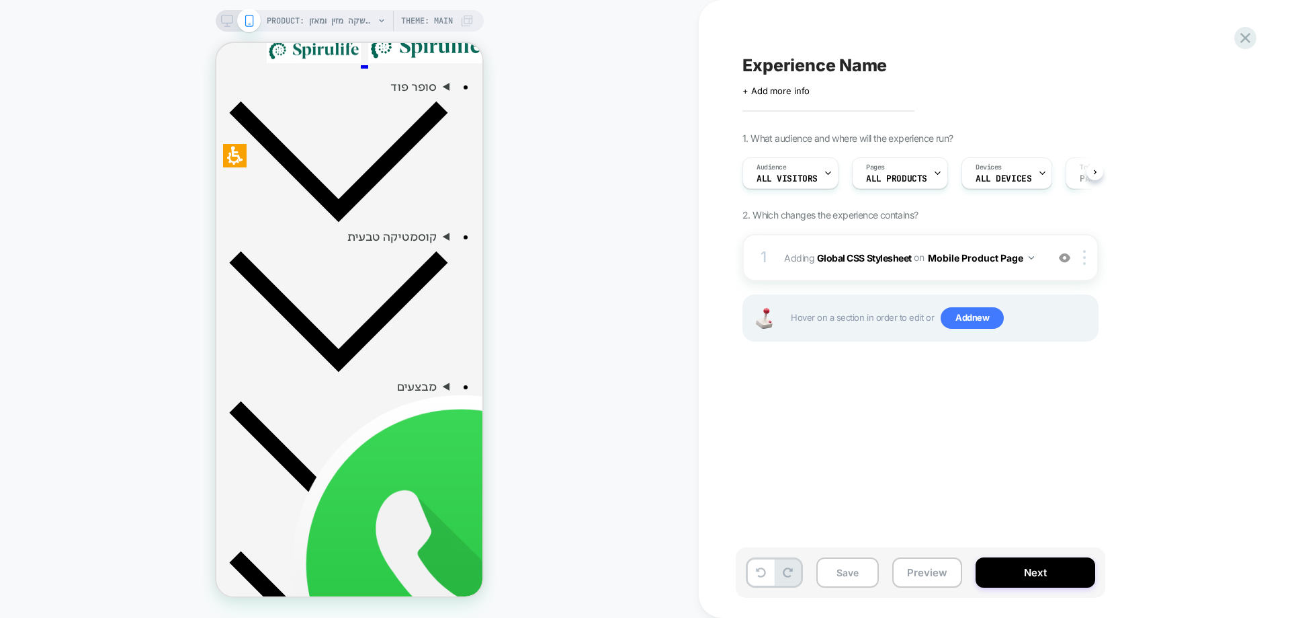
scroll to position [0, 1]
click at [1031, 256] on img at bounding box center [1031, 257] width 5 height 3
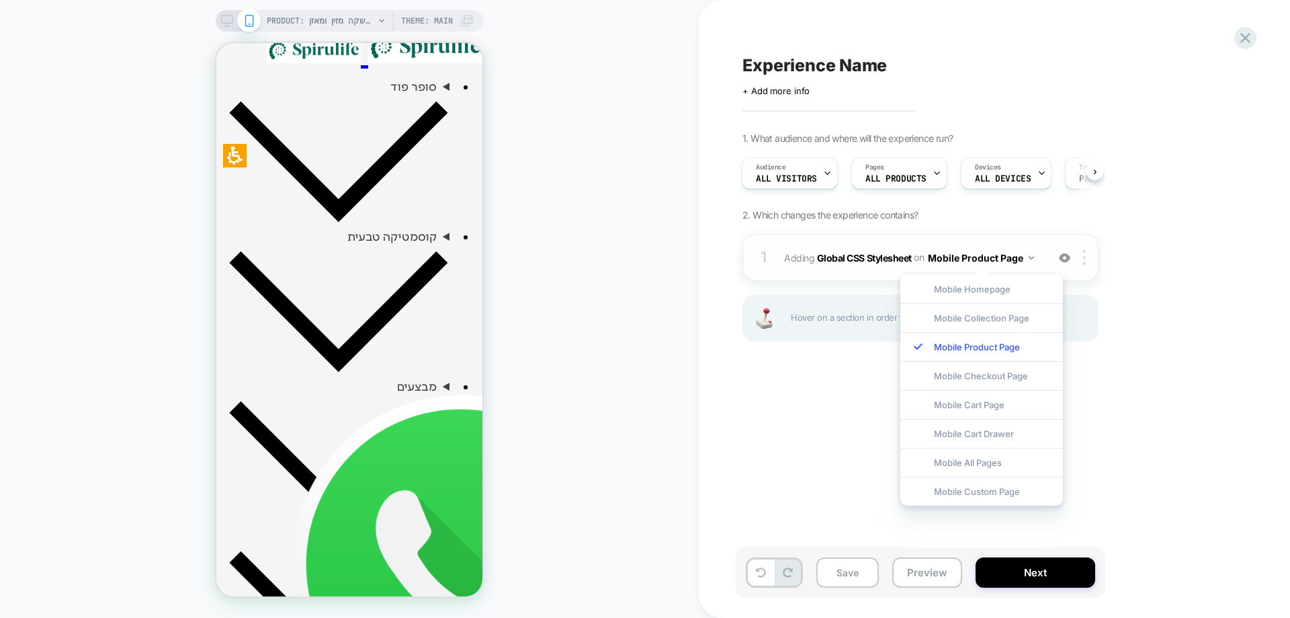
click at [1031, 256] on img at bounding box center [1031, 257] width 5 height 3
click at [1088, 258] on div at bounding box center [1087, 257] width 22 height 15
click at [1128, 468] on div "Experience Name Click to edit experience details + Add more info 1. What audien…" at bounding box center [988, 308] width 504 height 591
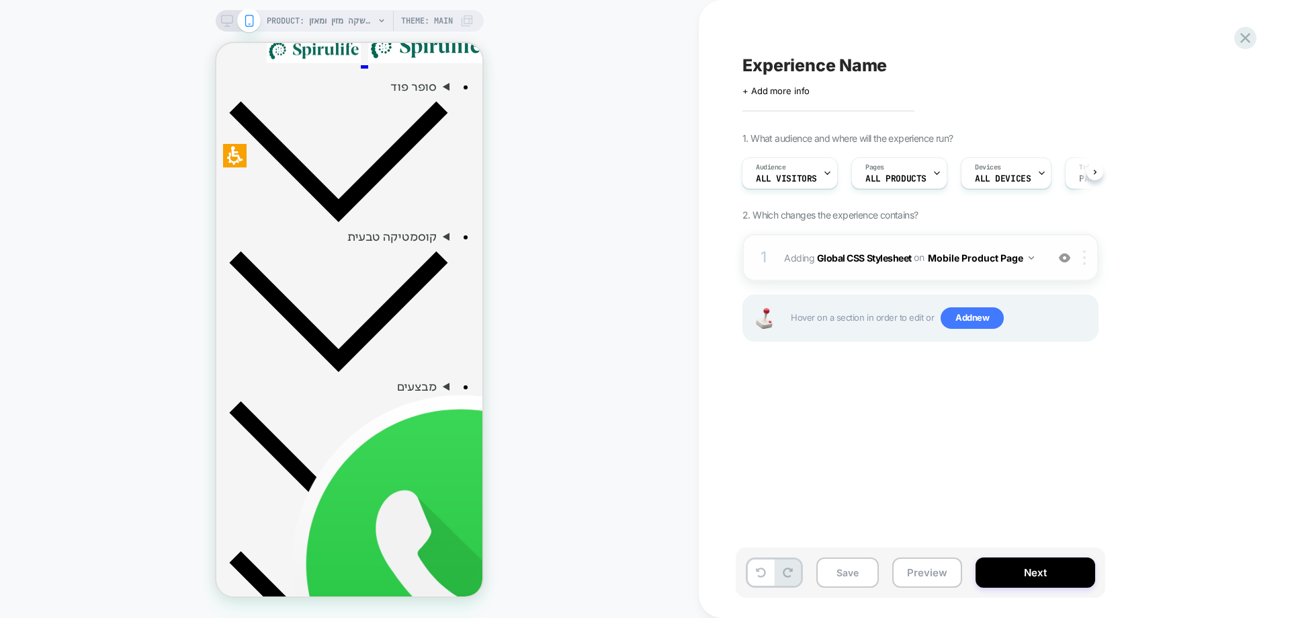
click at [1086, 260] on img at bounding box center [1084, 257] width 3 height 15
click at [1087, 257] on div at bounding box center [1087, 257] width 22 height 15
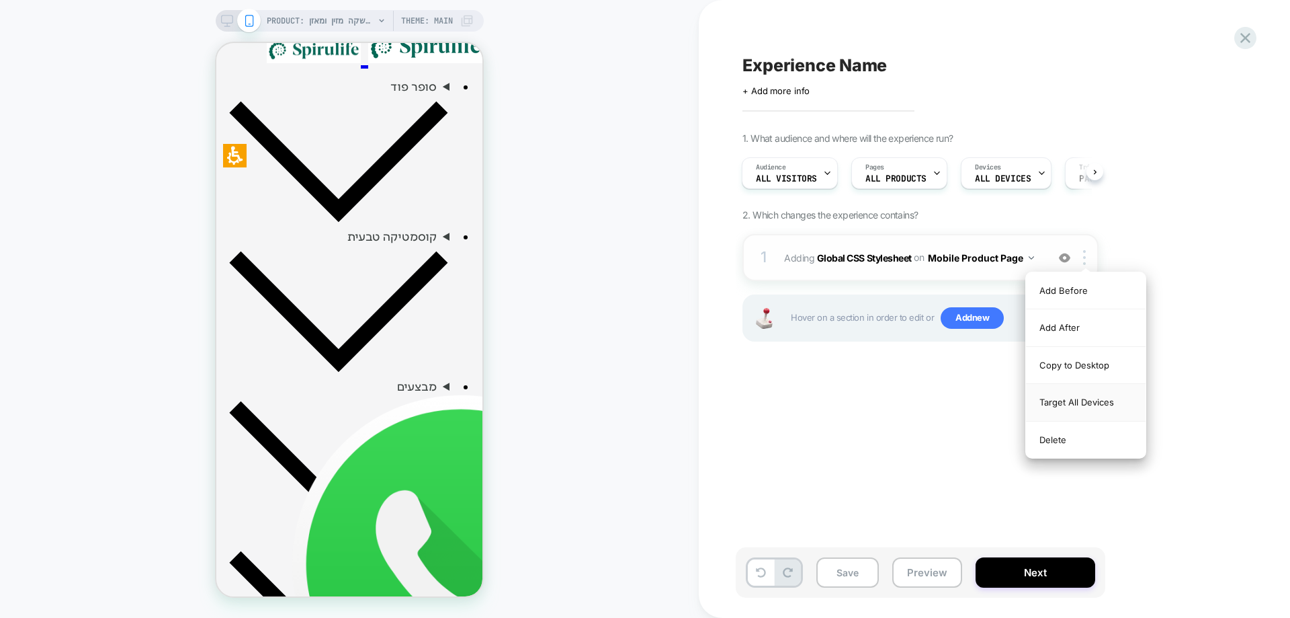
click at [1066, 402] on div "Target All Devices" at bounding box center [1086, 402] width 120 height 37
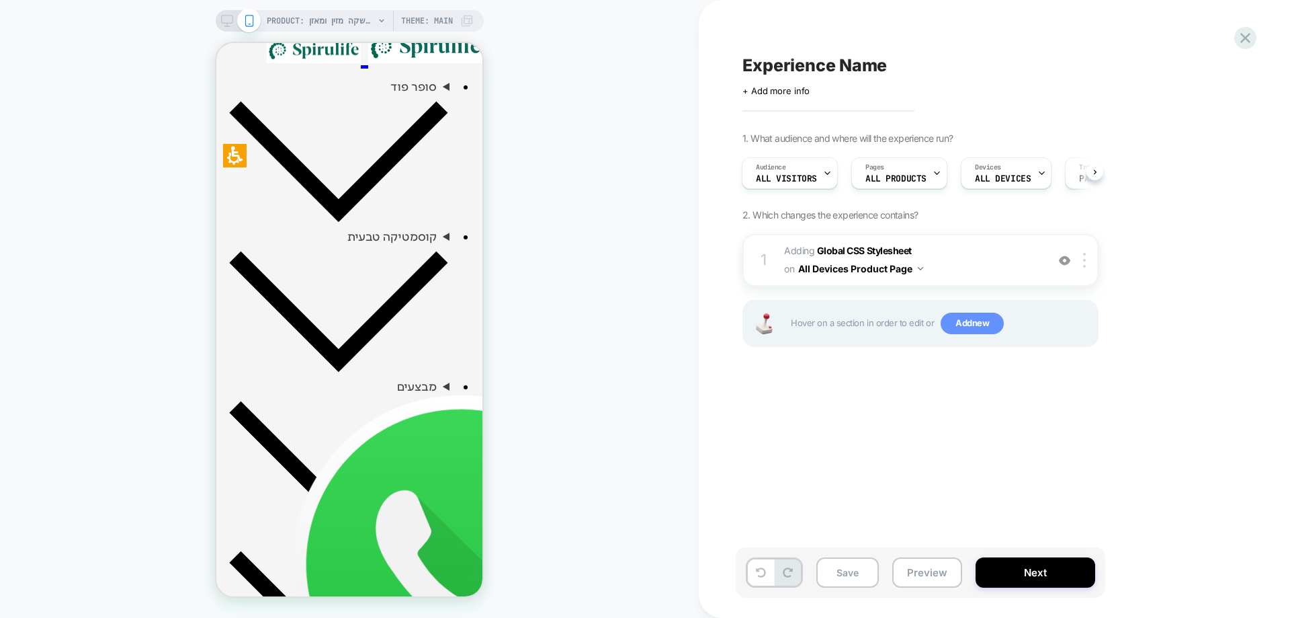
click at [981, 322] on span "Add new" at bounding box center [972, 323] width 63 height 22
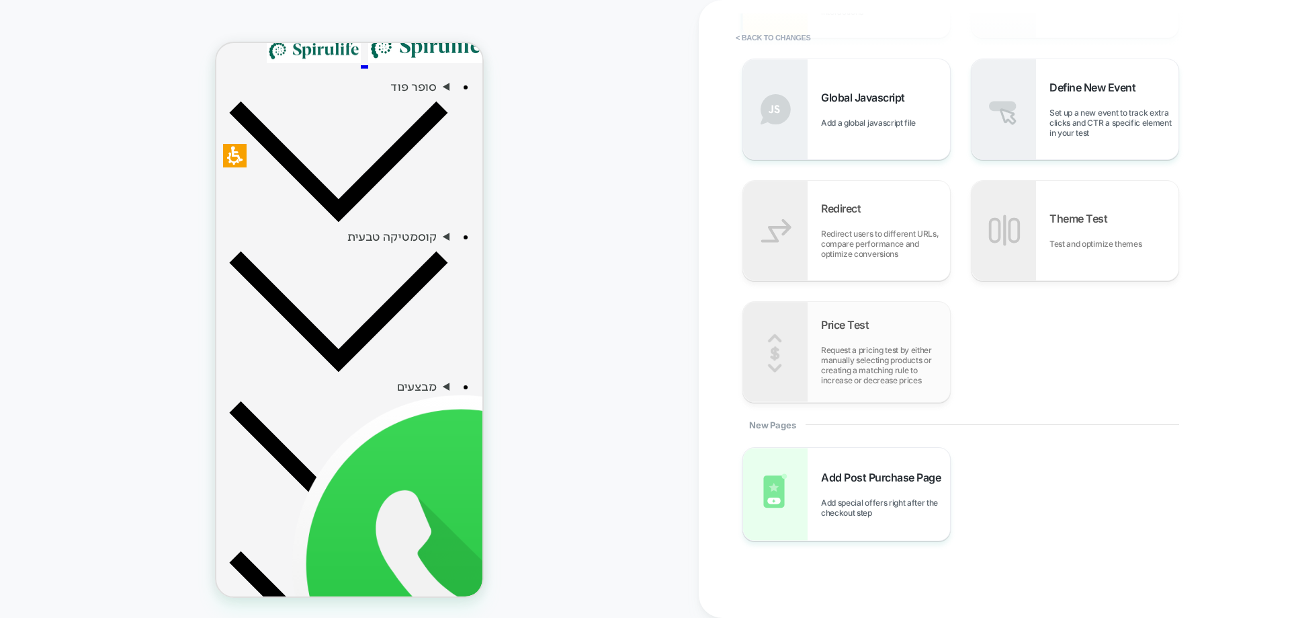
scroll to position [335, 0]
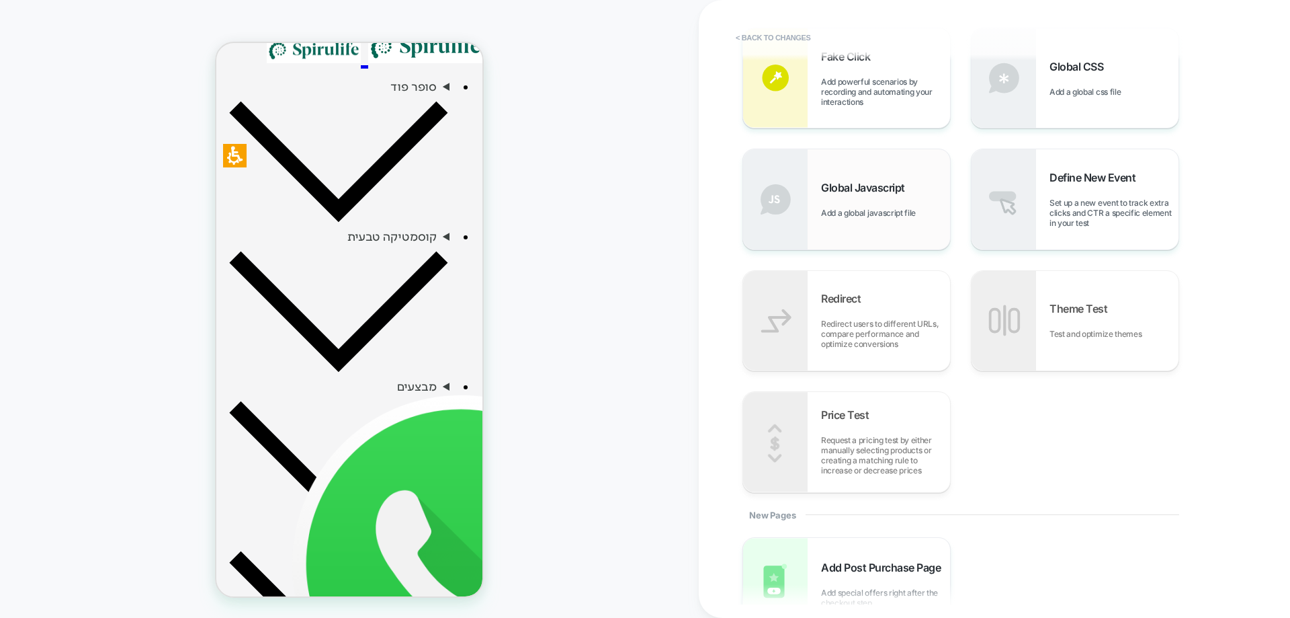
click at [865, 205] on div "Global Javascript Add a global javascript file" at bounding box center [885, 199] width 129 height 37
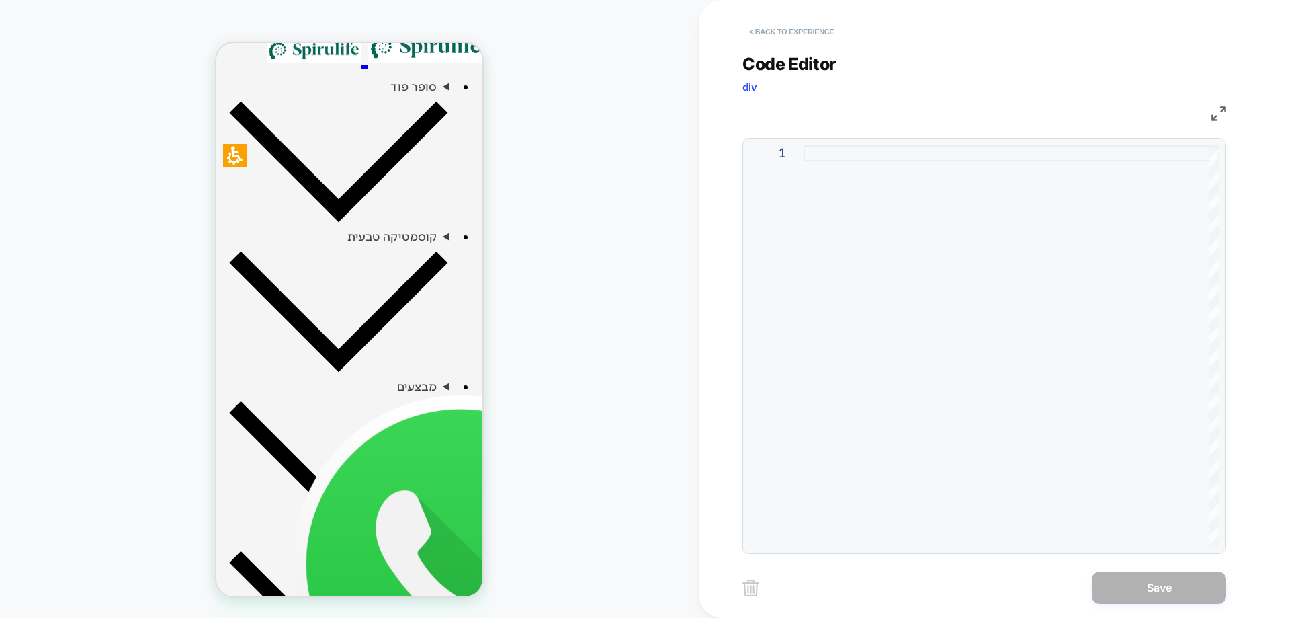
click at [789, 29] on button "< Back to experience" at bounding box center [791, 32] width 98 height 22
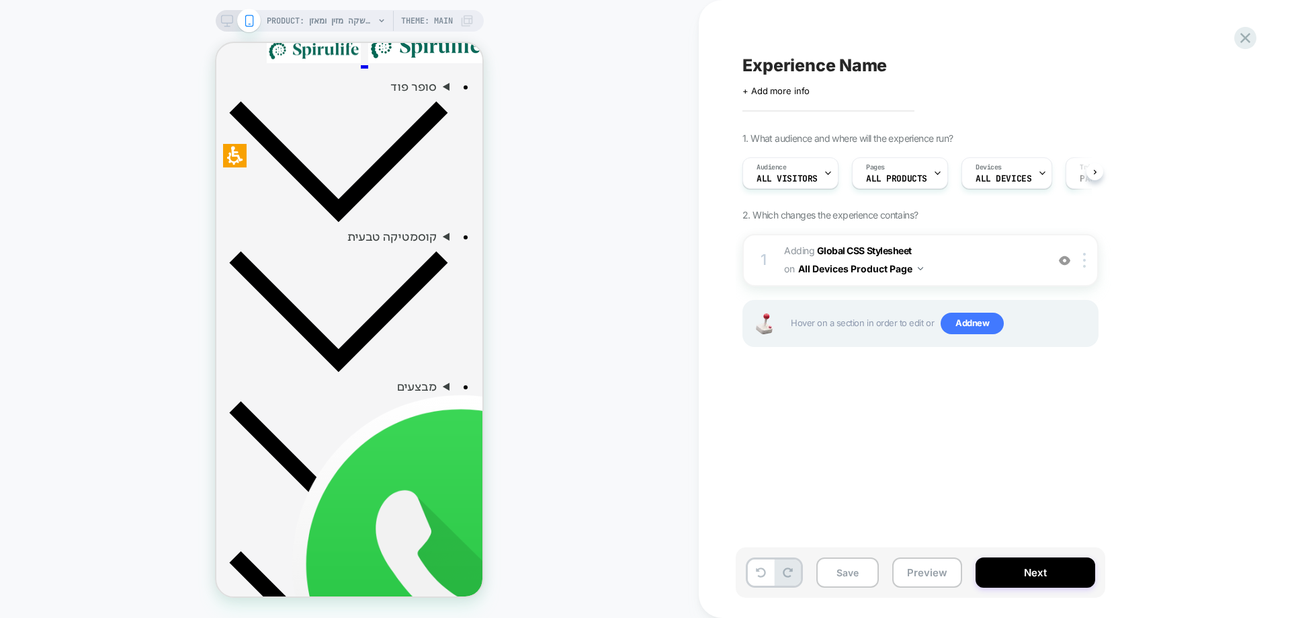
scroll to position [0, 1]
click at [1087, 263] on div at bounding box center [1087, 260] width 22 height 15
click at [1058, 411] on div "Delete" at bounding box center [1086, 404] width 120 height 36
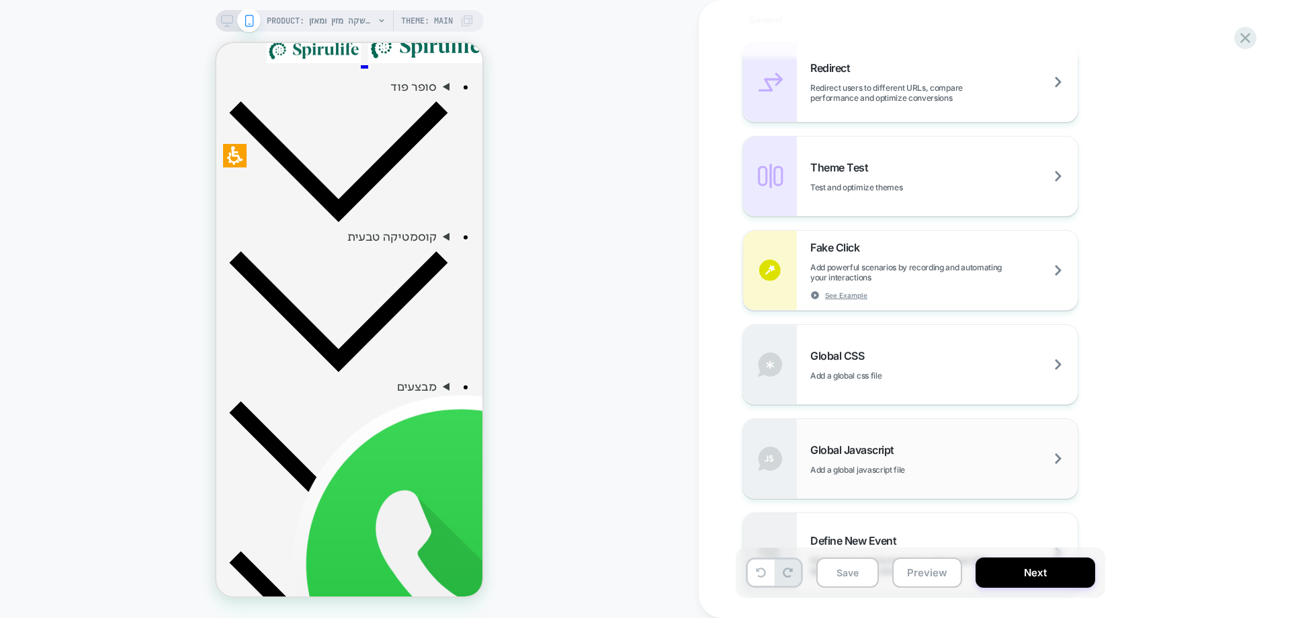
scroll to position [605, 0]
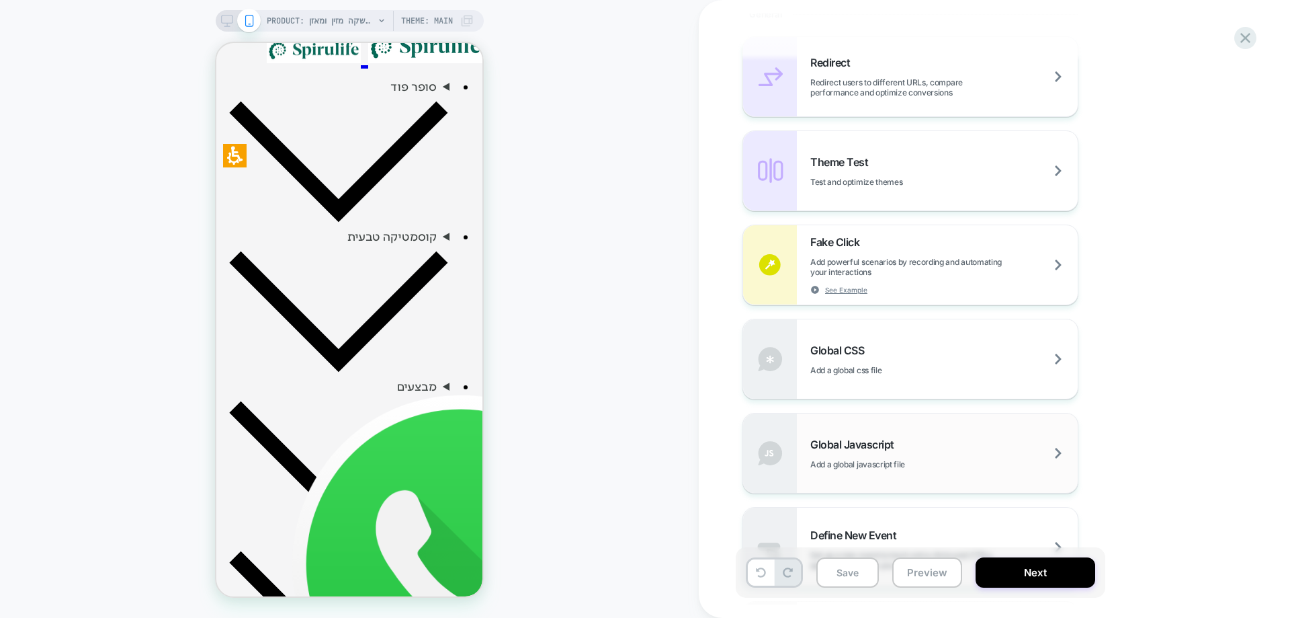
click at [890, 452] on div "Global Javascript Add a global javascript file" at bounding box center [943, 453] width 267 height 32
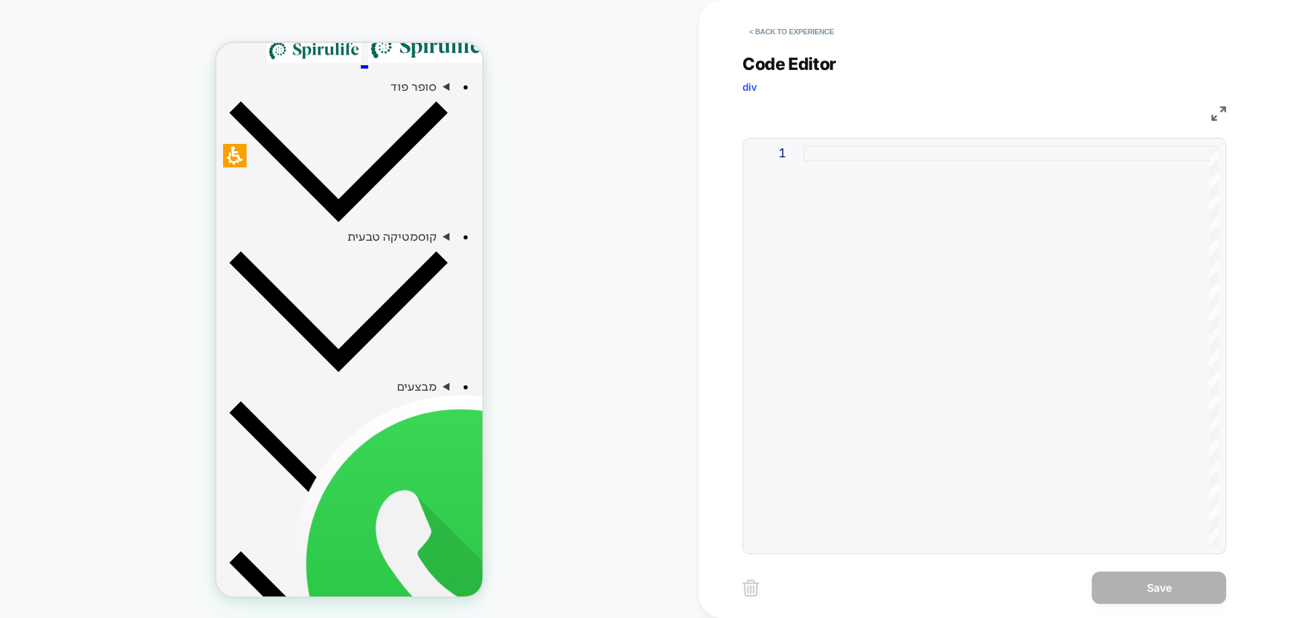
click at [878, 153] on div at bounding box center [1011, 345] width 415 height 401
type textarea "**********"
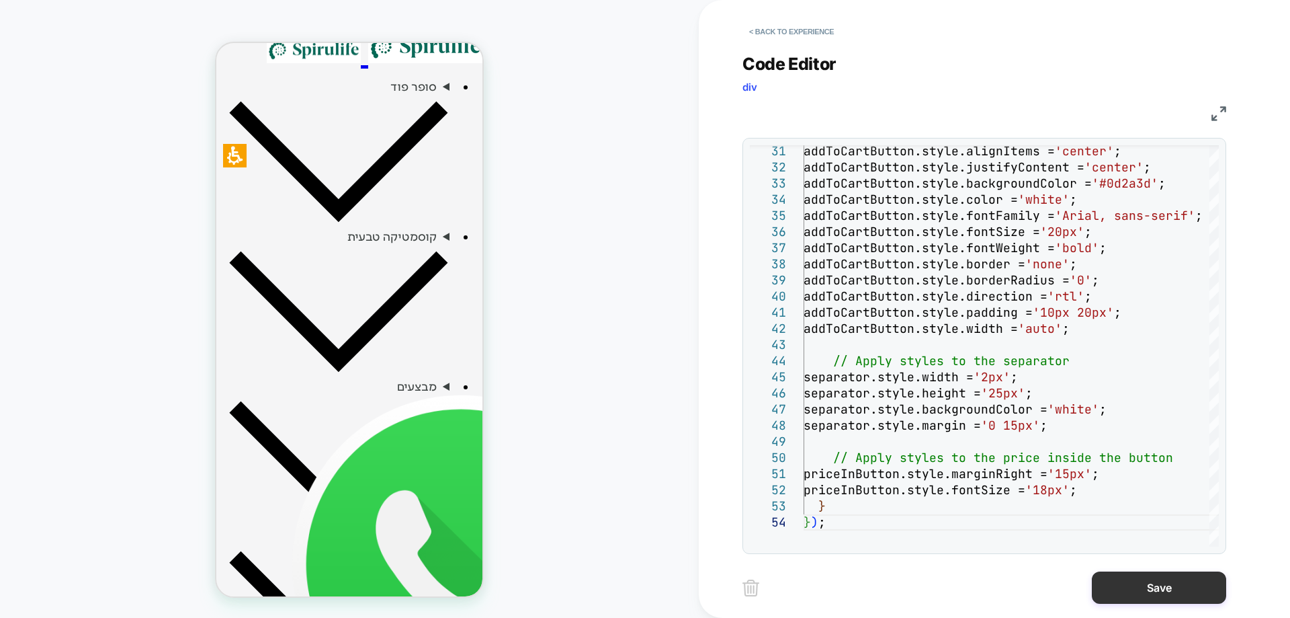
click at [1123, 593] on button "Save" at bounding box center [1159, 587] width 134 height 32
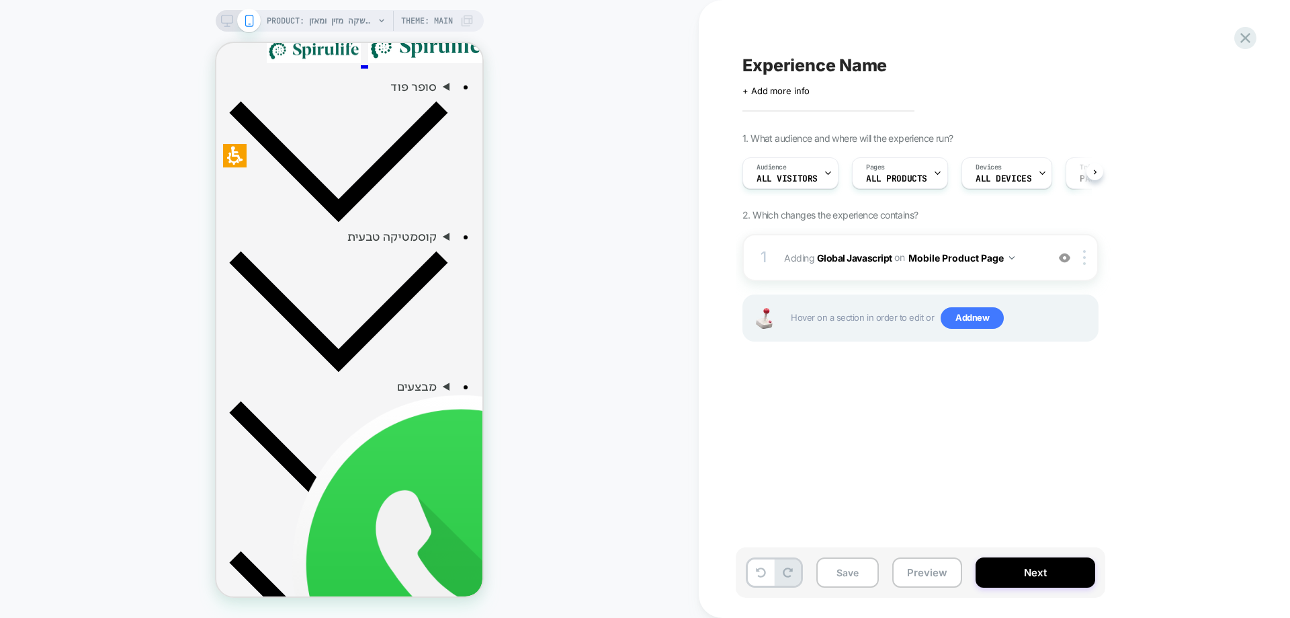
scroll to position [0, 1]
click at [855, 566] on button "Save" at bounding box center [847, 572] width 62 height 30
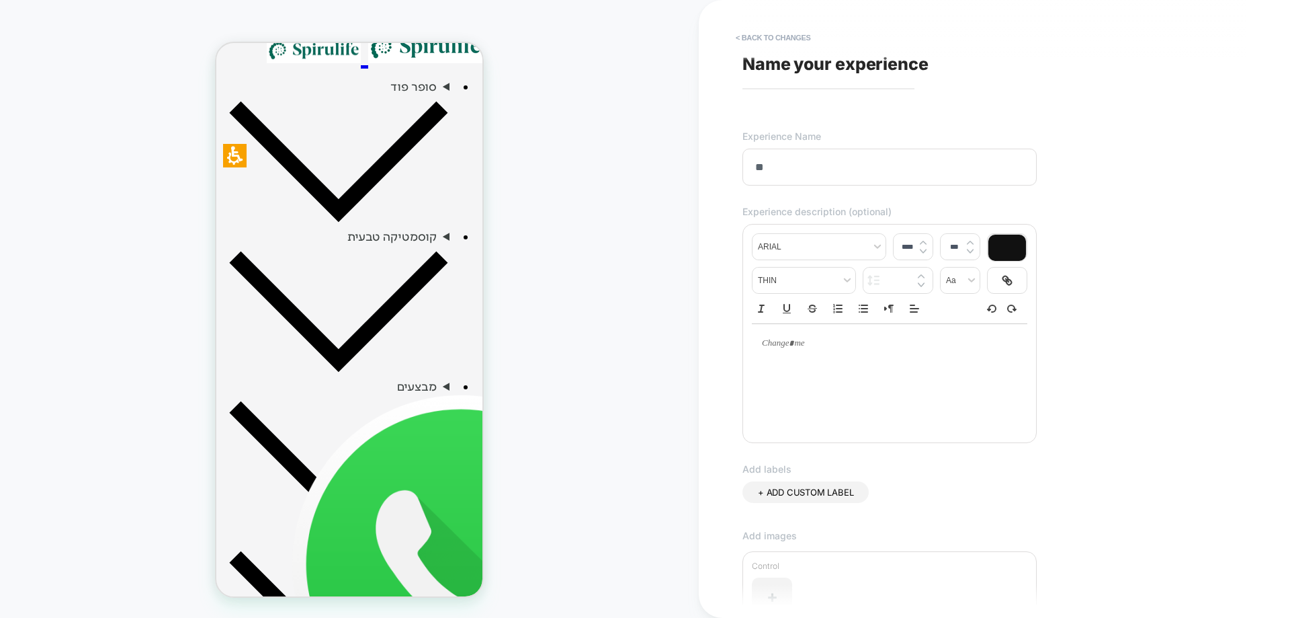
type input "*"
type input "**********"
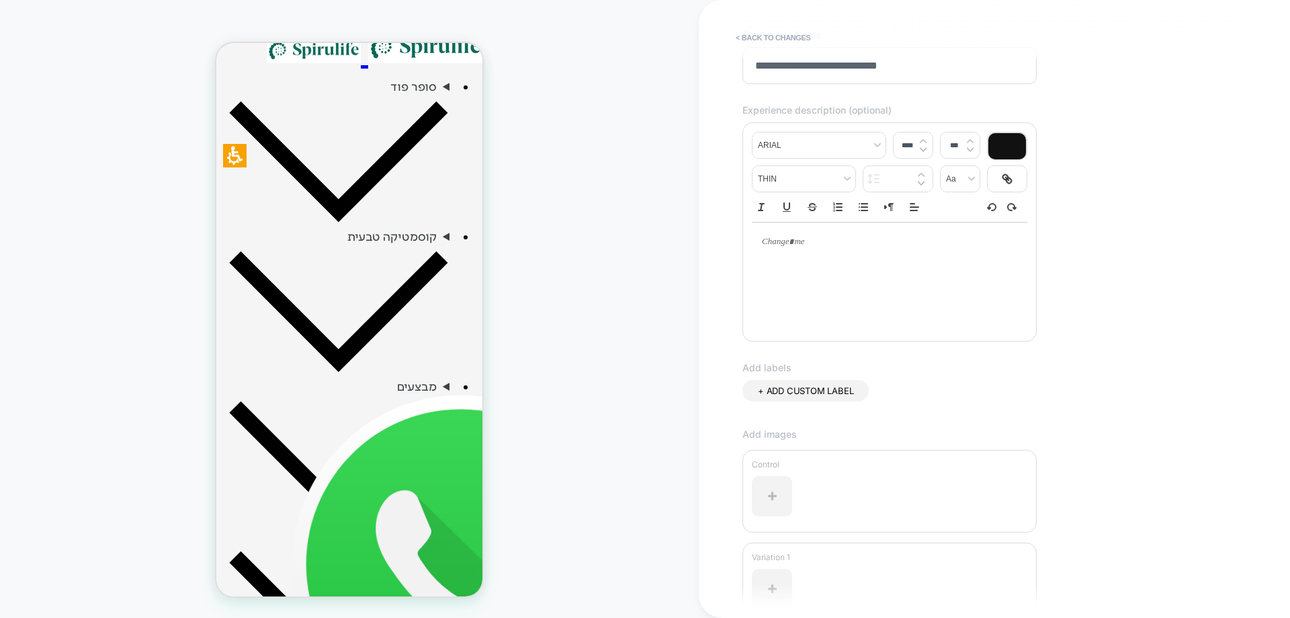
scroll to position [241, 0]
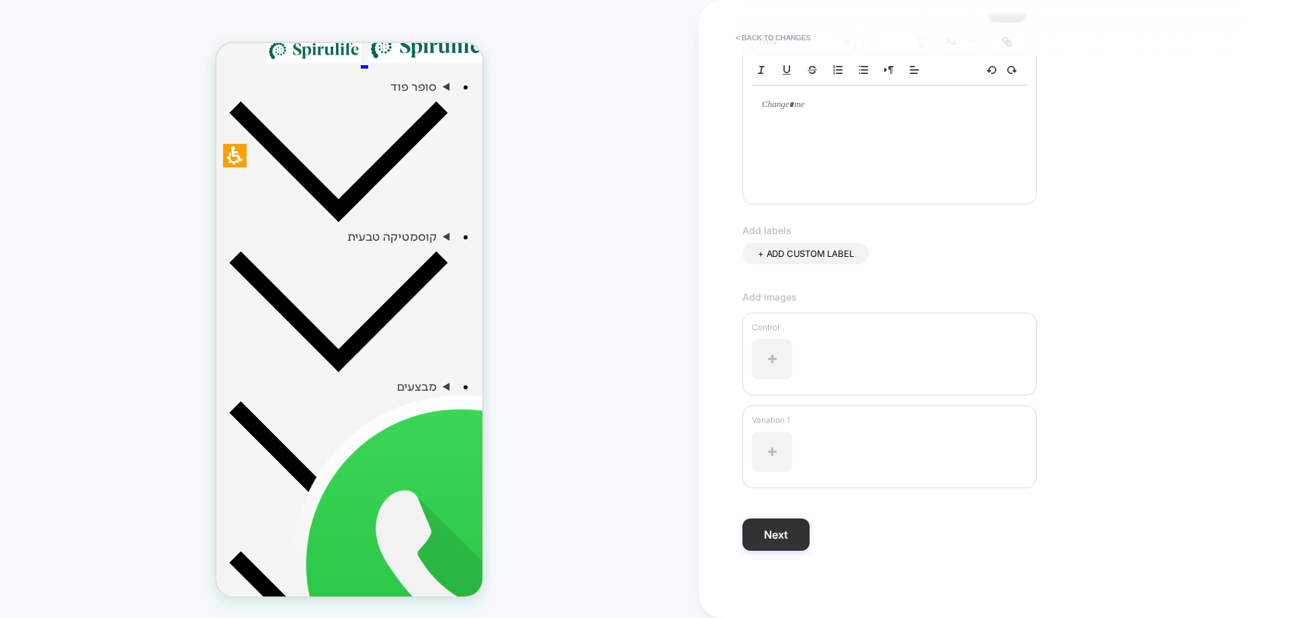
click at [792, 538] on button "Next" at bounding box center [775, 534] width 67 height 32
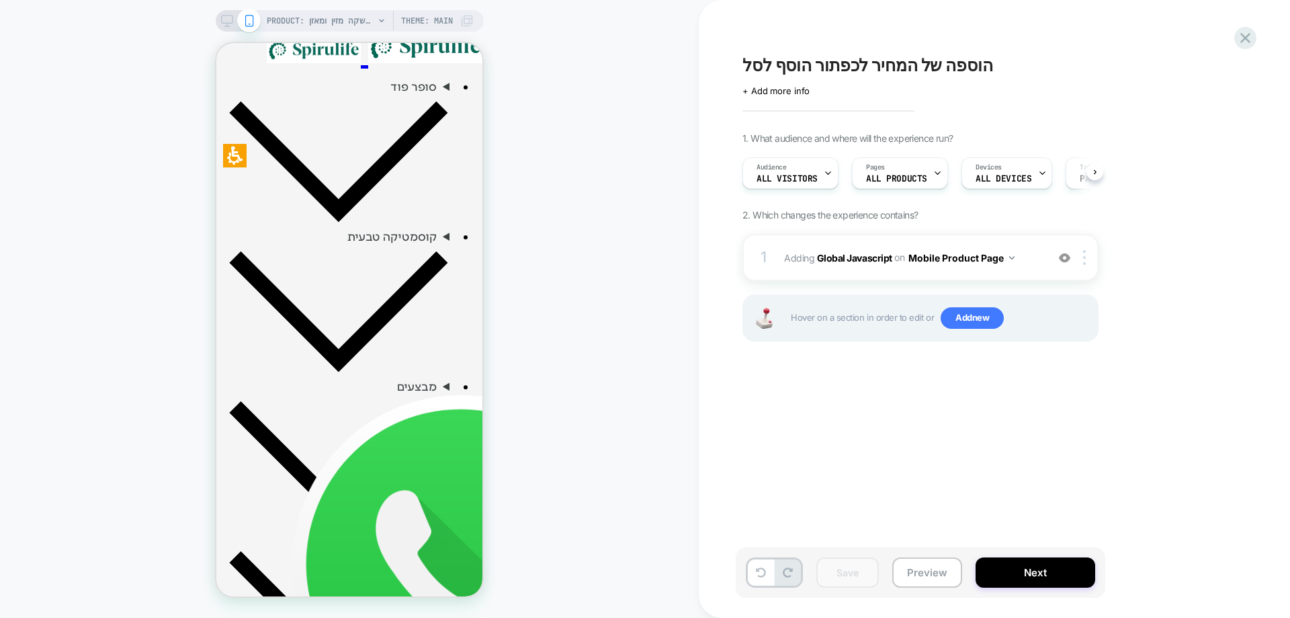
scroll to position [0, 1]
click at [1084, 256] on img at bounding box center [1084, 257] width 3 height 15
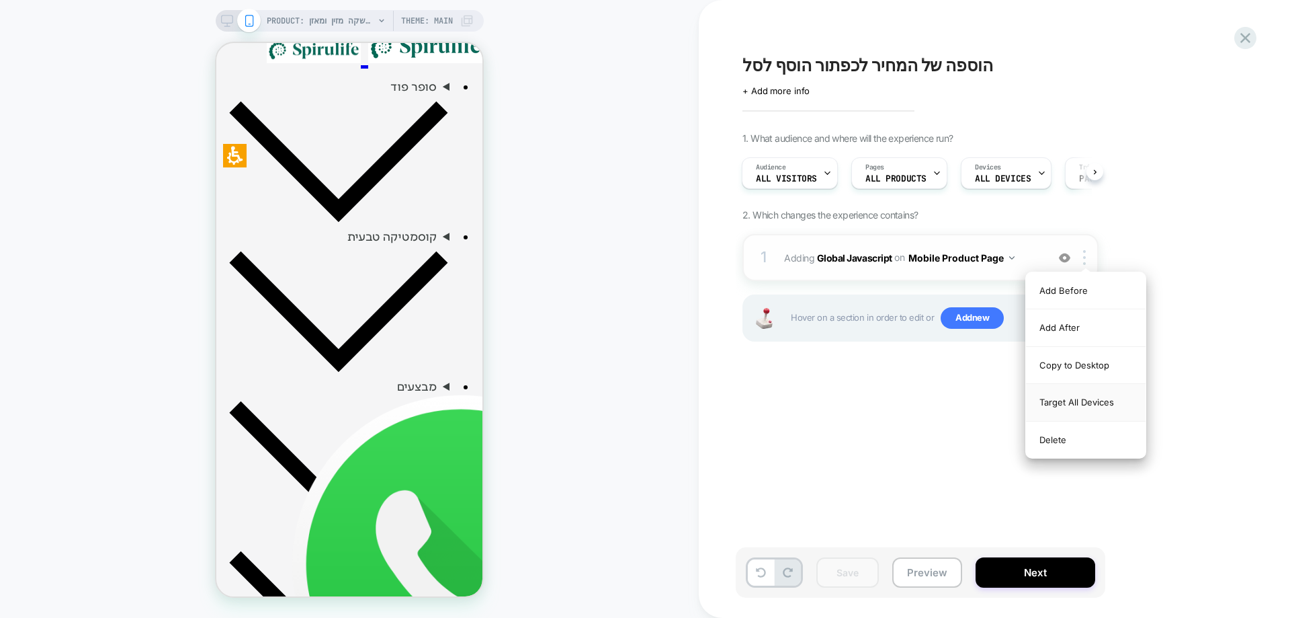
click at [1069, 402] on div "Target All Devices" at bounding box center [1086, 402] width 120 height 37
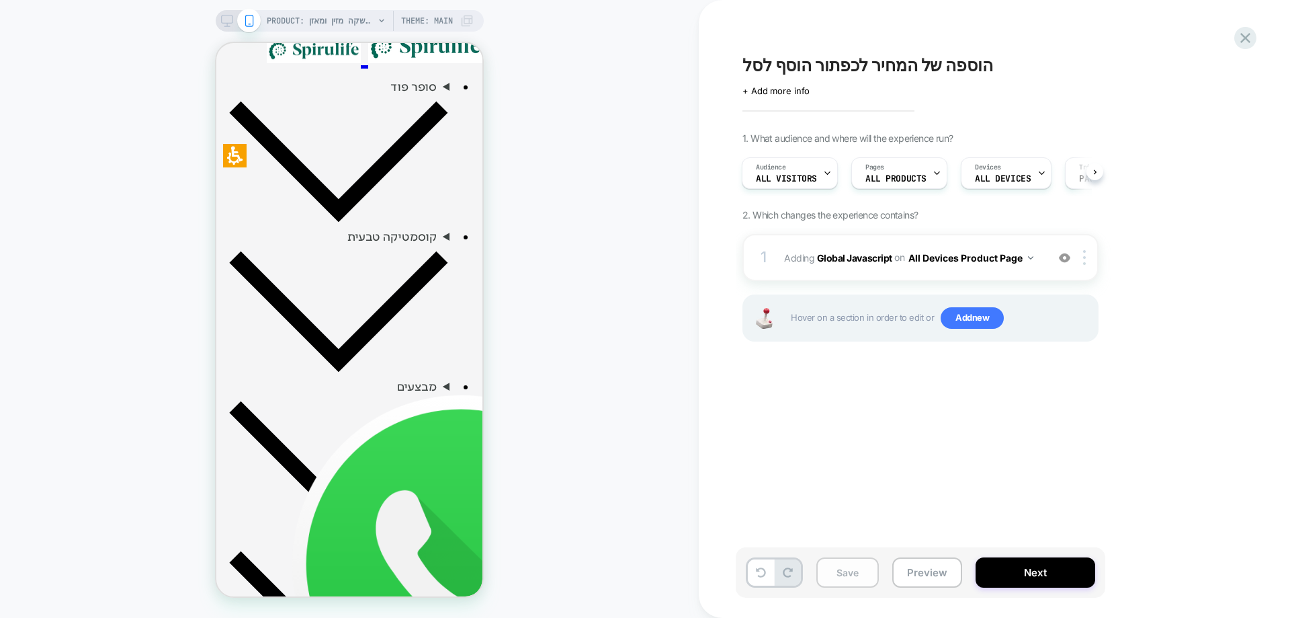
click at [865, 566] on button "Save" at bounding box center [847, 572] width 62 height 30
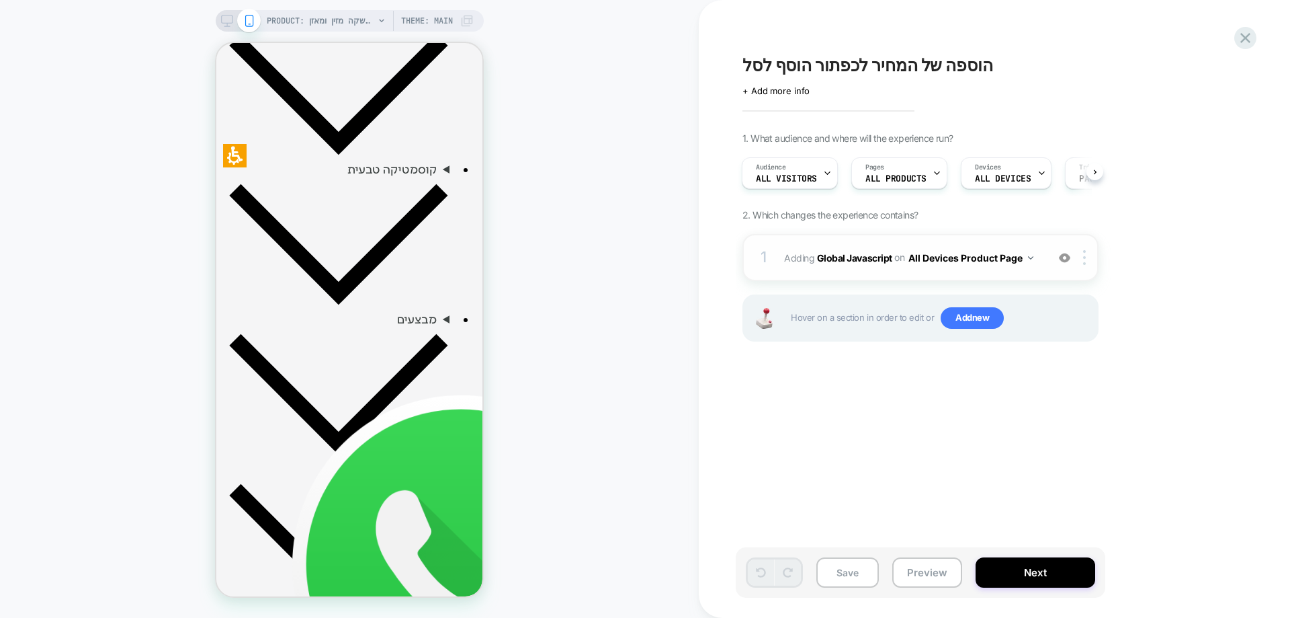
click at [869, 265] on span "Adding Global Javascript on All Devices Product Page" at bounding box center [912, 257] width 256 height 19
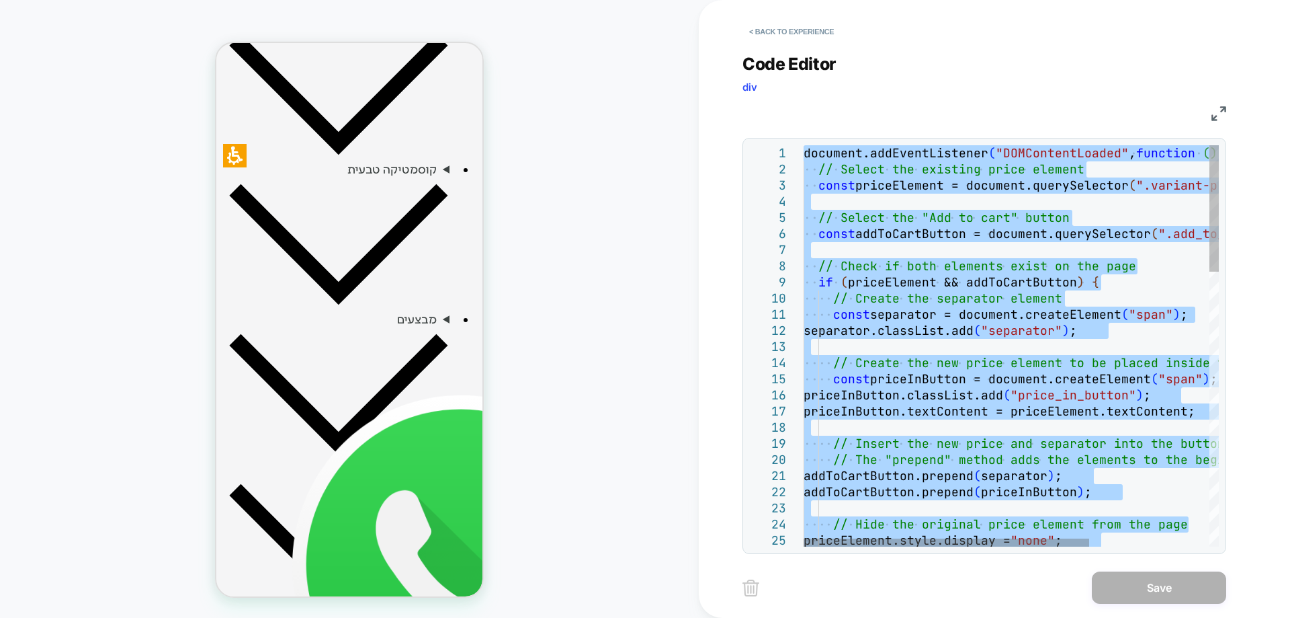
type textarea "**********"
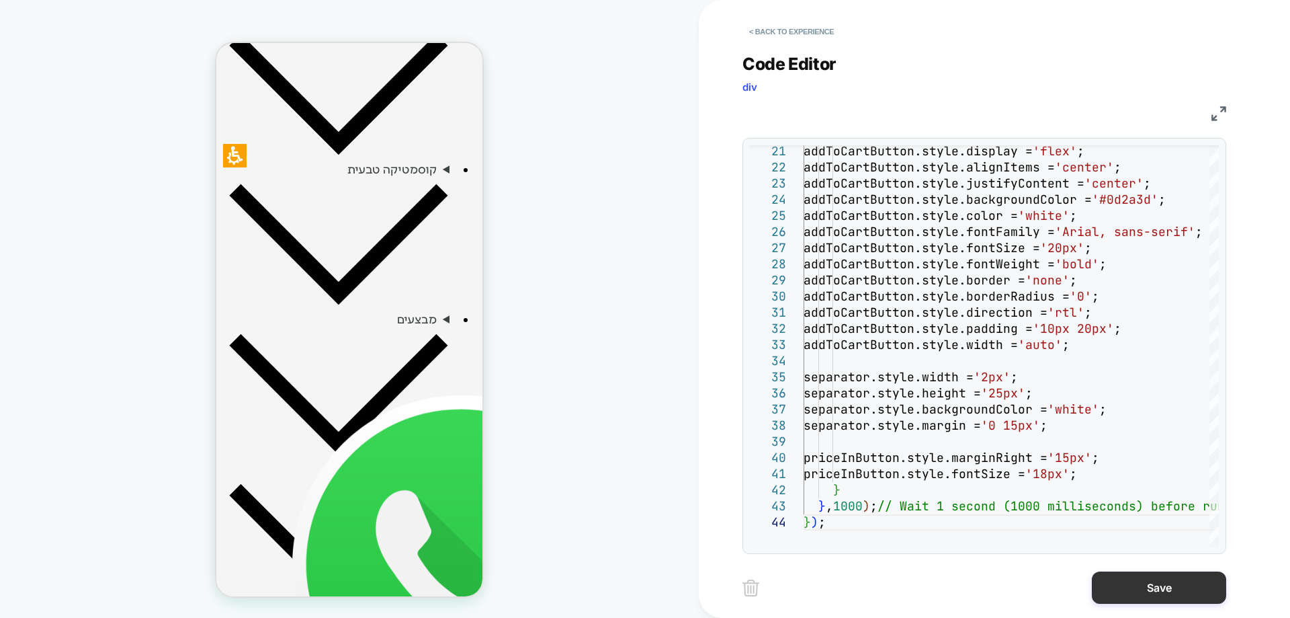
click at [1148, 599] on button "Save" at bounding box center [1159, 587] width 134 height 32
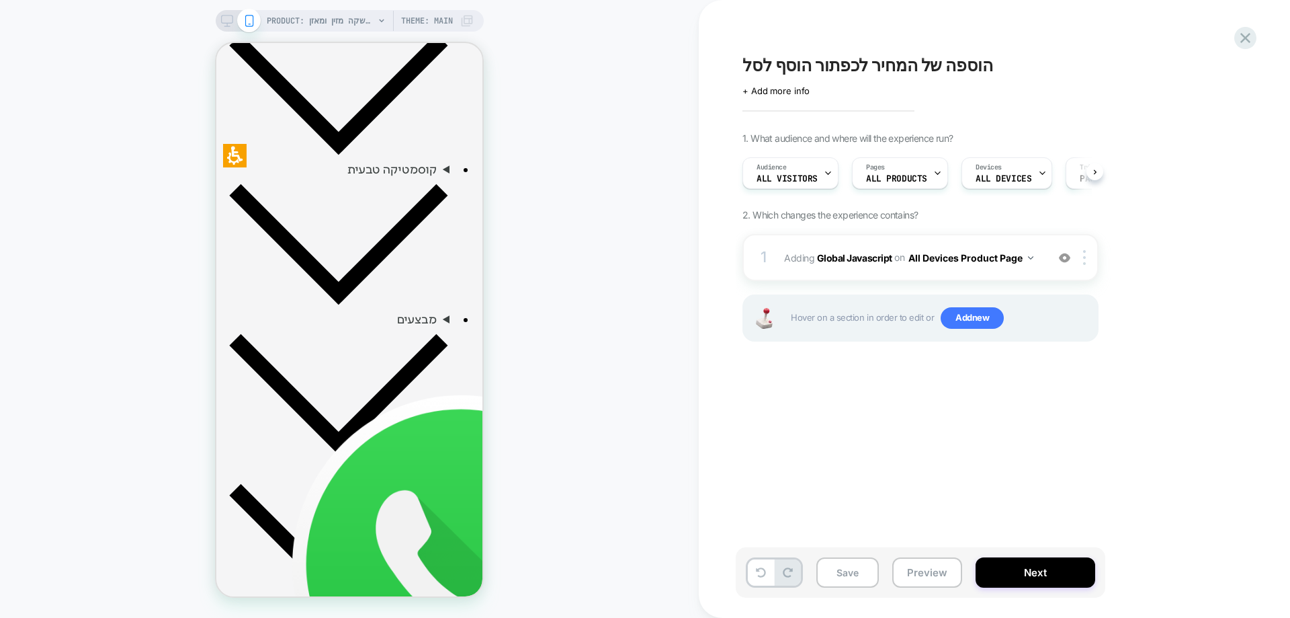
scroll to position [0, 1]
click at [843, 572] on button "Save" at bounding box center [847, 572] width 62 height 30
click at [853, 259] on b "Global Javascript" at bounding box center [854, 256] width 75 height 11
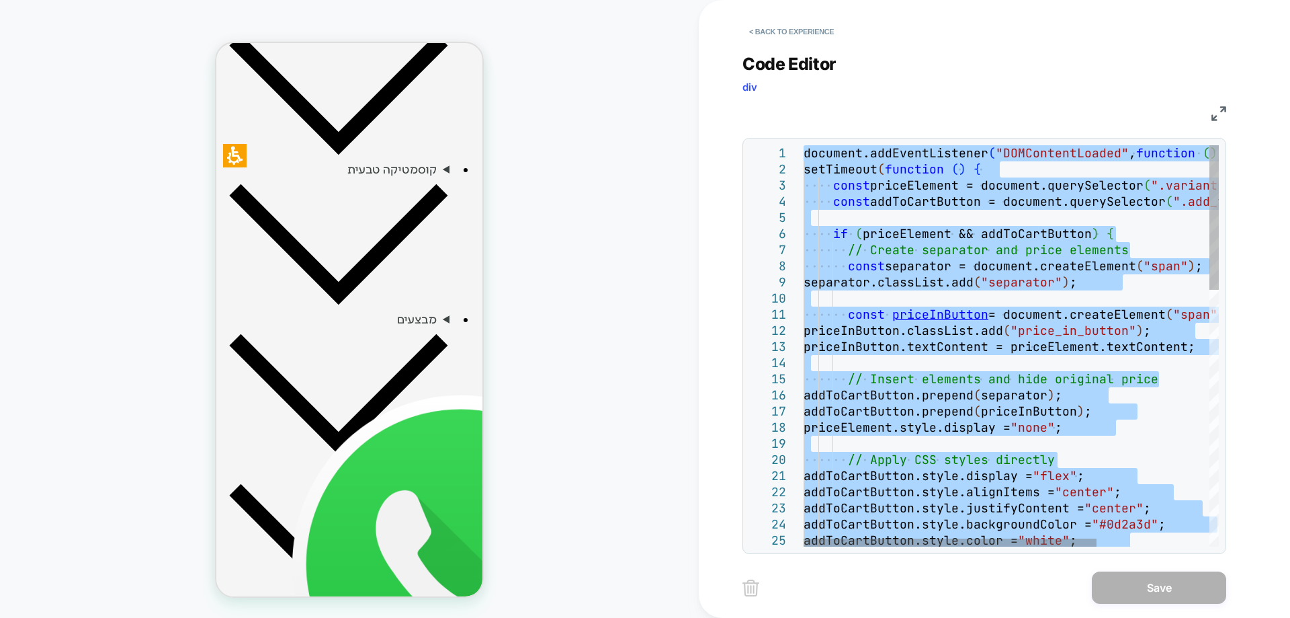
type textarea "**********"
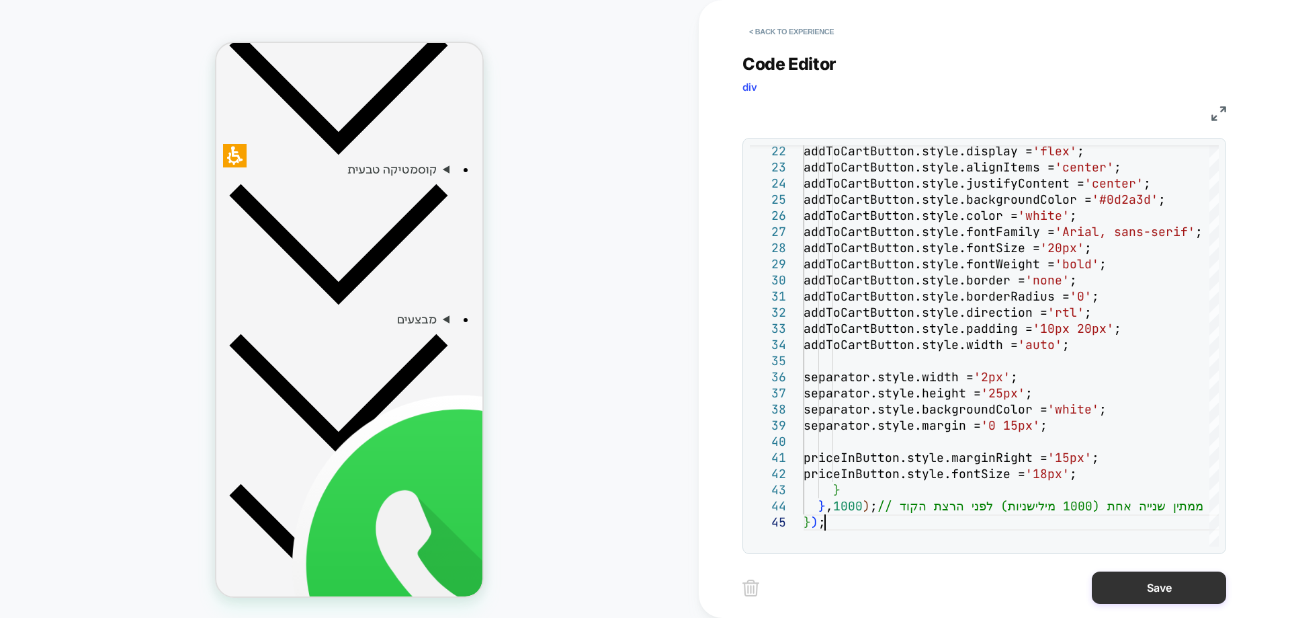
click at [1125, 579] on button "Save" at bounding box center [1159, 587] width 134 height 32
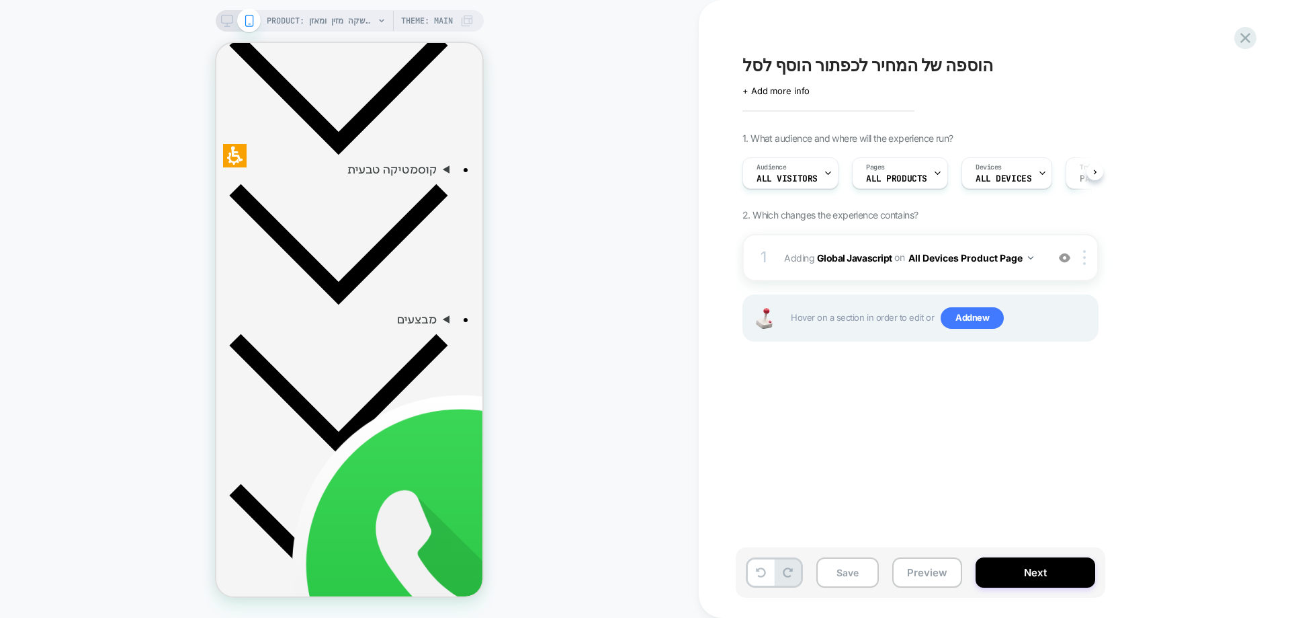
scroll to position [0, 1]
click at [841, 577] on button "Save" at bounding box center [847, 572] width 62 height 30
click at [931, 566] on button "Preview" at bounding box center [927, 572] width 70 height 30
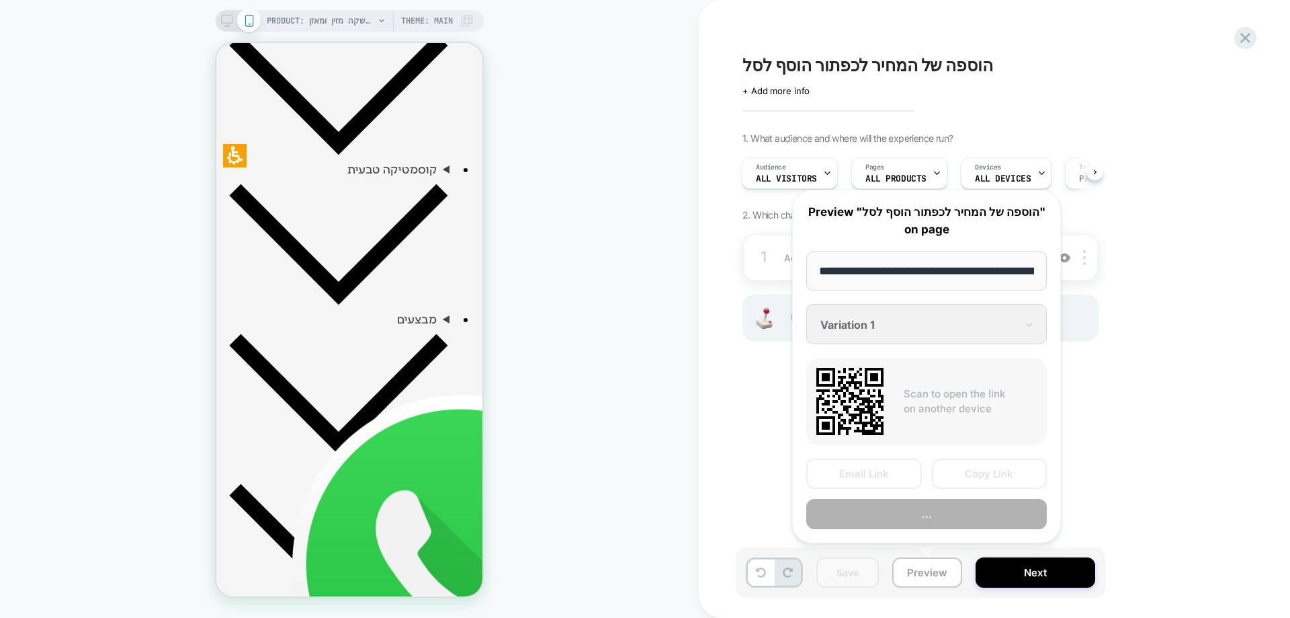
scroll to position [0, 1141]
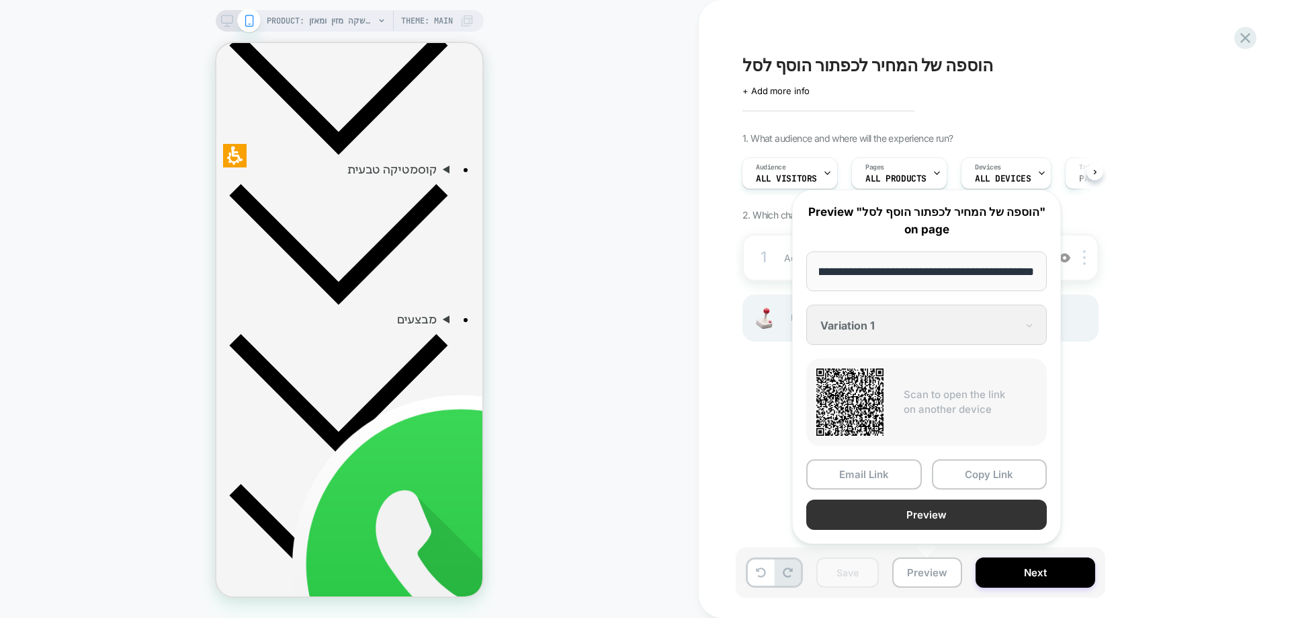
click at [889, 510] on button "Preview" at bounding box center [926, 514] width 241 height 30
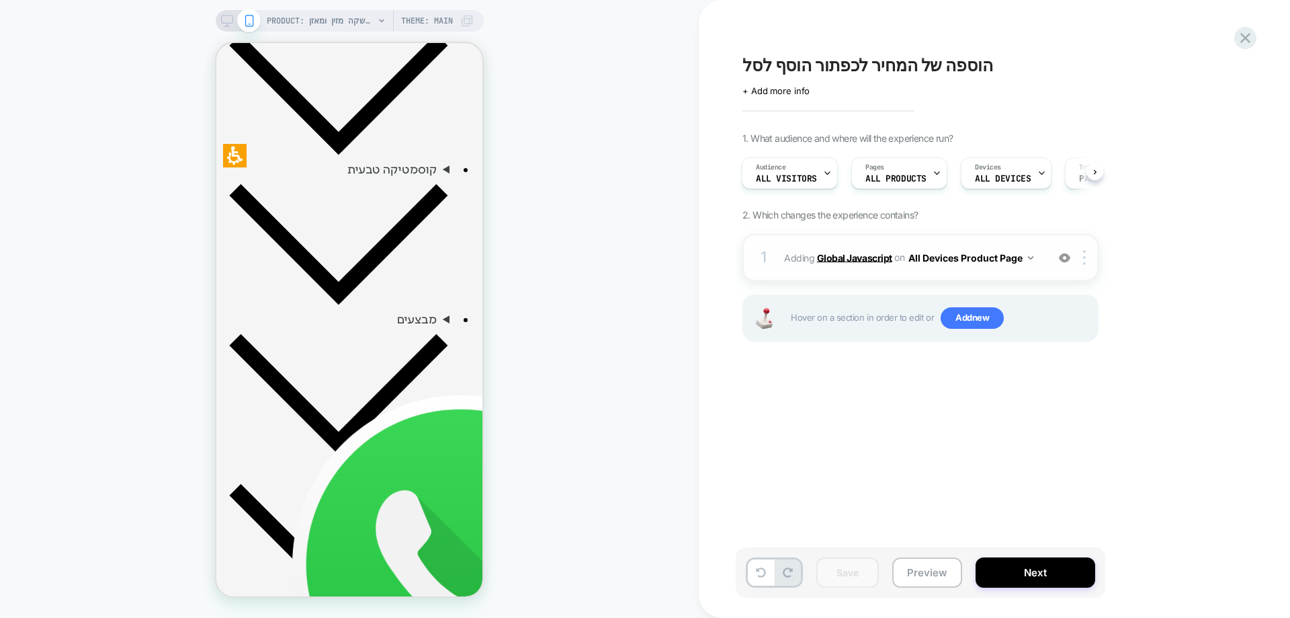
click at [859, 259] on b "Global Javascript" at bounding box center [854, 256] width 75 height 11
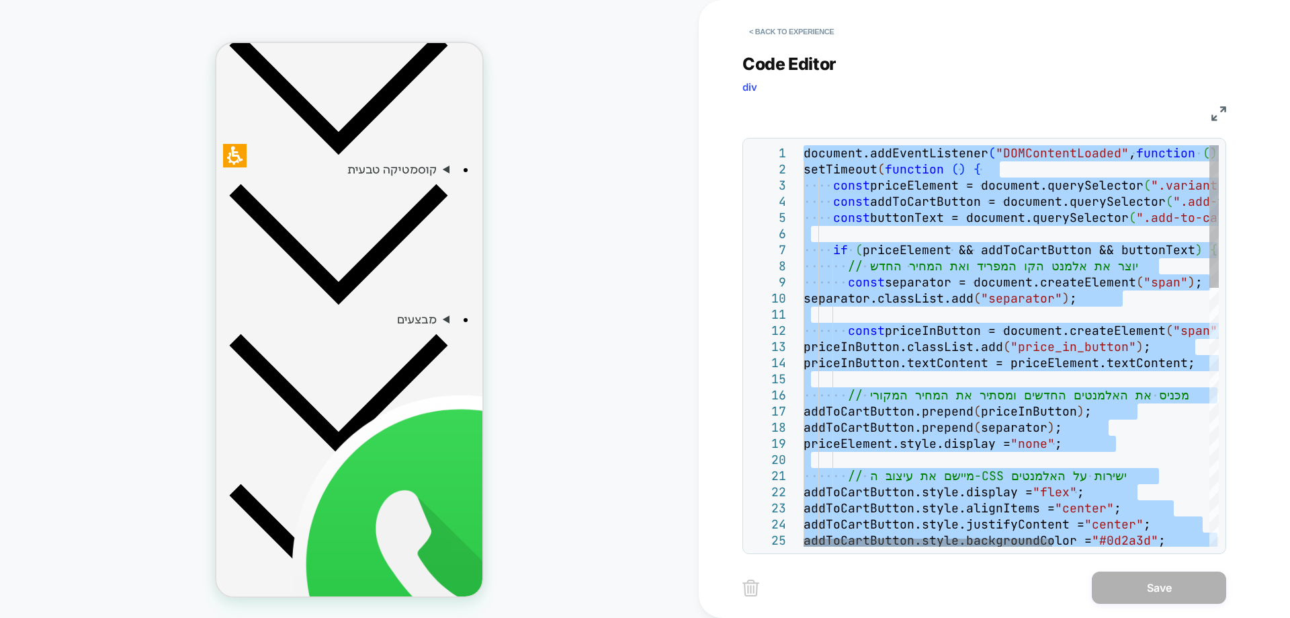
type textarea "**********"
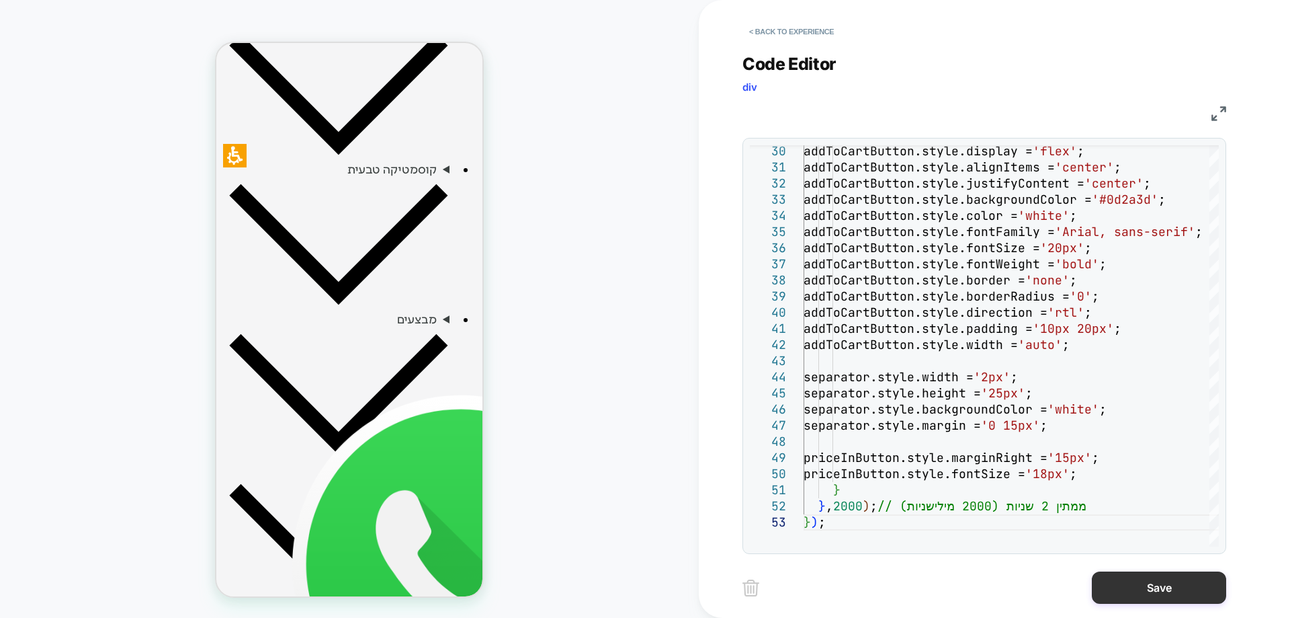
click at [1109, 592] on button "Save" at bounding box center [1159, 587] width 134 height 32
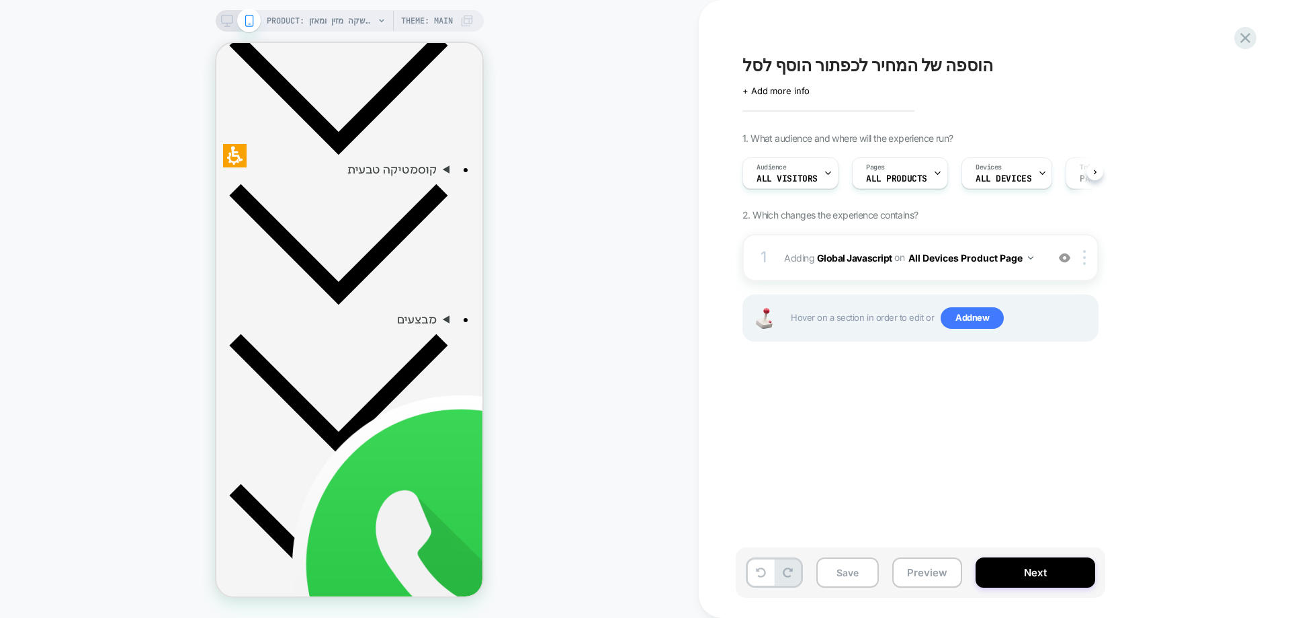
scroll to position [0, 1]
click at [835, 253] on b "Global Javascript" at bounding box center [854, 256] width 75 height 11
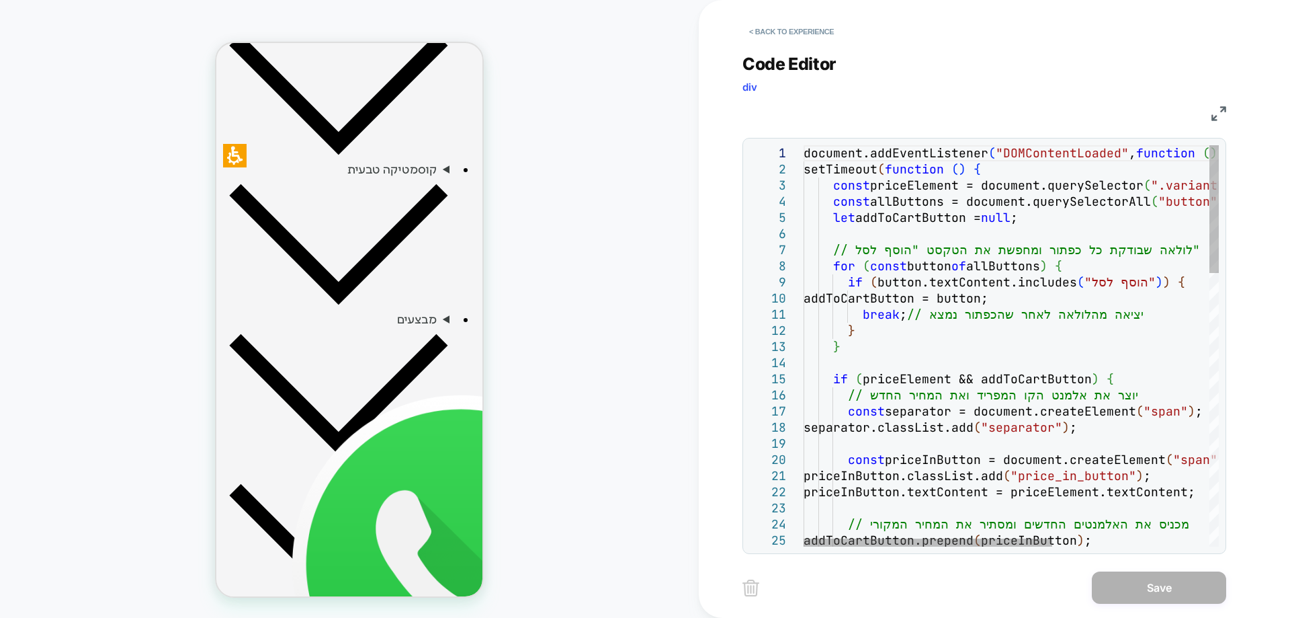
scroll to position [0, 0]
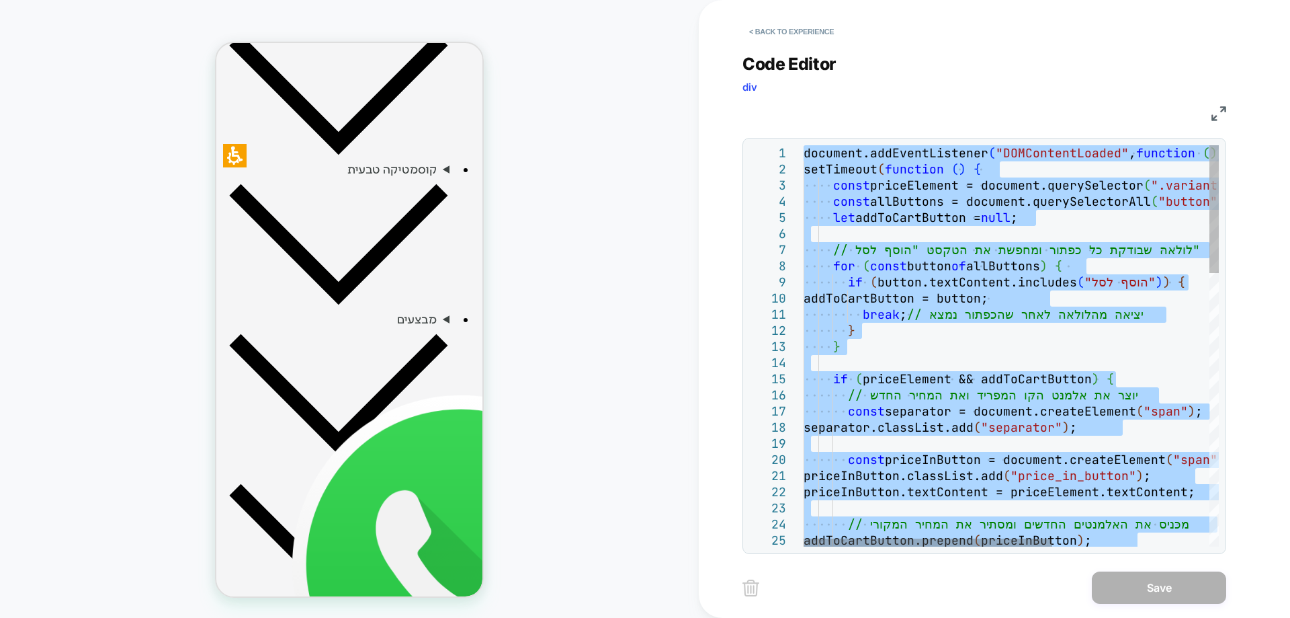
type textarea "**********"
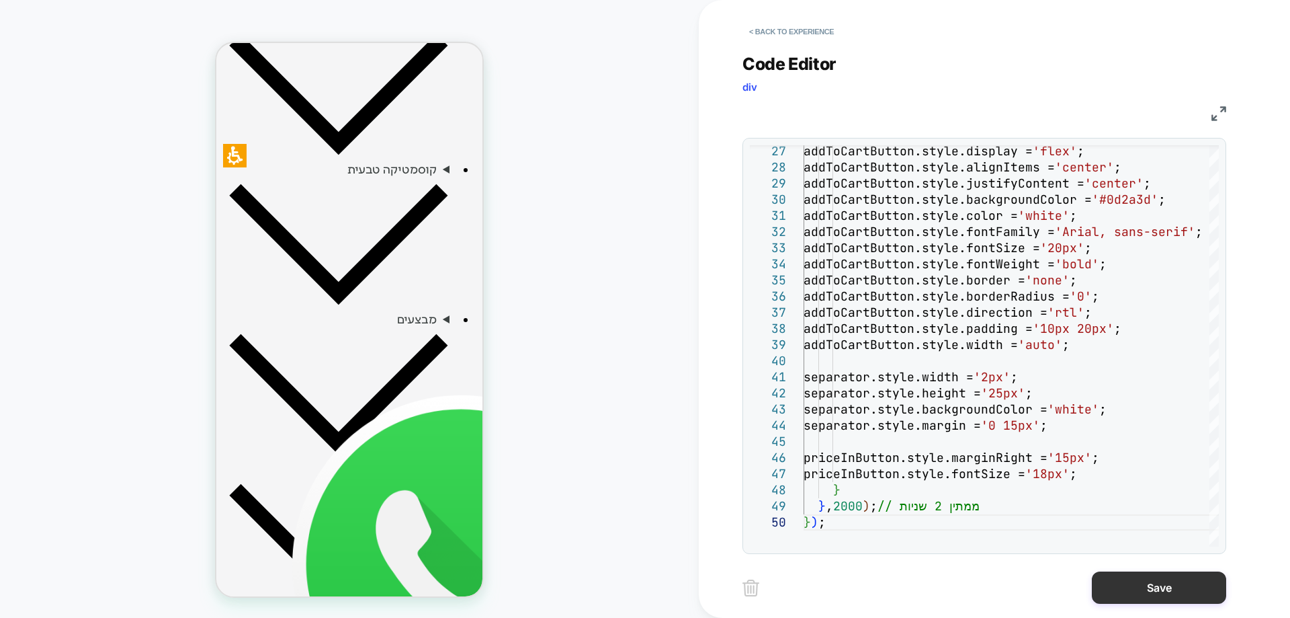
click at [1094, 583] on button "Save" at bounding box center [1159, 587] width 134 height 32
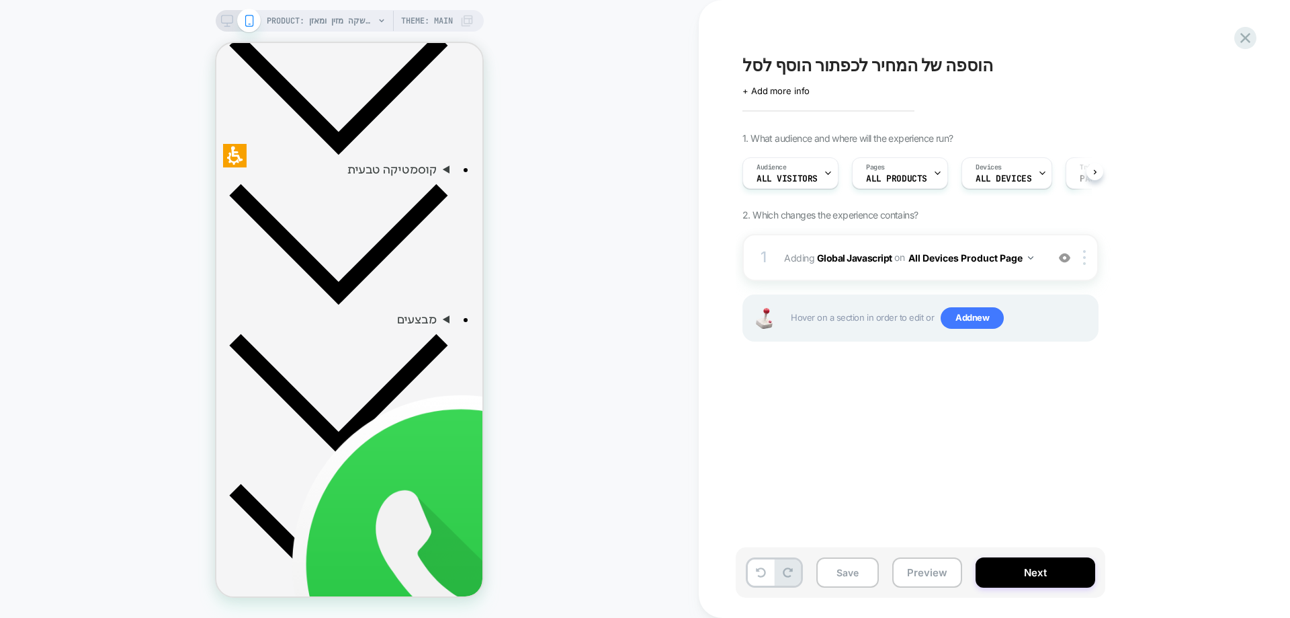
scroll to position [0, 1]
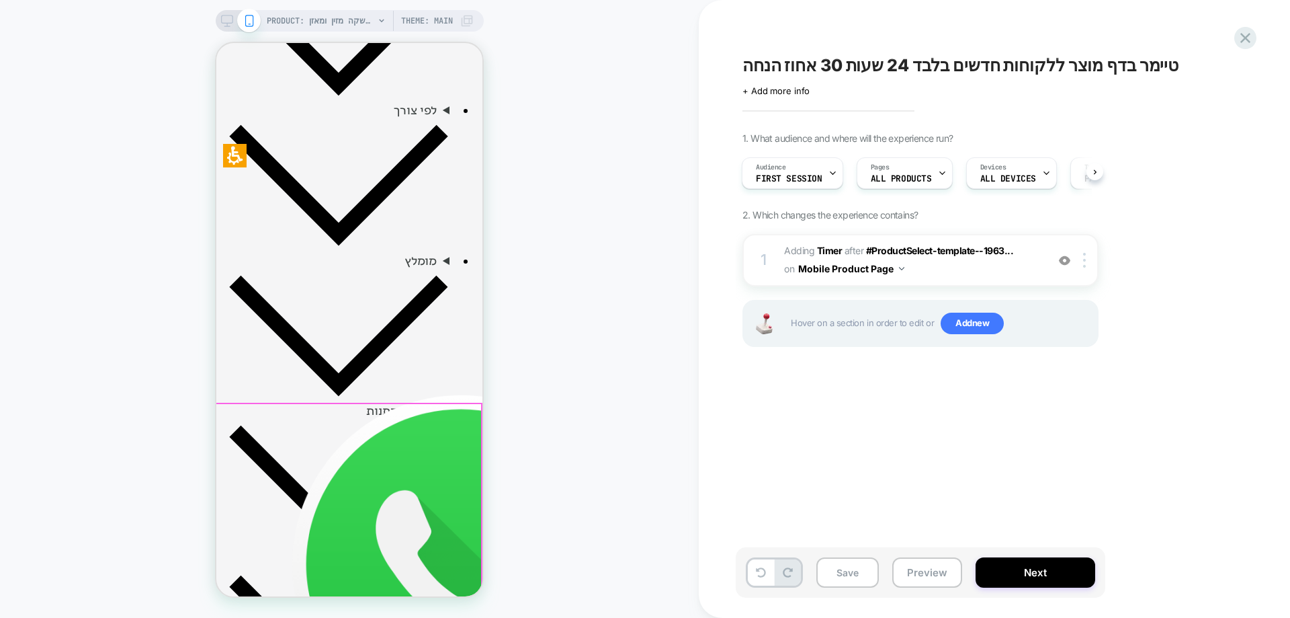
scroll to position [874, 0]
